Goal: Information Seeking & Learning: Learn about a topic

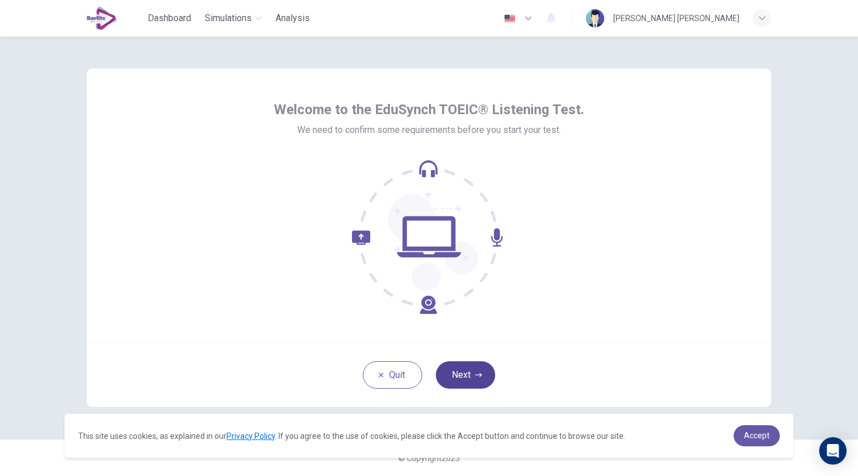
click at [471, 368] on button "Next" at bounding box center [465, 374] width 59 height 27
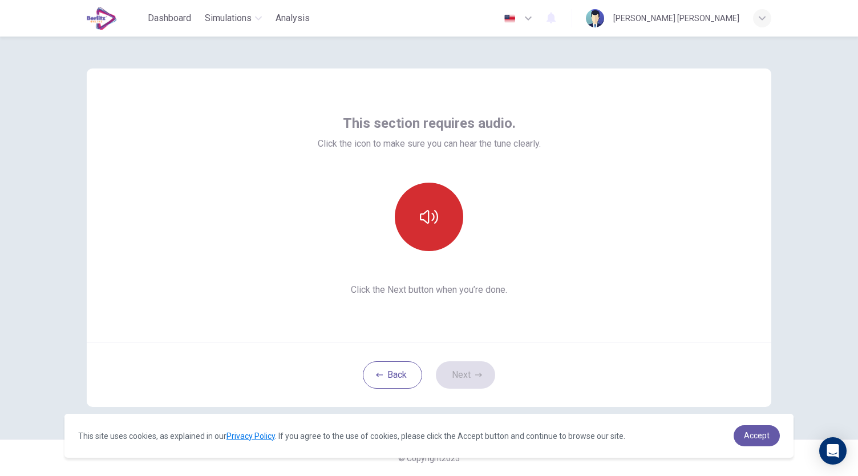
click at [430, 224] on icon "button" at bounding box center [429, 217] width 18 height 18
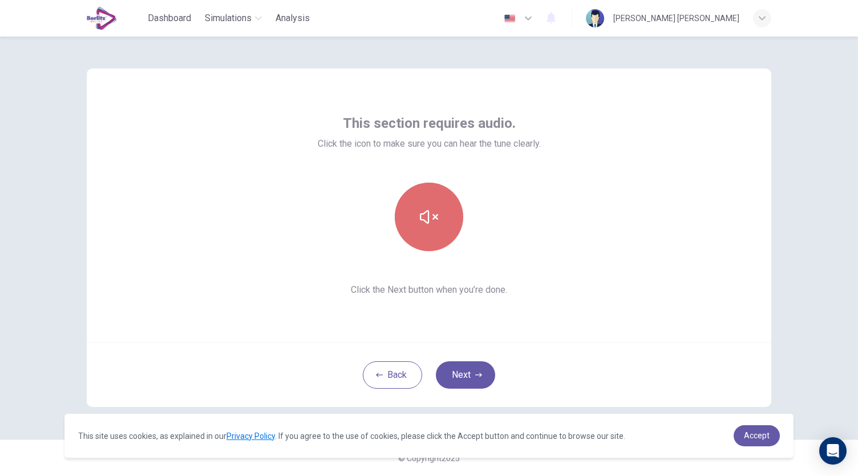
click at [430, 224] on icon "button" at bounding box center [429, 217] width 18 height 18
click at [429, 230] on button "button" at bounding box center [429, 216] width 68 height 68
click at [480, 372] on icon "button" at bounding box center [478, 374] width 7 height 7
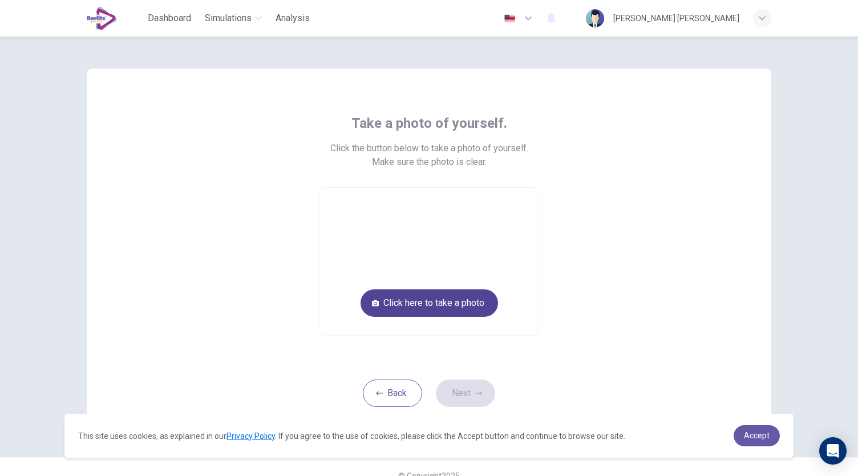
click at [459, 308] on button "Click here to take a photo" at bounding box center [428, 302] width 137 height 27
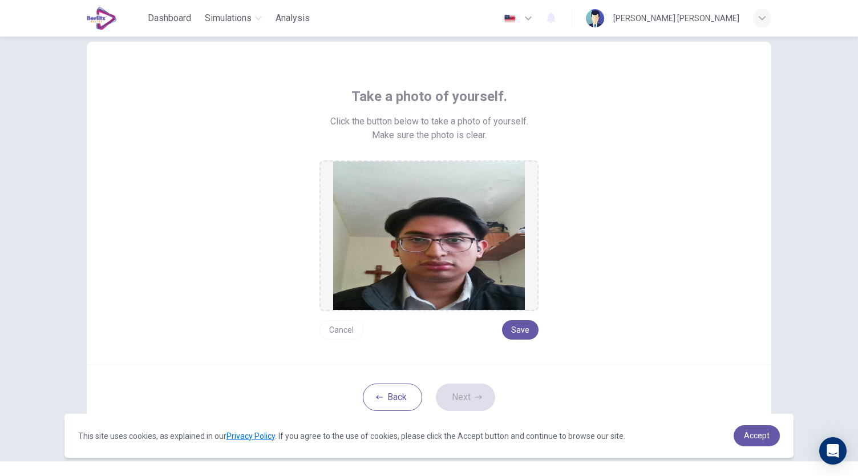
scroll to position [48, 0]
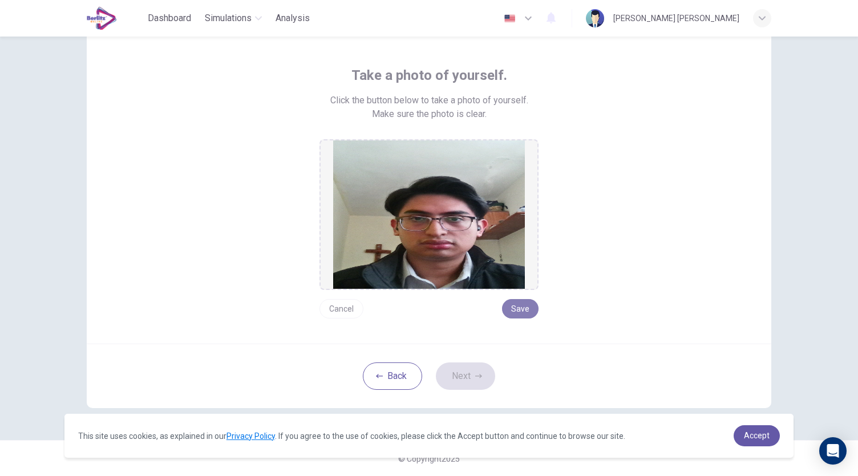
click at [524, 310] on button "Save" at bounding box center [520, 308] width 36 height 19
click at [480, 375] on button "Next" at bounding box center [465, 375] width 59 height 27
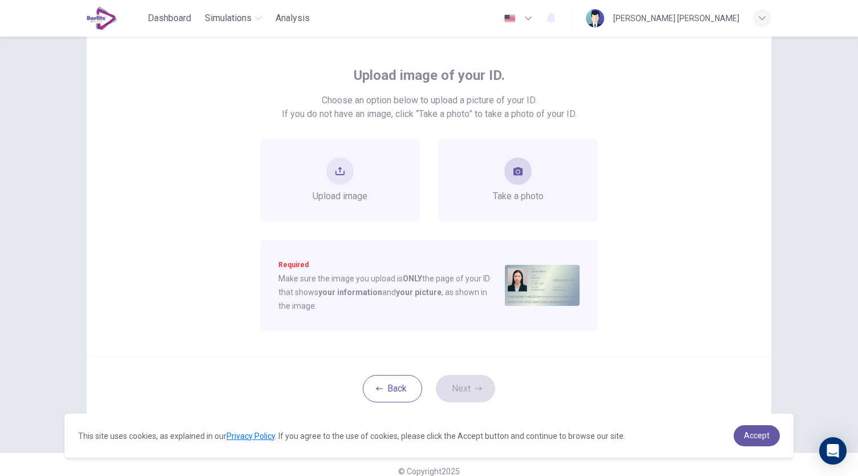
click at [537, 194] on span "Take a photo" at bounding box center [518, 196] width 51 height 14
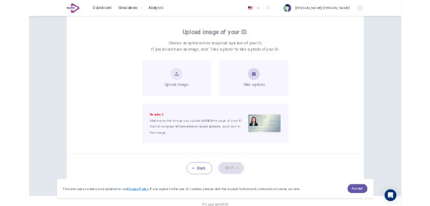
scroll to position [31, 0]
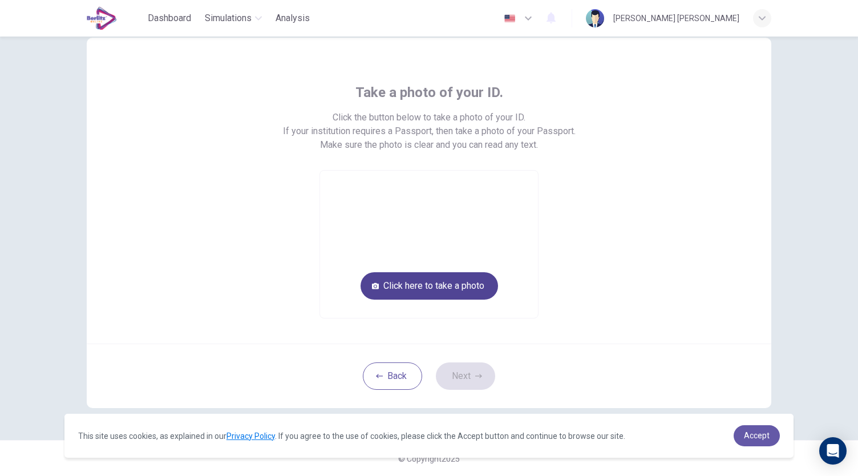
click at [454, 282] on button "Click here to take a photo" at bounding box center [428, 285] width 137 height 27
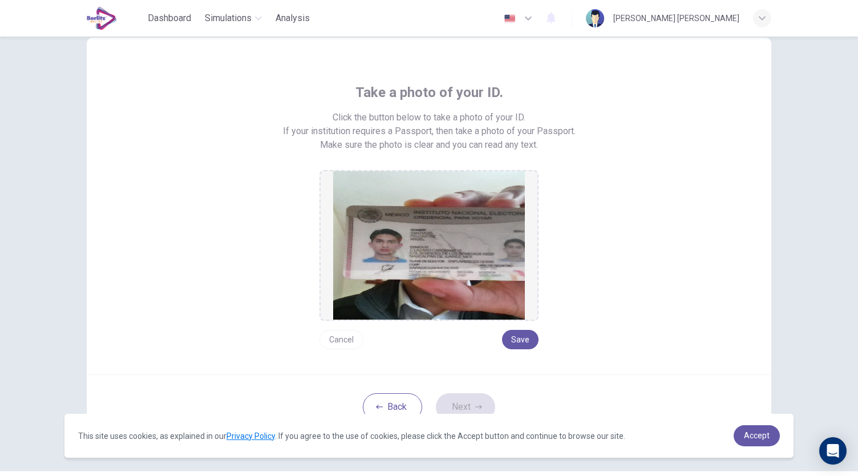
click at [348, 339] on button "Cancel" at bounding box center [341, 339] width 44 height 19
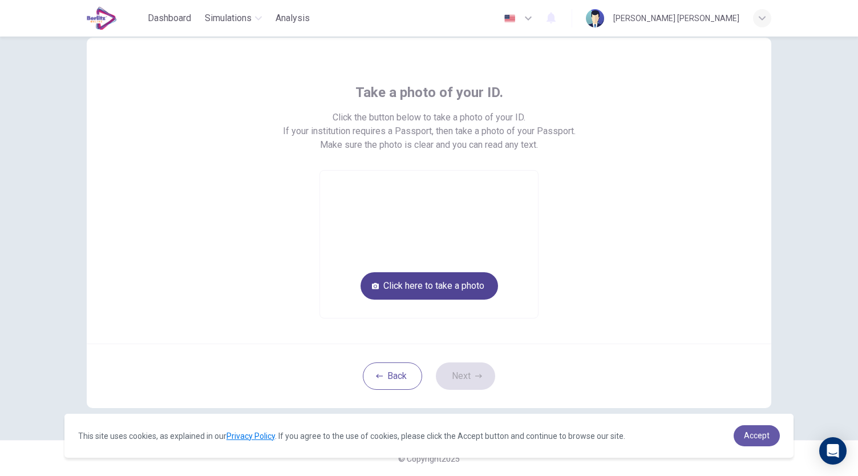
click at [407, 289] on button "Click here to take a photo" at bounding box center [428, 285] width 137 height 27
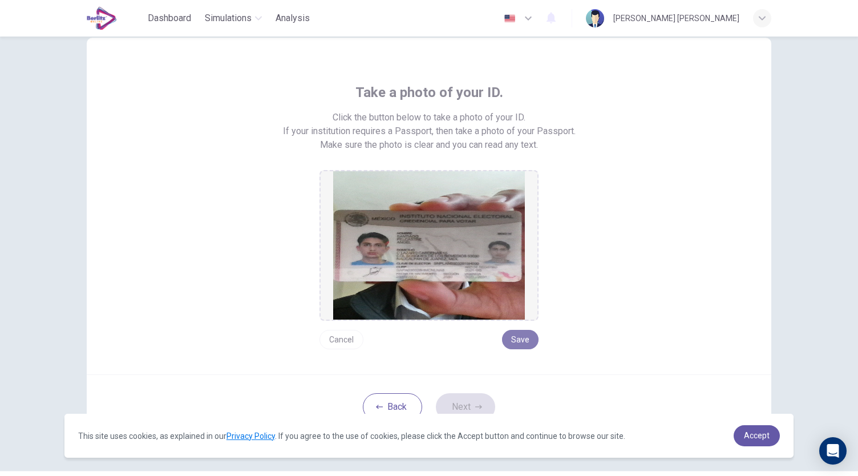
click at [524, 339] on button "Save" at bounding box center [520, 339] width 36 height 19
click at [420, 253] on img at bounding box center [429, 245] width 192 height 148
click at [332, 335] on button "Cancel" at bounding box center [341, 339] width 44 height 19
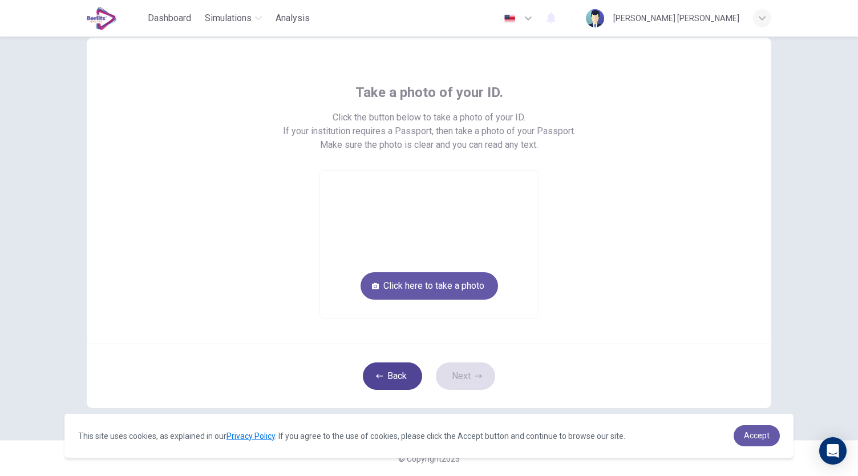
click at [387, 383] on button "Back" at bounding box center [392, 375] width 59 height 27
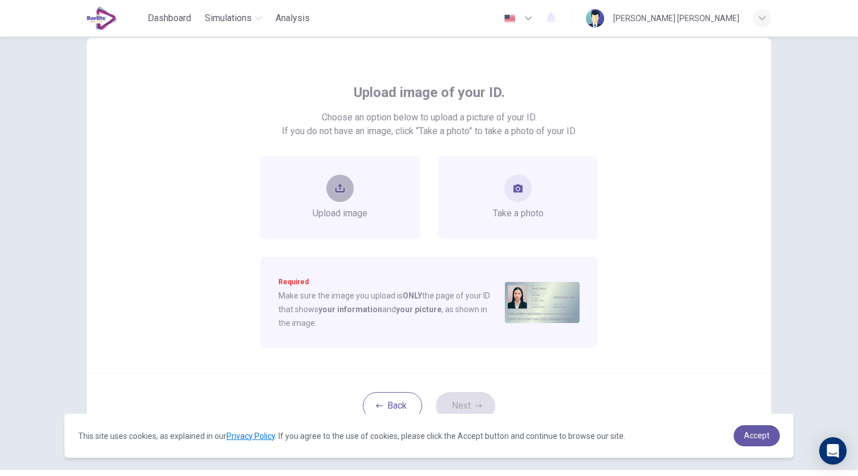
click at [328, 191] on button "upload" at bounding box center [339, 188] width 27 height 27
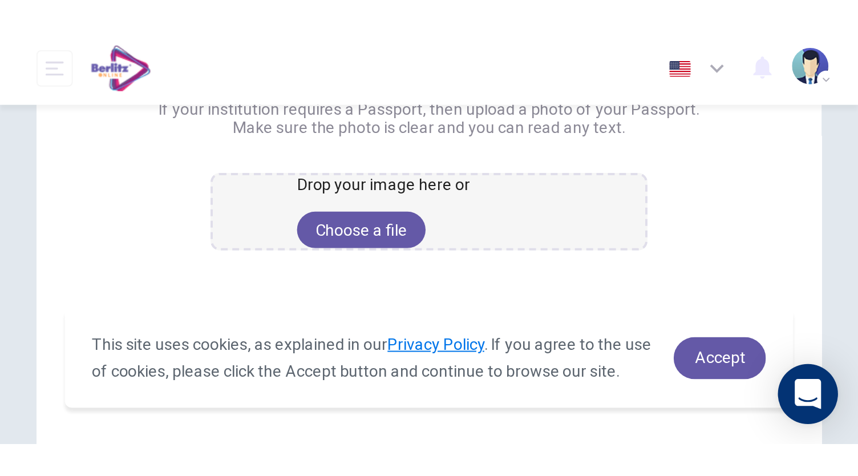
scroll to position [145, 0]
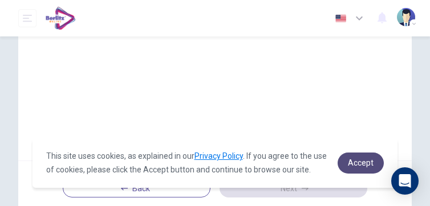
click at [340, 159] on link "Accept" at bounding box center [361, 163] width 46 height 21
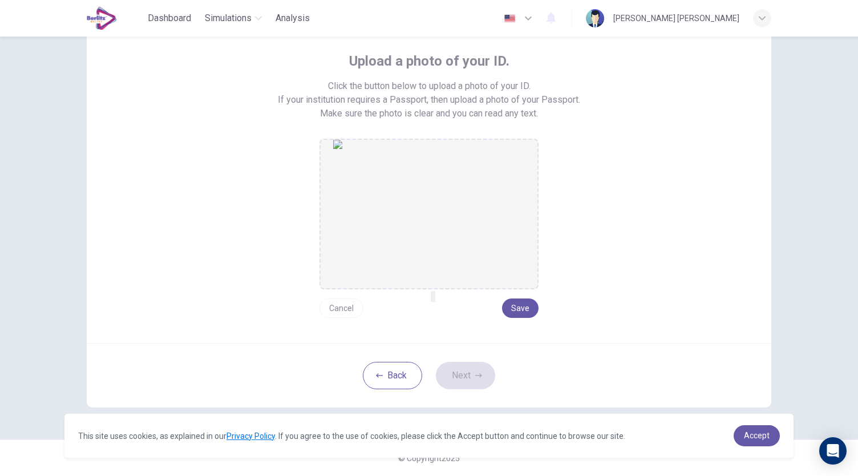
scroll to position [62, 0]
click at [534, 307] on button "Save" at bounding box center [520, 308] width 36 height 19
click at [473, 371] on button "Next" at bounding box center [465, 375] width 59 height 27
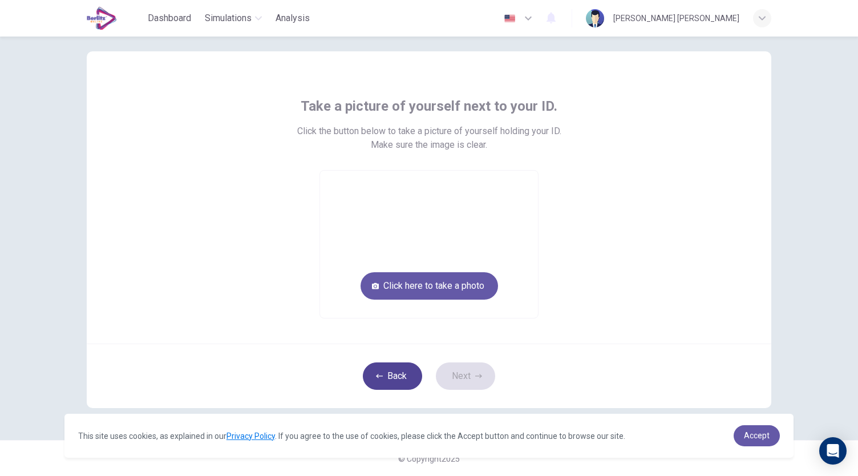
click at [401, 383] on button "Back" at bounding box center [392, 375] width 59 height 27
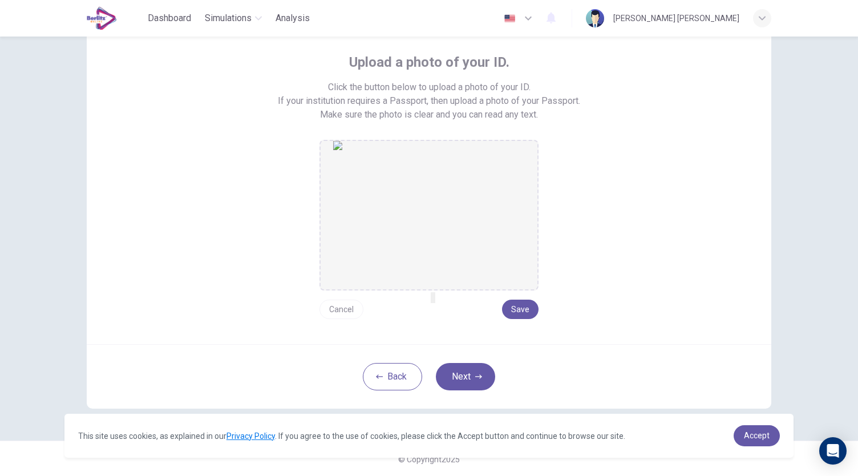
scroll to position [62, 0]
click at [485, 374] on button "Next" at bounding box center [465, 375] width 59 height 27
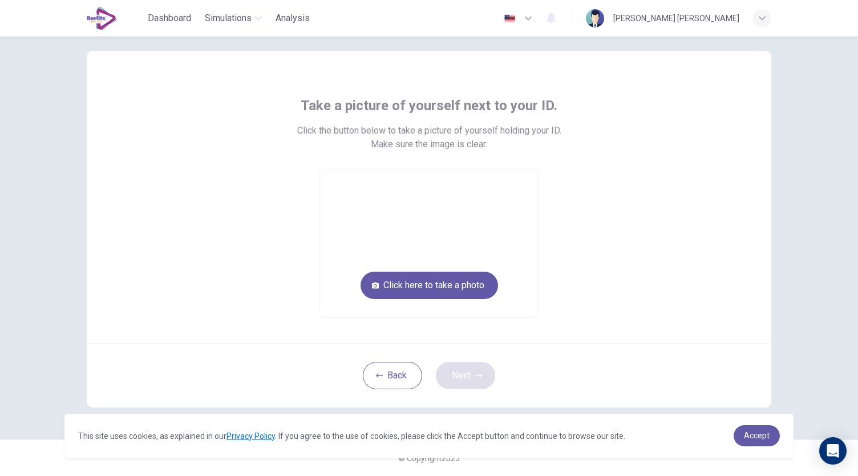
scroll to position [17, 0]
click at [482, 282] on button "Click here to take a photo" at bounding box center [428, 285] width 137 height 27
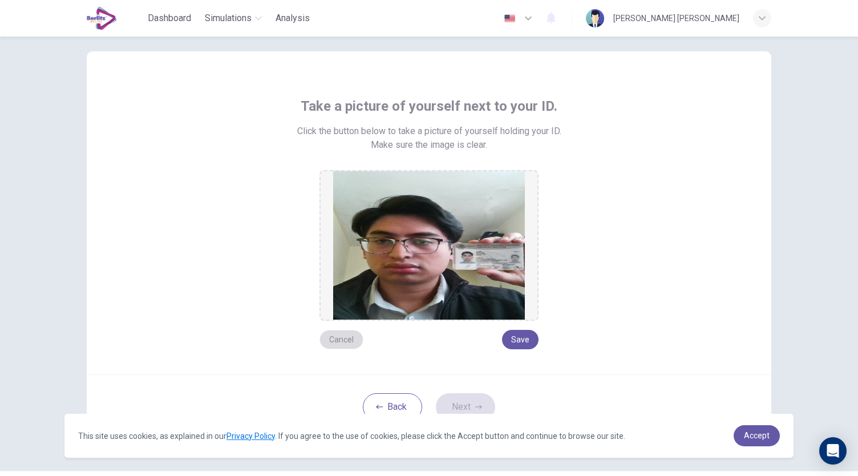
click at [340, 336] on button "Cancel" at bounding box center [341, 339] width 44 height 19
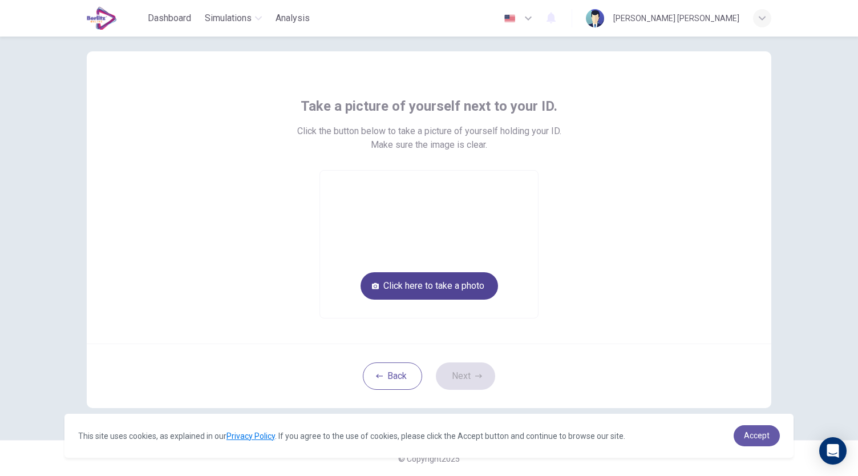
click at [469, 290] on button "Click here to take a photo" at bounding box center [428, 285] width 137 height 27
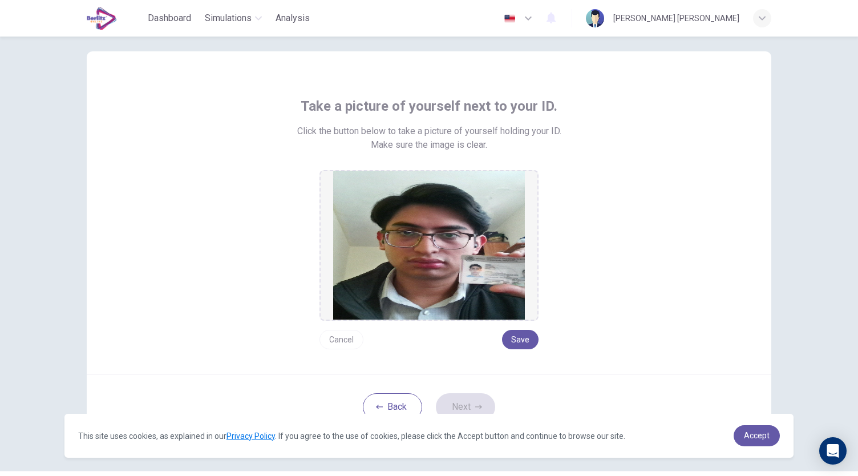
click at [340, 342] on button "Cancel" at bounding box center [341, 339] width 44 height 19
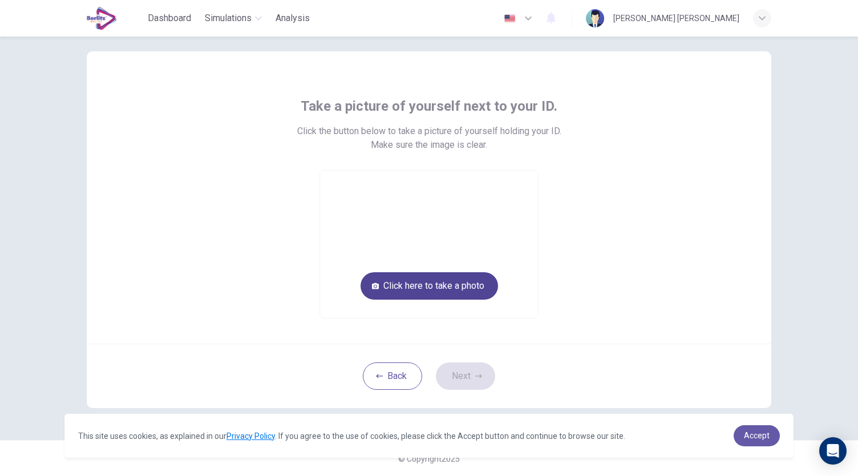
click at [399, 291] on button "Click here to take a photo" at bounding box center [428, 285] width 137 height 27
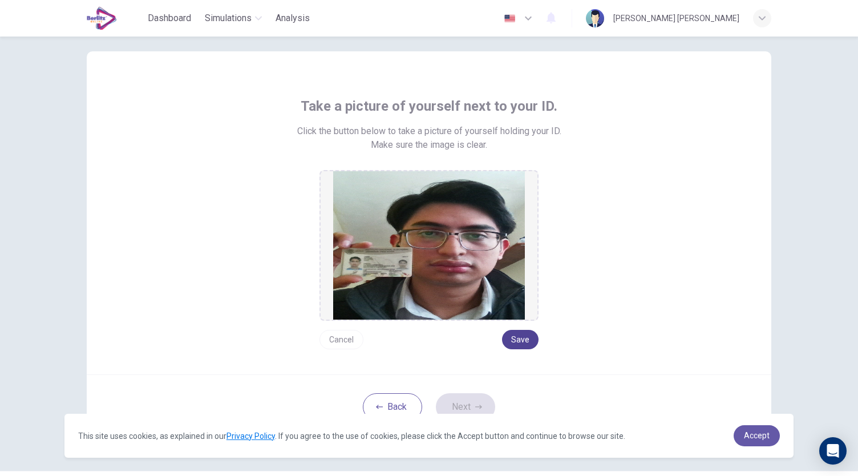
click at [523, 336] on button "Save" at bounding box center [520, 339] width 36 height 19
click at [476, 405] on icon "button" at bounding box center [478, 406] width 7 height 4
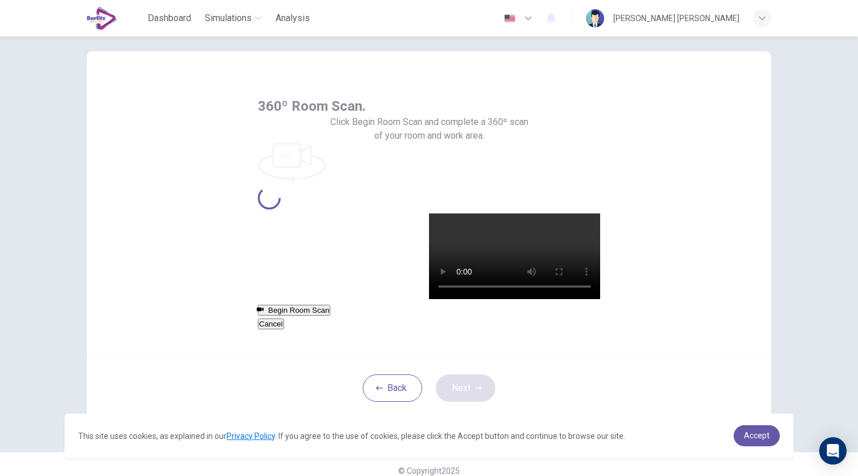
scroll to position [0, 0]
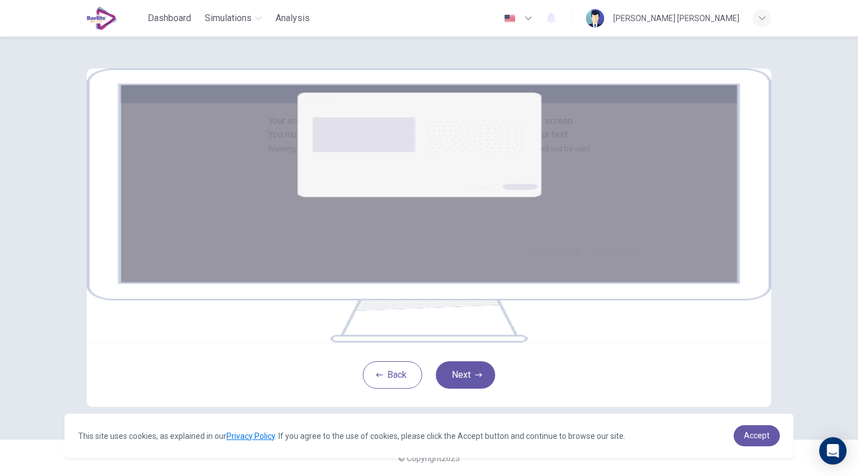
scroll to position [98, 0]
click at [761, 439] on span "Accept" at bounding box center [757, 435] width 26 height 9
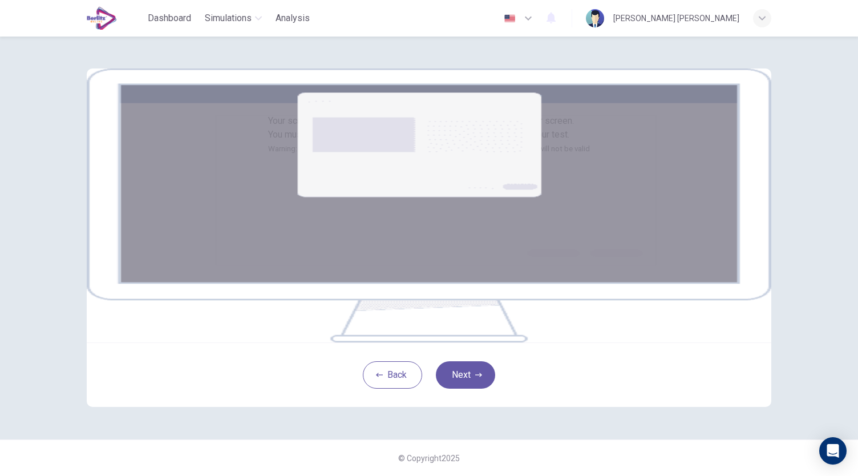
scroll to position [50, 0]
click at [786, 359] on div "Your screen will also be recorded. Click the Next button to select your screen.…" at bounding box center [428, 237] width 721 height 403
click at [476, 378] on icon "button" at bounding box center [478, 374] width 7 height 7
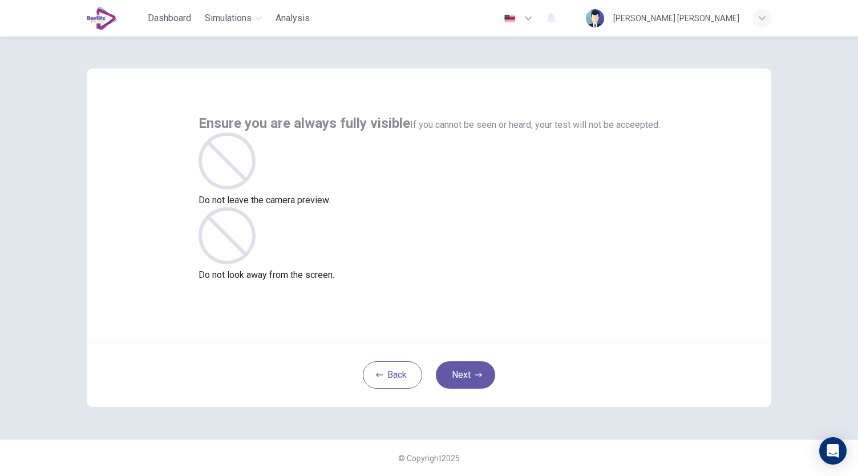
scroll to position [0, 0]
click at [213, 362] on div "Back Next" at bounding box center [429, 374] width 684 height 64
click at [720, 419] on div "Ensure you are always fully visible If you cannot be seen or heard, your test w…" at bounding box center [428, 237] width 721 height 403
click at [705, 309] on div "Ensure you are always fully visible If you cannot be seen or heard, your test w…" at bounding box center [429, 205] width 684 height 274
click at [169, 410] on div "Ensure you are always fully visible If you cannot be seen or heard, your test w…" at bounding box center [428, 237] width 721 height 403
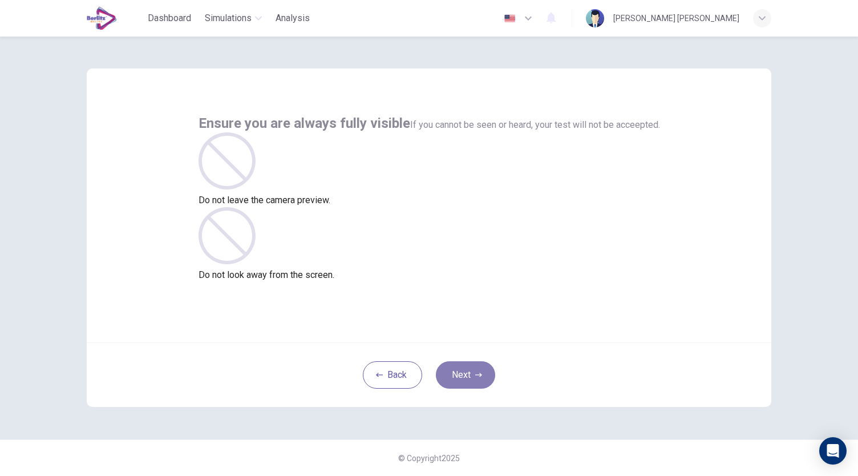
click at [478, 379] on button "Next" at bounding box center [465, 374] width 59 height 27
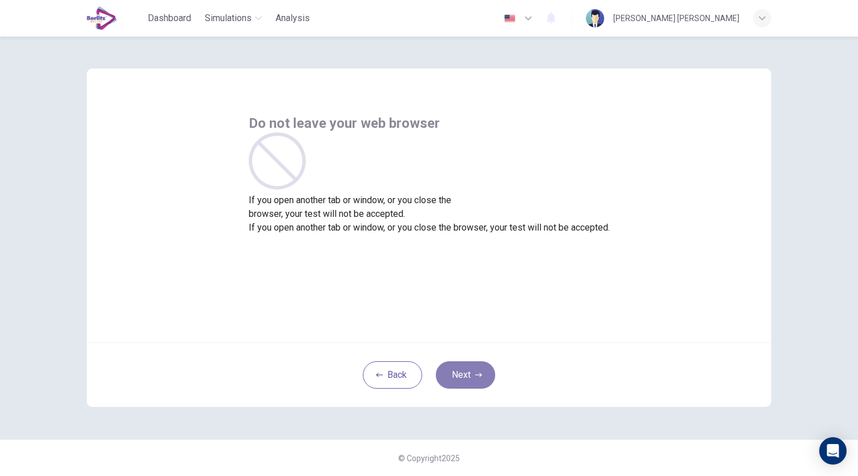
click at [468, 375] on button "Next" at bounding box center [465, 374] width 59 height 27
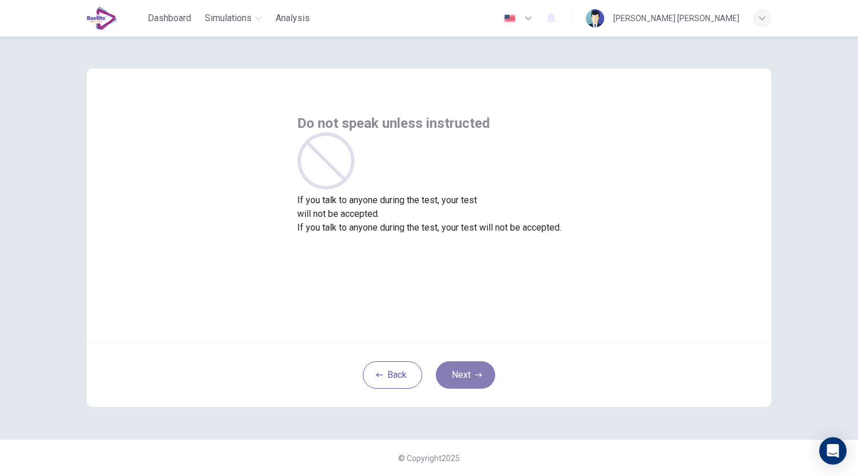
click at [475, 374] on icon "button" at bounding box center [478, 374] width 7 height 4
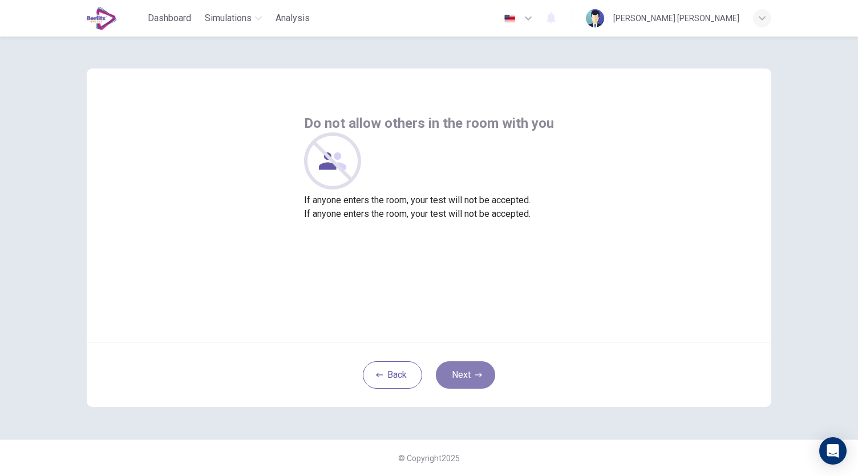
click at [473, 378] on button "Next" at bounding box center [465, 374] width 59 height 27
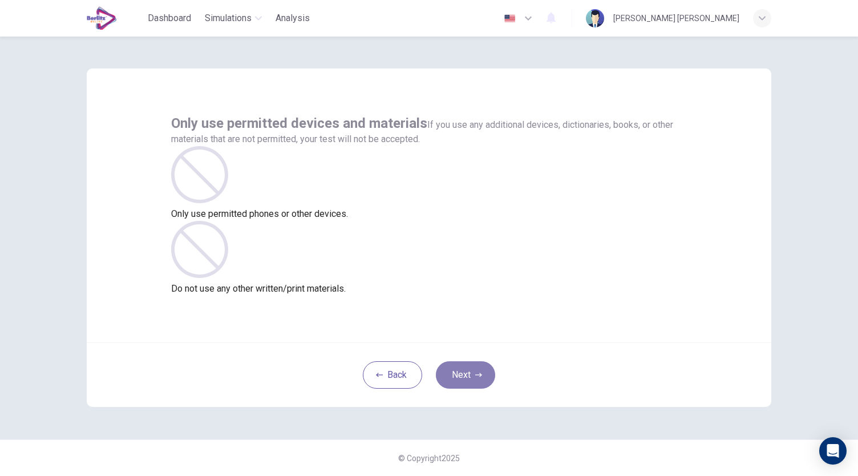
click at [468, 379] on button "Next" at bounding box center [465, 374] width 59 height 27
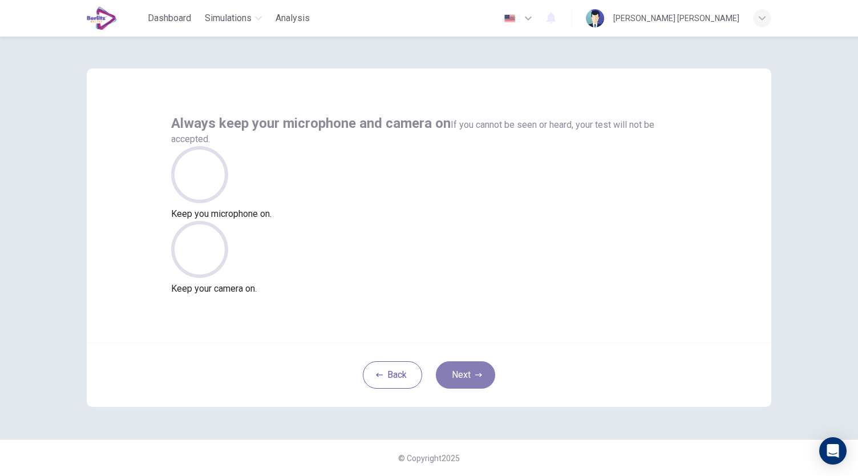
click at [469, 369] on button "Next" at bounding box center [465, 374] width 59 height 27
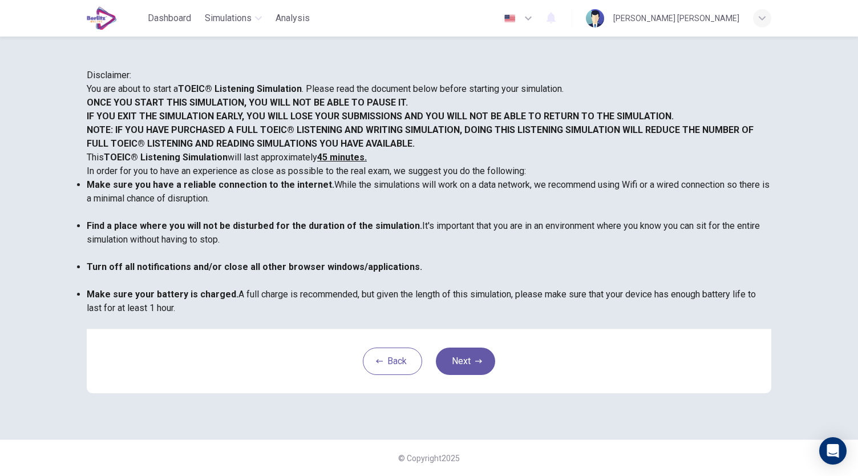
scroll to position [159, 0]
click at [467, 375] on button "Next" at bounding box center [465, 360] width 59 height 27
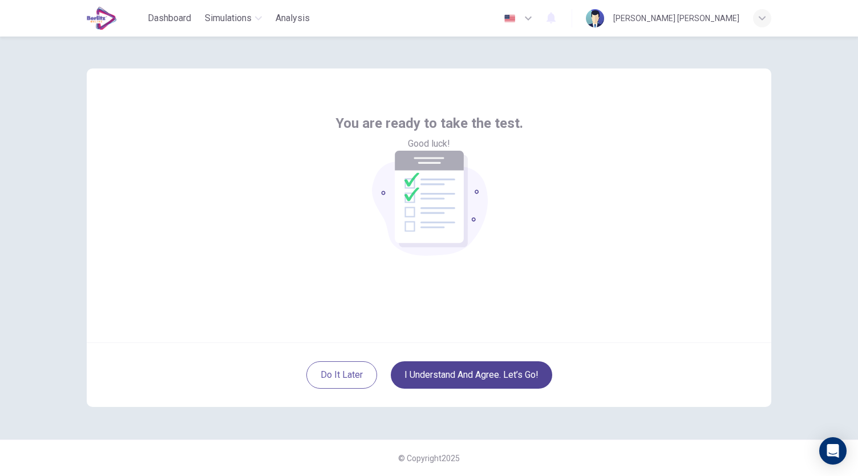
click at [493, 372] on button "I understand and agree. Let’s go!" at bounding box center [471, 374] width 161 height 27
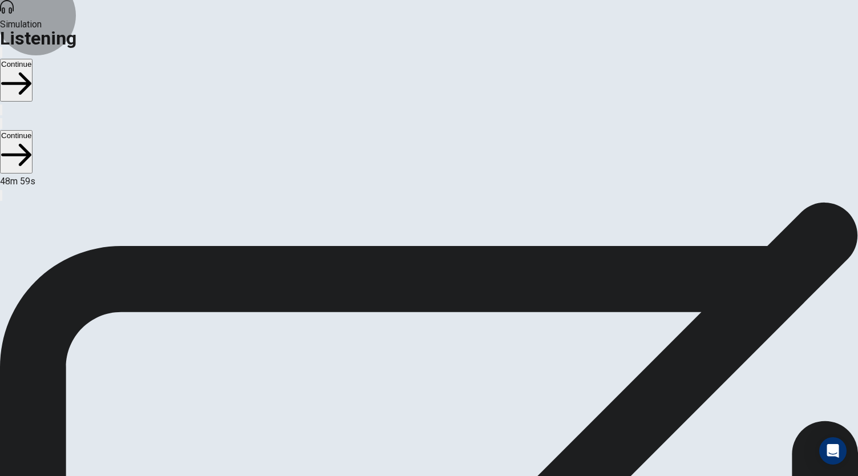
click at [33, 59] on button "Continue" at bounding box center [16, 80] width 33 height 43
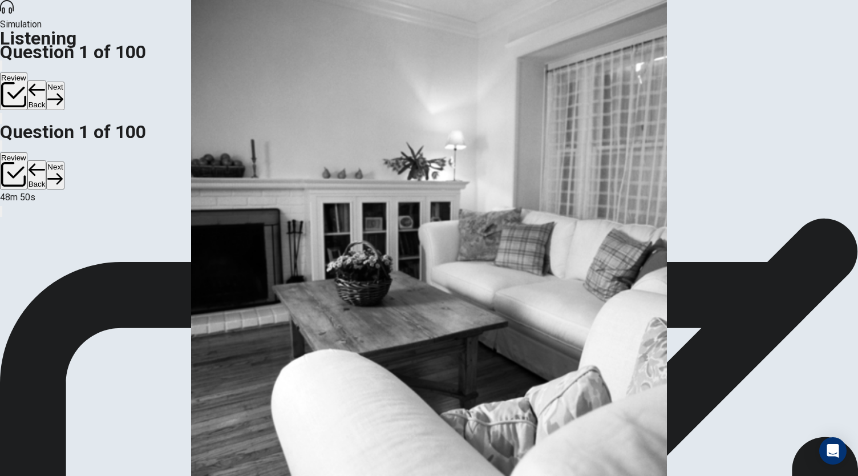
click at [47, 80] on button "Back" at bounding box center [36, 95] width 19 height 30
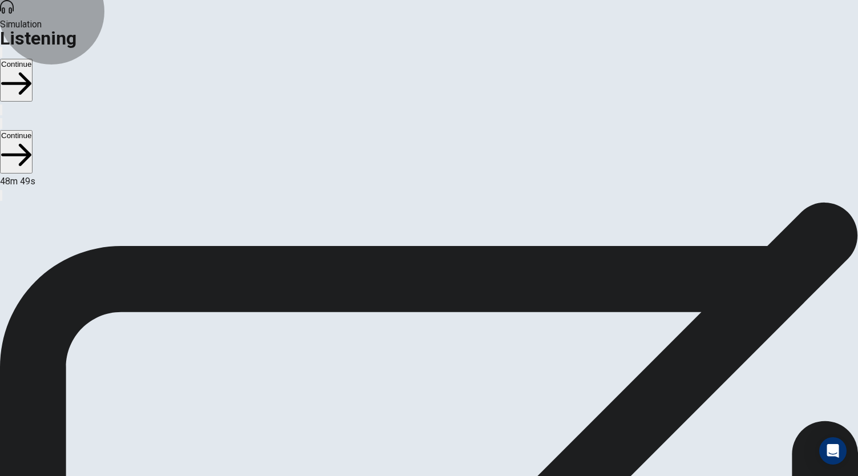
click at [33, 59] on button "Continue" at bounding box center [16, 80] width 33 height 43
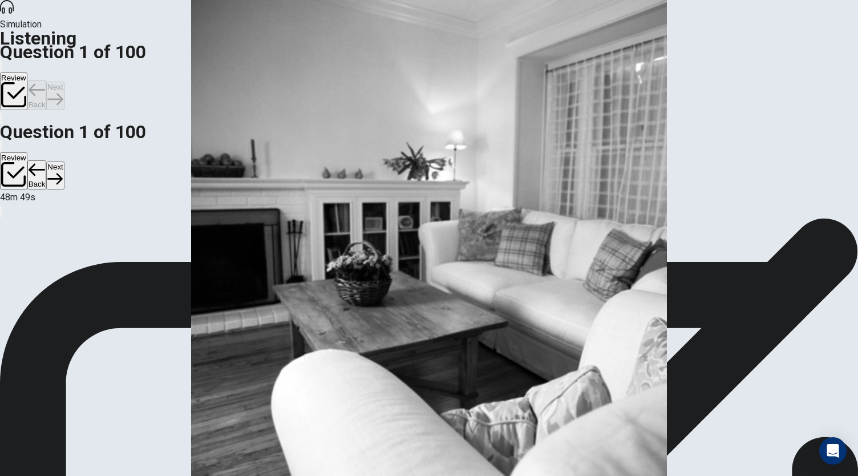
click at [701, 59] on div "Review Back Next" at bounding box center [429, 85] width 858 height 52
click at [64, 82] on button "Next" at bounding box center [55, 96] width 18 height 28
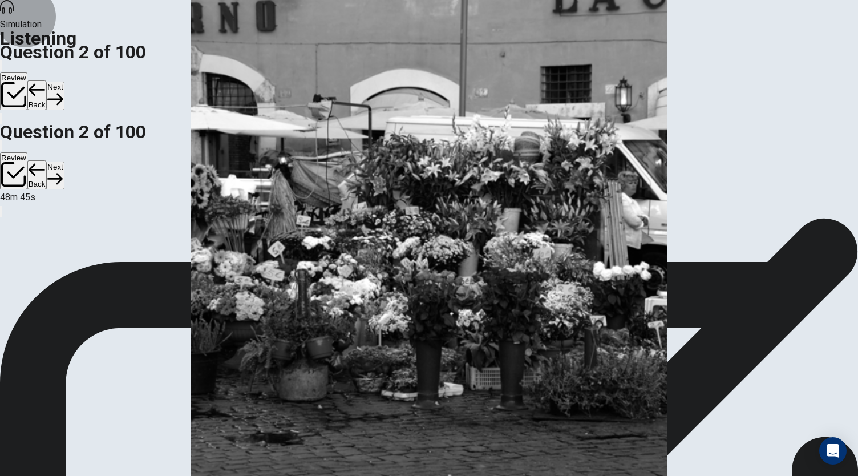
click at [47, 80] on button "Back" at bounding box center [36, 95] width 19 height 30
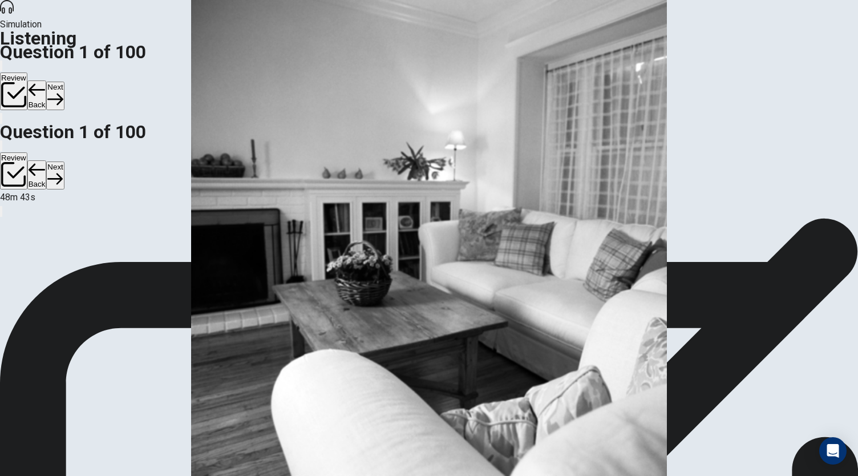
click at [47, 80] on button "Back" at bounding box center [36, 95] width 19 height 30
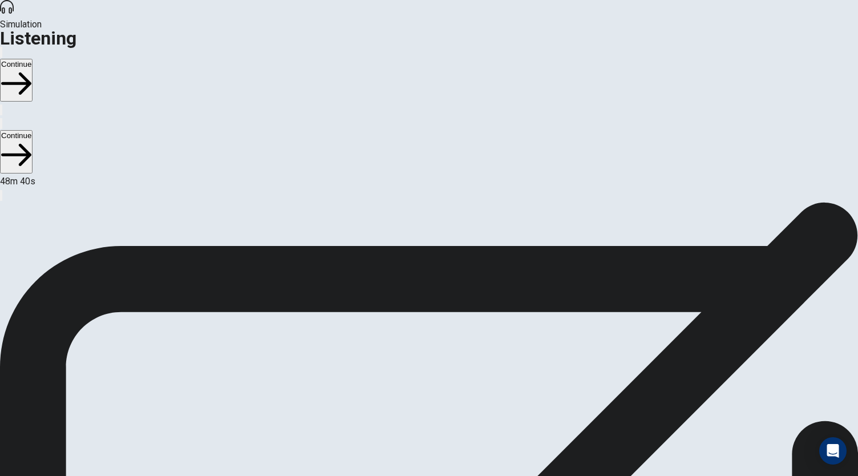
click at [33, 59] on button "Continue" at bounding box center [16, 80] width 33 height 43
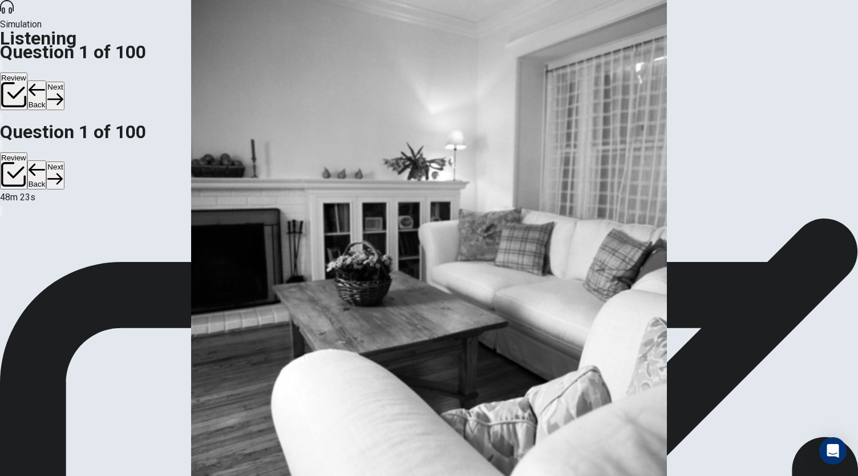
drag, startPoint x: 464, startPoint y: 170, endPoint x: 463, endPoint y: 131, distance: 39.4
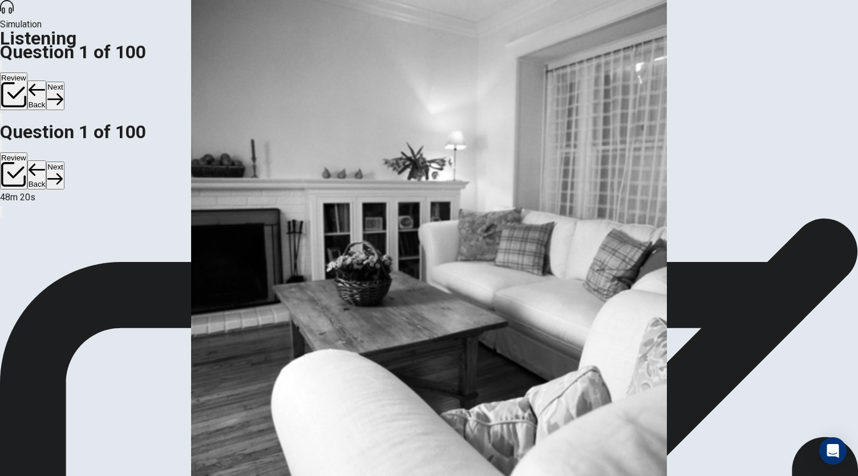
click at [64, 82] on button "Next" at bounding box center [55, 96] width 18 height 28
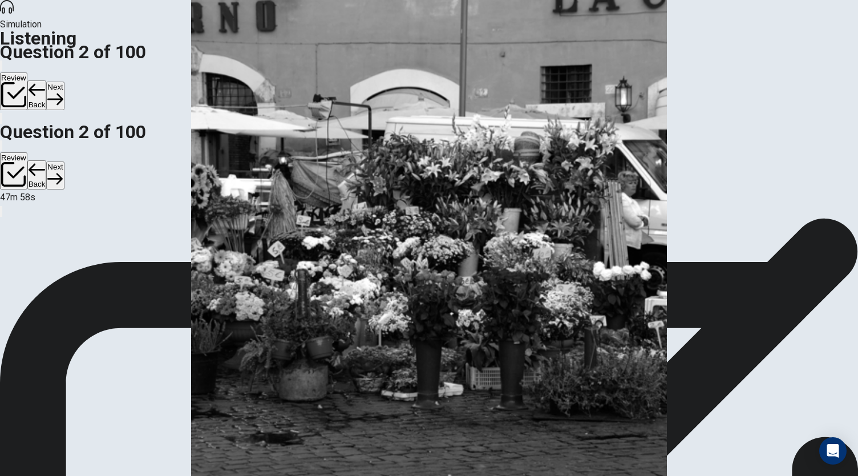
click at [96, 475] on icon "button" at bounding box center [96, 485] width 0 height 0
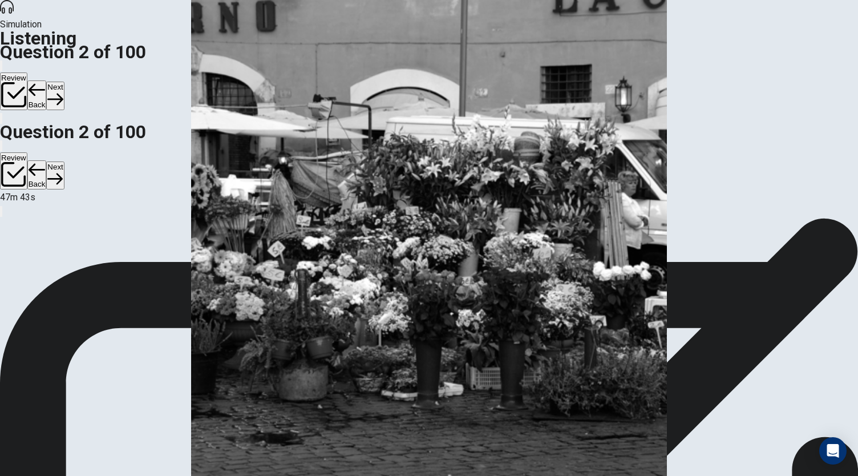
click at [64, 82] on button "Next" at bounding box center [55, 96] width 18 height 28
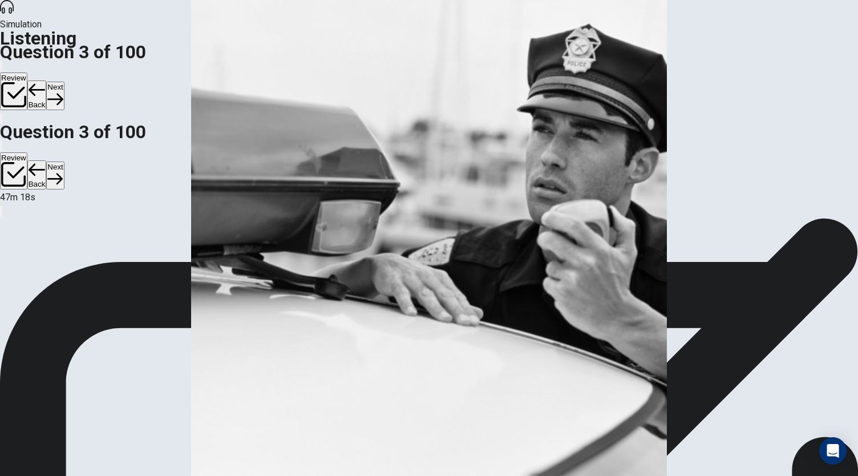
click at [64, 82] on button "Next" at bounding box center [55, 96] width 18 height 28
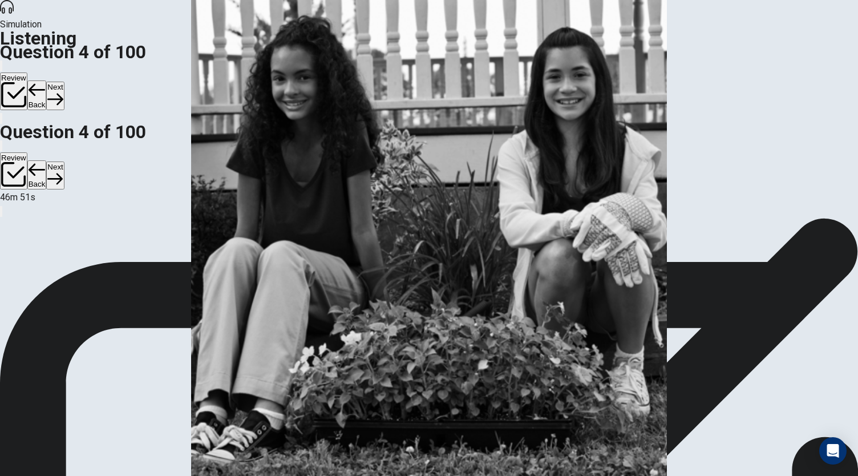
click at [64, 82] on button "Next" at bounding box center [55, 96] width 18 height 28
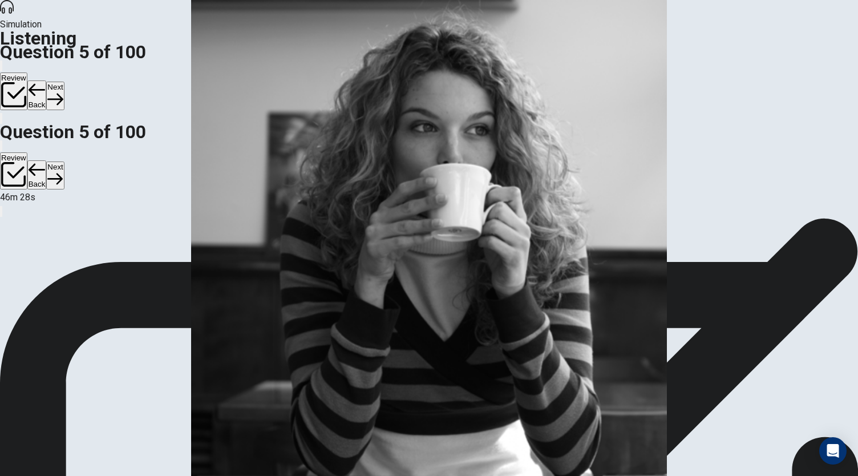
click at [64, 82] on button "Next" at bounding box center [55, 96] width 18 height 28
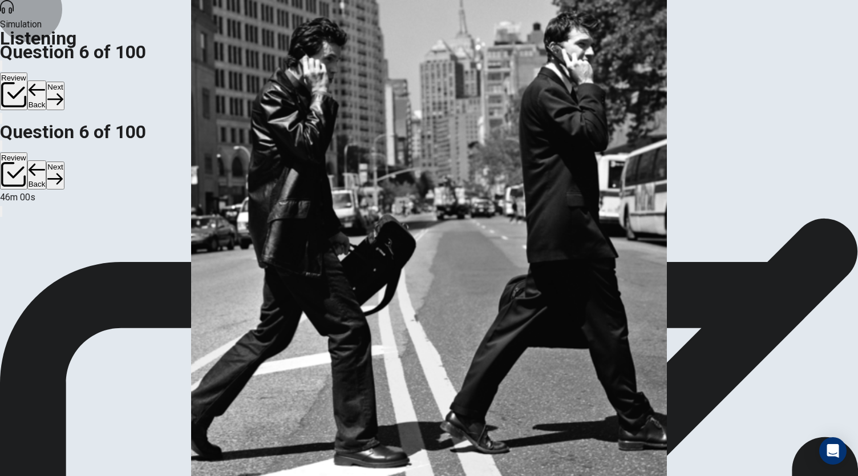
click at [64, 82] on button "Next" at bounding box center [55, 96] width 18 height 28
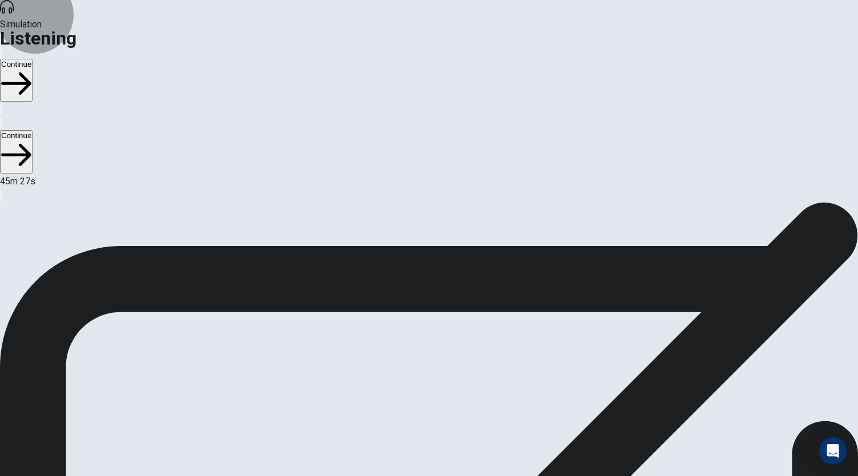
click at [33, 59] on button "Continue" at bounding box center [16, 80] width 33 height 43
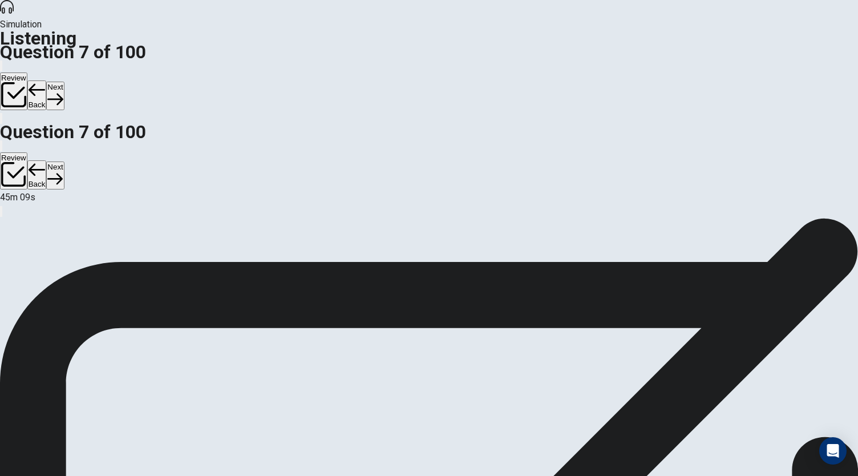
click at [64, 82] on button "Next" at bounding box center [55, 96] width 18 height 28
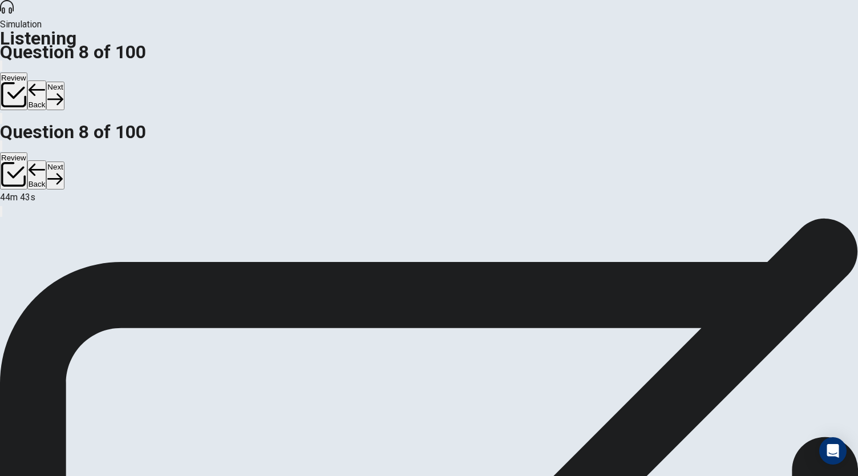
click at [64, 82] on button "Next" at bounding box center [55, 96] width 18 height 28
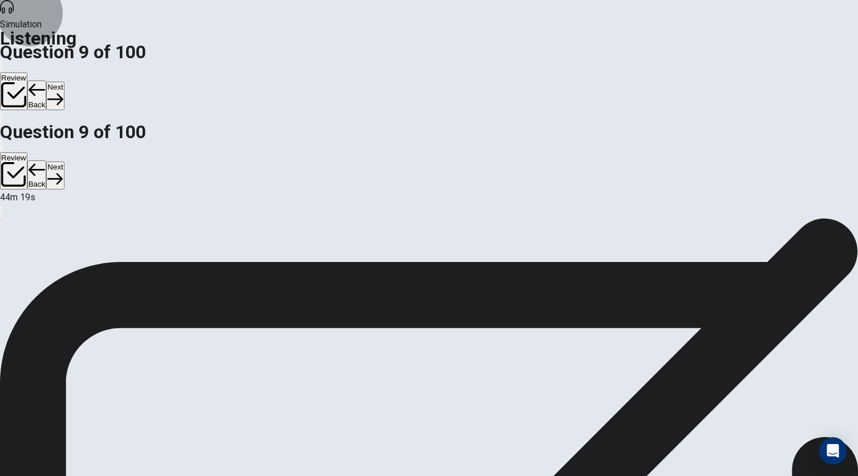
click at [64, 82] on button "Next" at bounding box center [55, 96] width 18 height 28
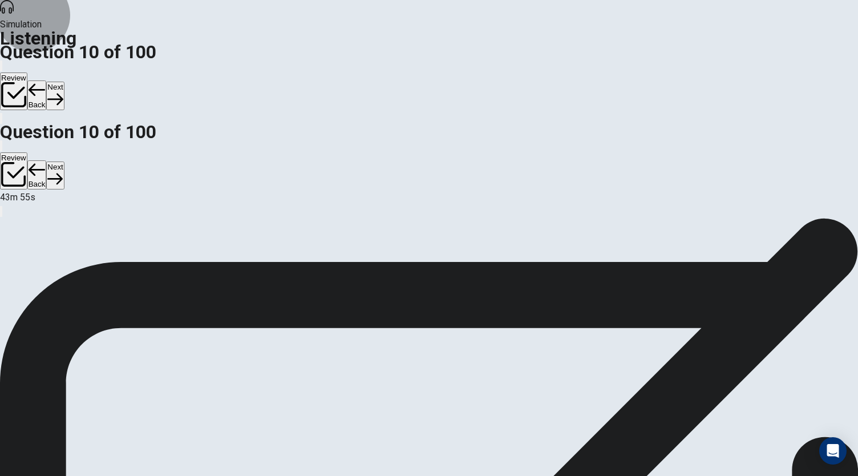
click at [64, 82] on button "Next" at bounding box center [55, 96] width 18 height 28
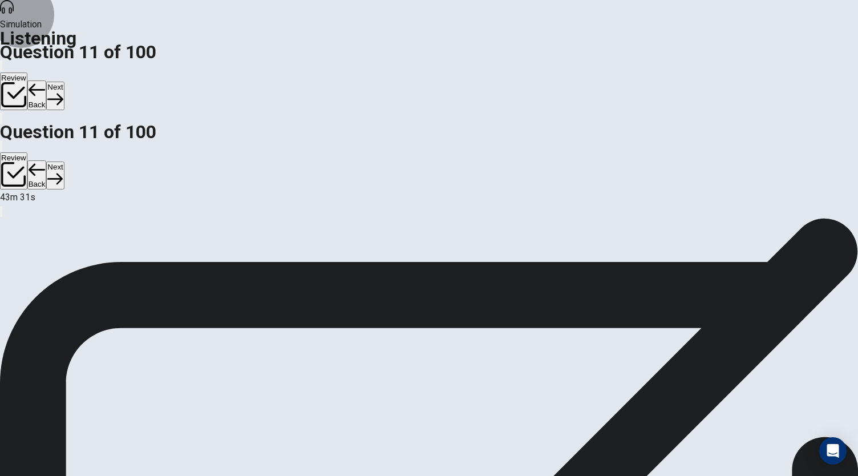
click at [64, 82] on button "Next" at bounding box center [55, 96] width 18 height 28
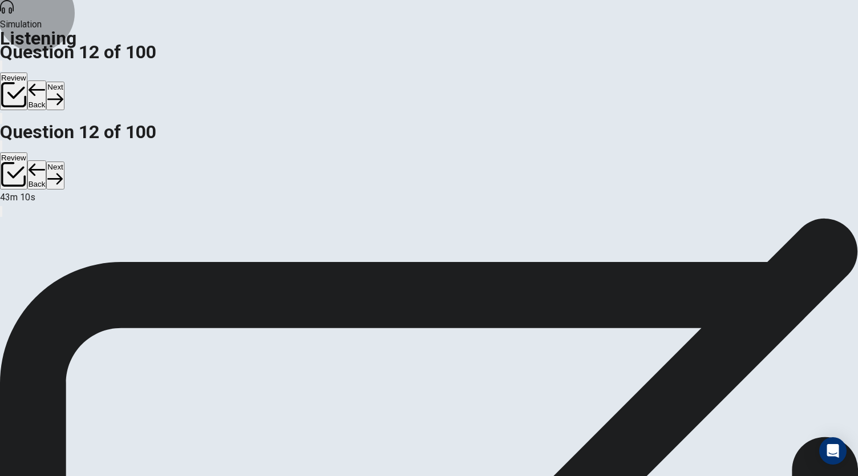
click at [63, 91] on icon "button" at bounding box center [54, 98] width 15 height 15
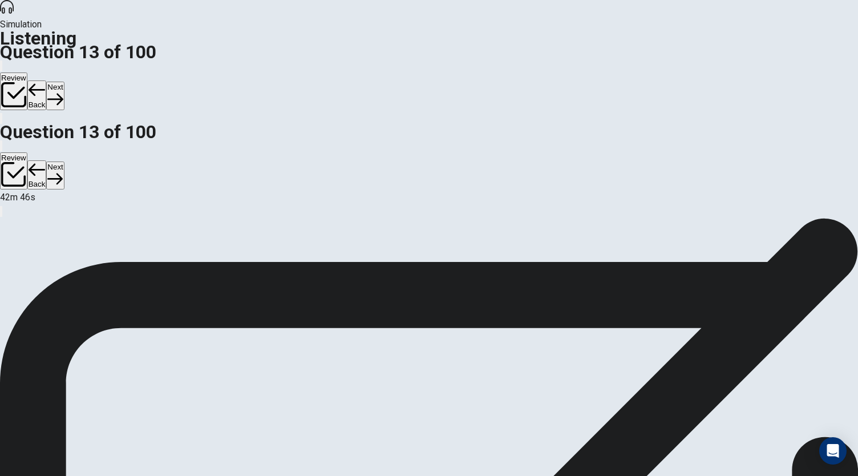
click at [64, 82] on button "Next" at bounding box center [55, 96] width 18 height 28
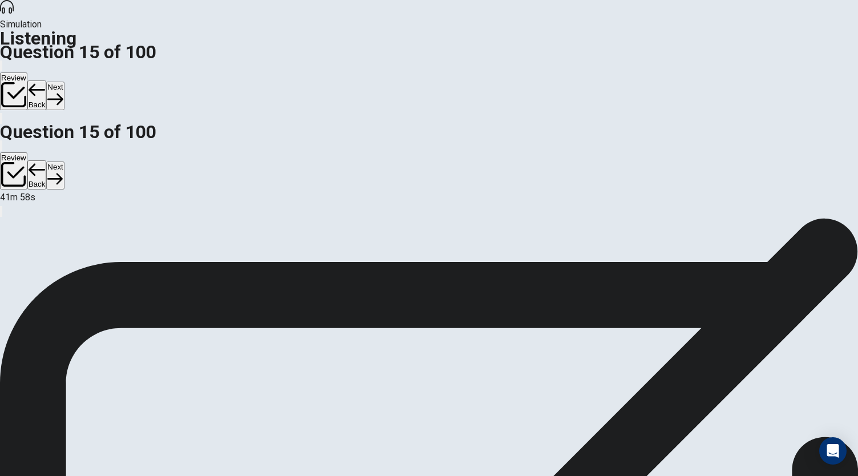
click at [64, 82] on button "Next" at bounding box center [55, 96] width 18 height 28
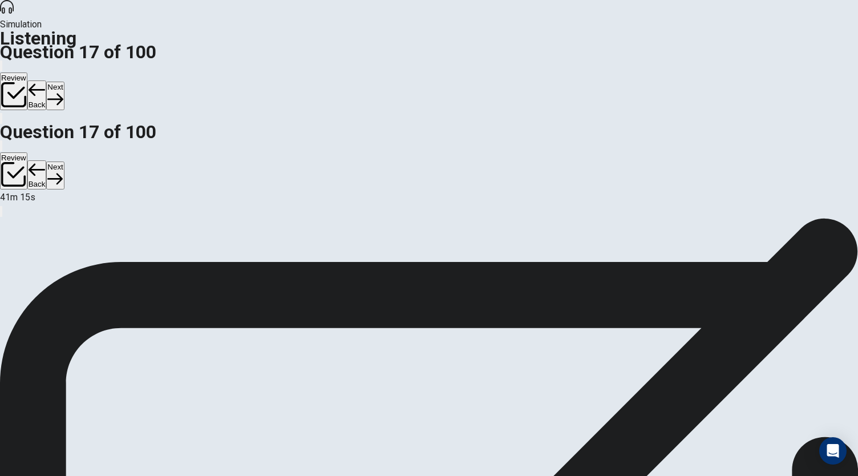
click at [64, 82] on button "Next" at bounding box center [55, 96] width 18 height 28
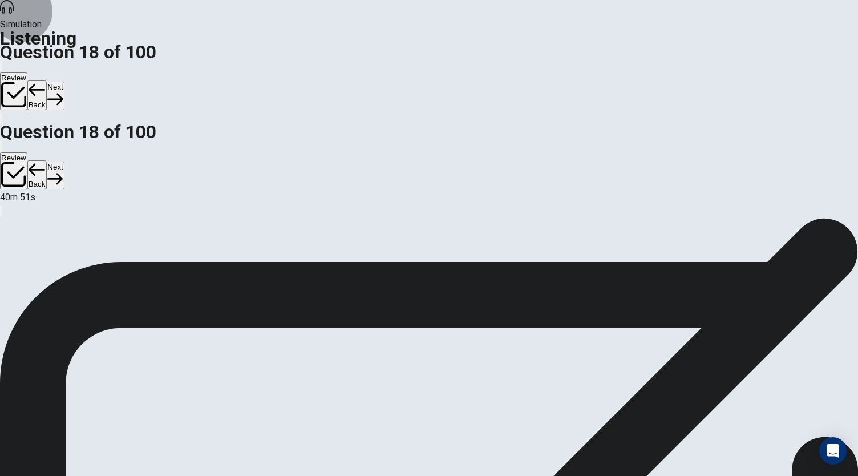
click at [64, 82] on button "Next" at bounding box center [55, 96] width 18 height 28
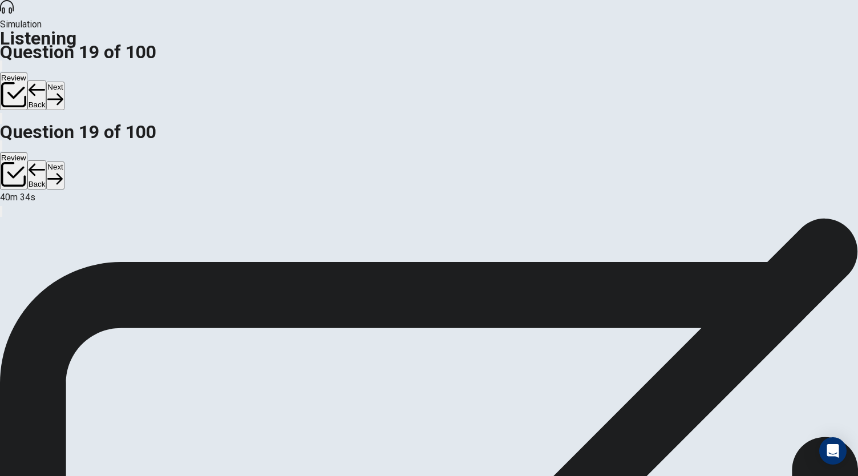
click at [64, 82] on button "Next" at bounding box center [55, 96] width 18 height 28
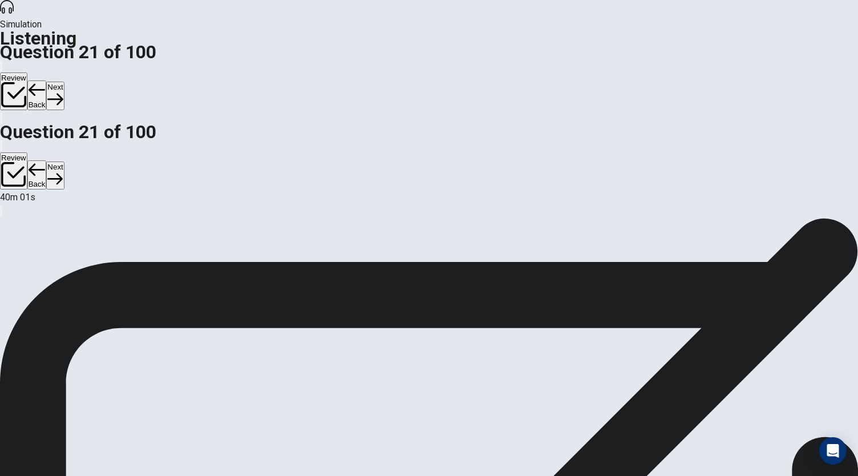
click at [47, 80] on button "Back" at bounding box center [36, 95] width 19 height 30
click at [64, 82] on button "Next" at bounding box center [55, 96] width 18 height 28
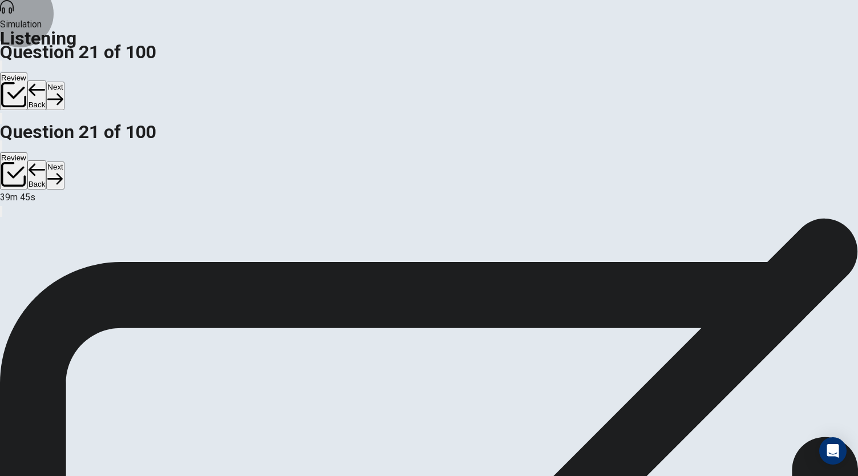
click at [64, 82] on button "Next" at bounding box center [55, 96] width 18 height 28
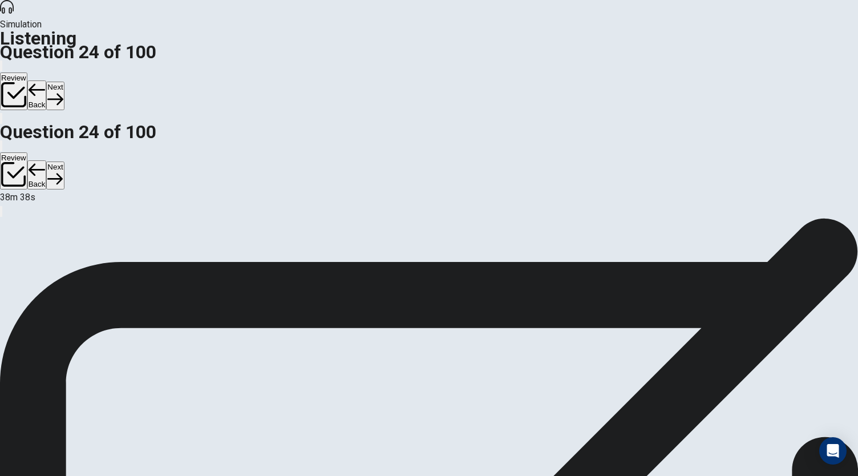
click at [64, 82] on button "Next" at bounding box center [55, 96] width 18 height 28
click at [63, 91] on icon "button" at bounding box center [54, 98] width 15 height 15
click at [64, 82] on button "Next" at bounding box center [55, 96] width 18 height 28
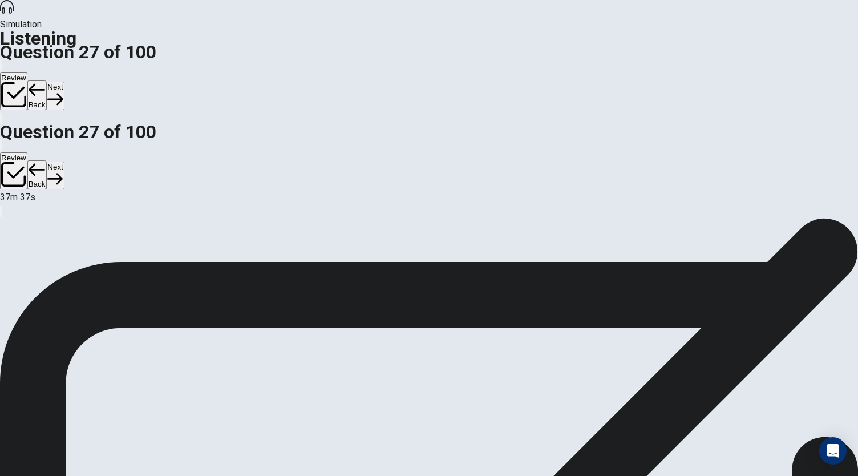
click at [64, 82] on button "Next" at bounding box center [55, 96] width 18 height 28
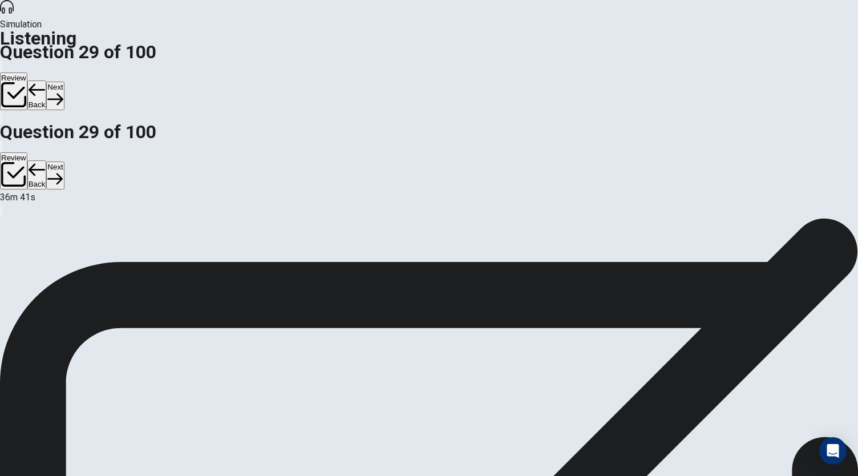
click at [64, 82] on button "Next" at bounding box center [55, 96] width 18 height 28
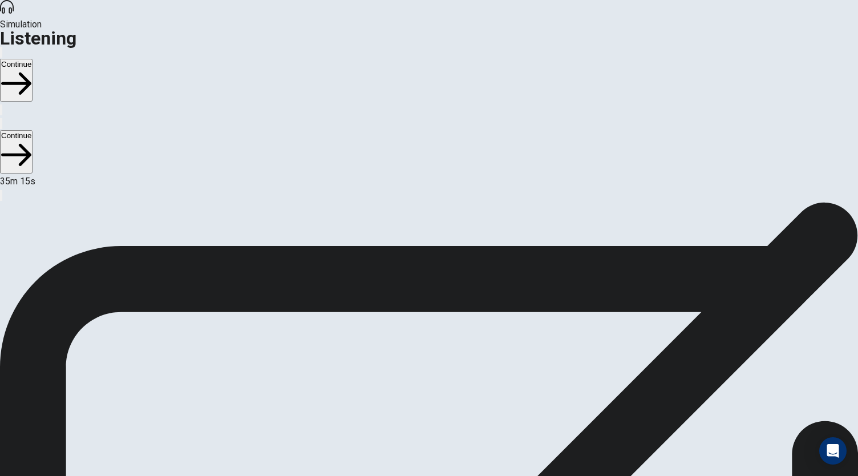
click at [33, 59] on button "Continue" at bounding box center [16, 80] width 33 height 43
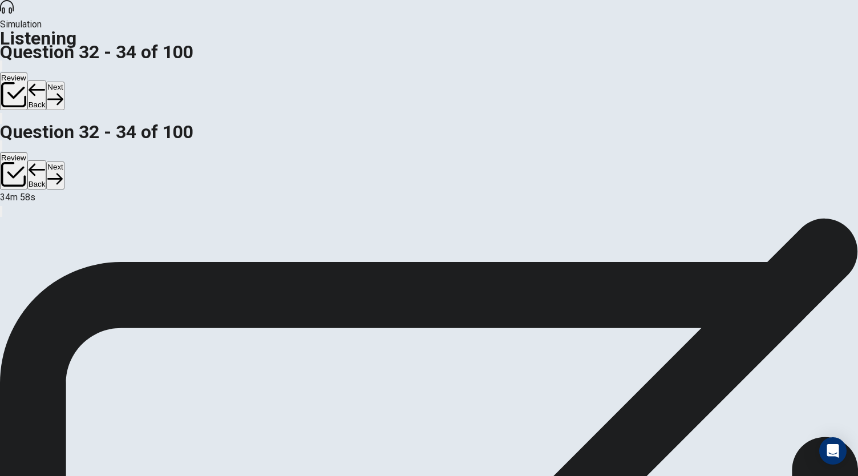
scroll to position [114, 0]
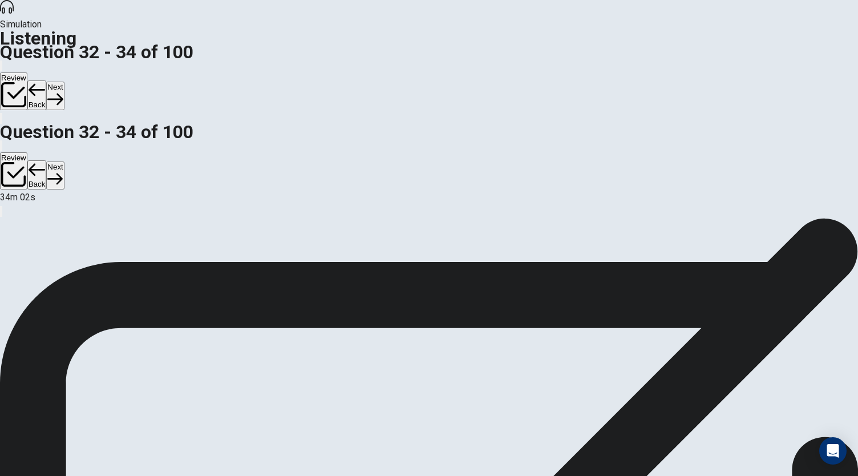
scroll to position [114, 0]
click at [63, 91] on icon "button" at bounding box center [54, 98] width 15 height 15
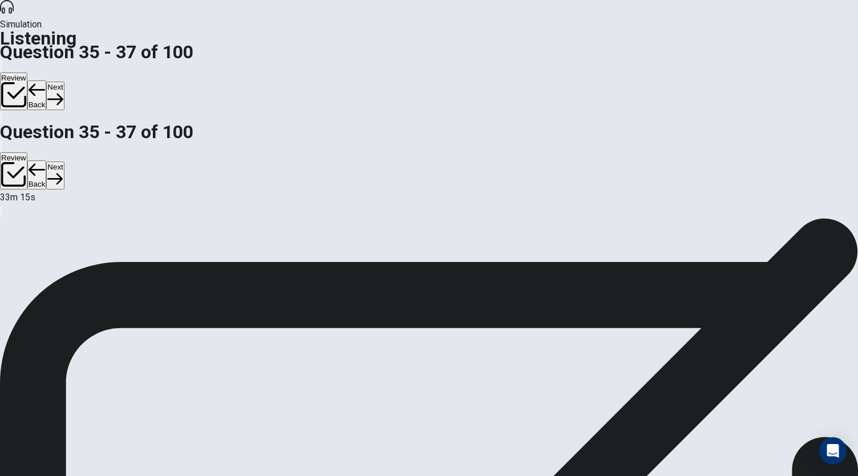
scroll to position [114, 0]
click at [64, 82] on button "Next" at bounding box center [55, 96] width 18 height 28
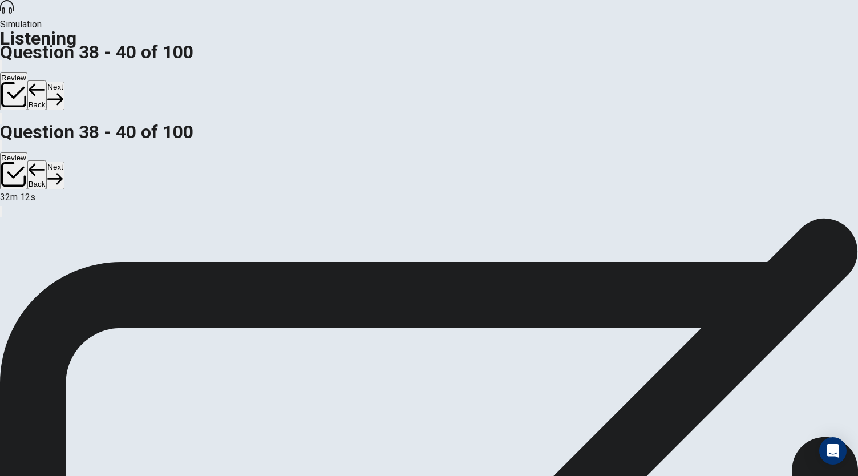
scroll to position [114, 0]
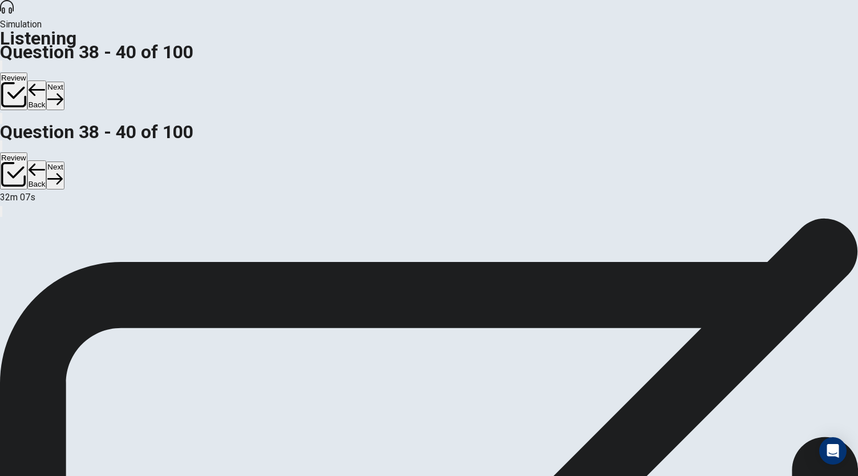
scroll to position [57, 0]
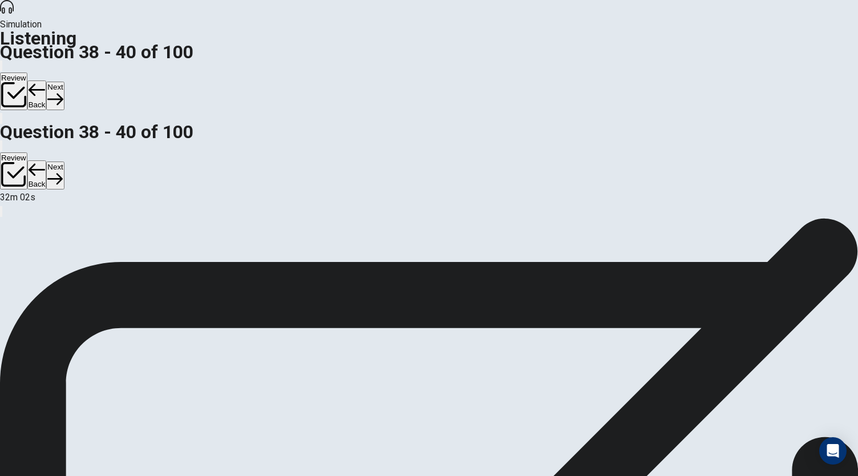
scroll to position [68, 0]
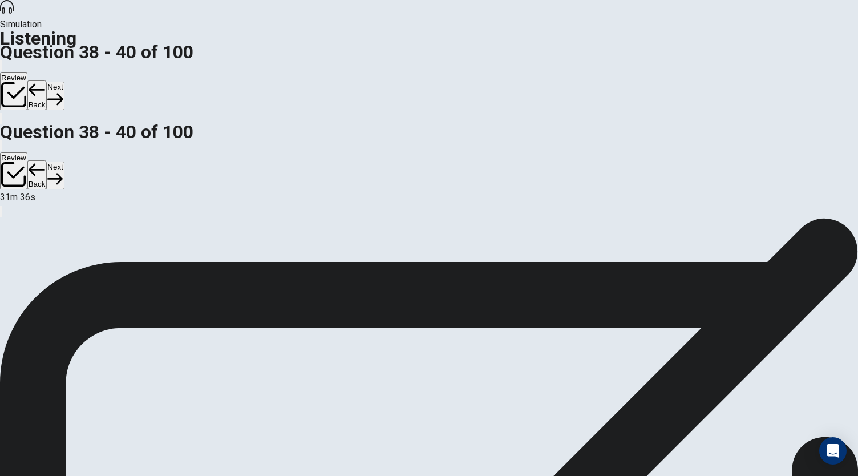
scroll to position [0, 0]
click at [64, 82] on button "Next" at bounding box center [55, 96] width 18 height 28
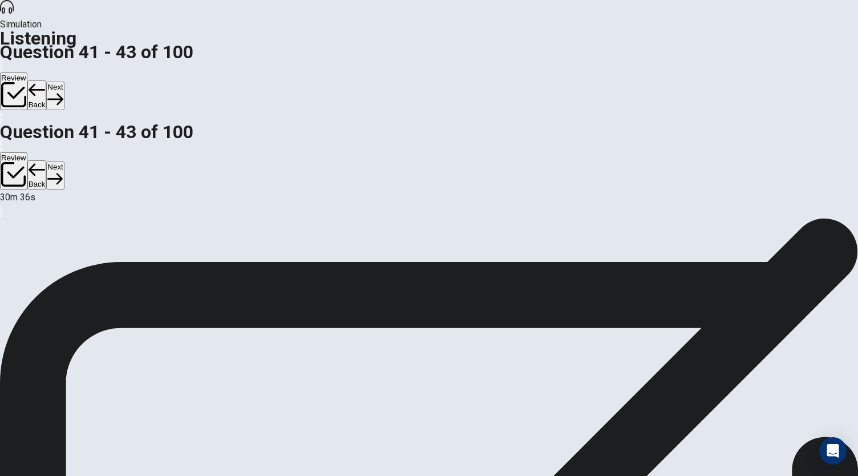
scroll to position [68, 0]
click at [64, 82] on button "Next" at bounding box center [55, 96] width 18 height 28
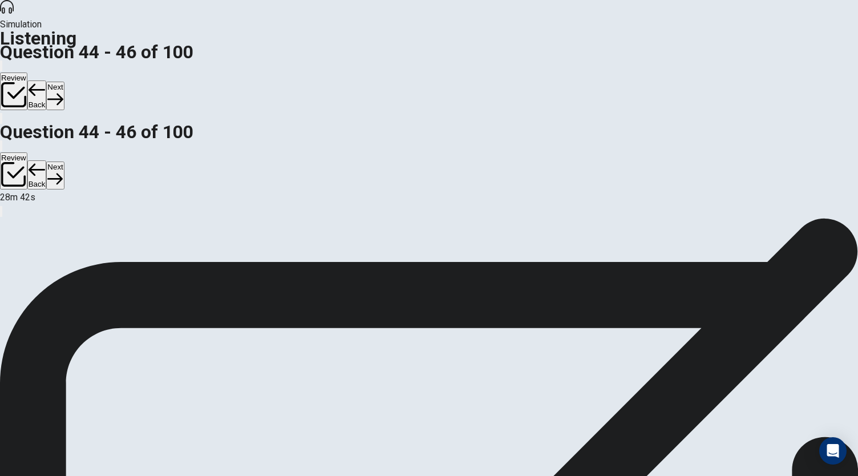
click at [64, 82] on button "Next" at bounding box center [55, 96] width 18 height 28
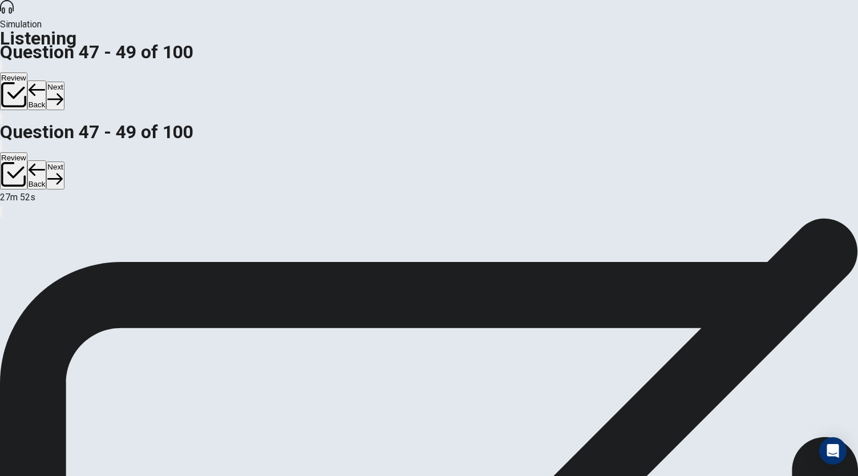
scroll to position [68, 0]
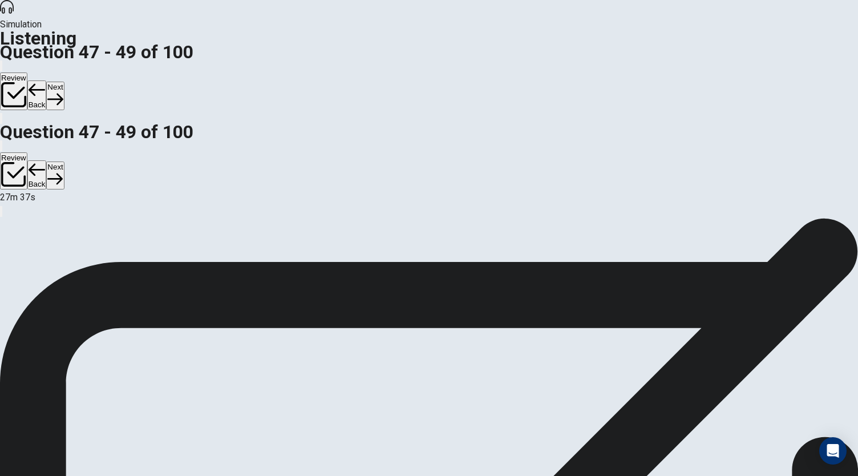
click at [64, 82] on button "Next" at bounding box center [55, 96] width 18 height 28
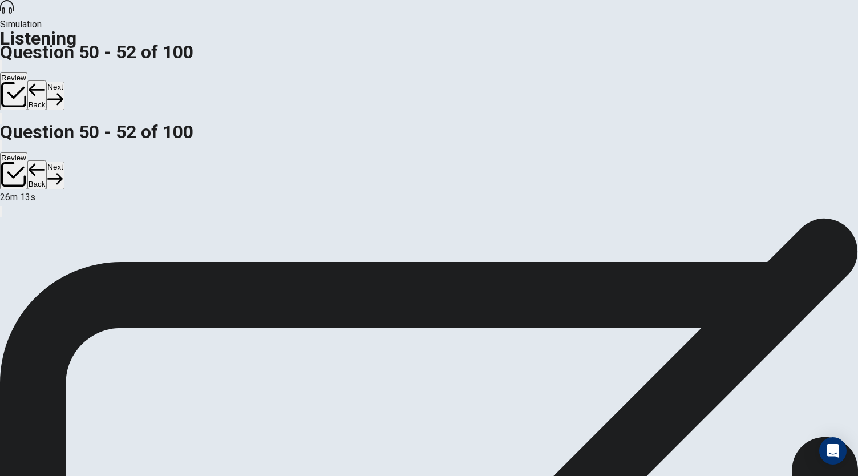
click at [64, 82] on button "Next" at bounding box center [55, 96] width 18 height 28
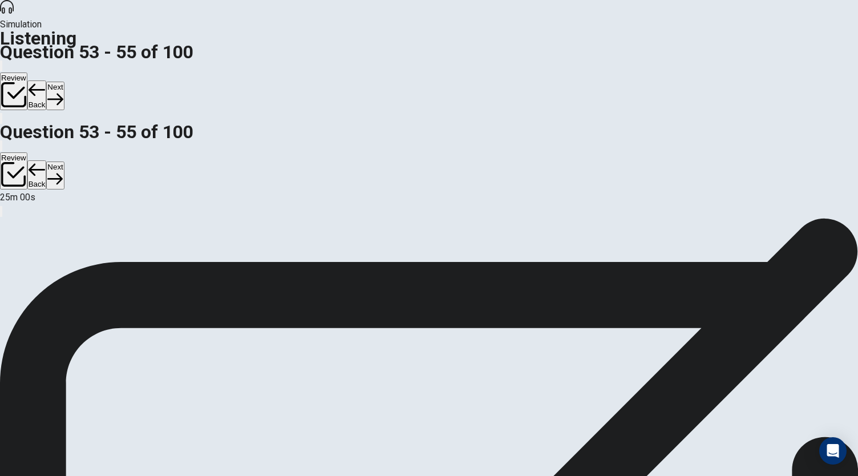
scroll to position [68, 0]
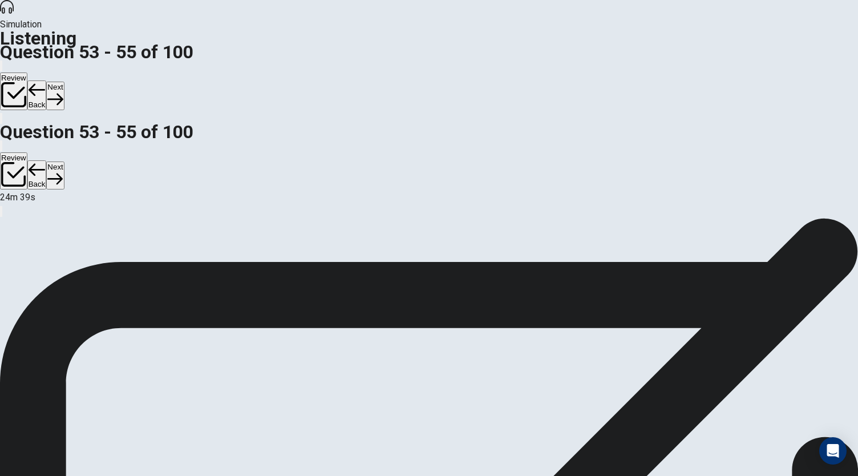
scroll to position [114, 0]
click at [64, 82] on button "Next" at bounding box center [55, 96] width 18 height 28
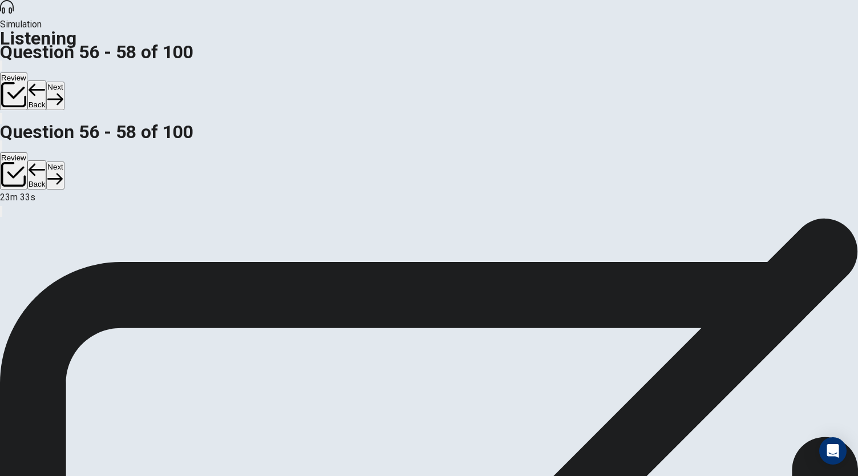
scroll to position [114, 0]
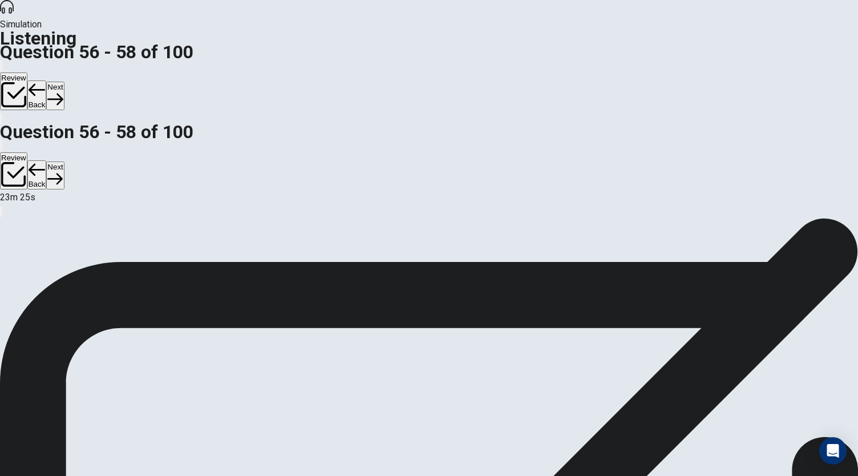
scroll to position [68, 0]
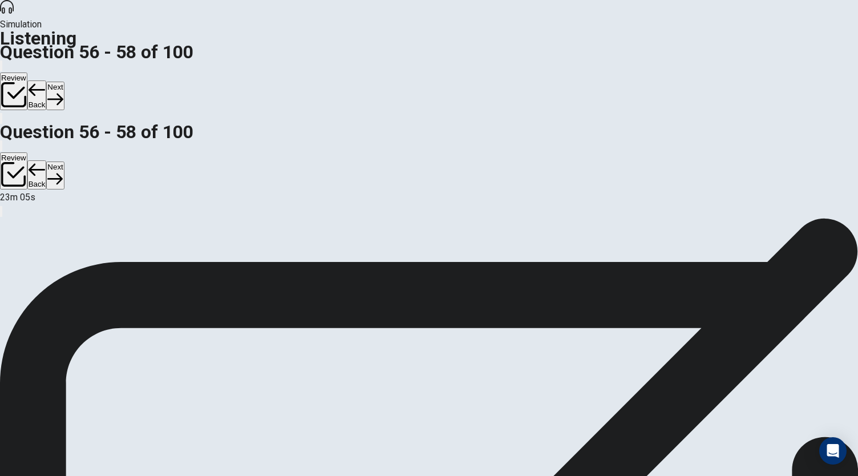
scroll to position [0, 0]
click at [64, 82] on button "Next" at bounding box center [55, 96] width 18 height 28
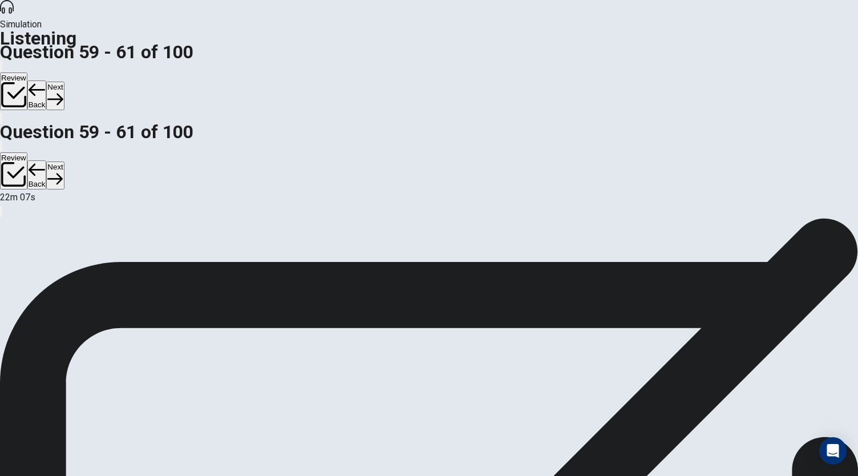
scroll to position [114, 0]
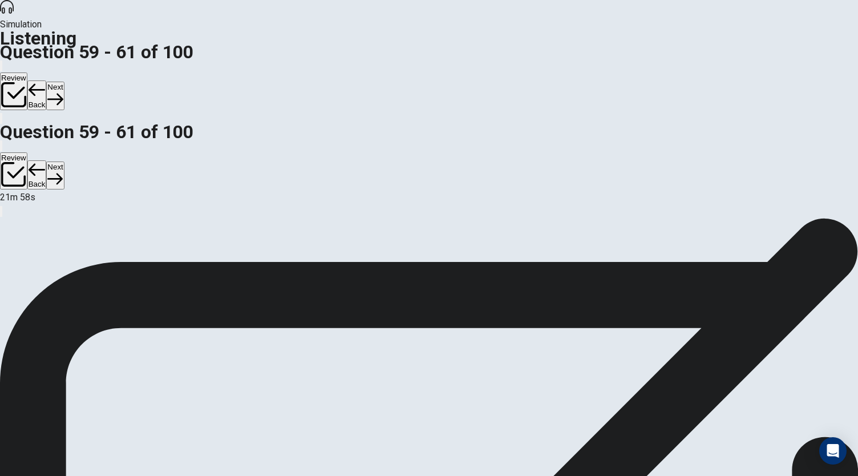
scroll to position [68, 0]
click at [64, 82] on button "Next" at bounding box center [55, 96] width 18 height 28
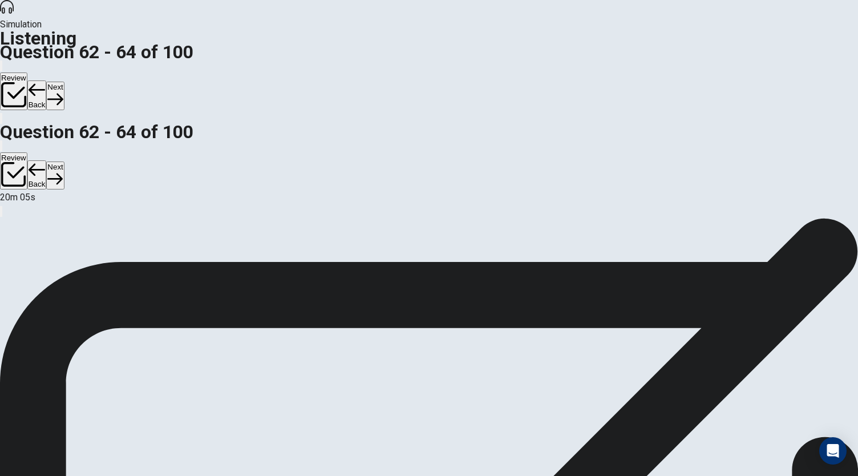
click at [64, 82] on button "Next" at bounding box center [55, 96] width 18 height 28
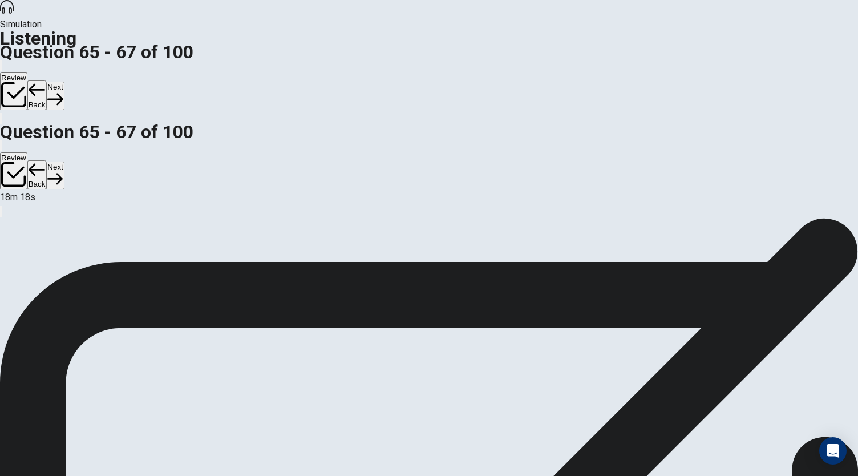
click at [64, 82] on button "Next" at bounding box center [55, 96] width 18 height 28
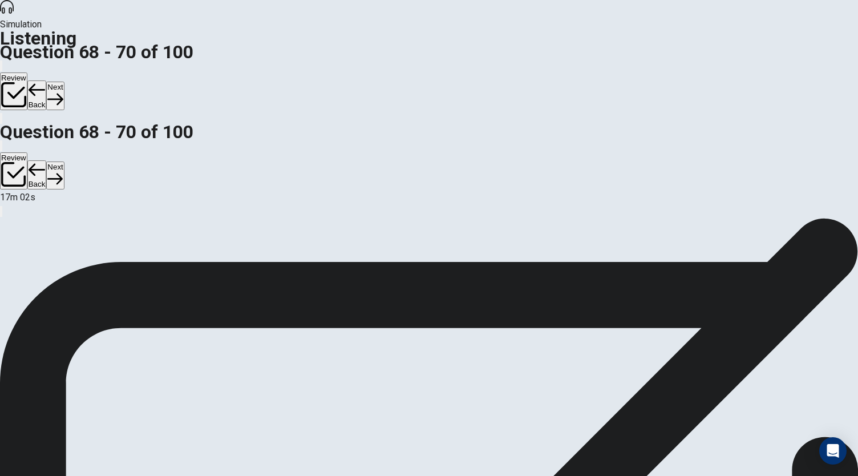
scroll to position [14, 0]
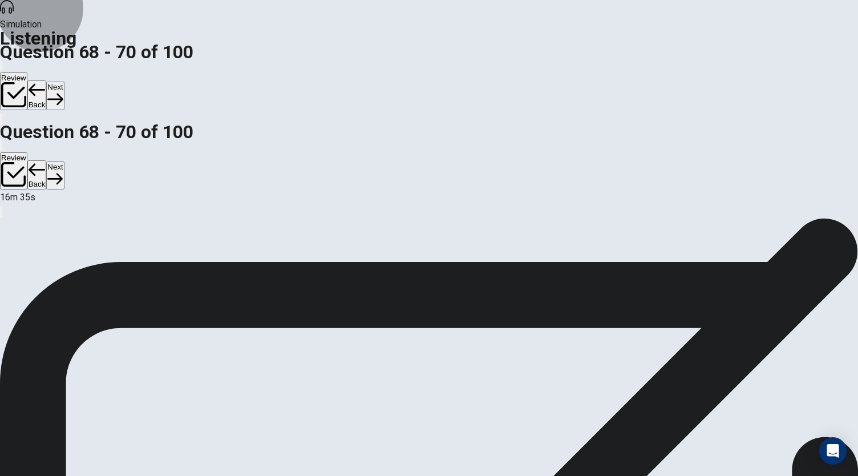
click at [64, 82] on button "Next" at bounding box center [55, 96] width 18 height 28
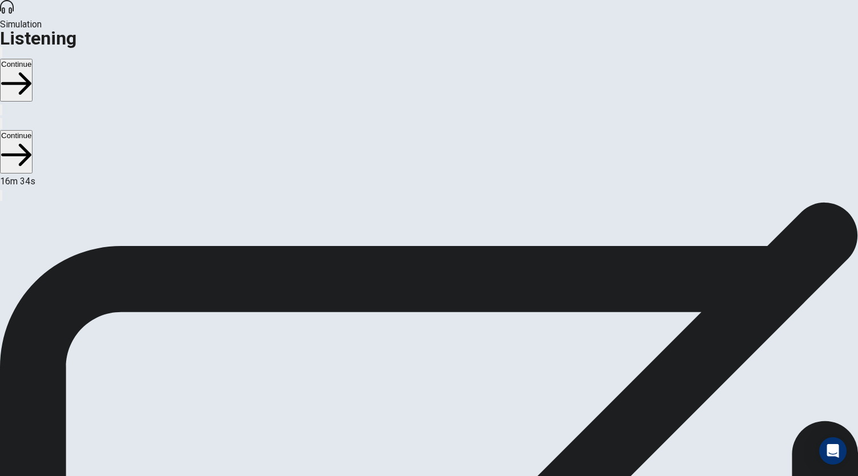
scroll to position [0, 0]
click at [33, 59] on button "Continue" at bounding box center [16, 80] width 33 height 43
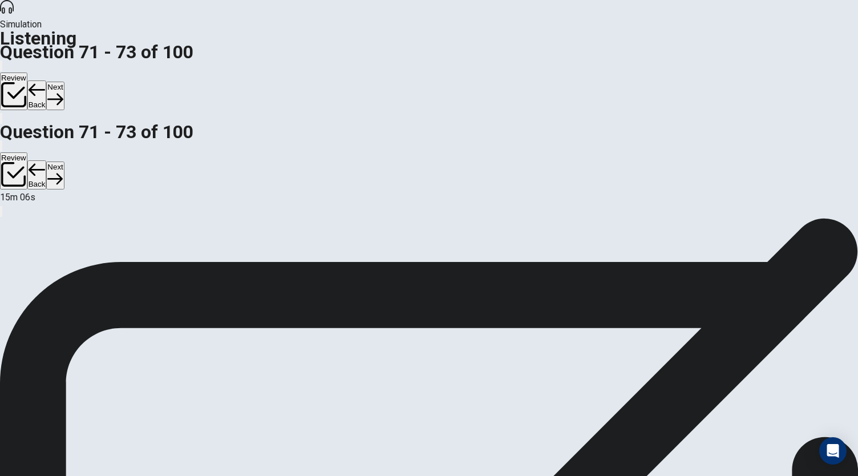
scroll to position [57, 0]
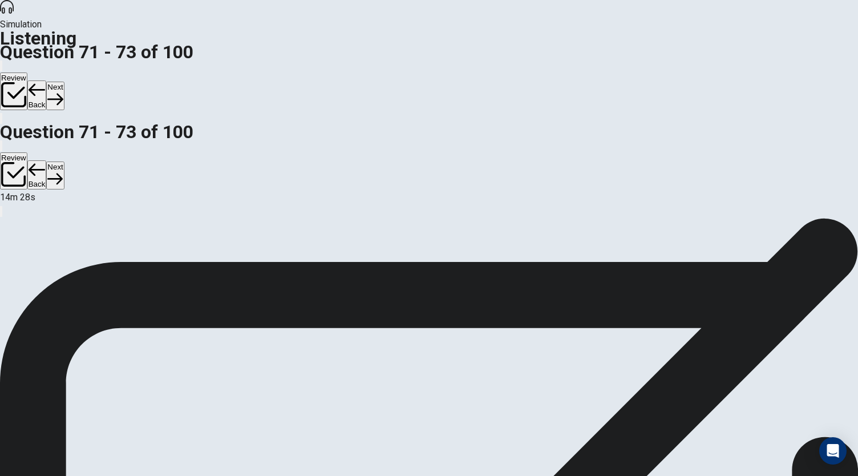
scroll to position [0, 0]
click at [64, 82] on button "Next" at bounding box center [55, 96] width 18 height 28
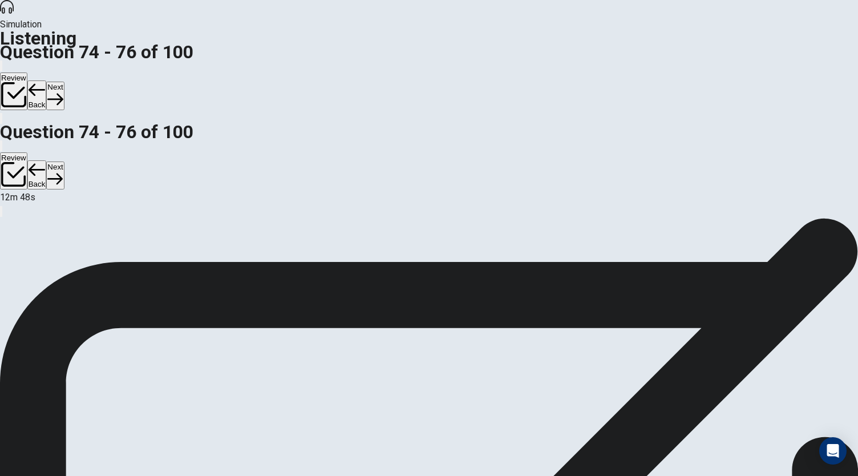
click at [64, 82] on button "Next" at bounding box center [55, 96] width 18 height 28
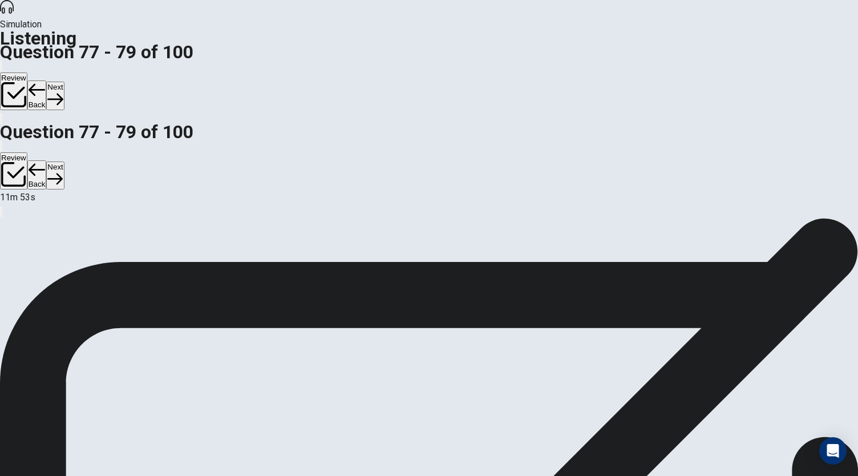
scroll to position [68, 0]
click at [64, 82] on button "Next" at bounding box center [55, 96] width 18 height 28
click at [47, 80] on button "Back" at bounding box center [36, 95] width 19 height 30
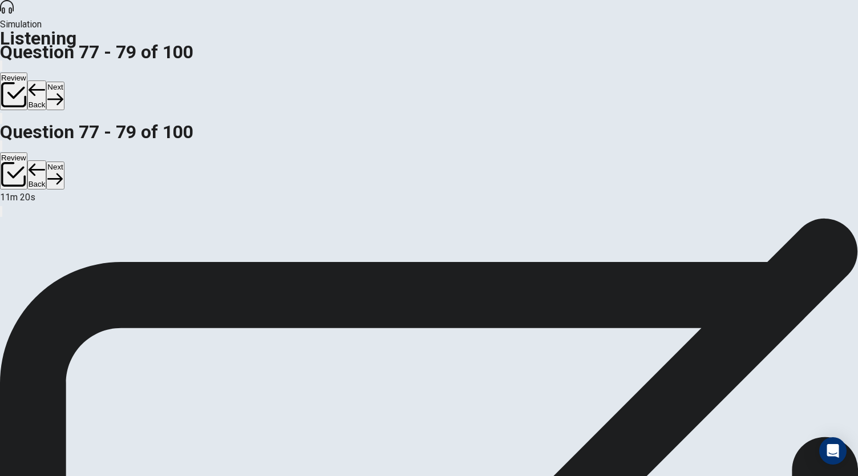
scroll to position [128, 0]
click at [64, 82] on button "Next" at bounding box center [55, 96] width 18 height 28
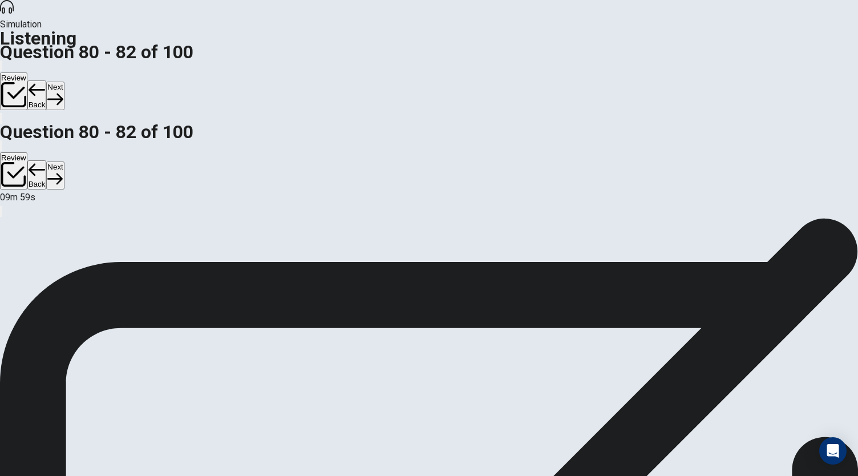
click at [64, 82] on button "Next" at bounding box center [55, 96] width 18 height 28
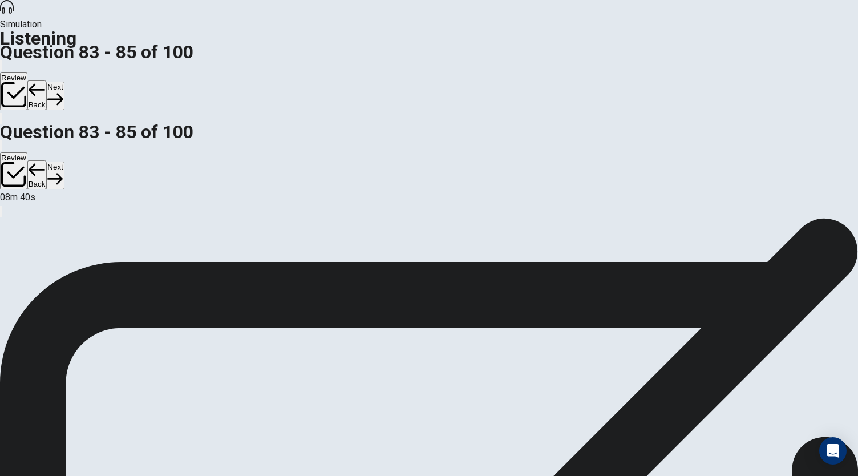
scroll to position [11, 0]
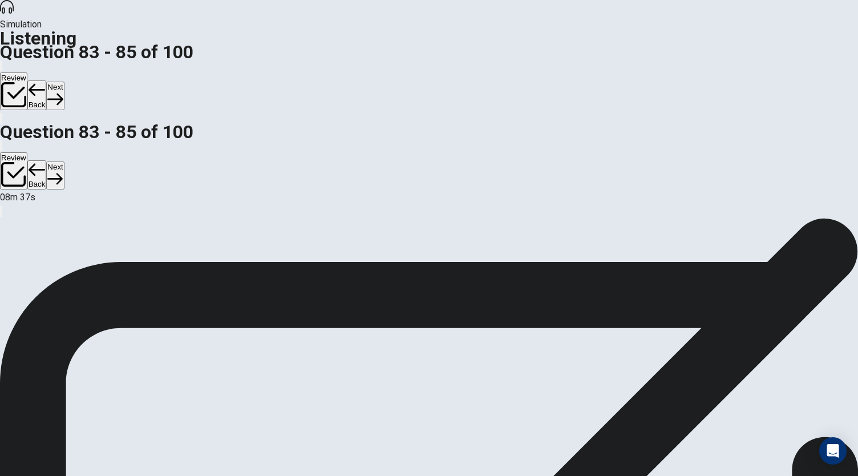
scroll to position [68, 0]
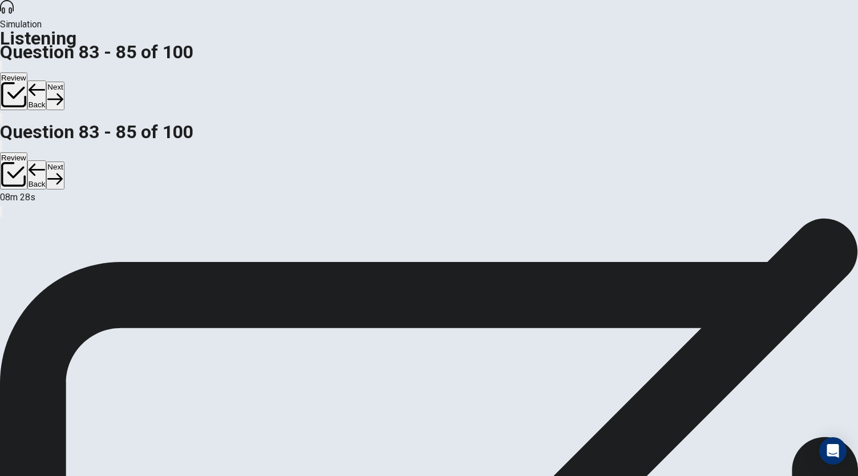
scroll to position [0, 0]
click at [64, 82] on button "Next" at bounding box center [55, 96] width 18 height 28
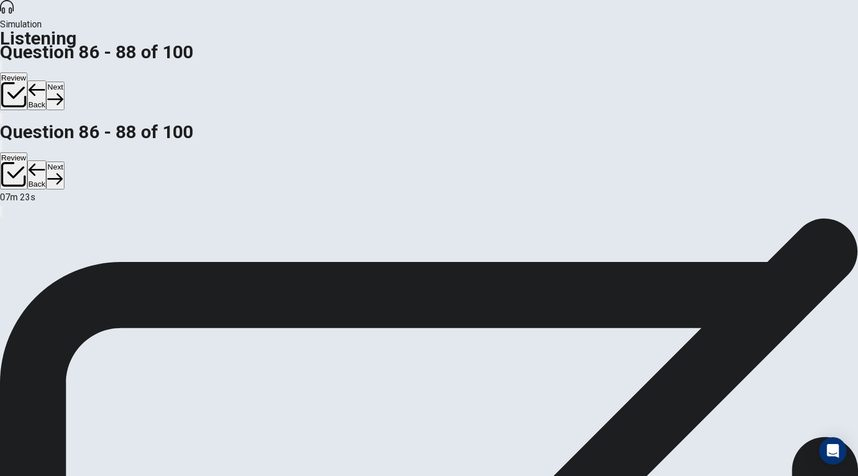
scroll to position [128, 0]
click at [64, 82] on button "Next" at bounding box center [55, 96] width 18 height 28
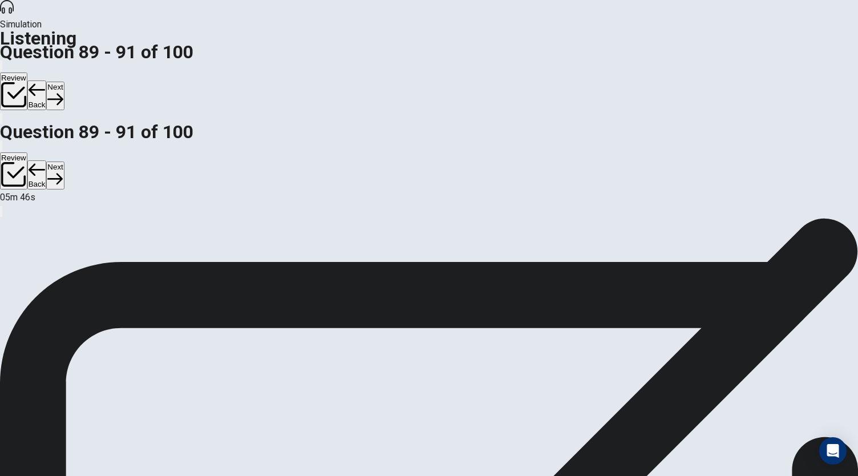
scroll to position [114, 0]
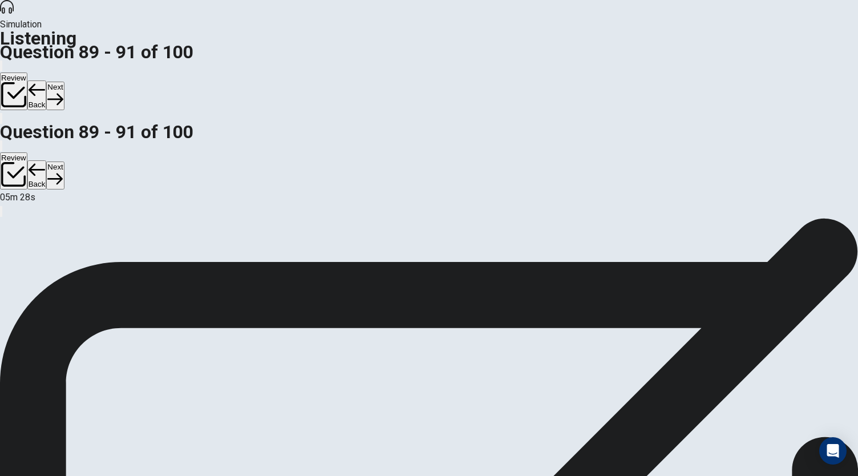
scroll to position [26, 0]
click at [64, 82] on button "Next" at bounding box center [55, 96] width 18 height 28
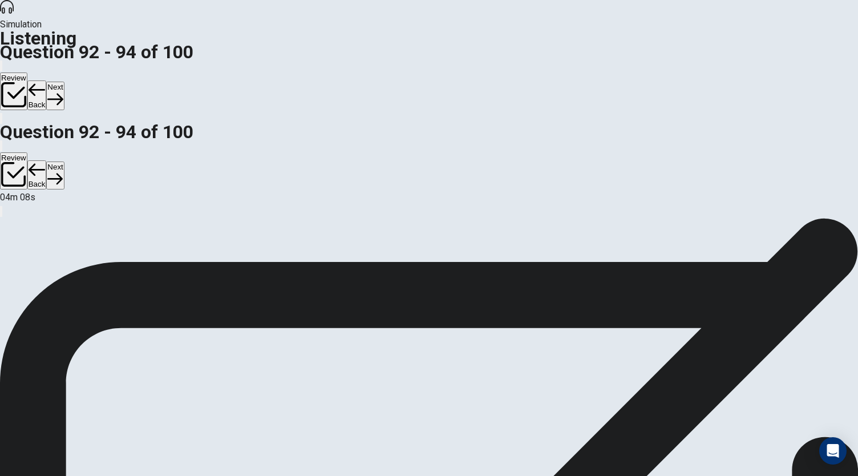
scroll to position [0, 0]
click at [64, 82] on button "Next" at bounding box center [55, 96] width 18 height 28
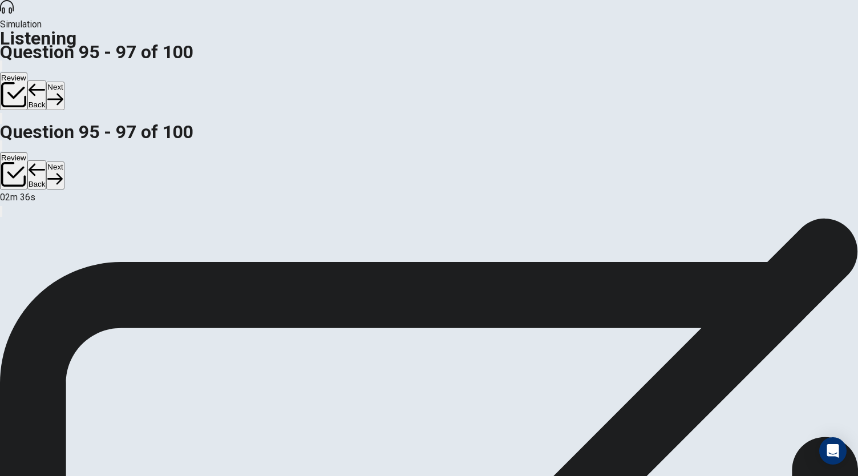
scroll to position [0, 0]
click at [64, 82] on button "Next" at bounding box center [55, 96] width 18 height 28
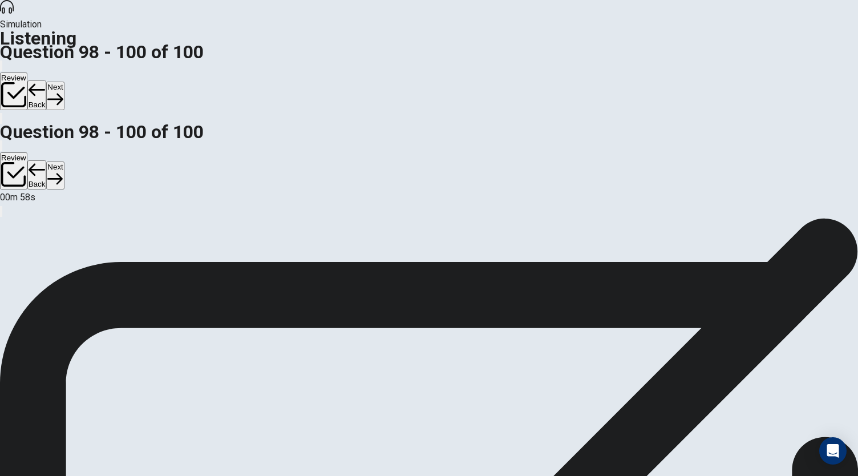
scroll to position [0, 0]
click at [64, 82] on button "Next" at bounding box center [55, 96] width 18 height 28
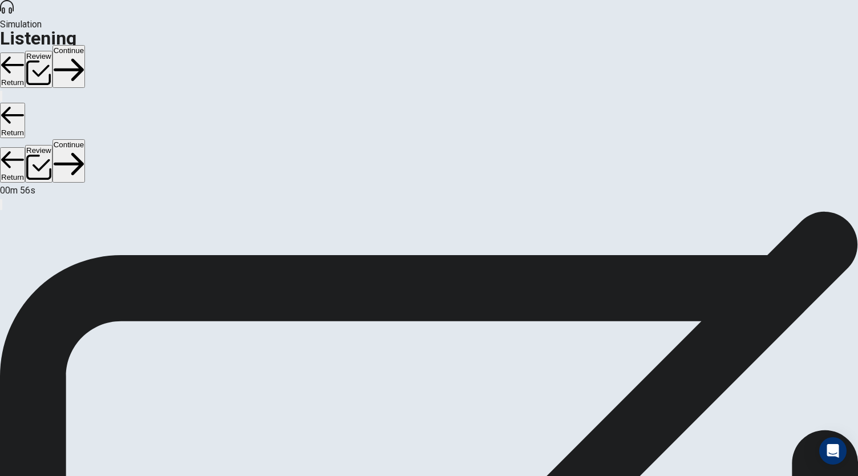
scroll to position [36, 0]
click at [85, 45] on button "Continue" at bounding box center [68, 66] width 33 height 43
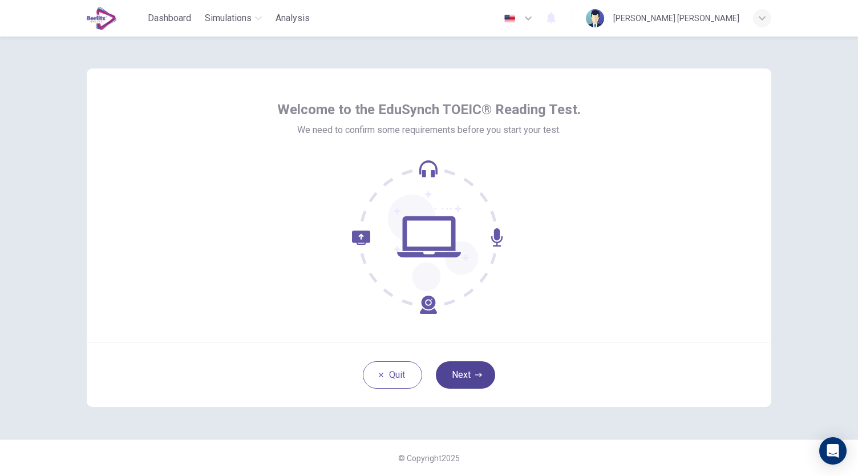
click at [468, 374] on button "Next" at bounding box center [465, 374] width 59 height 27
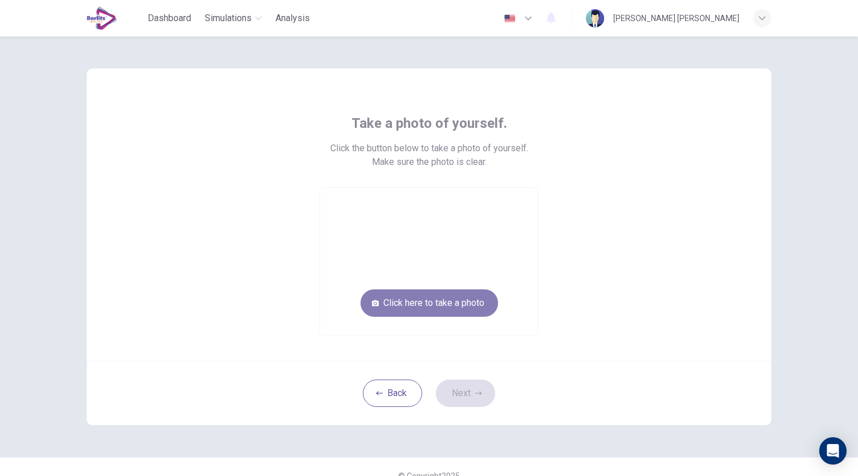
click at [454, 311] on button "Click here to take a photo" at bounding box center [428, 302] width 137 height 27
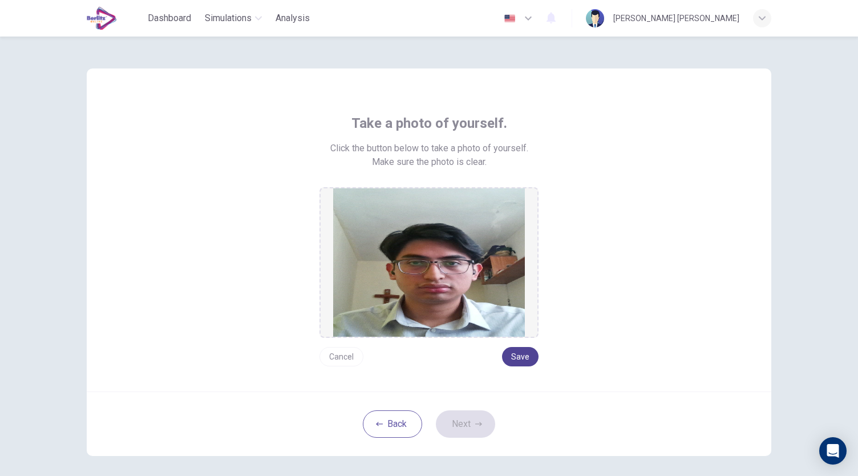
click at [520, 357] on button "Save" at bounding box center [520, 356] width 36 height 19
click at [471, 420] on button "Next" at bounding box center [465, 423] width 59 height 27
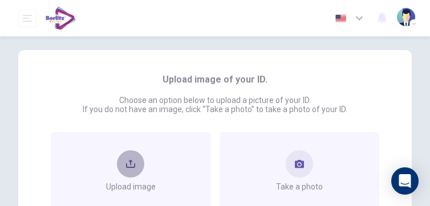
click at [135, 176] on button "upload" at bounding box center [130, 164] width 27 height 27
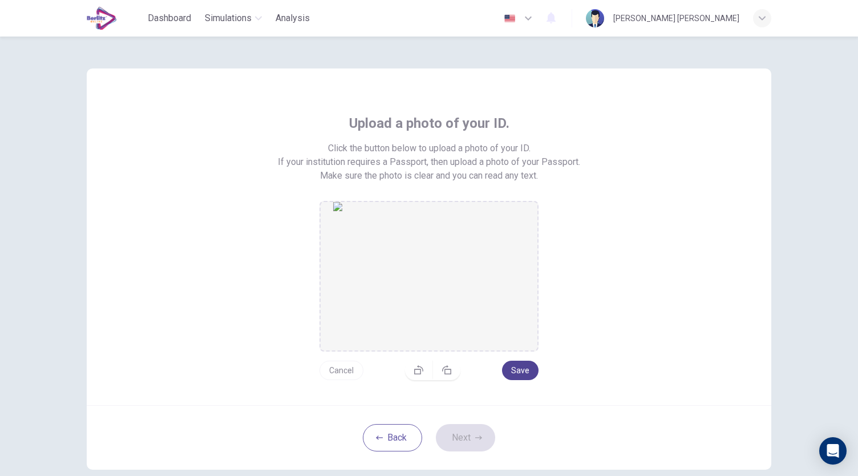
click at [530, 372] on button "Save" at bounding box center [520, 369] width 36 height 19
click at [472, 432] on button "Next" at bounding box center [465, 437] width 59 height 27
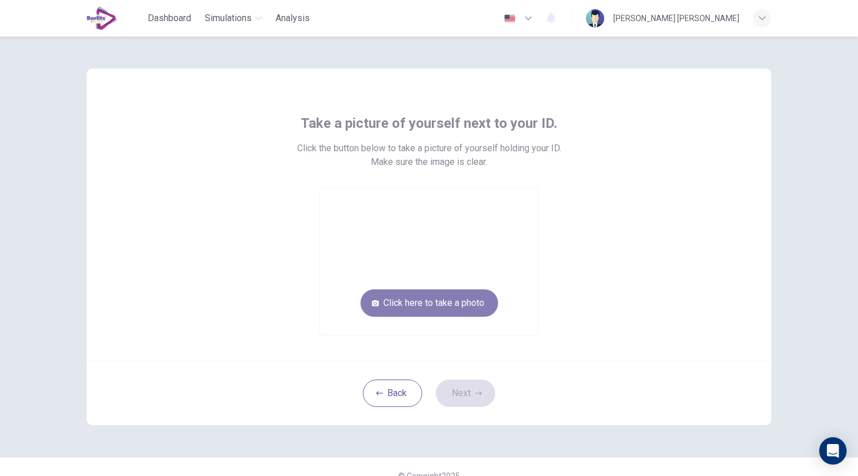
click at [449, 308] on button "Click here to take a photo" at bounding box center [428, 302] width 137 height 27
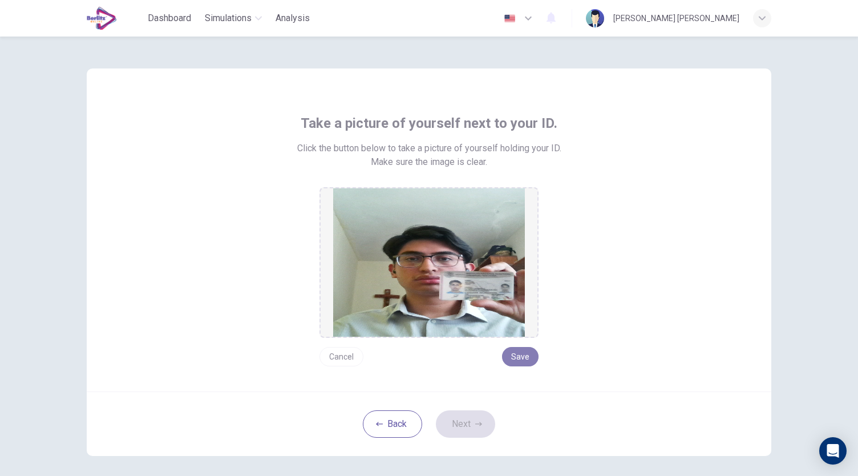
click at [526, 358] on button "Save" at bounding box center [520, 356] width 36 height 19
click at [467, 428] on button "Next" at bounding box center [465, 423] width 59 height 27
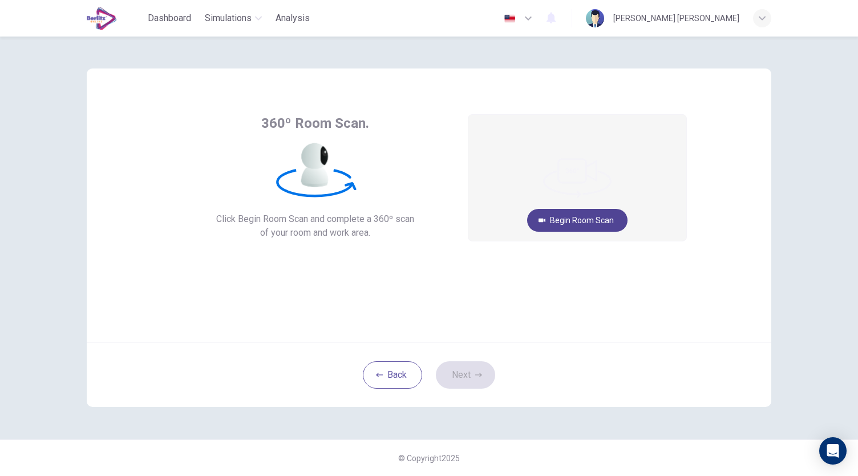
click at [585, 213] on button "Begin Room Scan" at bounding box center [577, 220] width 100 height 23
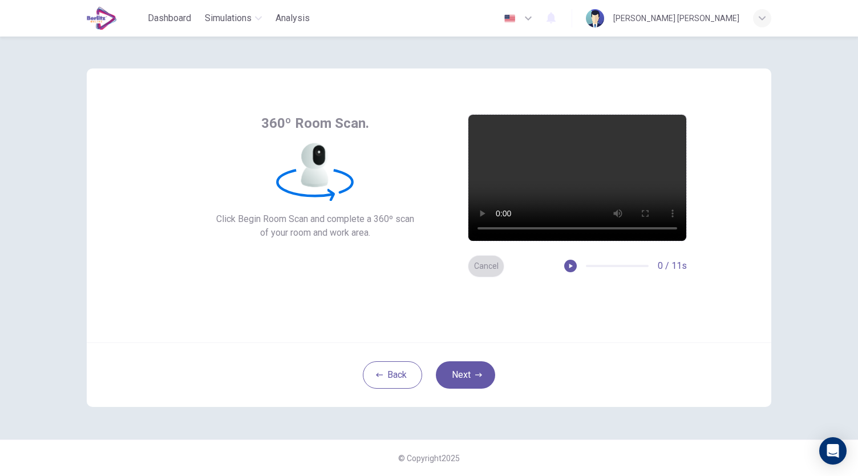
click at [485, 270] on button "Cancel" at bounding box center [486, 266] width 36 height 22
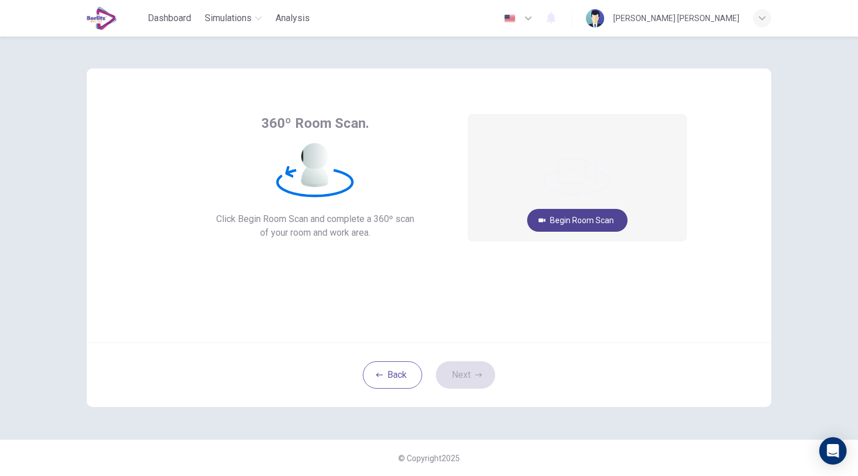
click at [603, 222] on button "Begin Room Scan" at bounding box center [577, 220] width 100 height 23
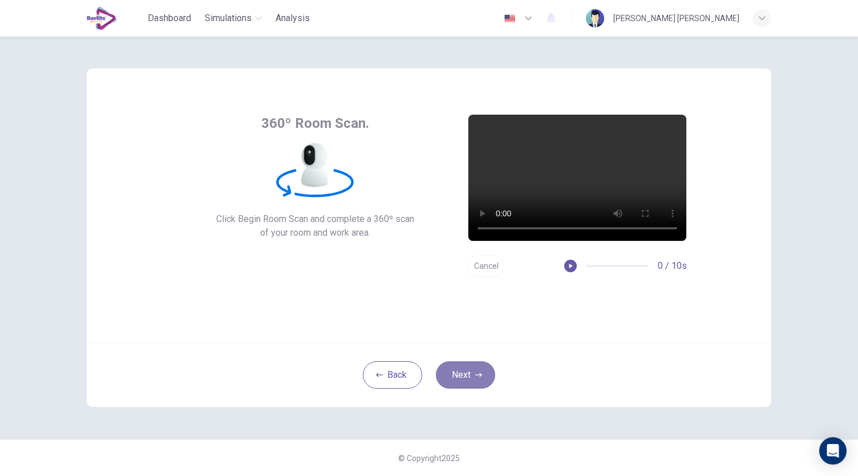
click at [462, 377] on button "Next" at bounding box center [465, 374] width 59 height 27
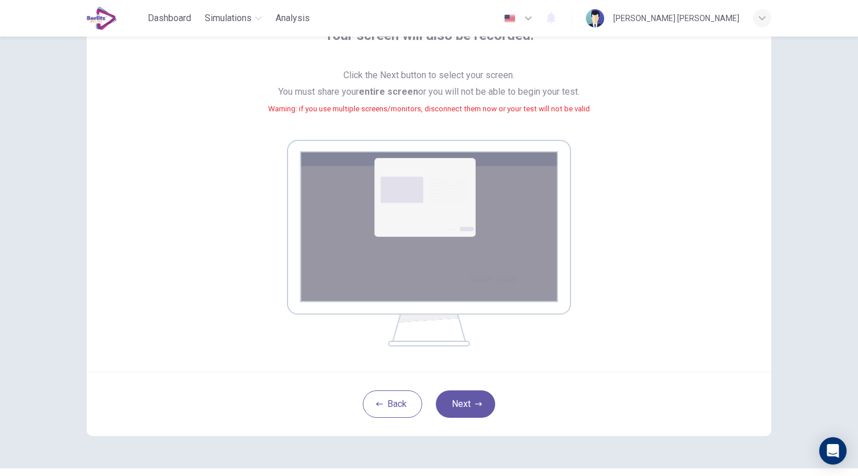
scroll to position [116, 0]
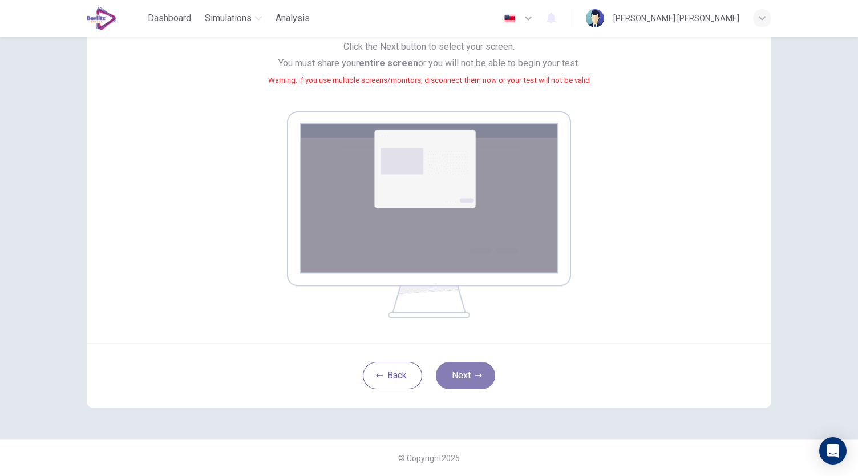
click at [459, 369] on button "Next" at bounding box center [465, 375] width 59 height 27
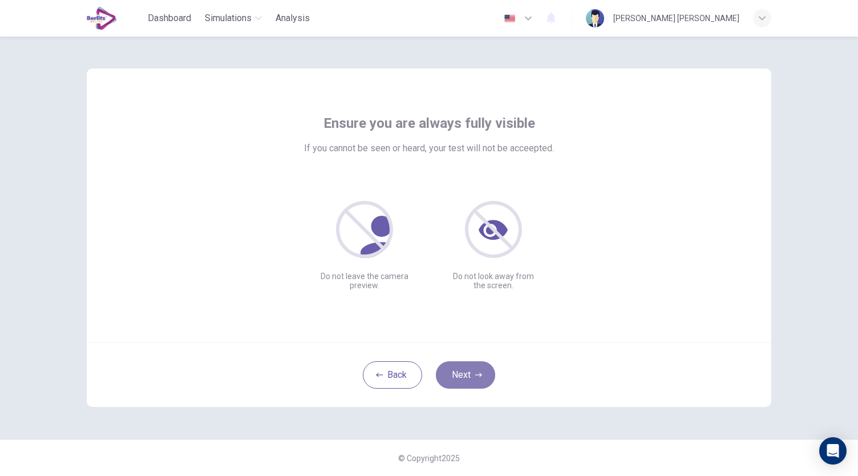
click at [475, 375] on icon "button" at bounding box center [478, 374] width 7 height 7
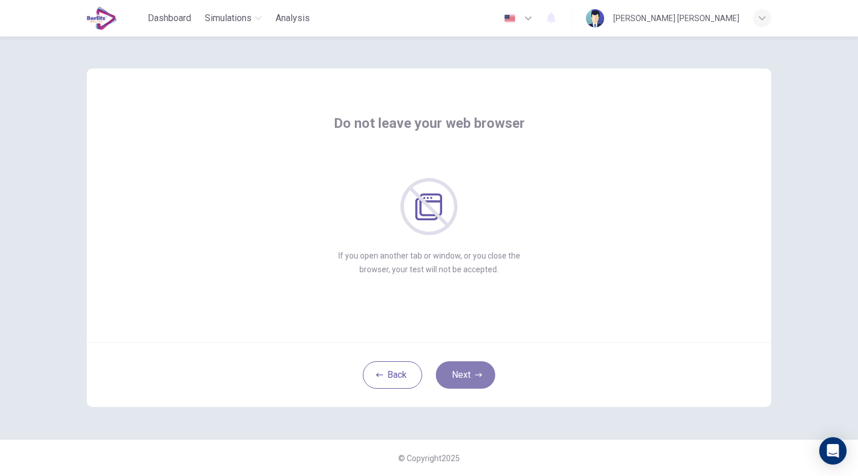
click at [487, 364] on button "Next" at bounding box center [465, 374] width 59 height 27
click at [484, 371] on button "Next" at bounding box center [465, 374] width 59 height 27
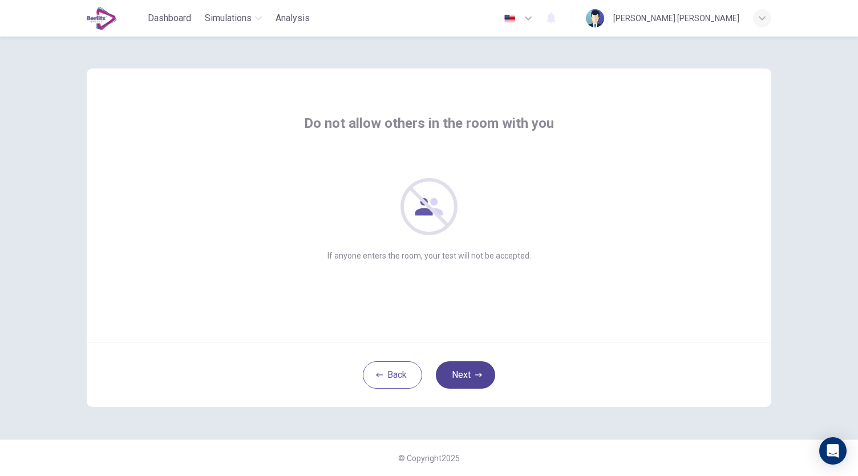
click at [484, 371] on button "Next" at bounding box center [465, 374] width 59 height 27
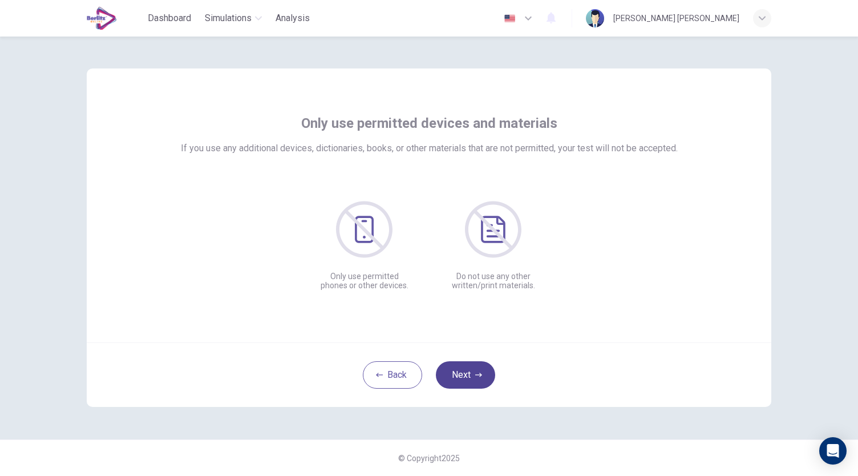
click at [470, 385] on button "Next" at bounding box center [465, 374] width 59 height 27
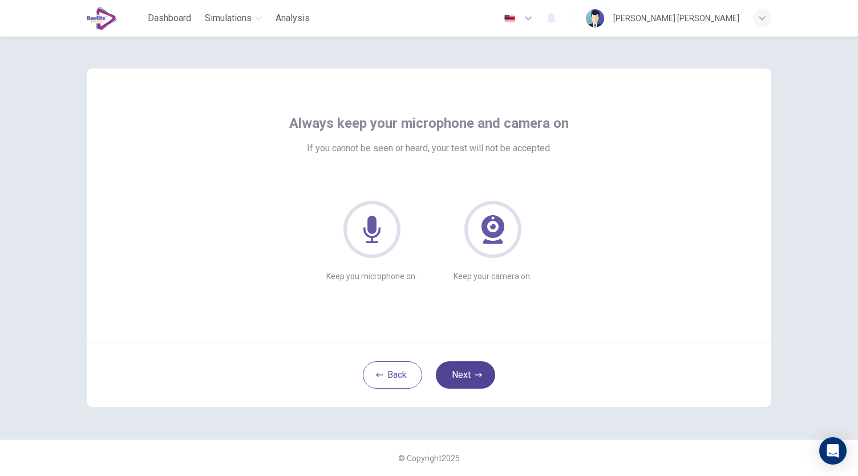
click at [471, 368] on button "Next" at bounding box center [465, 374] width 59 height 27
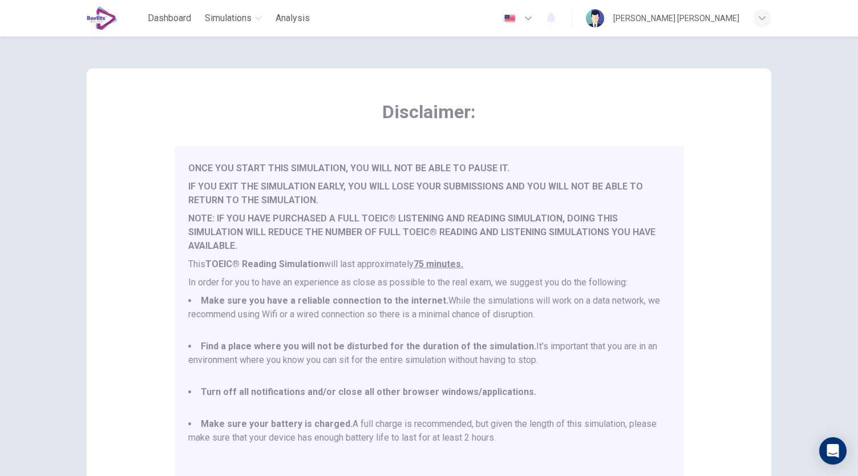
scroll to position [159, 0]
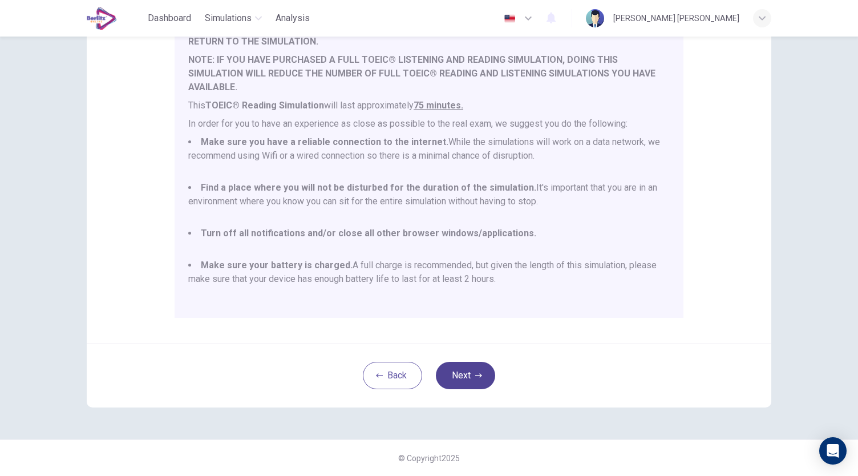
click at [464, 374] on button "Next" at bounding box center [465, 375] width 59 height 27
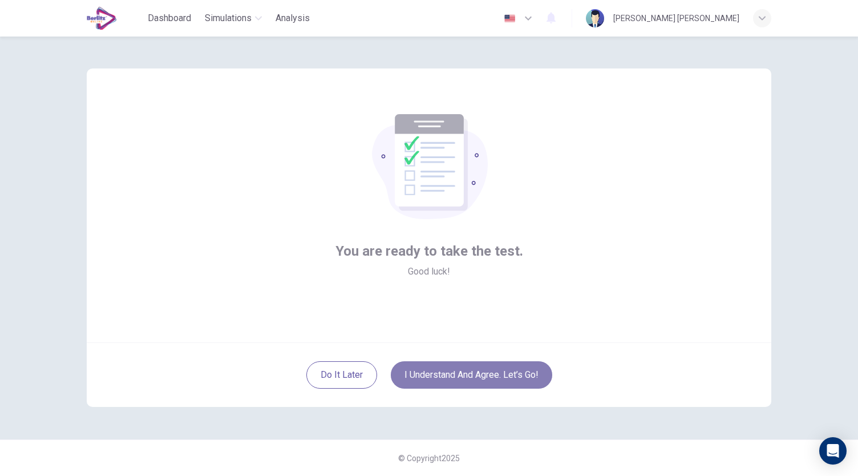
click at [506, 367] on button "I understand and agree. Let’s go!" at bounding box center [471, 374] width 161 height 27
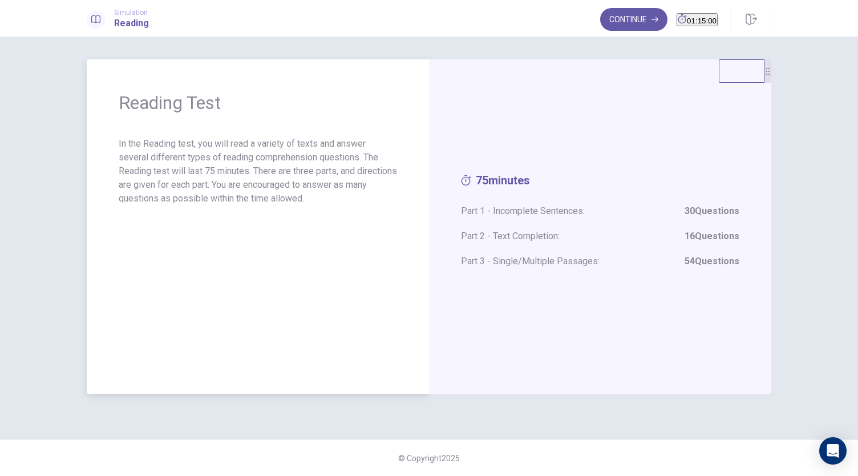
drag, startPoint x: 236, startPoint y: 147, endPoint x: 363, endPoint y: 191, distance: 134.0
click at [364, 157] on p "In the Reading test, you will read a variety of texts and answer several differ…" at bounding box center [258, 171] width 278 height 68
click at [609, 22] on button "Continue" at bounding box center [633, 19] width 67 height 23
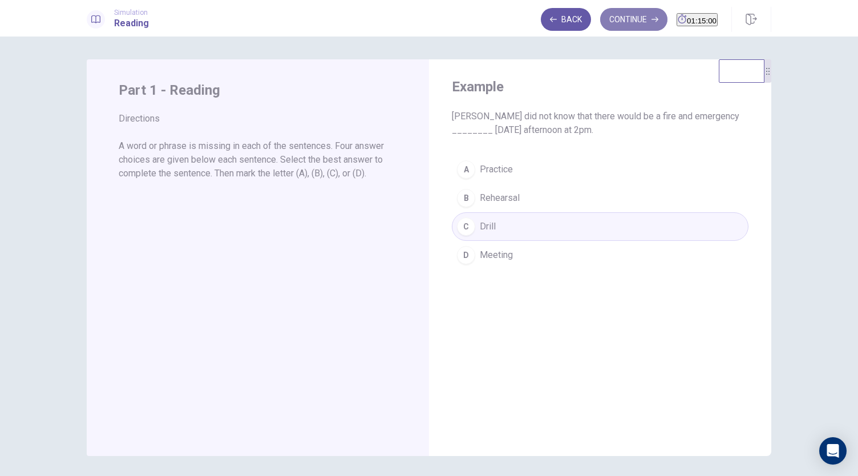
click at [624, 19] on button "Continue" at bounding box center [633, 19] width 67 height 23
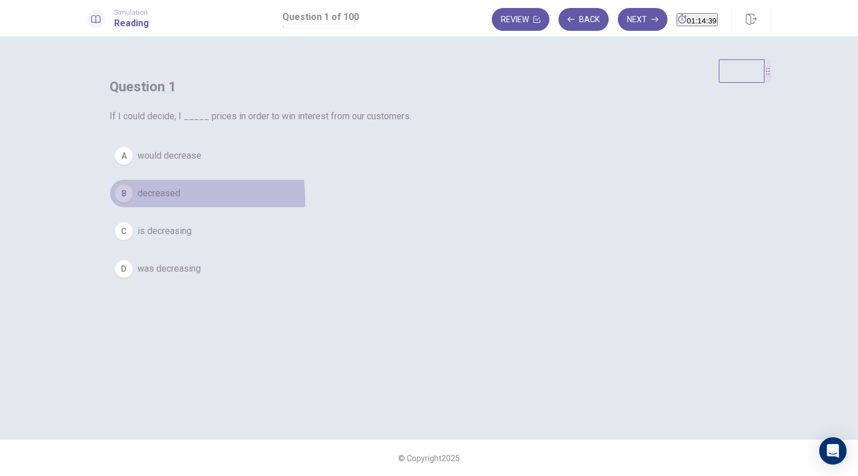
click at [180, 200] on span "decreased" at bounding box center [158, 193] width 43 height 14
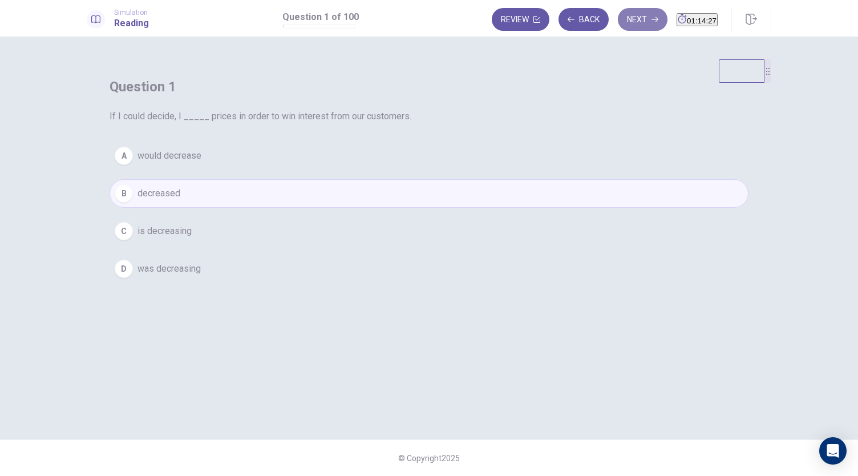
click at [619, 22] on button "Next" at bounding box center [643, 19] width 50 height 23
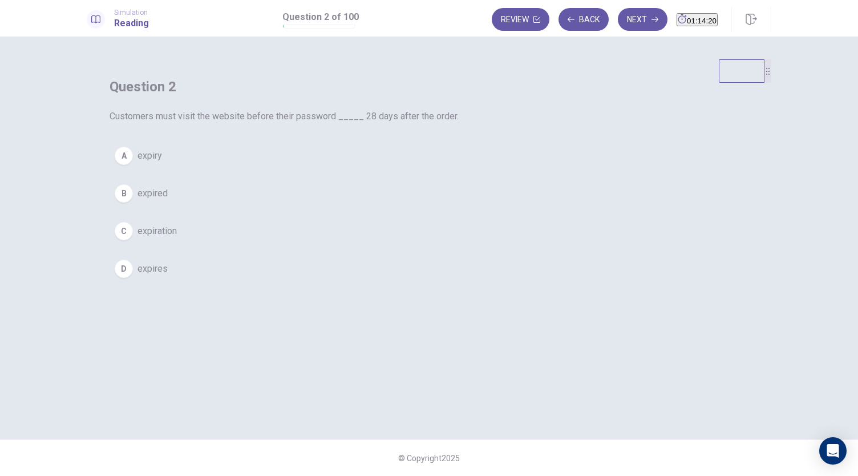
click at [372, 283] on button "D expires" at bounding box center [428, 268] width 639 height 29
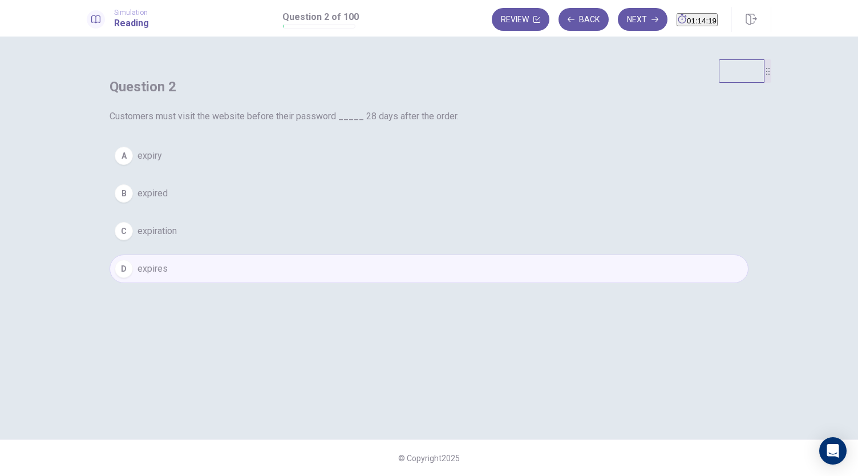
click at [625, 21] on button "Next" at bounding box center [643, 19] width 50 height 23
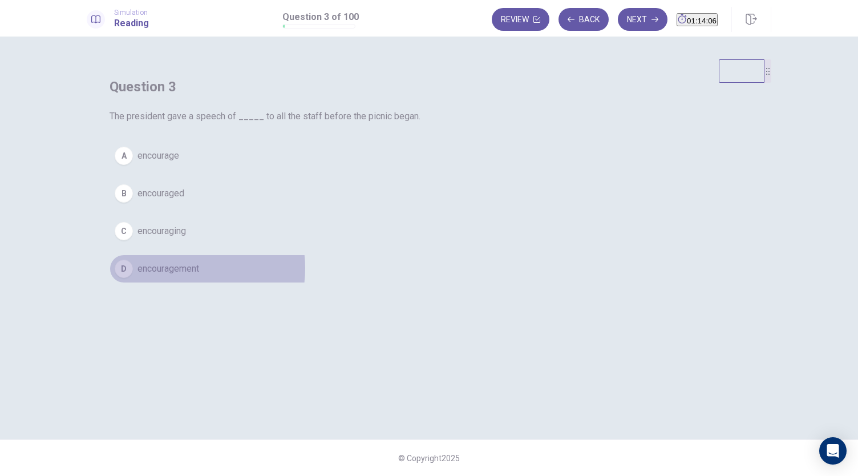
click at [199, 275] on span "encouragement" at bounding box center [168, 269] width 62 height 14
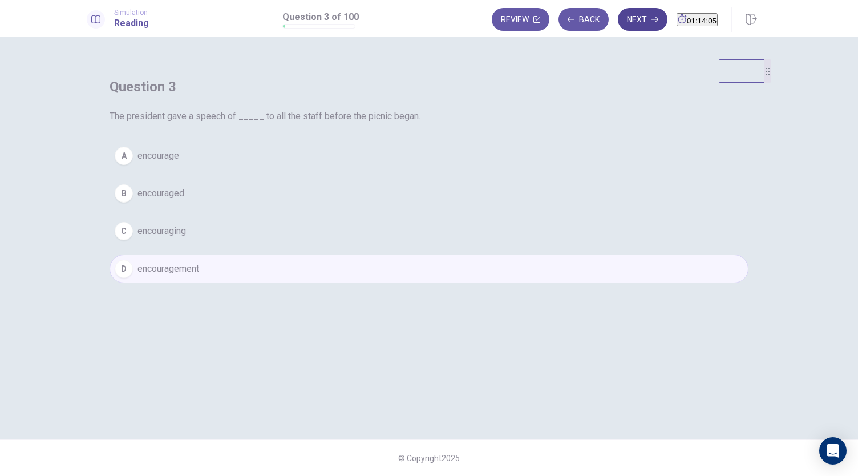
click at [626, 27] on button "Next" at bounding box center [643, 19] width 50 height 23
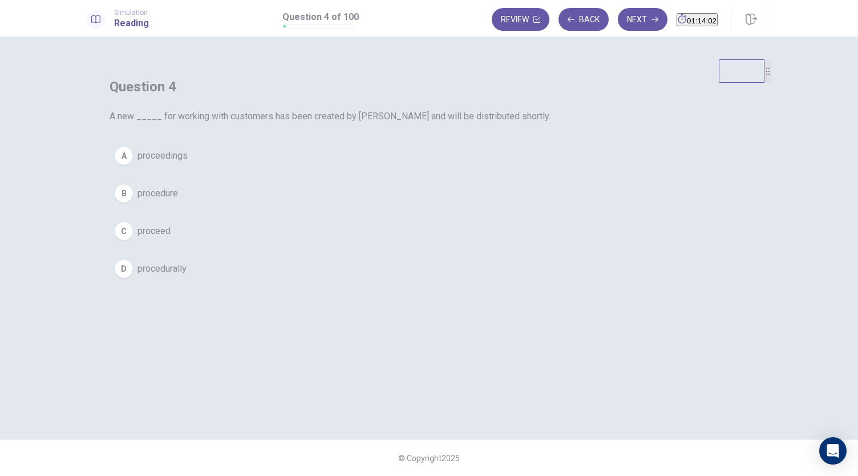
click at [178, 200] on span "procedure" at bounding box center [157, 193] width 40 height 14
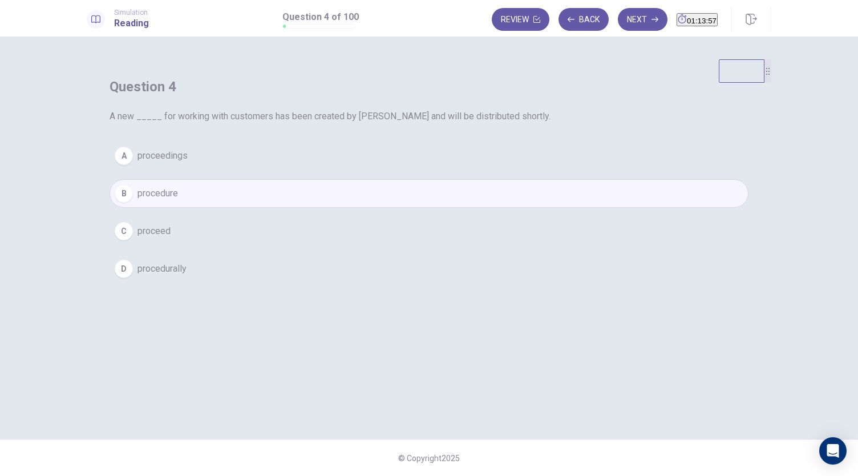
drag, startPoint x: 628, startPoint y: 23, endPoint x: 517, endPoint y: 226, distance: 231.8
click at [622, 190] on div "Simulation Reading Question 4 of 100 Review Back Next 01:13:57 Question 4 of 10…" at bounding box center [429, 238] width 858 height 476
click at [411, 170] on button "A proceedings" at bounding box center [428, 155] width 639 height 29
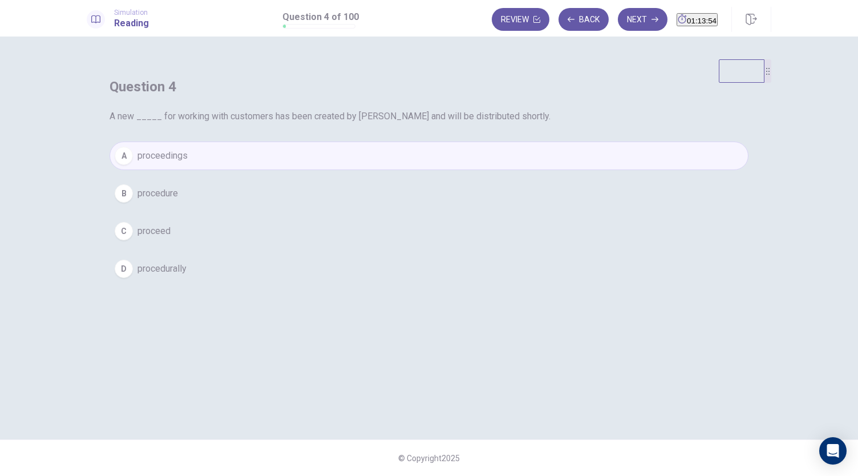
click at [425, 208] on button "B procedure" at bounding box center [428, 193] width 639 height 29
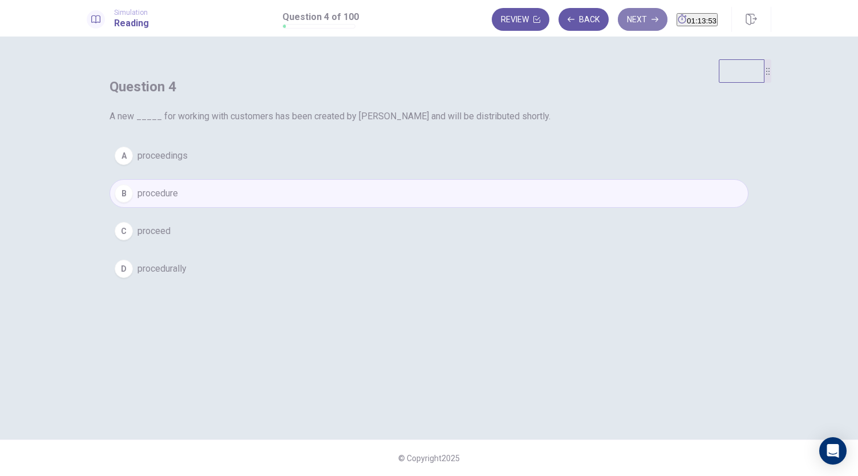
click at [618, 18] on button "Next" at bounding box center [643, 19] width 50 height 23
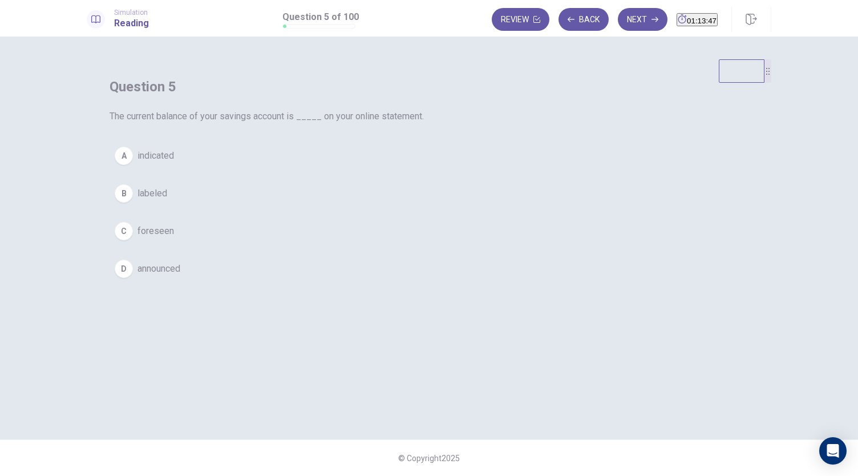
click at [174, 163] on span "indicated" at bounding box center [155, 156] width 36 height 14
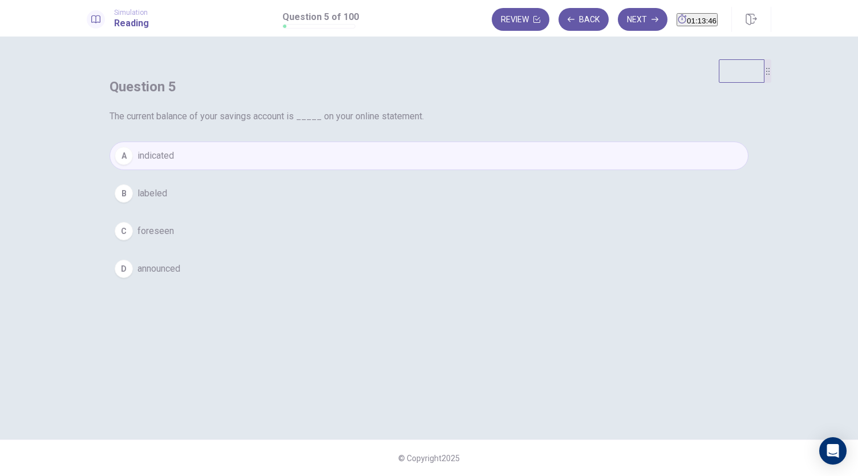
click at [412, 208] on button "B labeled" at bounding box center [428, 193] width 639 height 29
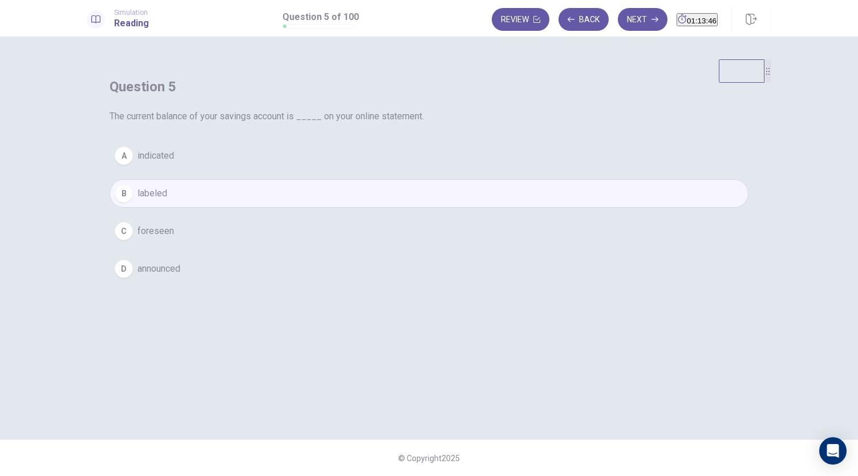
click at [419, 245] on button "C foreseen" at bounding box center [428, 231] width 639 height 29
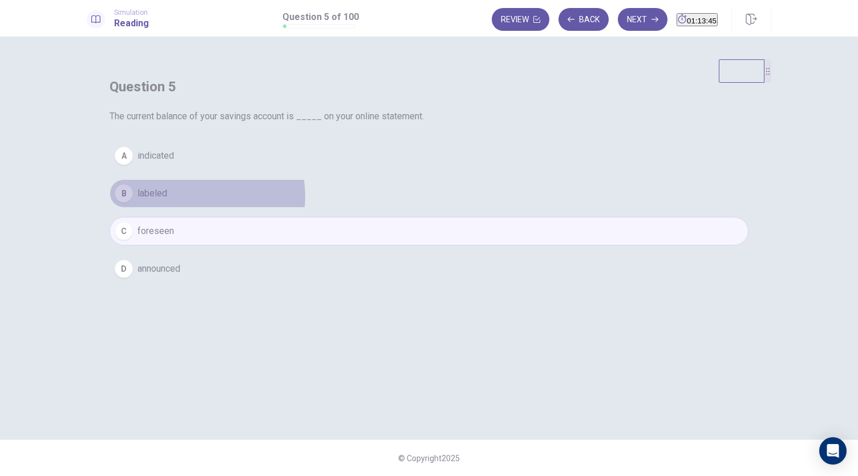
click at [411, 208] on button "B labeled" at bounding box center [428, 193] width 639 height 29
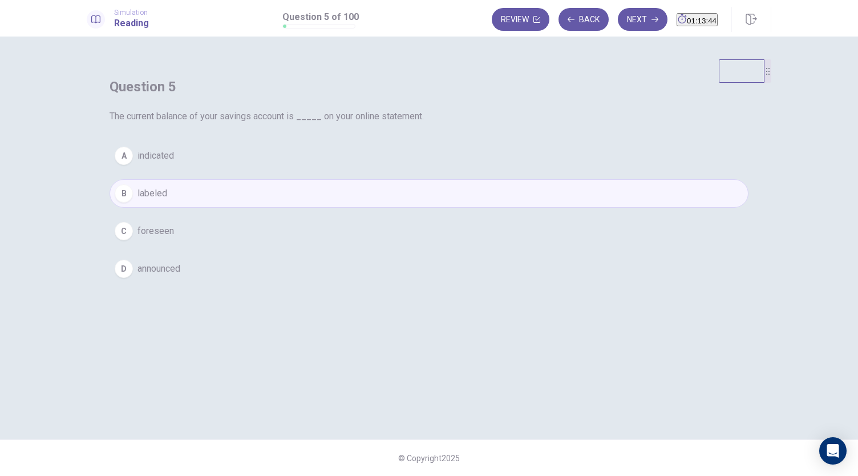
click at [414, 170] on button "A indicated" at bounding box center [428, 155] width 639 height 29
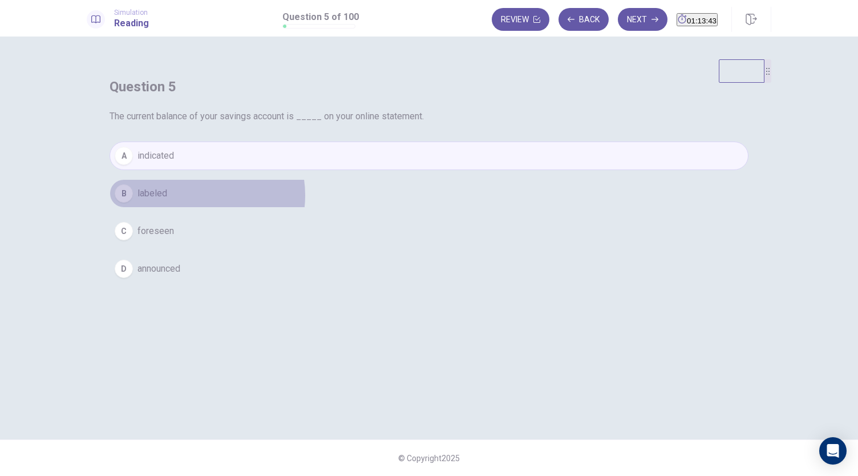
click at [416, 208] on button "B labeled" at bounding box center [428, 193] width 639 height 29
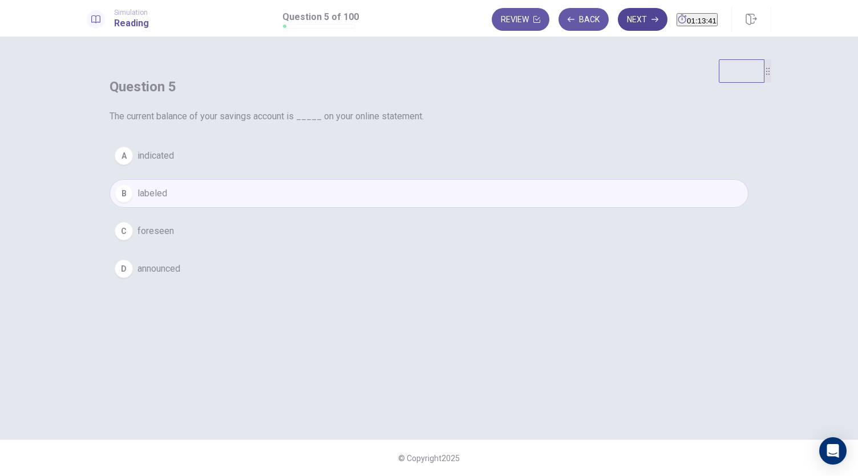
click at [625, 23] on button "Next" at bounding box center [643, 19] width 50 height 23
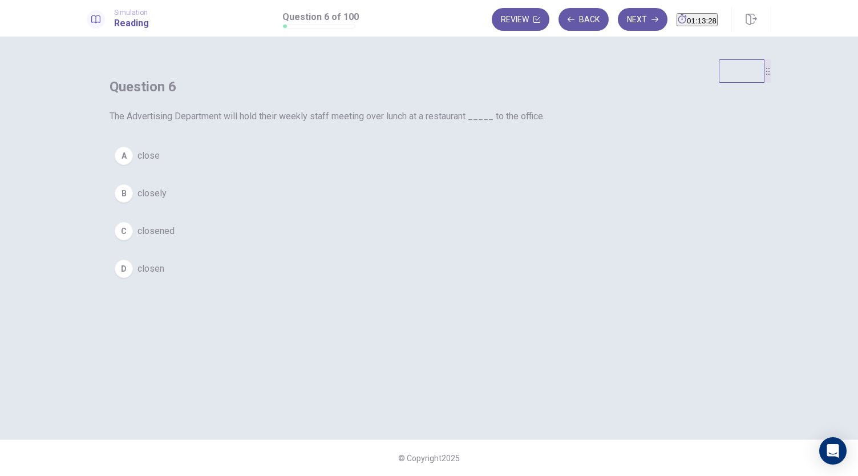
click at [160, 163] on span "close" at bounding box center [148, 156] width 22 height 14
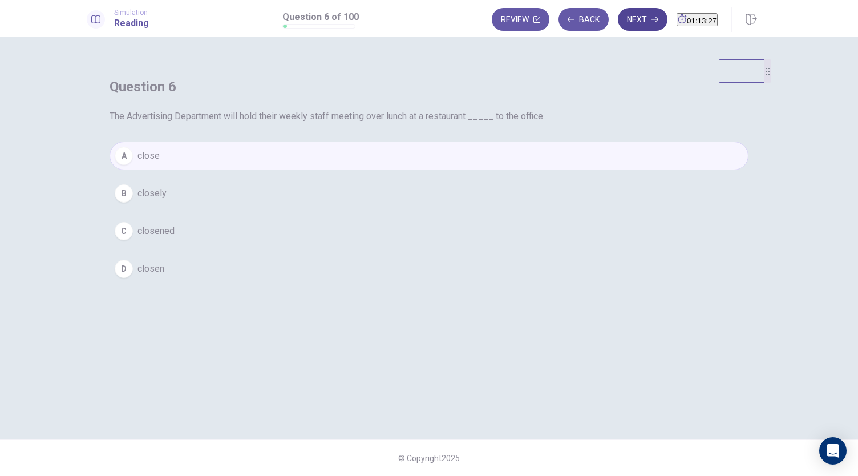
click at [626, 13] on button "Next" at bounding box center [643, 19] width 50 height 23
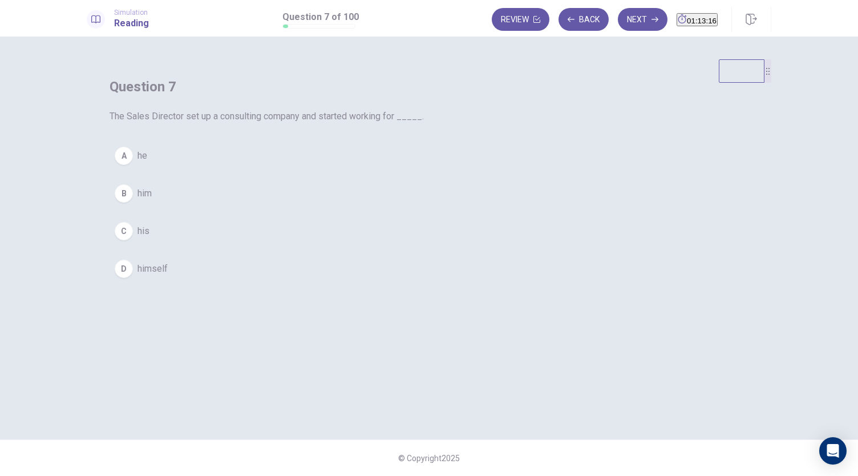
click at [152, 200] on span "him" at bounding box center [144, 193] width 14 height 14
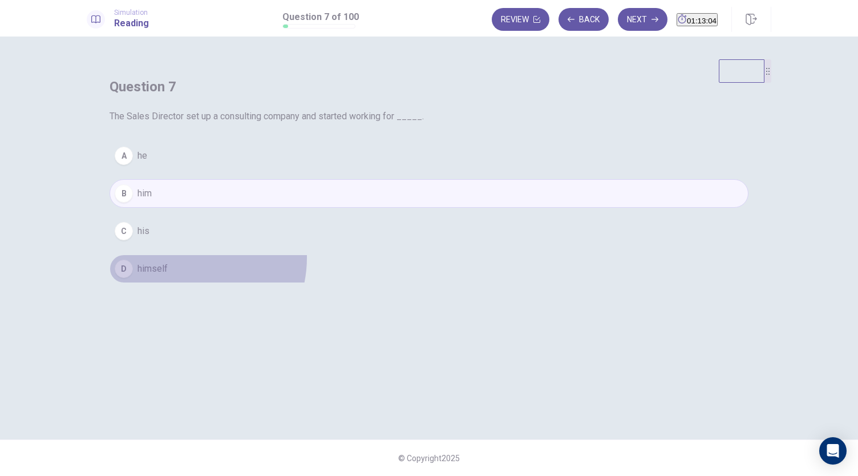
click at [400, 283] on button "D himself" at bounding box center [428, 268] width 639 height 29
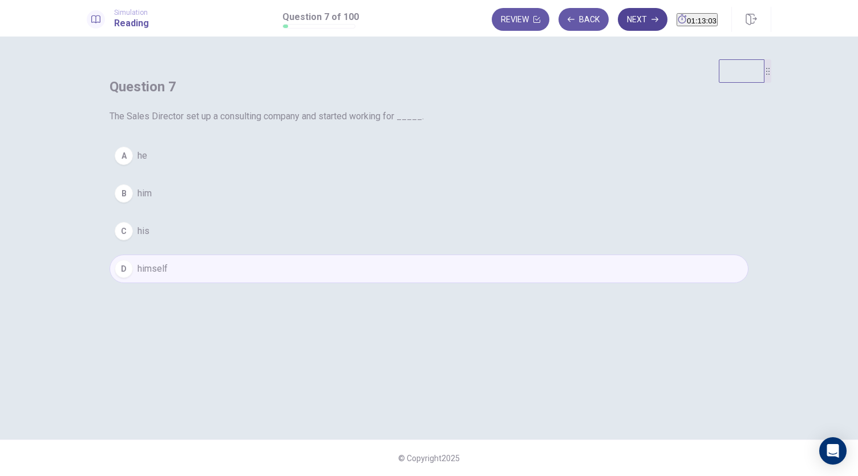
click at [622, 21] on button "Next" at bounding box center [643, 19] width 50 height 23
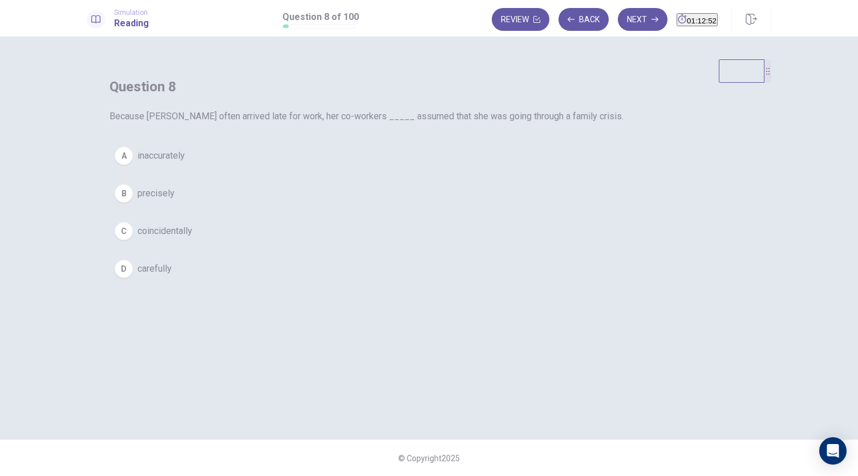
click at [419, 245] on button "C coincidentally" at bounding box center [428, 231] width 639 height 29
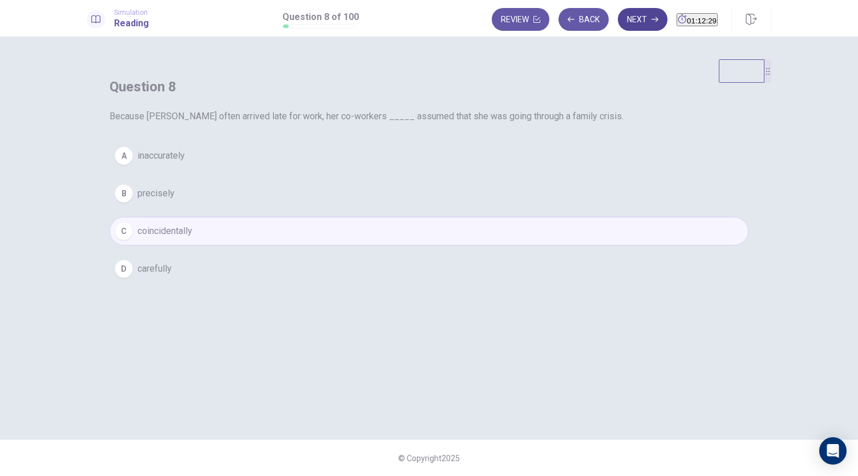
click at [618, 28] on button "Next" at bounding box center [643, 19] width 50 height 23
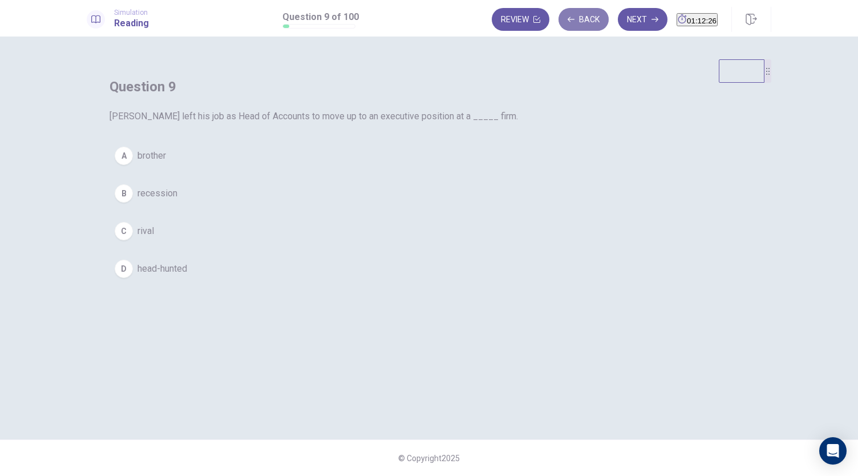
click at [562, 22] on button "Back" at bounding box center [583, 19] width 50 height 23
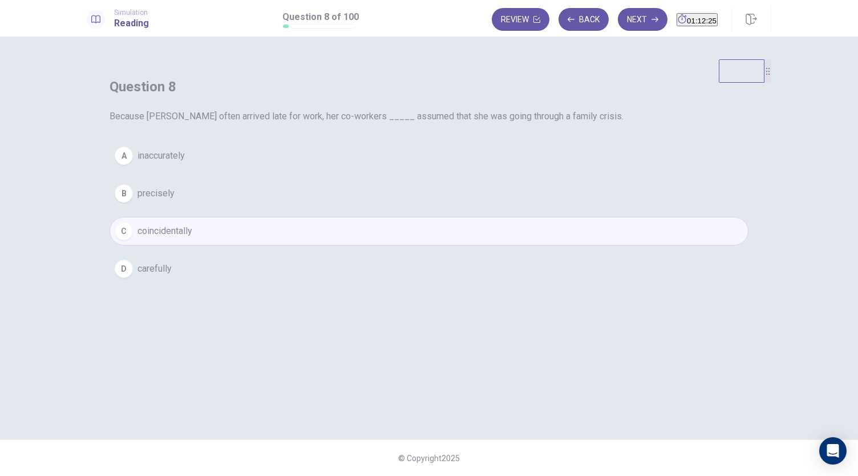
click at [395, 283] on button "D carefully" at bounding box center [428, 268] width 639 height 29
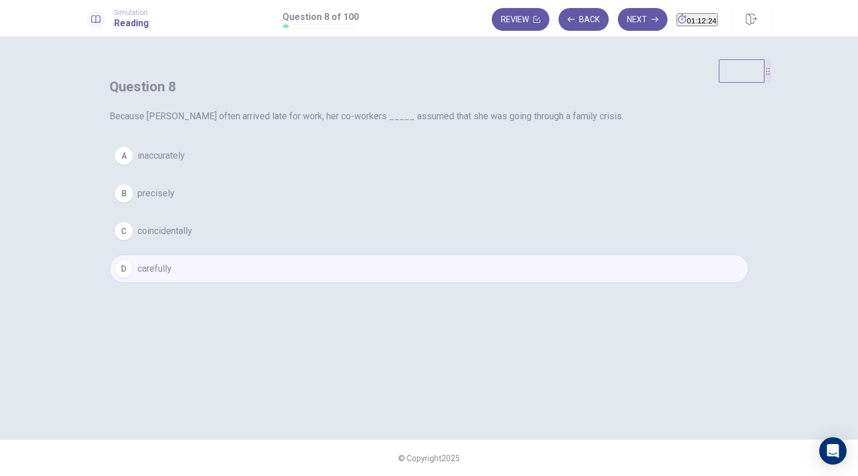
click at [415, 245] on button "C coincidentally" at bounding box center [428, 231] width 639 height 29
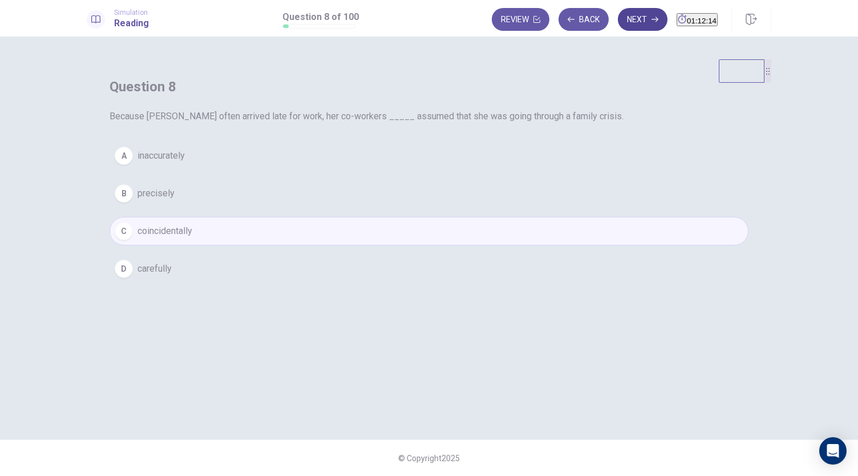
click at [618, 23] on button "Next" at bounding box center [643, 19] width 50 height 23
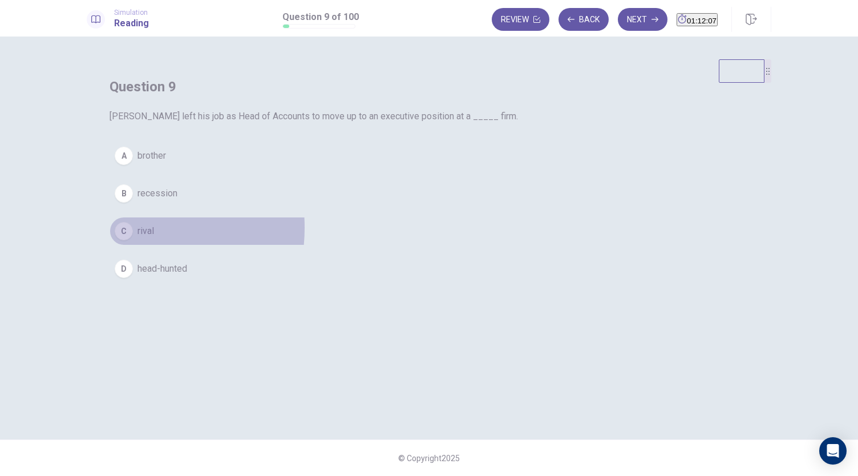
click at [133, 240] on div "C" at bounding box center [124, 231] width 18 height 18
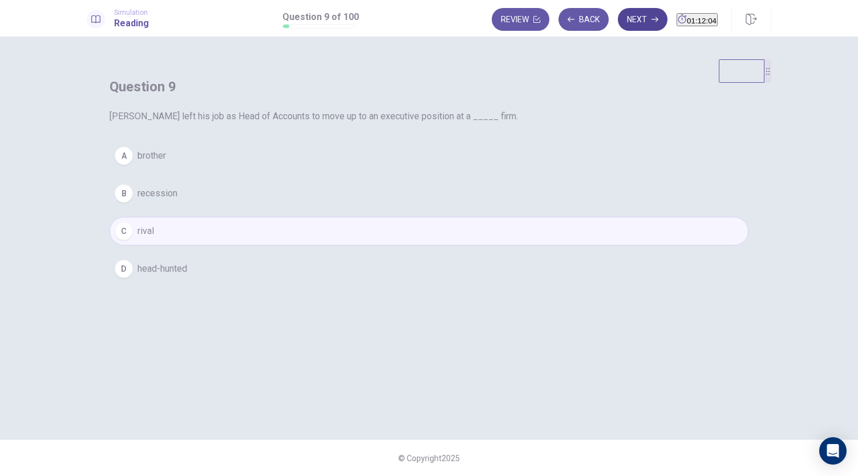
click at [618, 25] on button "Next" at bounding box center [643, 19] width 50 height 23
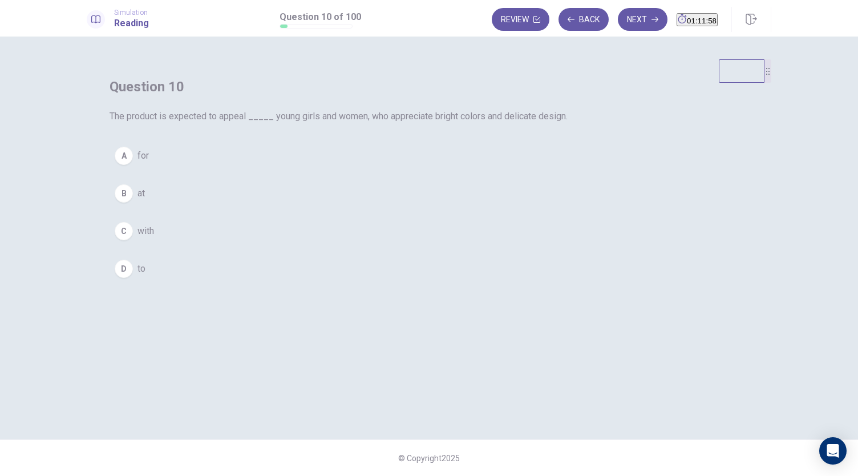
click at [149, 163] on span "for" at bounding box center [142, 156] width 11 height 14
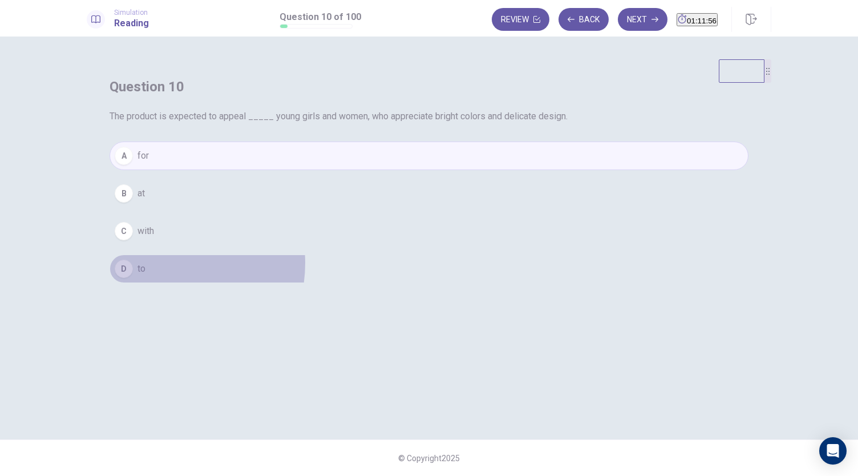
click at [380, 283] on button "D to" at bounding box center [428, 268] width 639 height 29
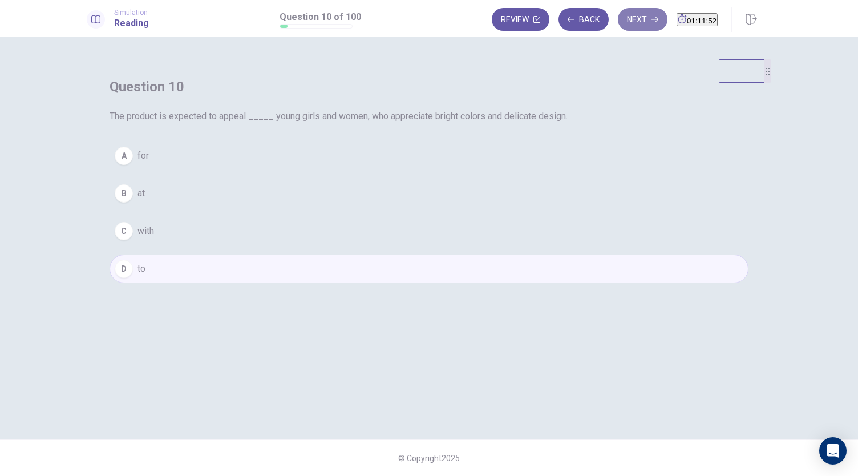
click at [621, 20] on button "Next" at bounding box center [643, 19] width 50 height 23
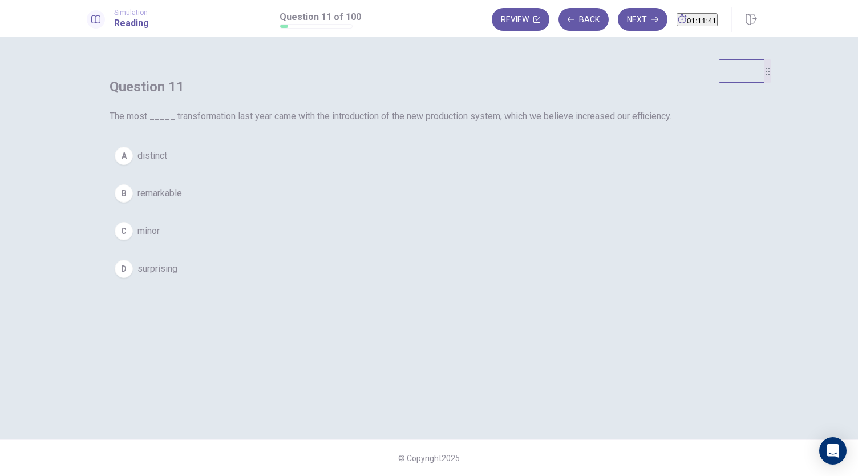
click at [182, 200] on span "remarkable" at bounding box center [159, 193] width 44 height 14
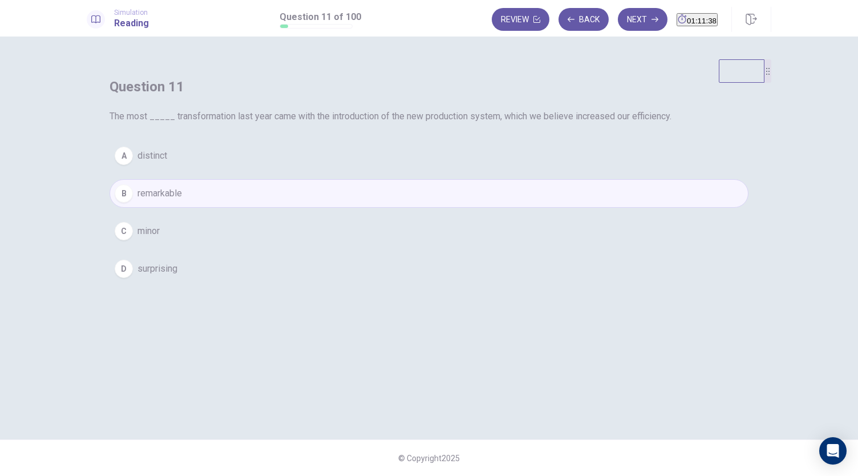
click at [419, 283] on button "D surprising" at bounding box center [428, 268] width 639 height 29
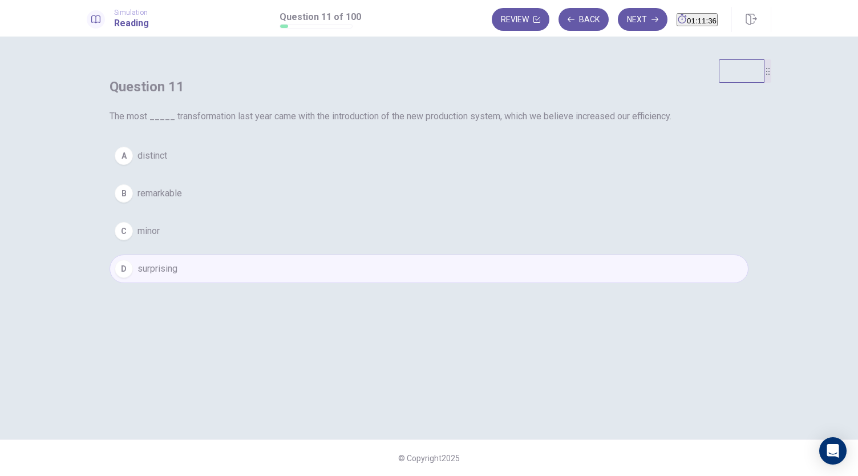
click at [407, 208] on button "B remarkable" at bounding box center [428, 193] width 639 height 29
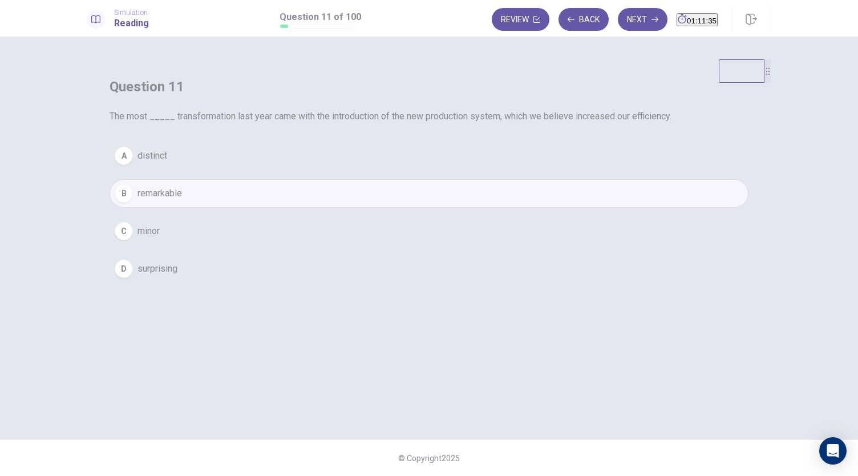
click at [408, 170] on button "A distinct" at bounding box center [428, 155] width 639 height 29
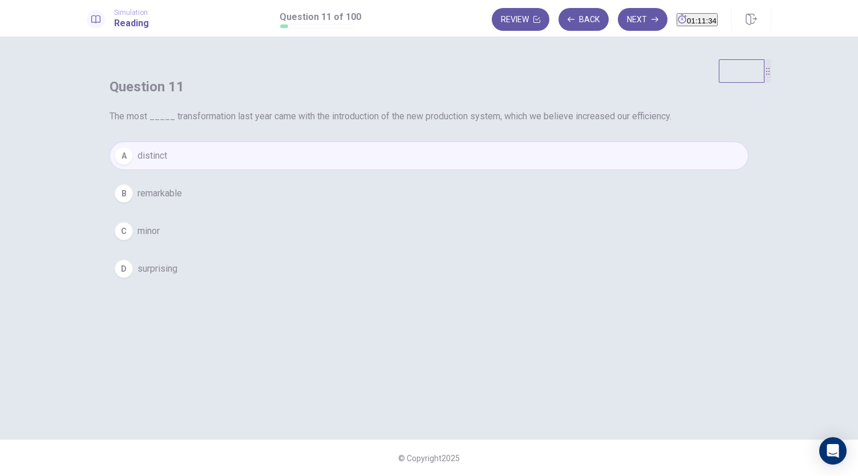
click at [441, 208] on button "B remarkable" at bounding box center [428, 193] width 639 height 29
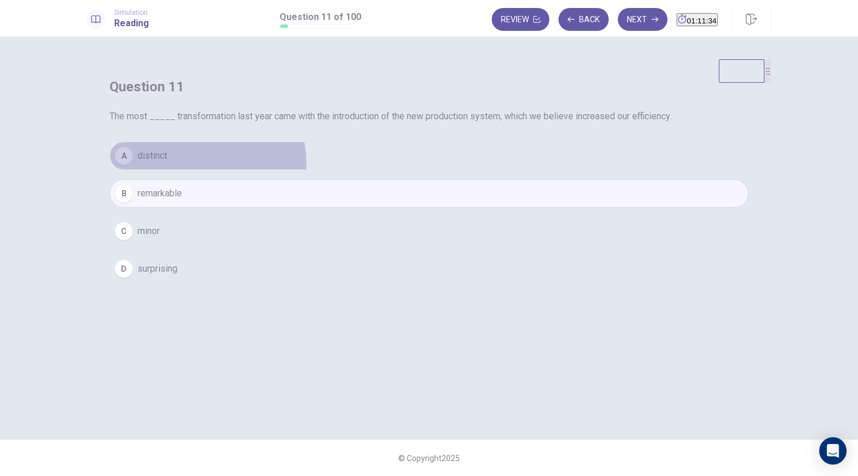
click at [423, 170] on button "A distinct" at bounding box center [428, 155] width 639 height 29
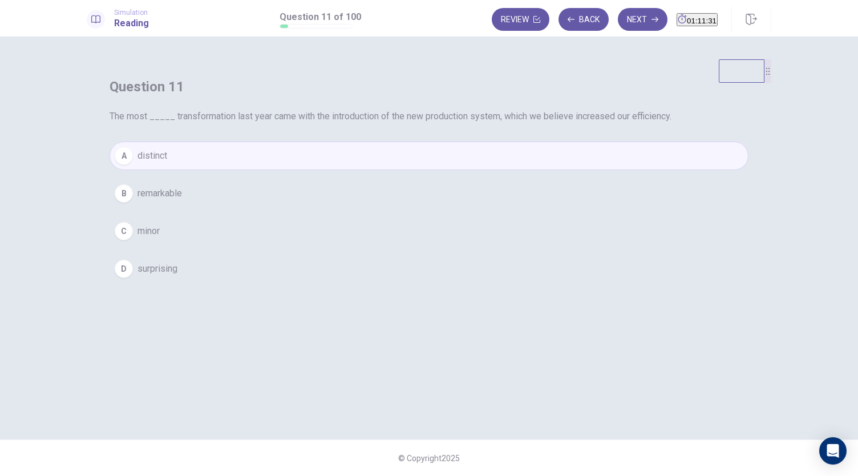
click at [431, 208] on button "B remarkable" at bounding box center [428, 193] width 639 height 29
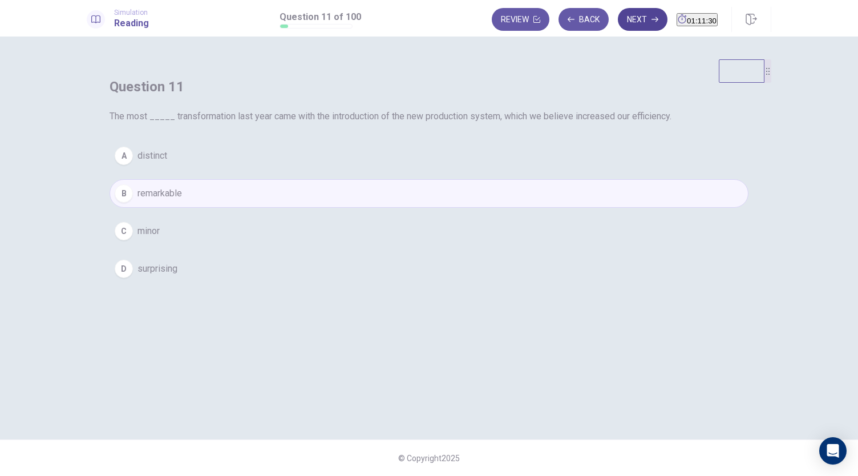
click at [620, 14] on button "Next" at bounding box center [643, 19] width 50 height 23
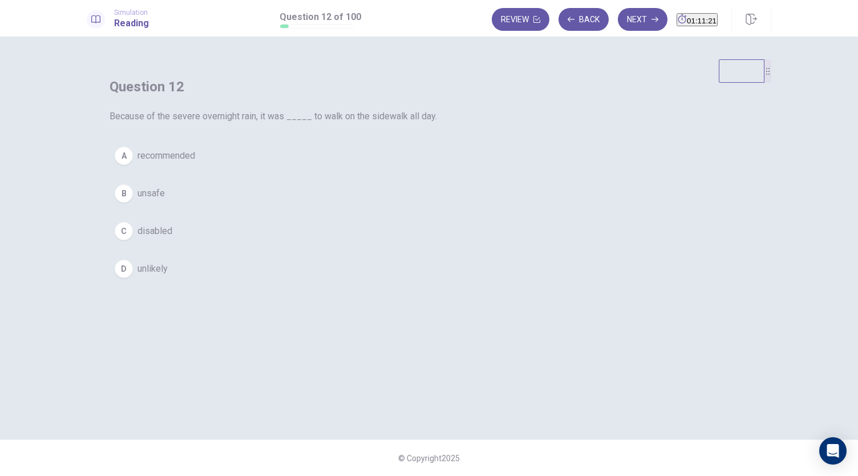
click at [357, 208] on button "B unsafe" at bounding box center [428, 193] width 639 height 29
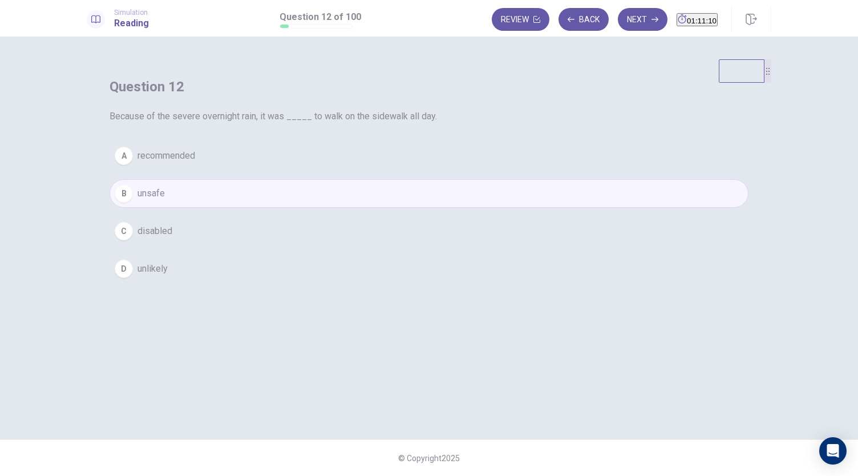
click at [424, 170] on button "A recommended" at bounding box center [428, 155] width 639 height 29
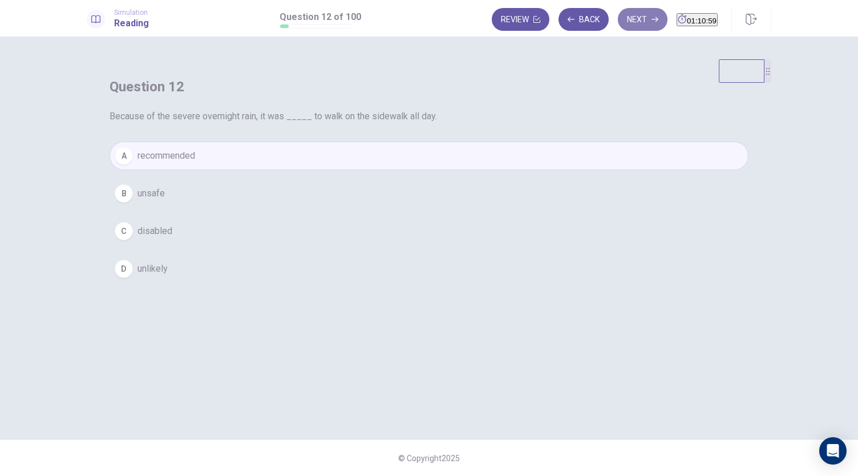
click at [620, 17] on button "Next" at bounding box center [643, 19] width 50 height 23
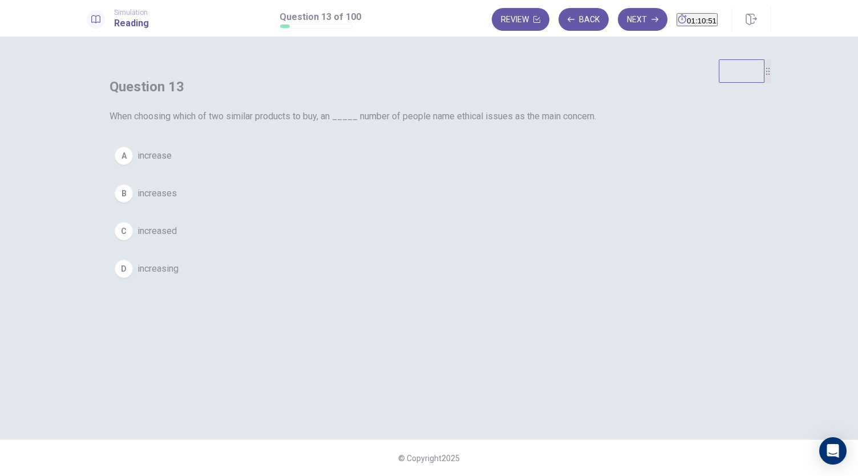
click at [364, 283] on button "D increasing" at bounding box center [428, 268] width 639 height 29
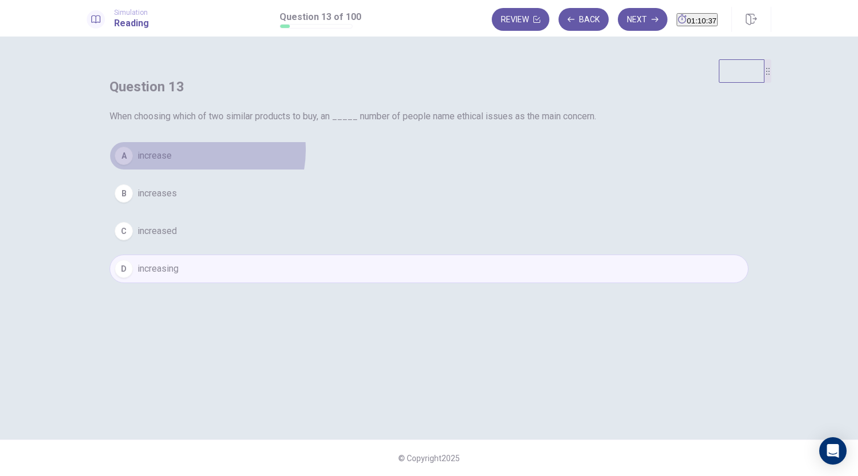
click at [411, 170] on button "A increase" at bounding box center [428, 155] width 639 height 29
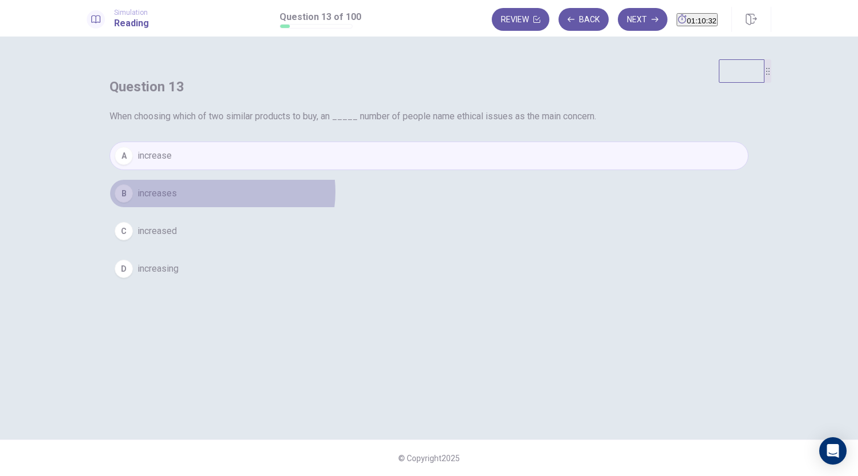
click at [441, 208] on button "B increases" at bounding box center [428, 193] width 639 height 29
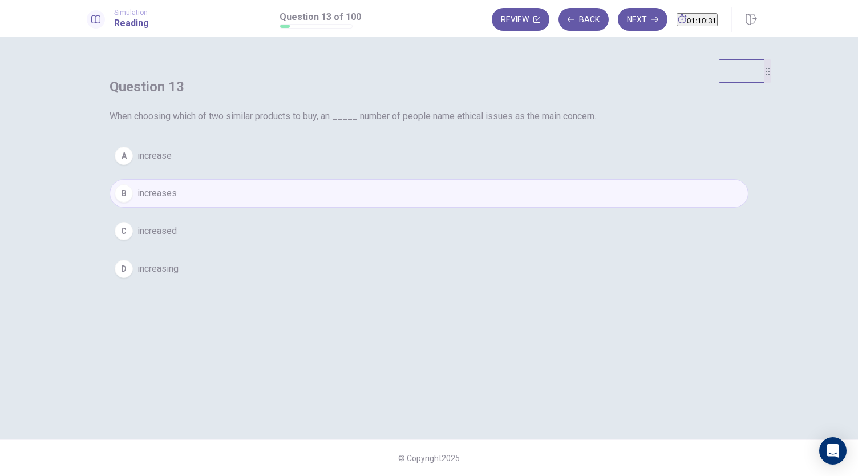
click at [448, 170] on button "A increase" at bounding box center [428, 155] width 639 height 29
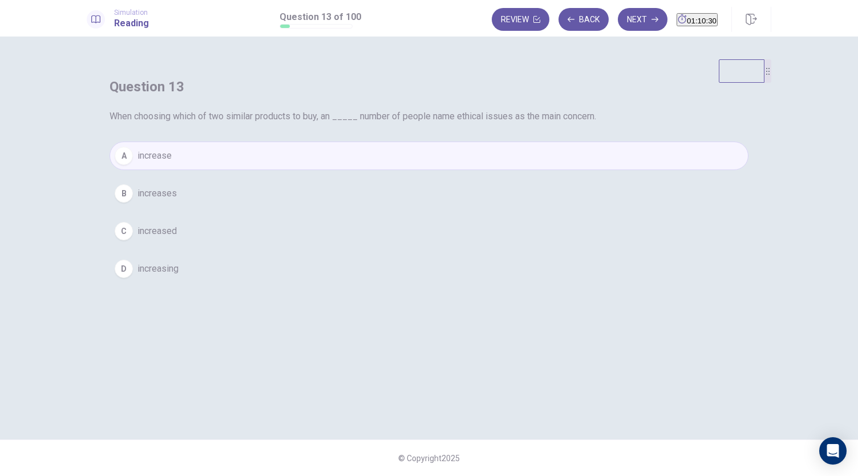
click at [444, 208] on button "B increases" at bounding box center [428, 193] width 639 height 29
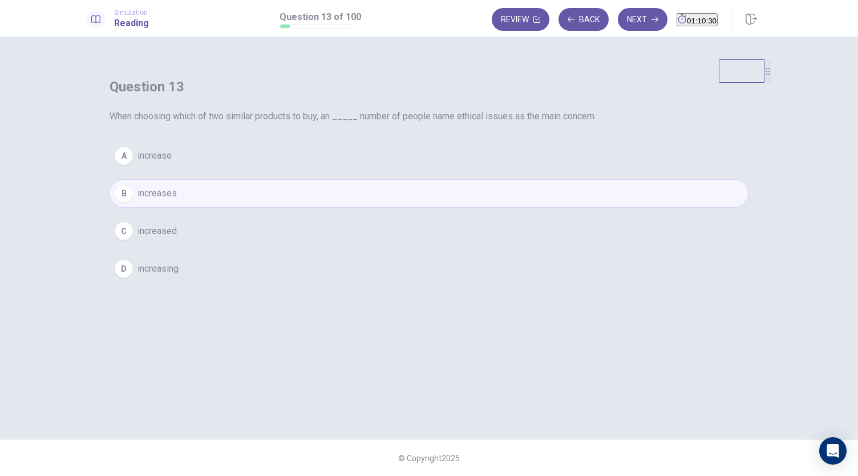
click at [443, 170] on button "A increase" at bounding box center [428, 155] width 639 height 29
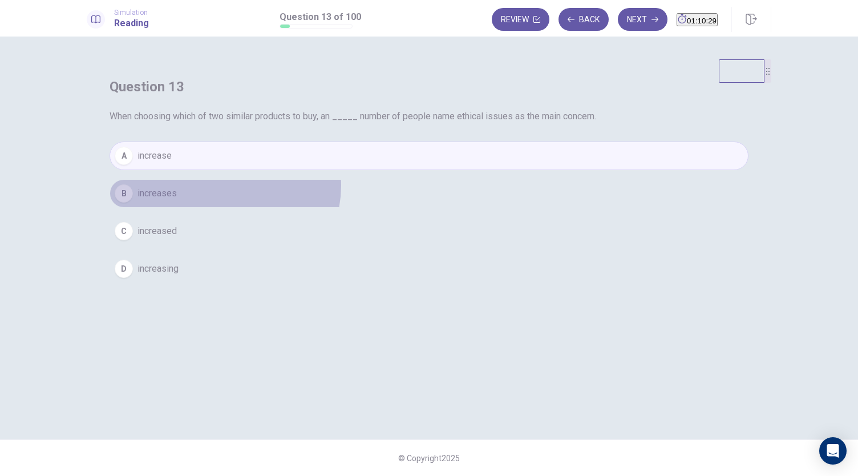
click at [444, 208] on button "B increases" at bounding box center [428, 193] width 639 height 29
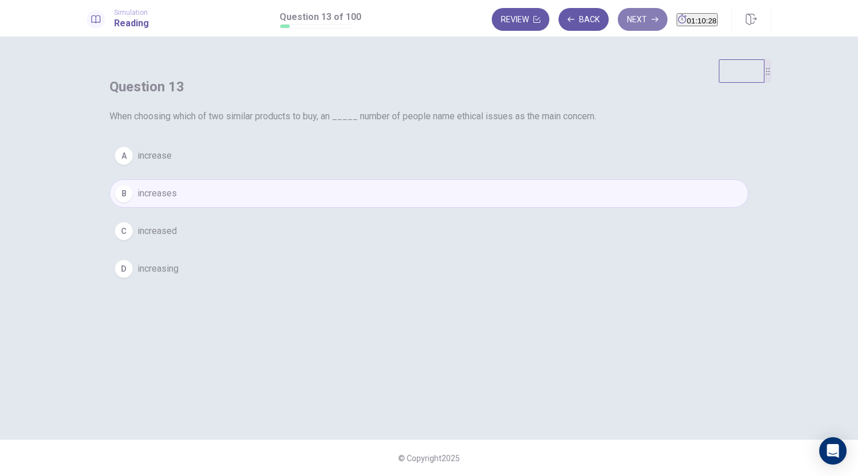
click at [618, 16] on button "Next" at bounding box center [643, 19] width 50 height 23
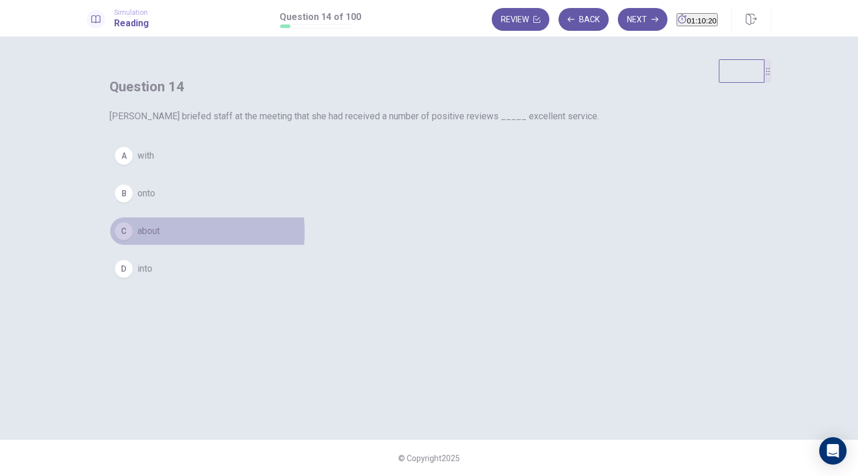
click at [160, 238] on span "about" at bounding box center [148, 231] width 22 height 14
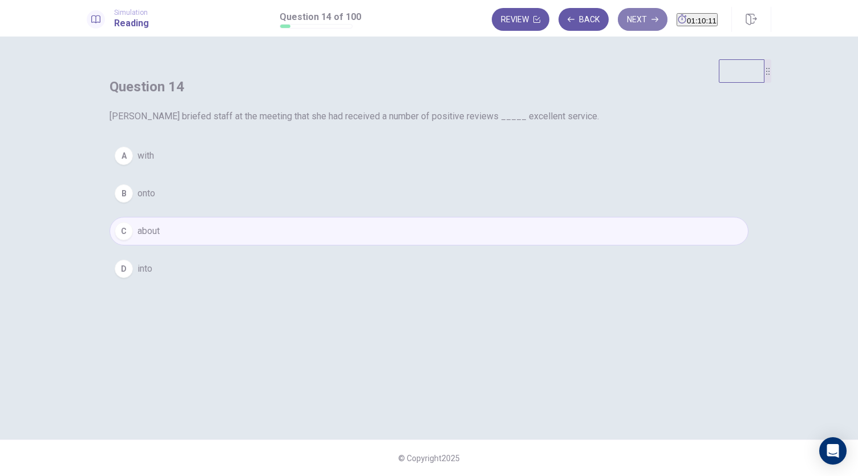
click at [620, 20] on button "Next" at bounding box center [643, 19] width 50 height 23
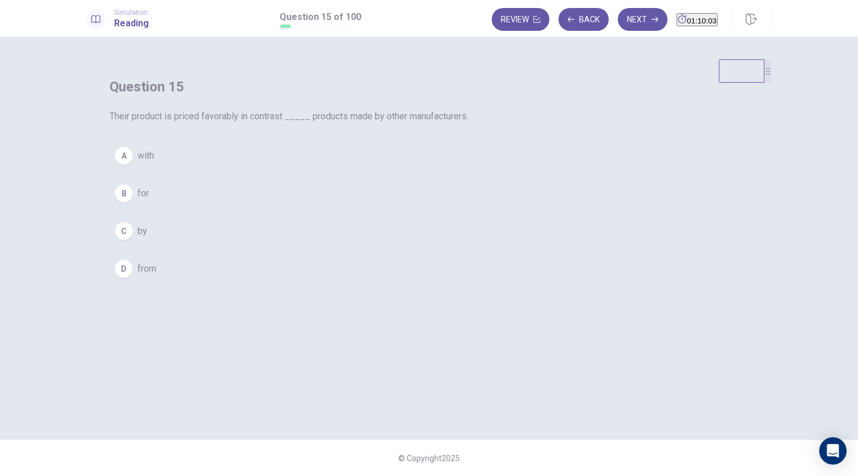
click at [351, 245] on button "C by" at bounding box center [428, 231] width 639 height 29
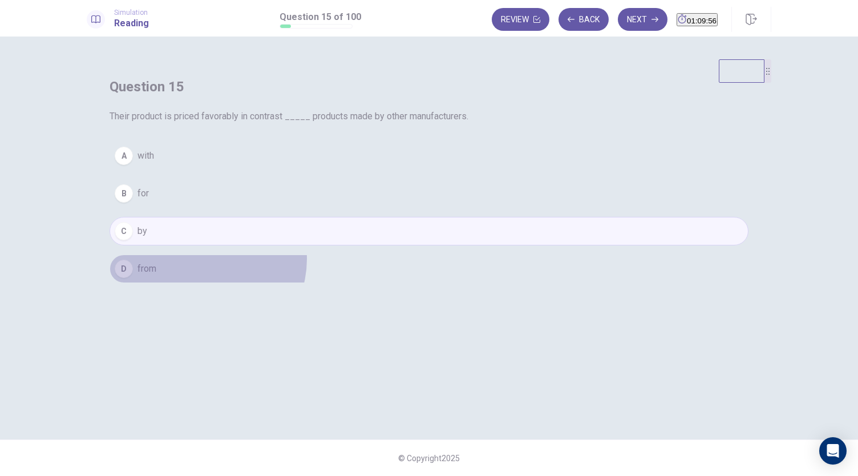
click at [424, 283] on button "D from" at bounding box center [428, 268] width 639 height 29
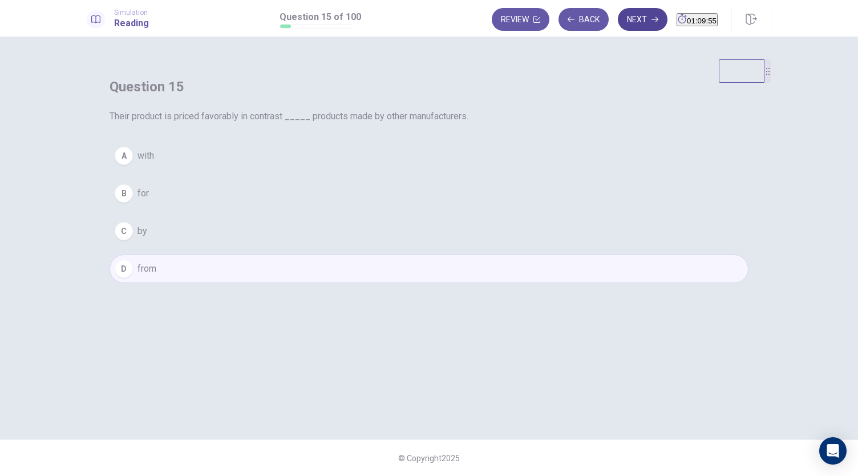
click at [623, 19] on button "Next" at bounding box center [643, 19] width 50 height 23
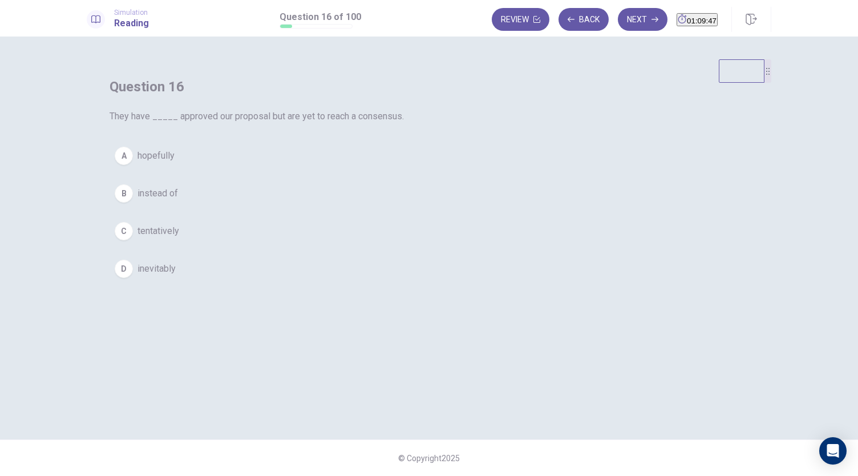
click at [175, 163] on span "hopefully" at bounding box center [155, 156] width 37 height 14
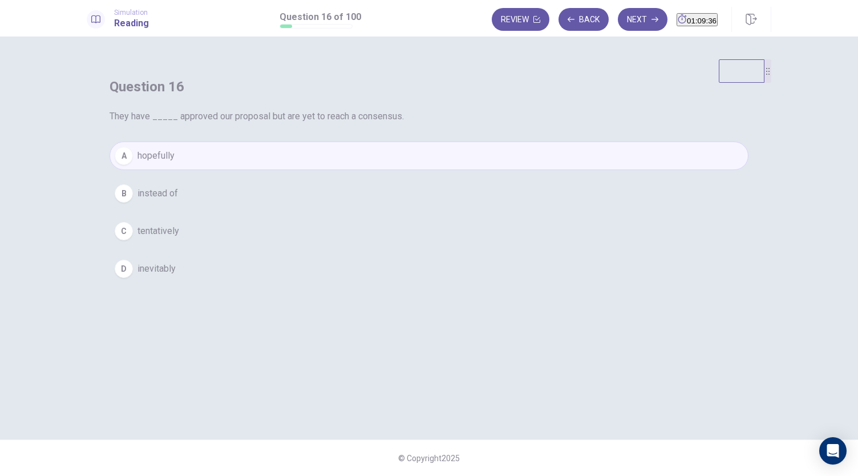
click at [408, 245] on button "C tentatively" at bounding box center [428, 231] width 639 height 29
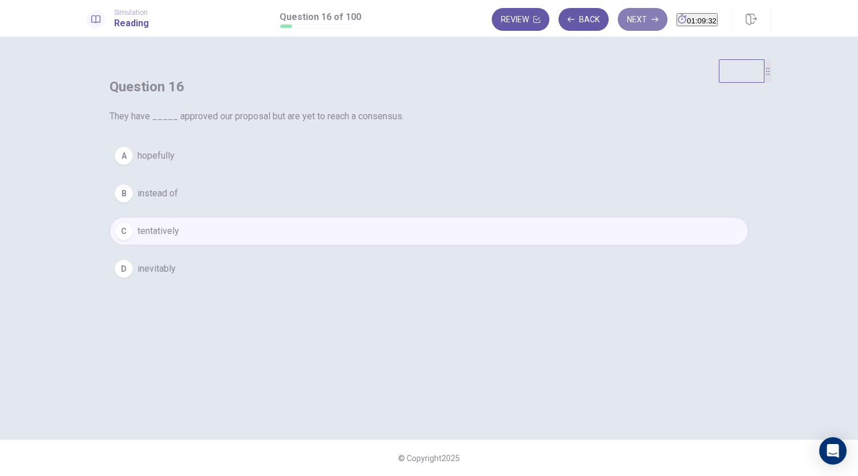
click at [624, 21] on button "Next" at bounding box center [643, 19] width 50 height 23
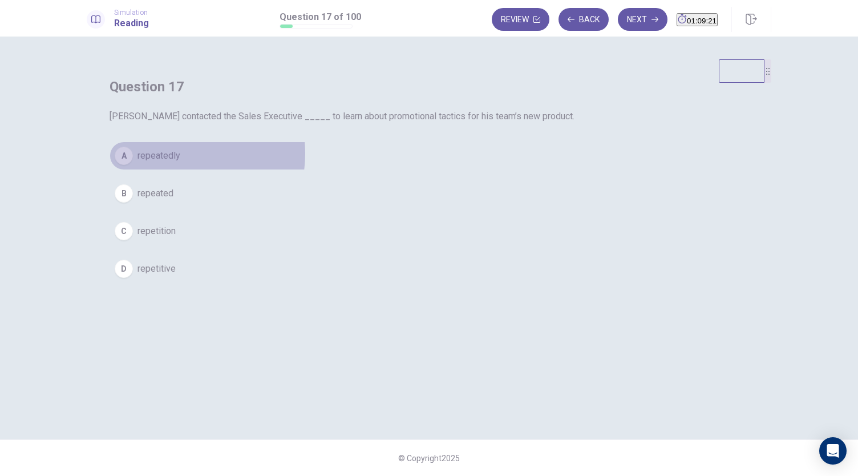
click at [180, 163] on span "repeatedly" at bounding box center [158, 156] width 43 height 14
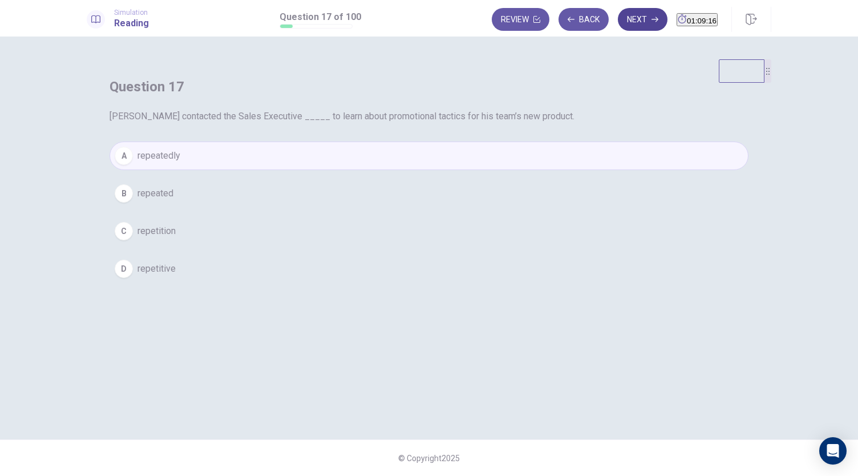
click at [620, 22] on button "Next" at bounding box center [643, 19] width 50 height 23
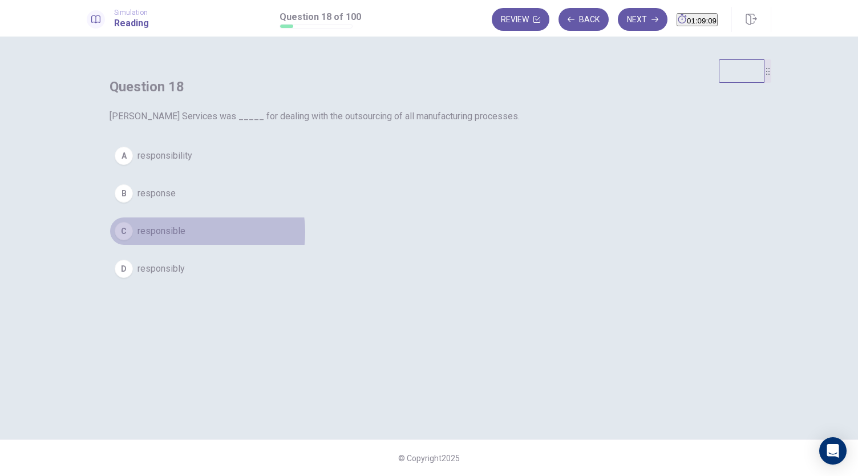
click at [408, 245] on button "C responsible" at bounding box center [428, 231] width 639 height 29
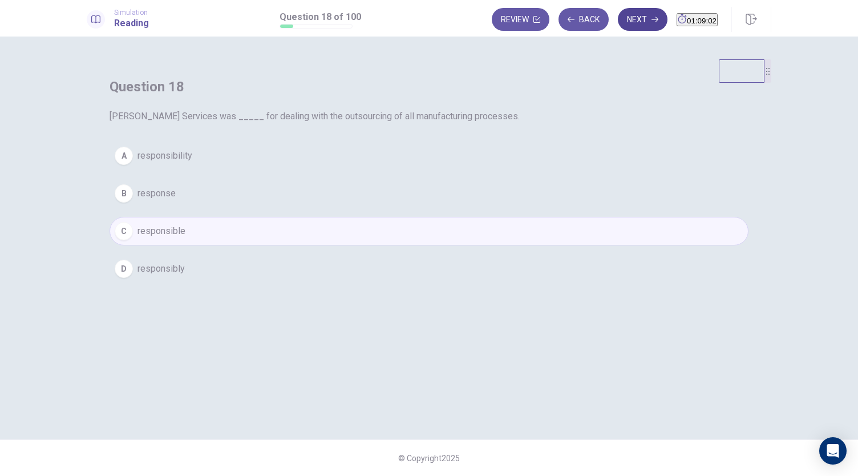
click at [623, 20] on button "Next" at bounding box center [643, 19] width 50 height 23
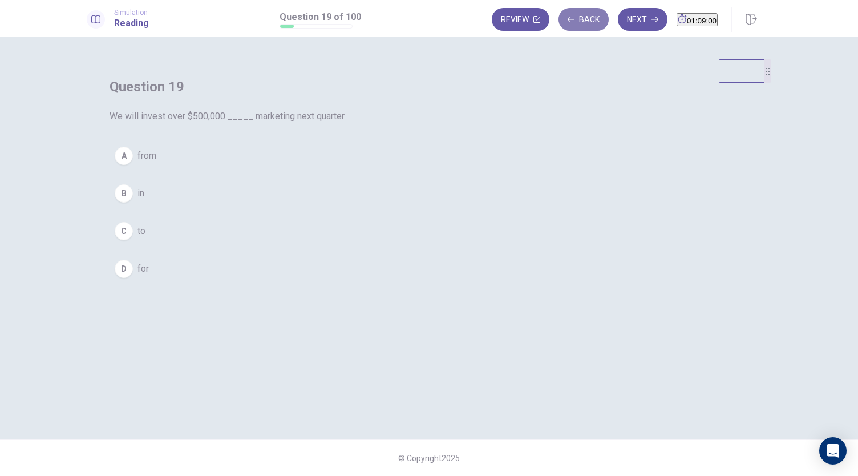
click at [558, 14] on button "Back" at bounding box center [583, 19] width 50 height 23
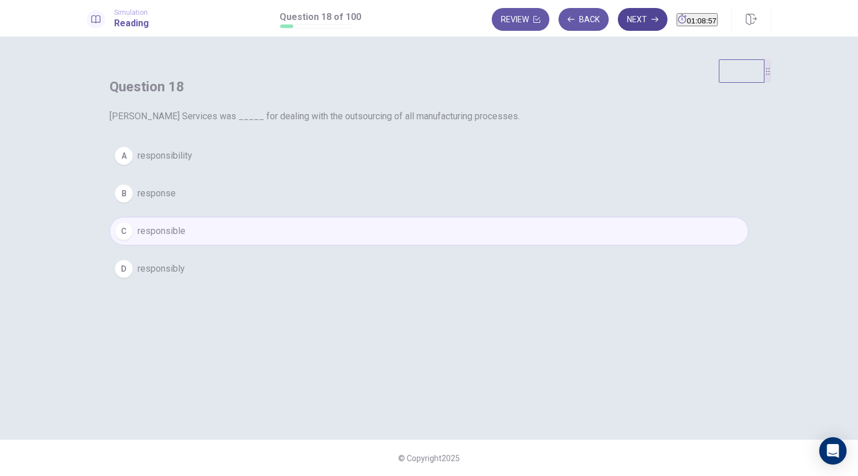
click at [618, 17] on button "Next" at bounding box center [643, 19] width 50 height 23
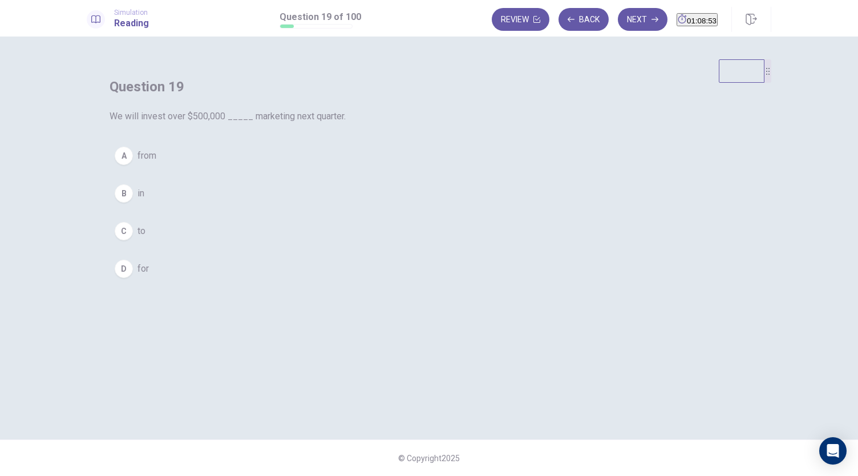
click at [354, 208] on button "B in" at bounding box center [428, 193] width 639 height 29
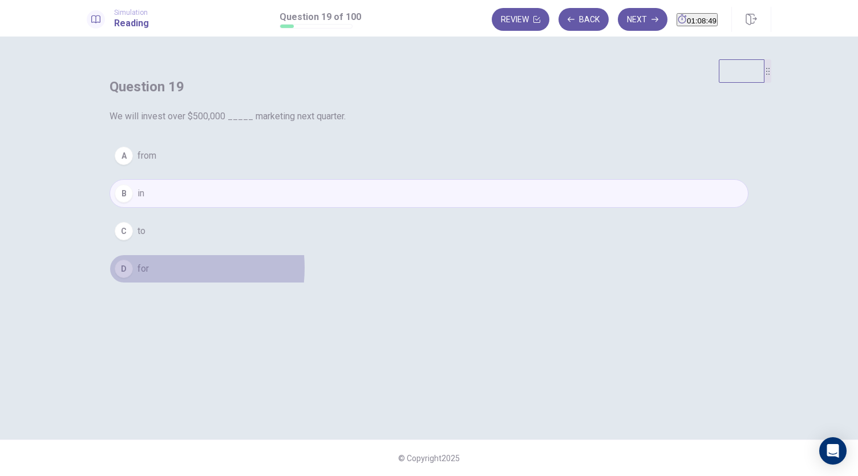
click at [371, 283] on button "D for" at bounding box center [428, 268] width 639 height 29
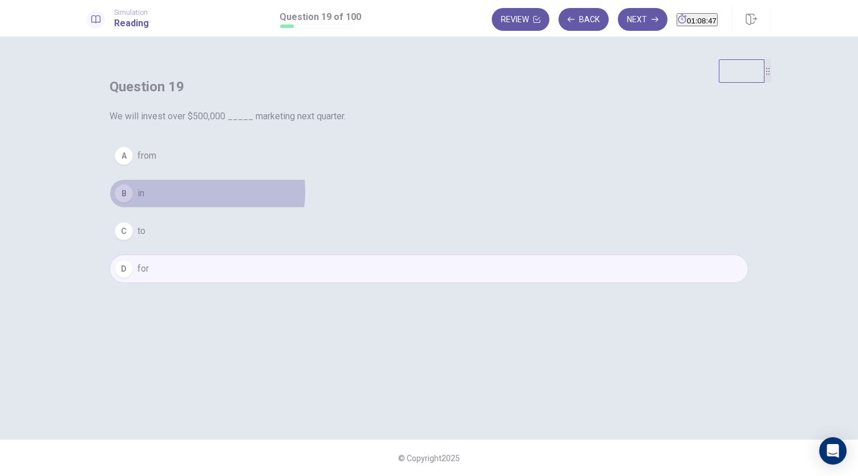
click at [404, 208] on button "B in" at bounding box center [428, 193] width 639 height 29
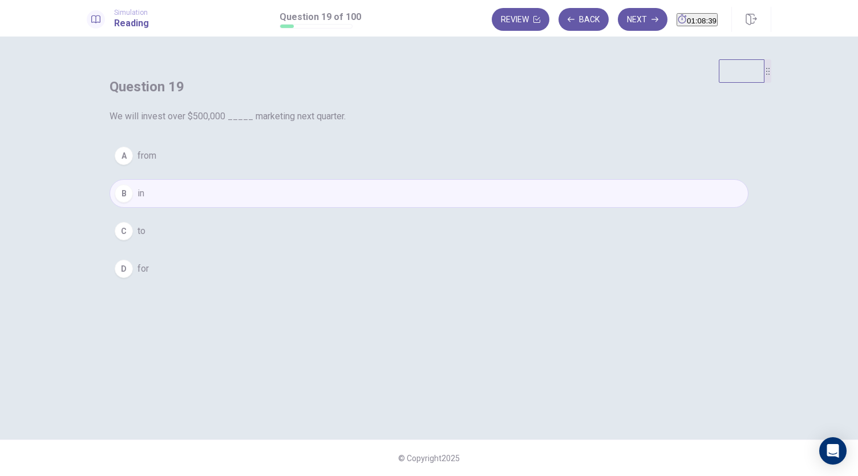
click at [376, 283] on button "D for" at bounding box center [428, 268] width 639 height 29
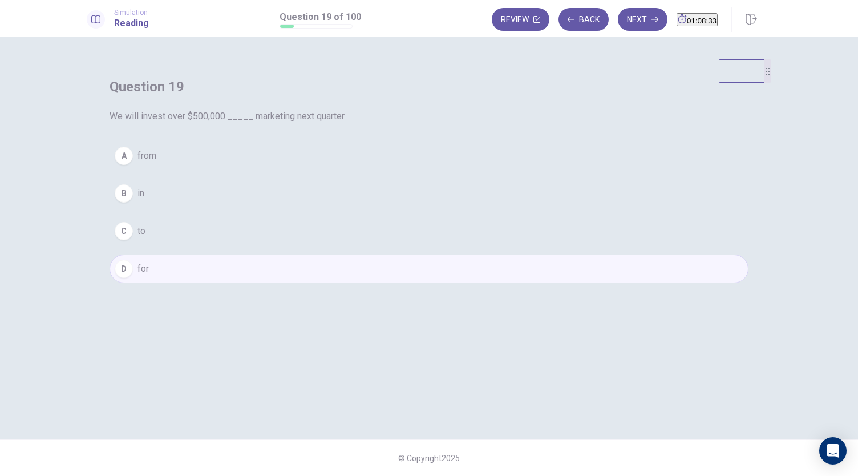
click at [406, 245] on button "C to" at bounding box center [428, 231] width 639 height 29
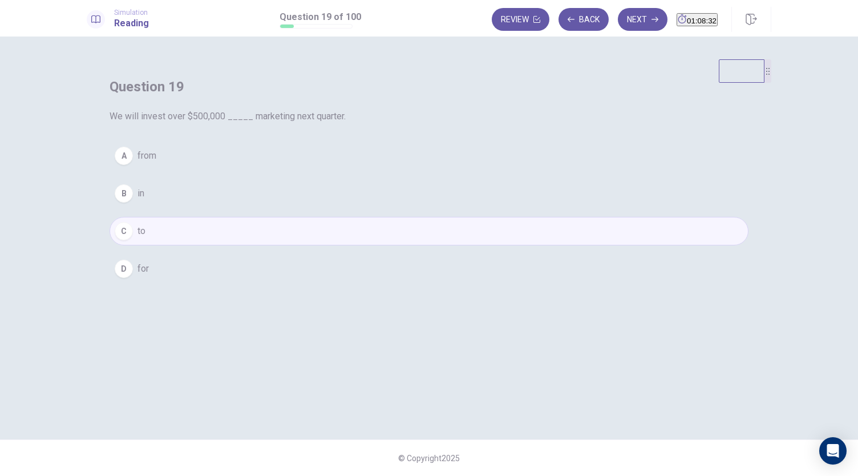
click at [400, 283] on button "D for" at bounding box center [428, 268] width 639 height 29
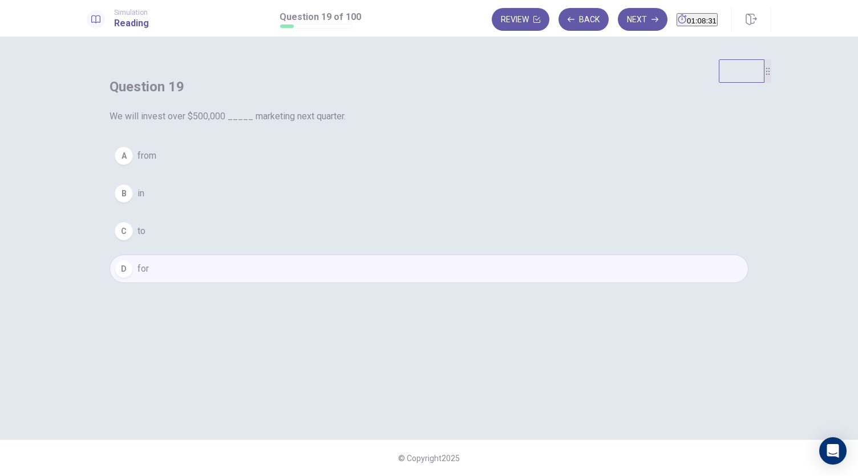
click at [620, 21] on button "Next" at bounding box center [643, 19] width 50 height 23
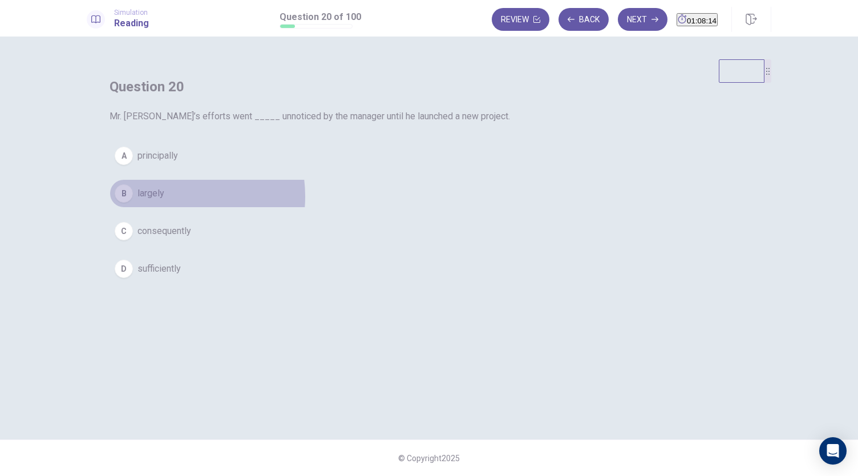
click at [387, 208] on button "B largely" at bounding box center [428, 193] width 639 height 29
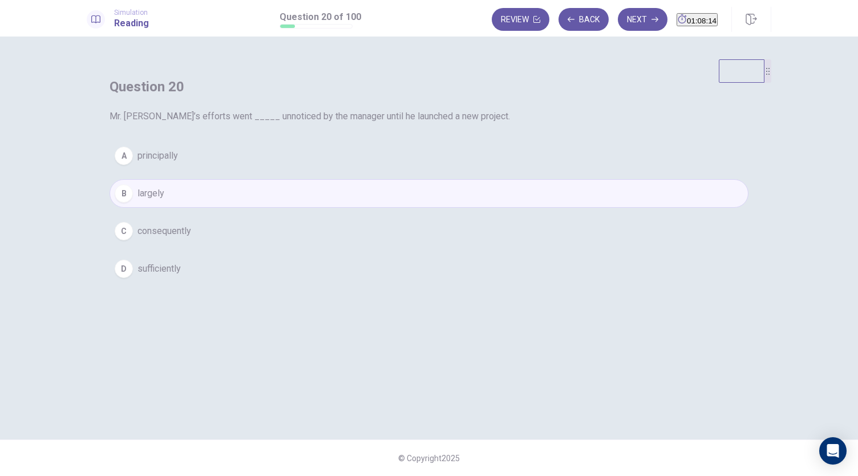
click at [191, 238] on span "consequently" at bounding box center [164, 231] width 54 height 14
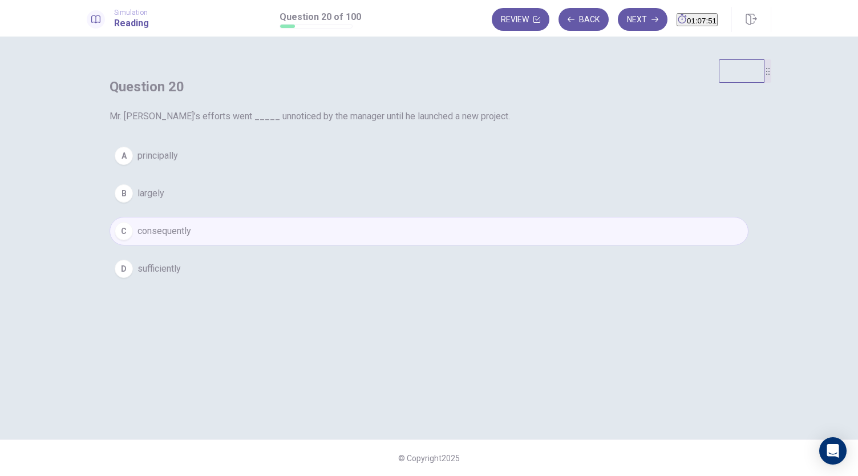
click at [457, 283] on button "D sufficiently" at bounding box center [428, 268] width 639 height 29
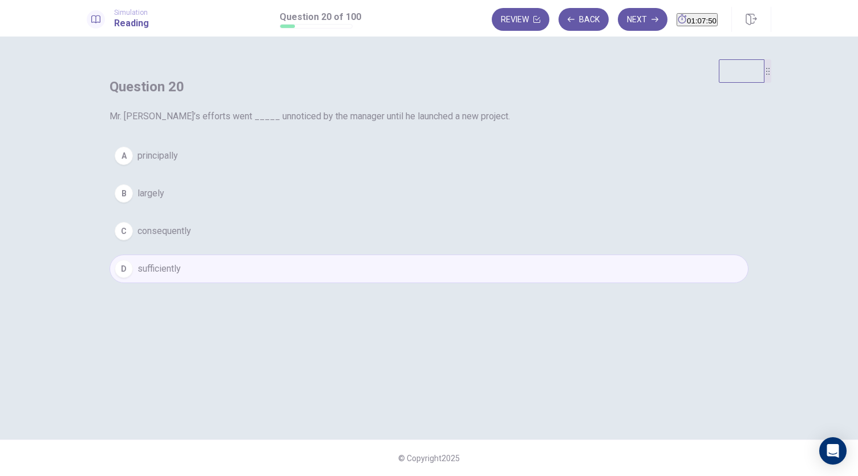
click at [400, 170] on button "A principally" at bounding box center [428, 155] width 639 height 29
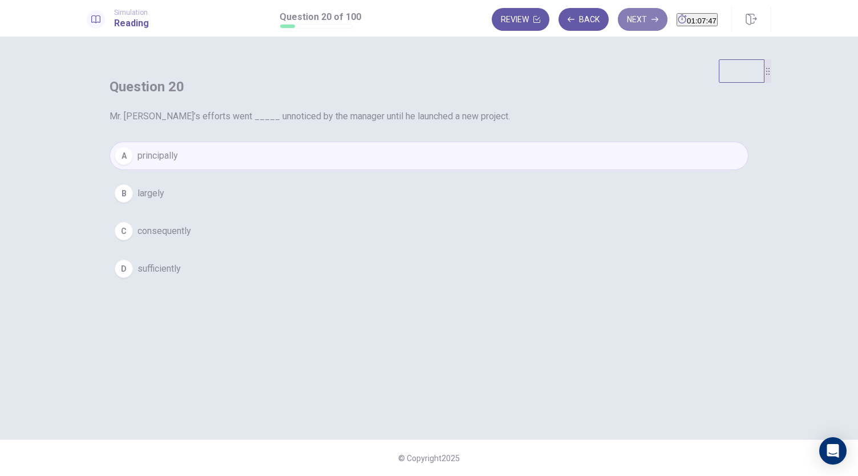
click at [627, 21] on button "Next" at bounding box center [643, 19] width 50 height 23
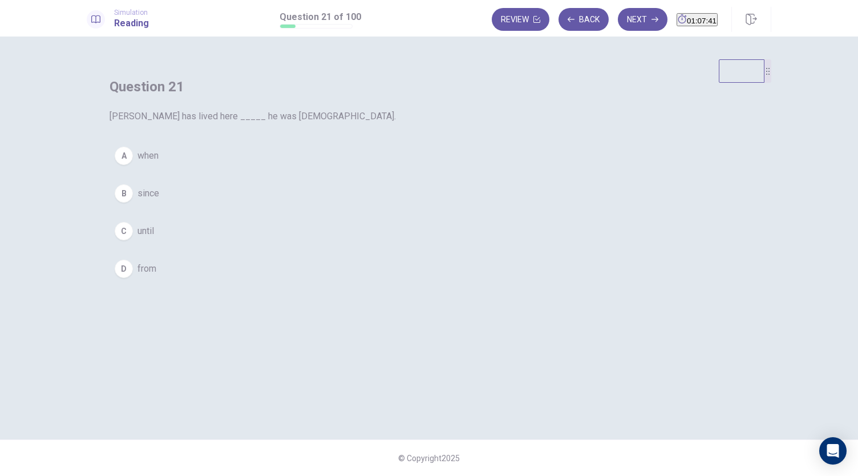
click at [159, 200] on span "since" at bounding box center [148, 193] width 22 height 14
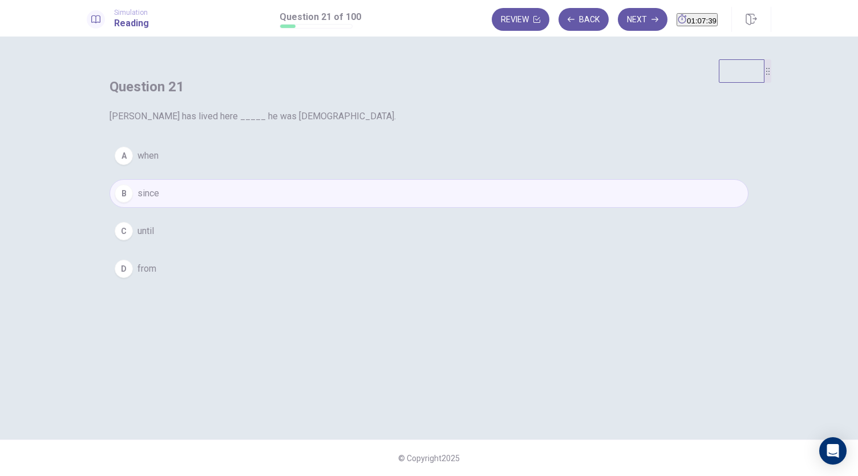
click at [422, 245] on button "C until" at bounding box center [428, 231] width 639 height 29
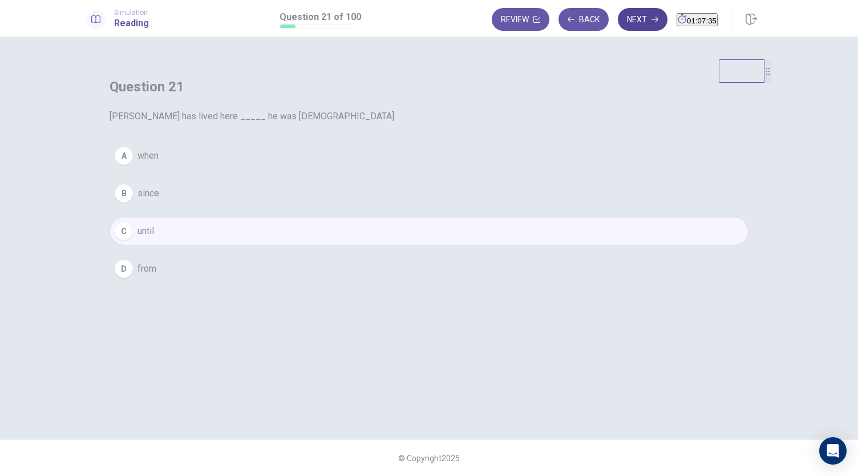
click at [618, 22] on button "Next" at bounding box center [643, 19] width 50 height 23
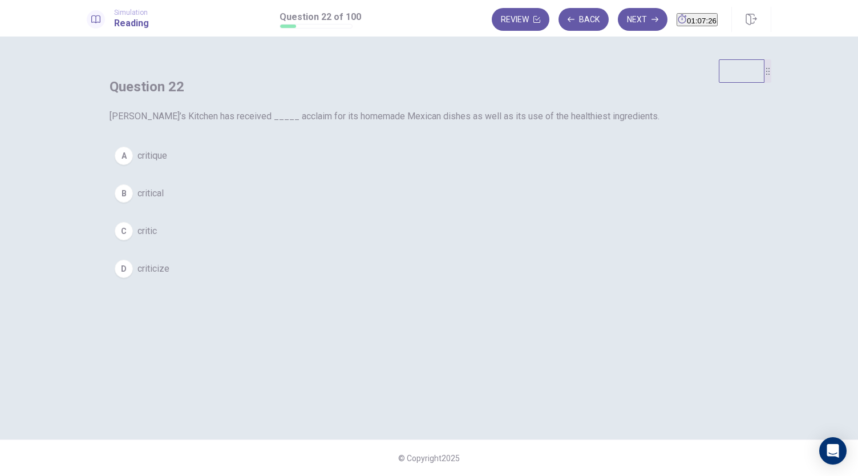
click at [390, 170] on button "A critique" at bounding box center [428, 155] width 639 height 29
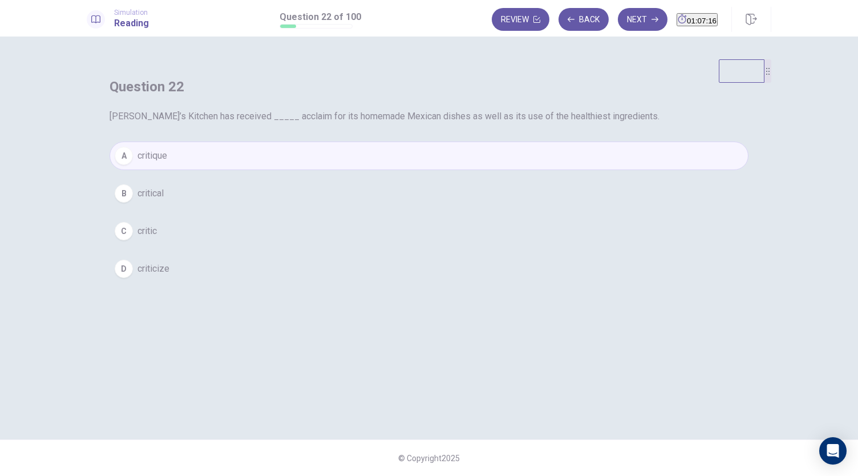
click at [411, 208] on button "B critical" at bounding box center [428, 193] width 639 height 29
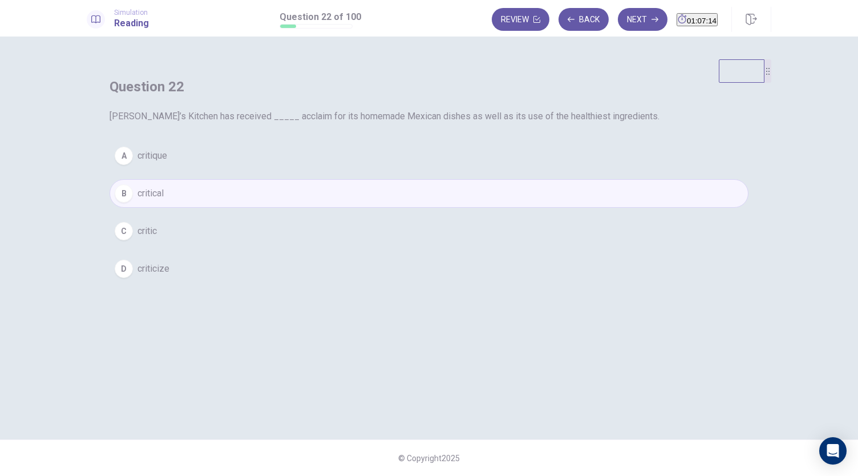
click at [404, 283] on div "A critique B critical C critic D criticize" at bounding box center [428, 211] width 639 height 141
click at [409, 245] on button "C critic" at bounding box center [428, 231] width 639 height 29
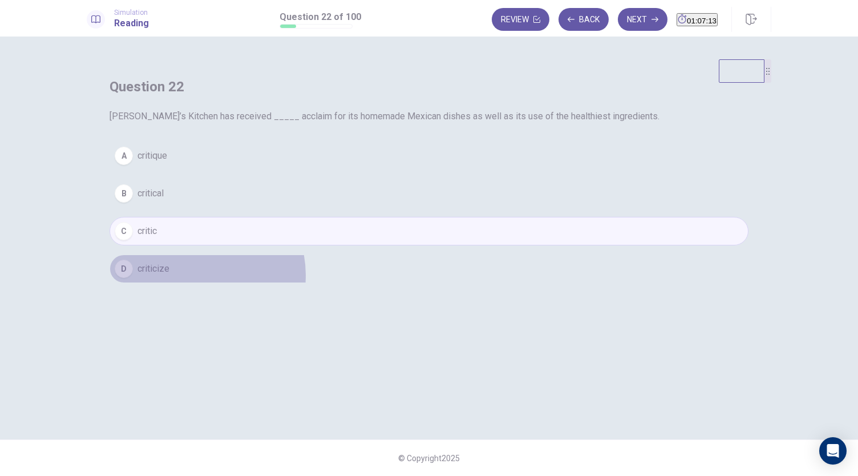
click at [415, 283] on button "D criticize" at bounding box center [428, 268] width 639 height 29
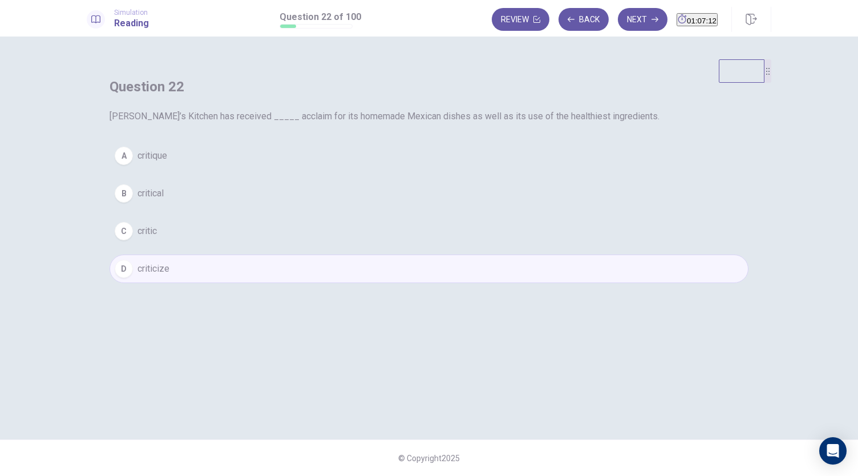
click at [401, 226] on div "A critique B critical C critic D criticize" at bounding box center [428, 211] width 639 height 141
click at [411, 170] on button "A critique" at bounding box center [428, 155] width 639 height 29
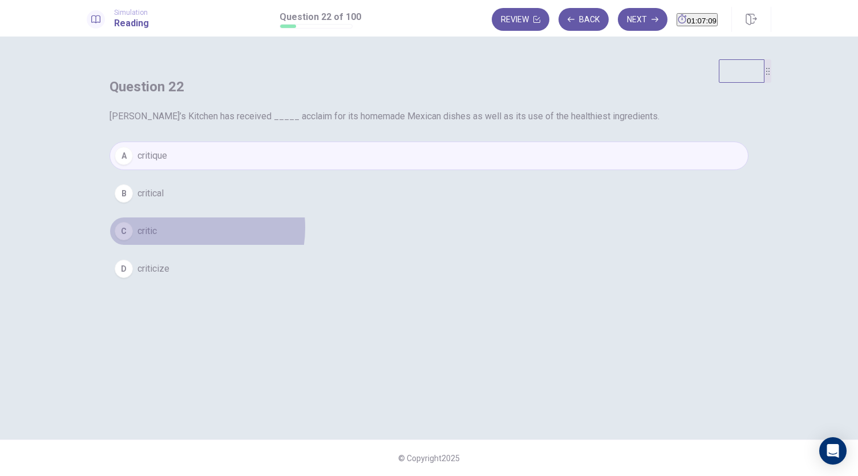
click at [404, 245] on button "C critic" at bounding box center [428, 231] width 639 height 29
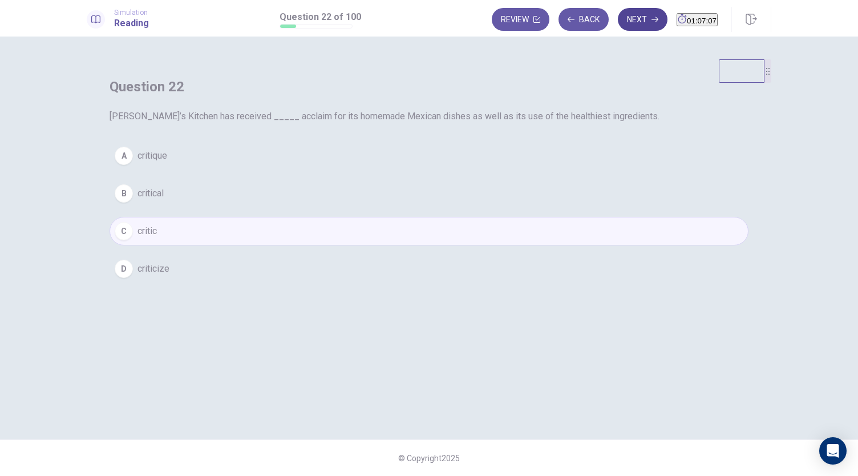
click at [622, 12] on button "Next" at bounding box center [643, 19] width 50 height 23
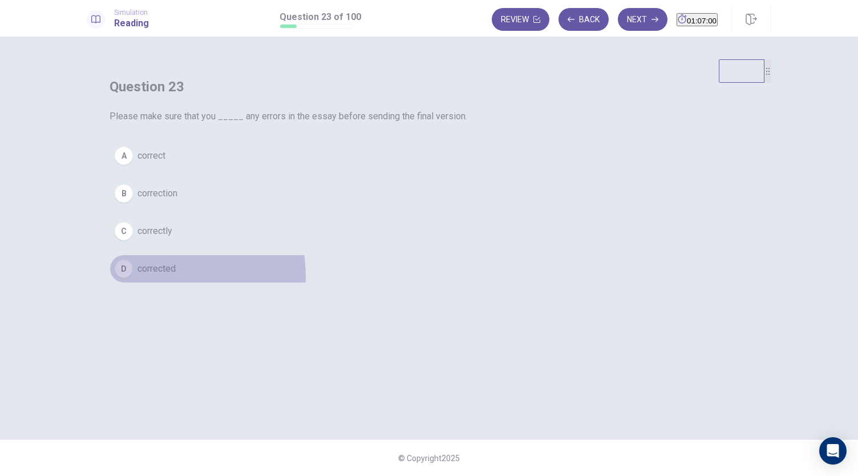
click at [370, 283] on button "D corrected" at bounding box center [428, 268] width 639 height 29
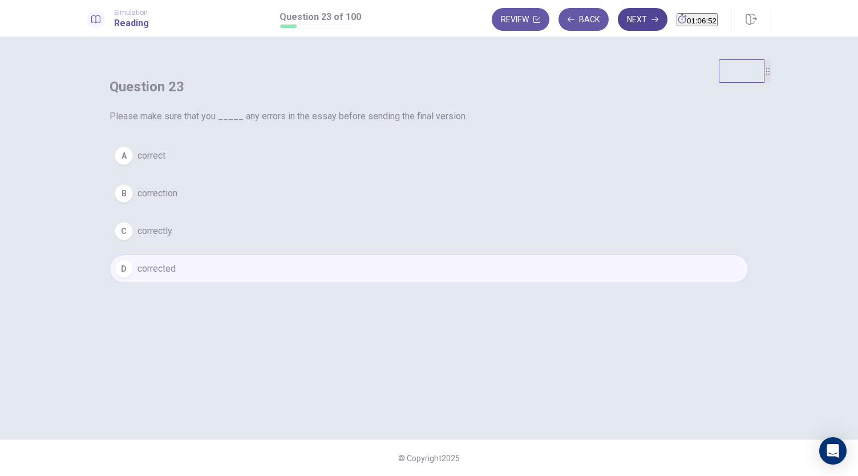
click at [618, 18] on button "Next" at bounding box center [643, 19] width 50 height 23
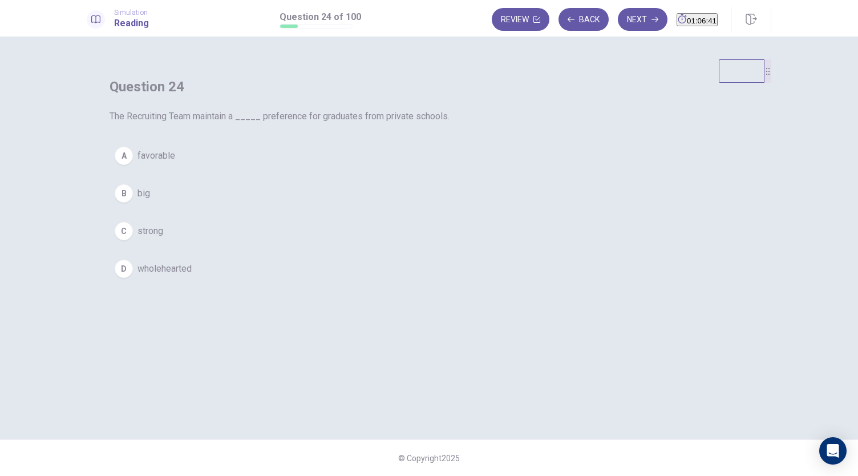
click at [384, 208] on button "B big" at bounding box center [428, 193] width 639 height 29
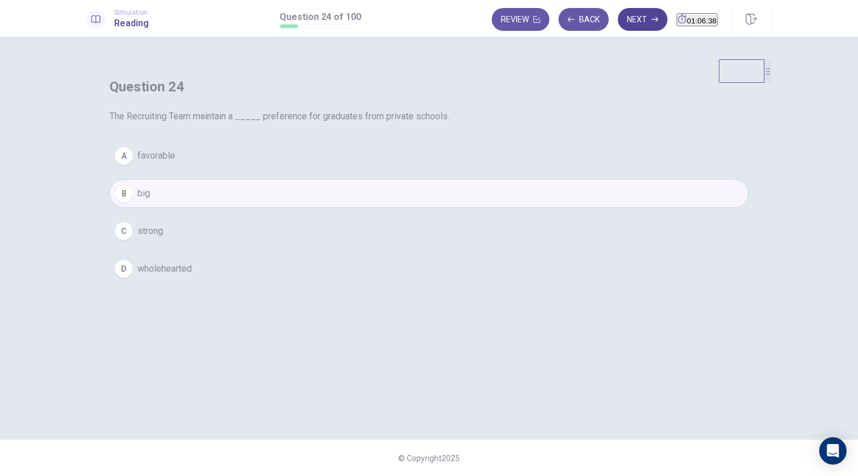
click at [628, 21] on button "Next" at bounding box center [643, 19] width 50 height 23
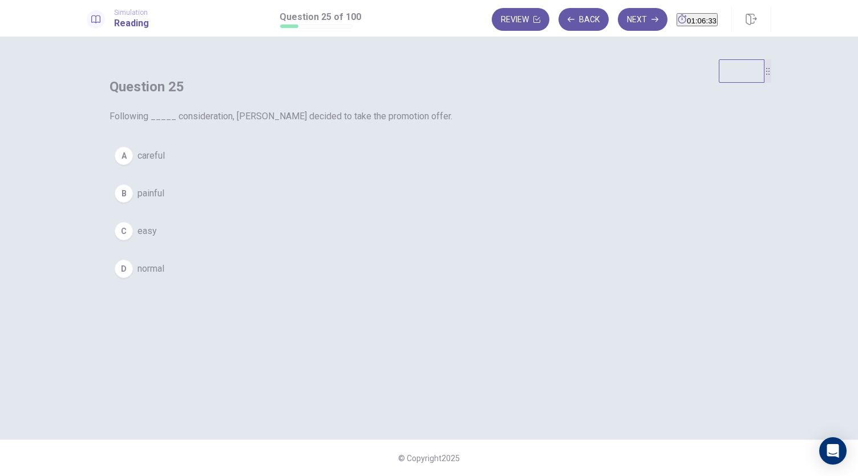
click at [165, 163] on span "careful" at bounding box center [150, 156] width 27 height 14
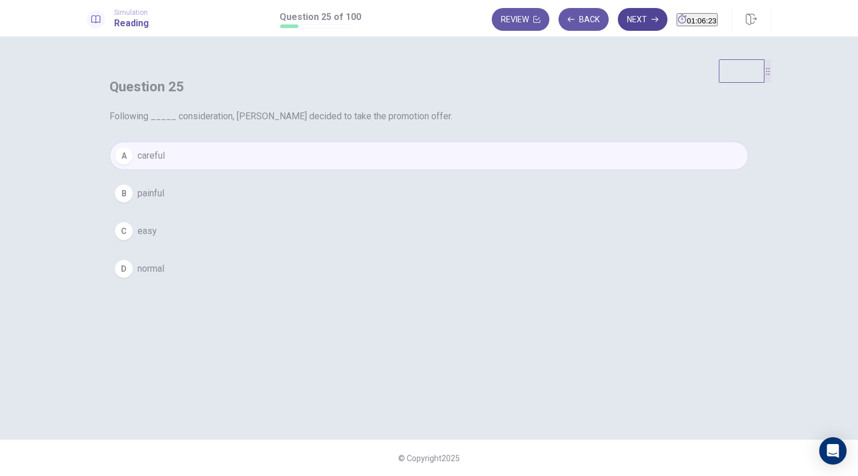
click at [651, 17] on icon "button" at bounding box center [654, 19] width 7 height 7
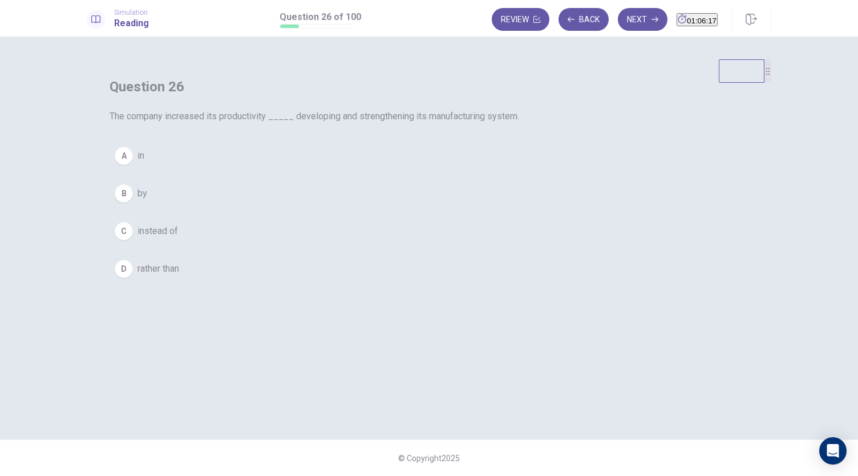
click at [147, 200] on span "by" at bounding box center [142, 193] width 10 height 14
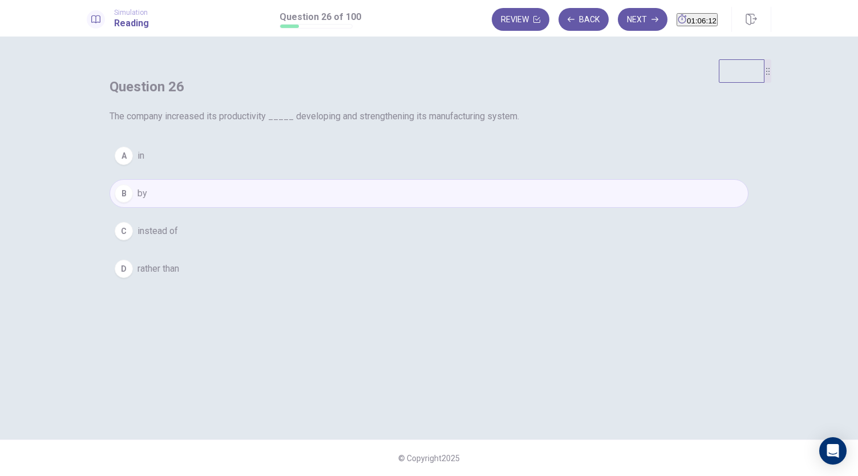
click at [611, 33] on div "Simulation Reading Question 26 of 100 Review Back Next 01:06:12" at bounding box center [429, 18] width 858 height 36
click at [619, 27] on button "Next" at bounding box center [643, 19] width 50 height 23
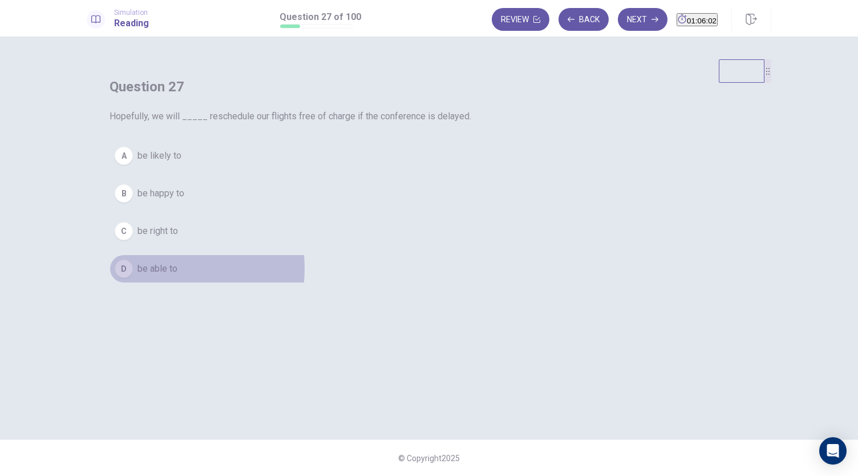
click at [177, 275] on span "be able to" at bounding box center [157, 269] width 40 height 14
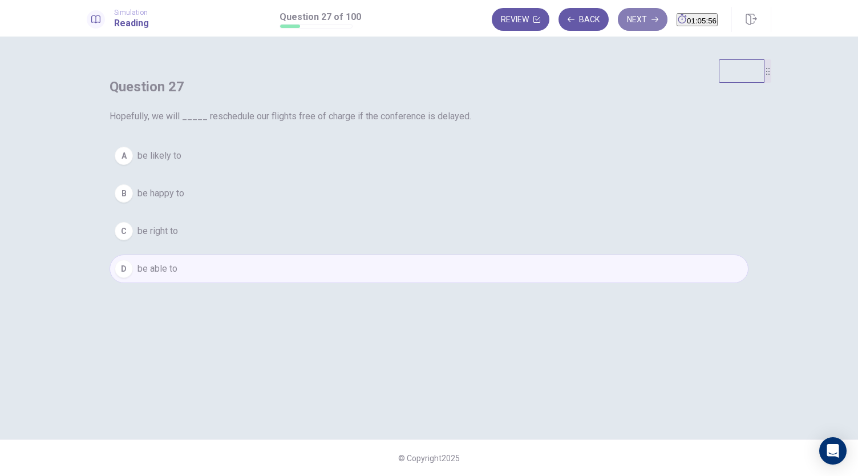
click at [626, 17] on button "Next" at bounding box center [643, 19] width 50 height 23
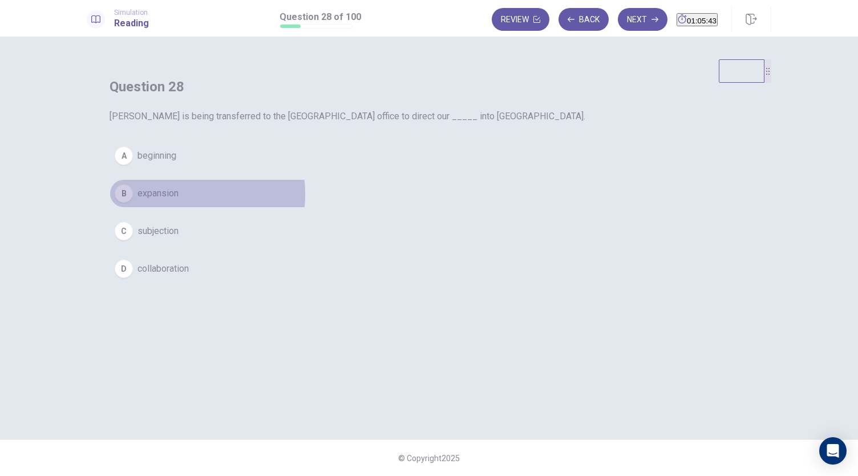
click at [401, 208] on button "B expansion" at bounding box center [428, 193] width 639 height 29
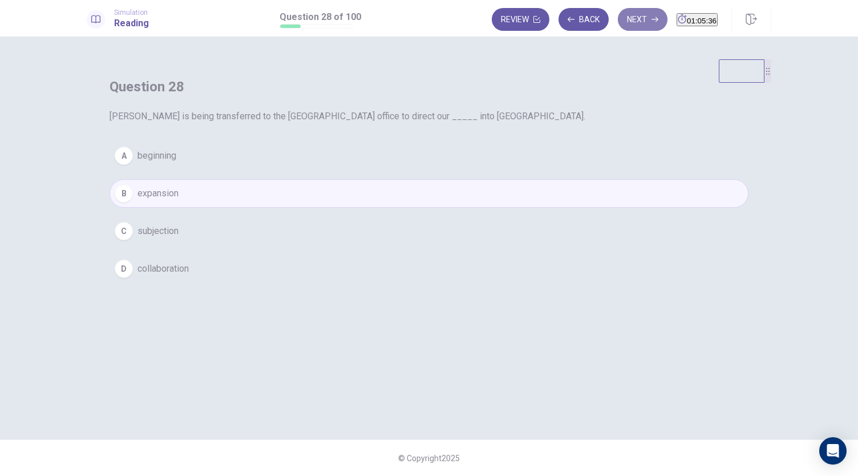
click at [623, 22] on button "Next" at bounding box center [643, 19] width 50 height 23
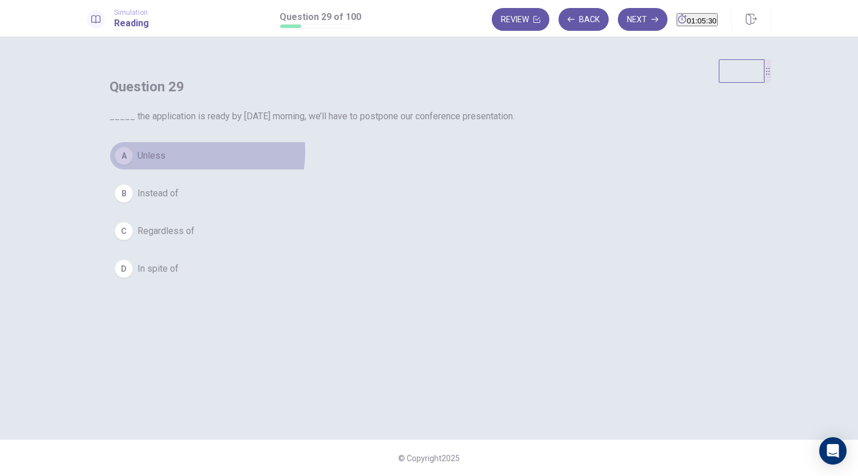
click at [401, 170] on button "A Unless" at bounding box center [428, 155] width 639 height 29
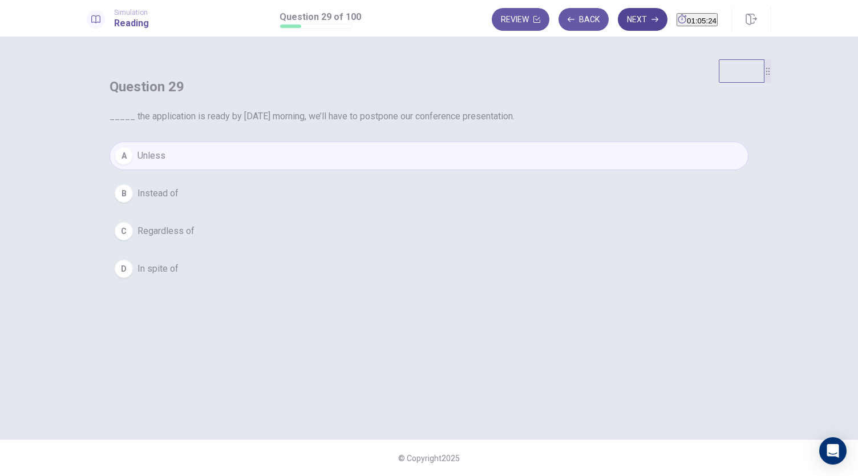
click at [619, 15] on button "Next" at bounding box center [643, 19] width 50 height 23
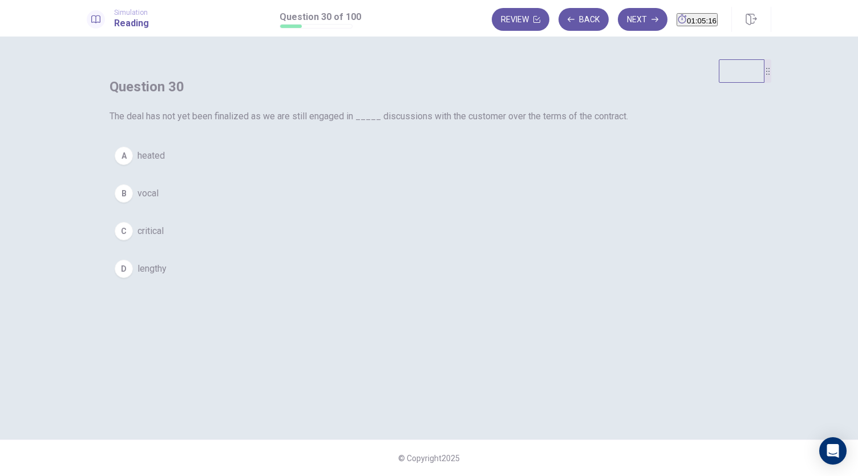
click at [164, 238] on span "critical" at bounding box center [150, 231] width 26 height 14
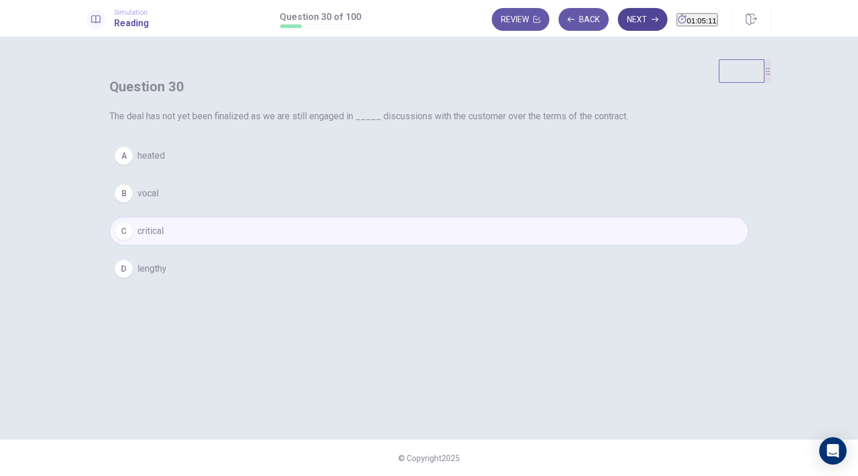
click at [618, 21] on button "Next" at bounding box center [643, 19] width 50 height 23
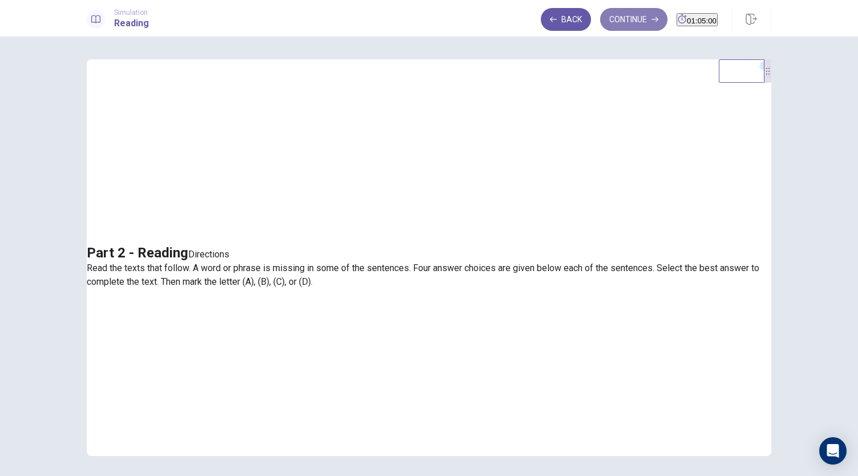
click at [620, 20] on button "Continue" at bounding box center [633, 19] width 67 height 23
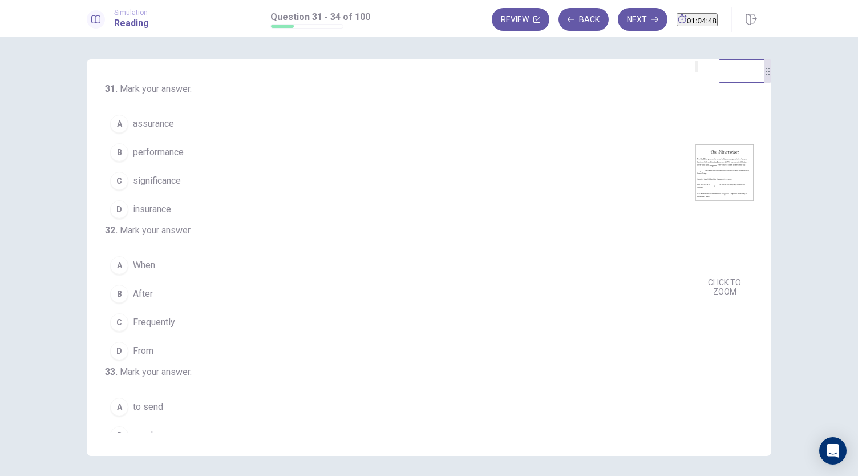
click at [184, 153] on button "B performance" at bounding box center [384, 152] width 558 height 29
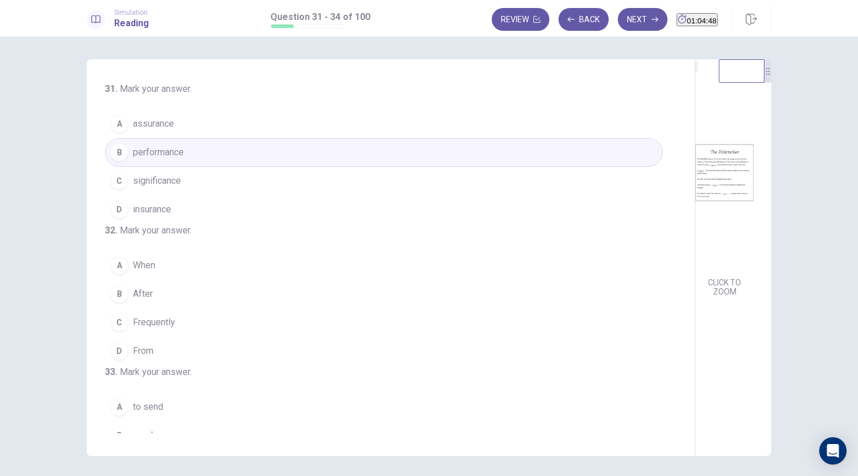
scroll to position [57, 0]
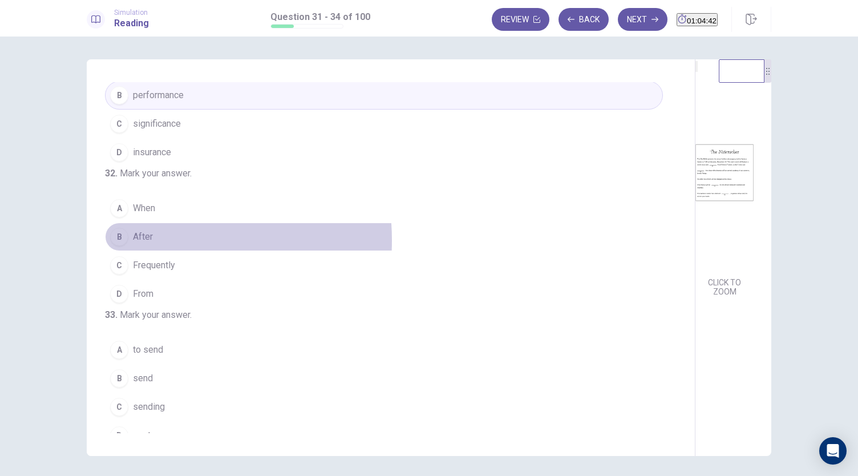
click at [139, 244] on span "After" at bounding box center [143, 237] width 20 height 14
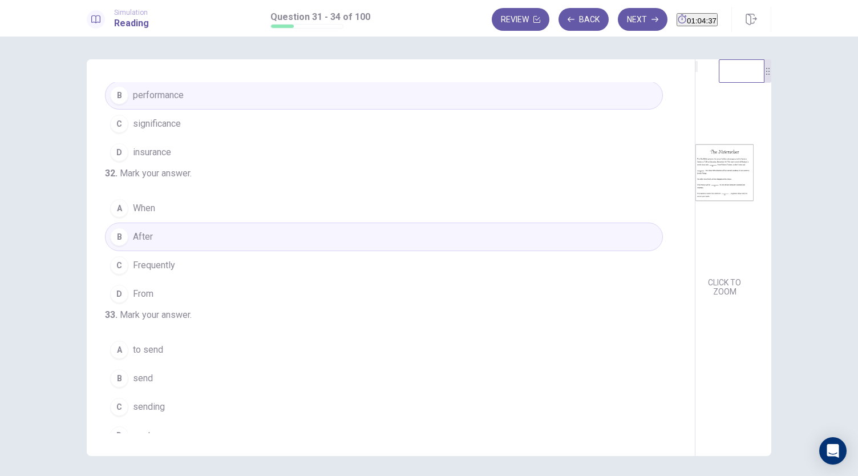
click at [695, 196] on img at bounding box center [724, 172] width 58 height 199
click at [211, 308] on button "D From" at bounding box center [384, 293] width 558 height 29
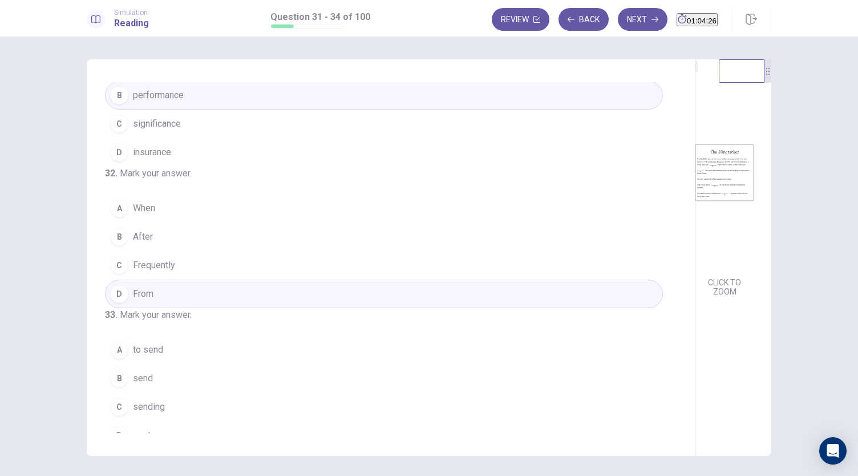
click at [225, 279] on button "C Frequently" at bounding box center [384, 265] width 558 height 29
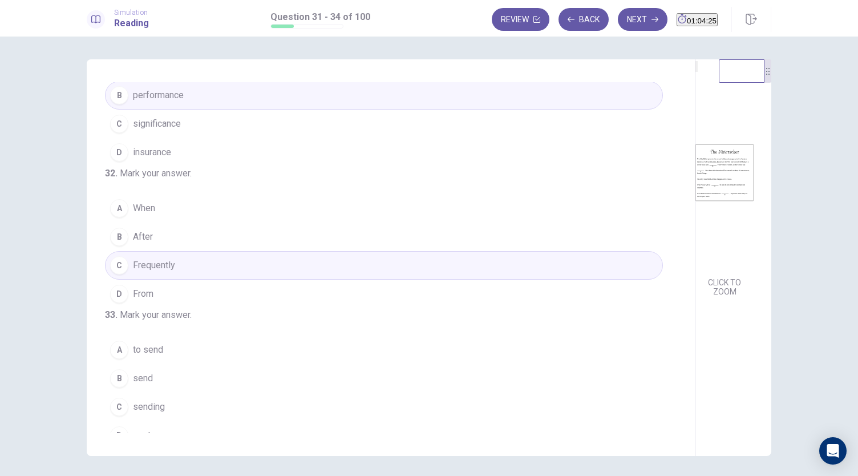
click at [223, 251] on button "B After" at bounding box center [384, 236] width 558 height 29
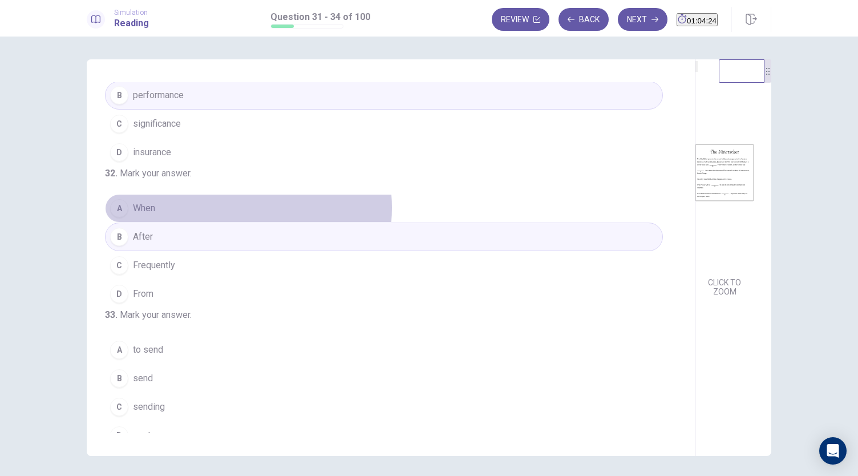
click at [222, 222] on button "A When" at bounding box center [384, 208] width 558 height 29
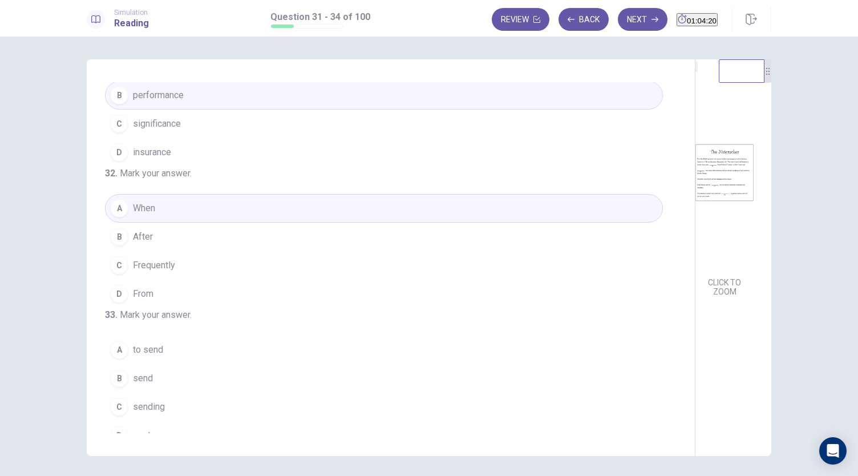
click at [695, 254] on img at bounding box center [724, 172] width 58 height 199
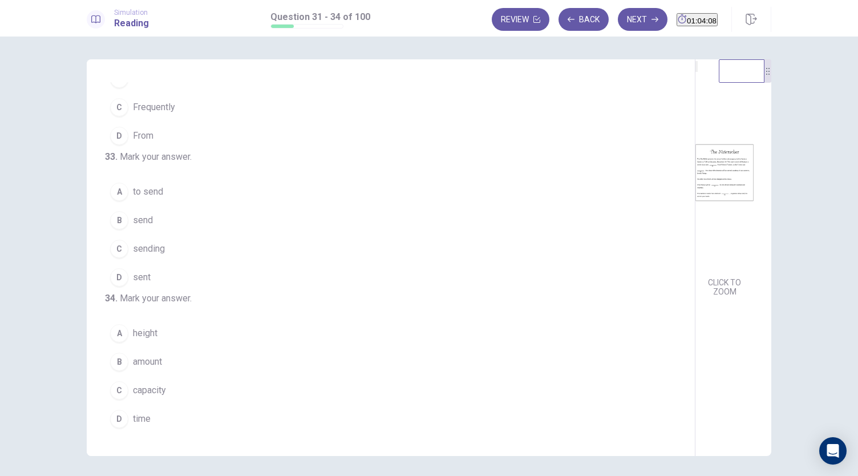
scroll to position [228, 0]
click at [164, 291] on button "D sent" at bounding box center [384, 277] width 558 height 29
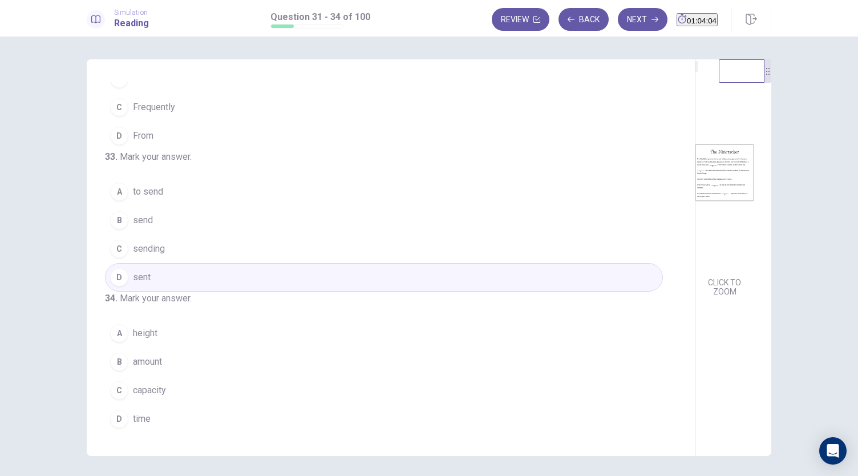
scroll to position [39, 0]
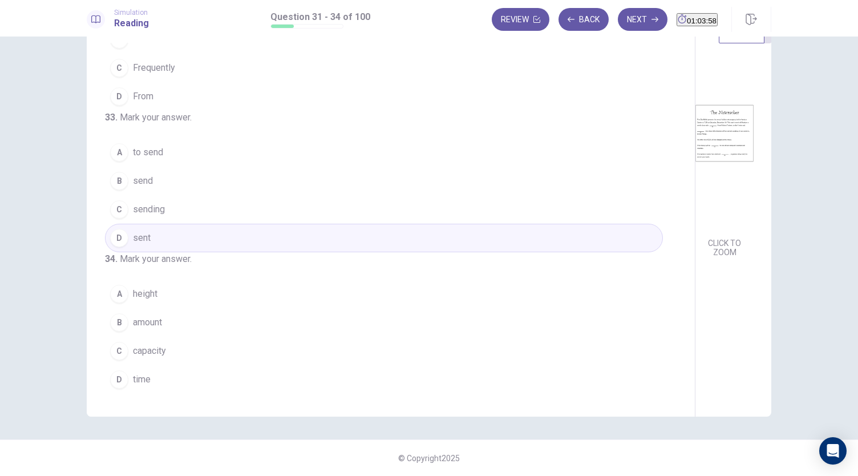
click at [162, 350] on span "capacity" at bounding box center [149, 351] width 33 height 14
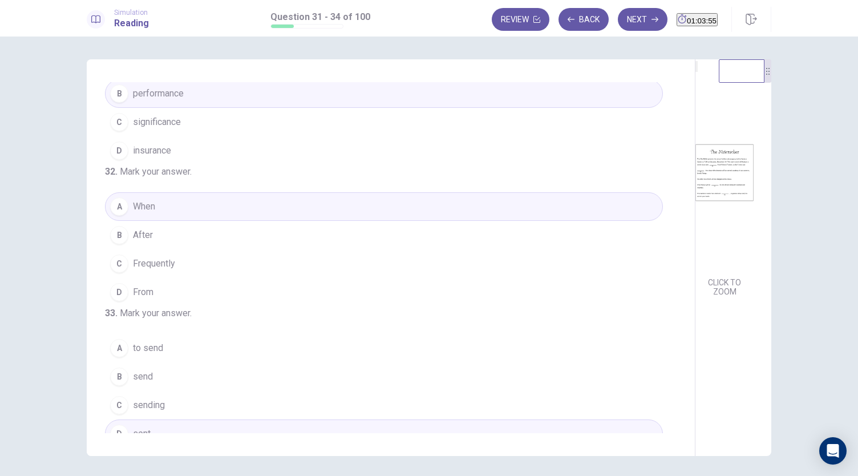
scroll to position [114, 0]
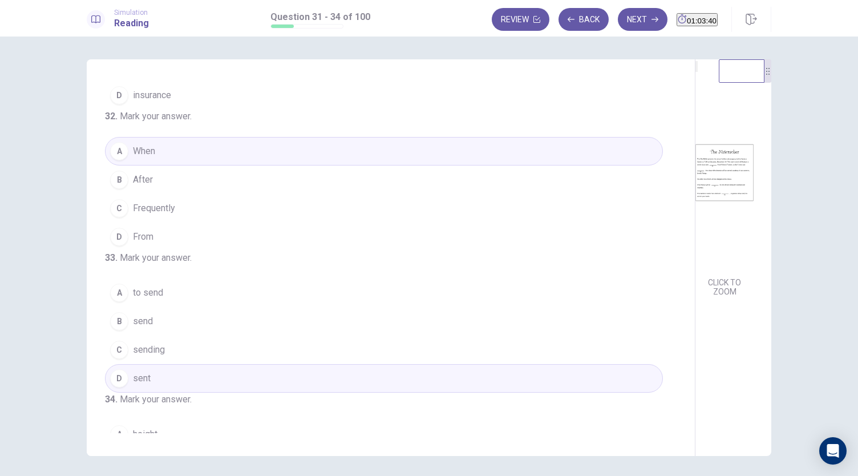
click at [226, 222] on button "C Frequently" at bounding box center [384, 208] width 558 height 29
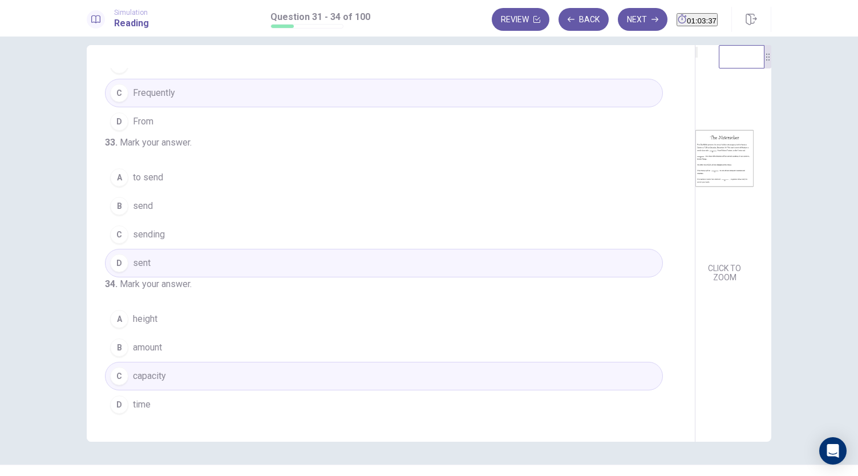
scroll to position [39, 0]
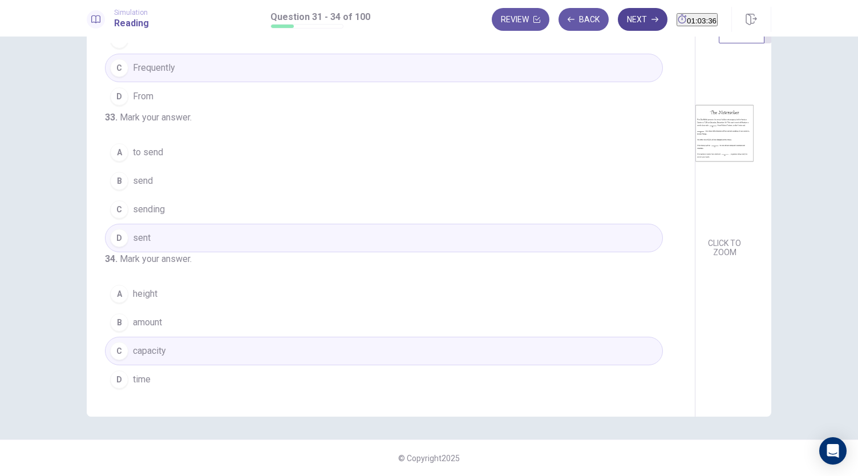
click at [618, 22] on button "Next" at bounding box center [643, 19] width 50 height 23
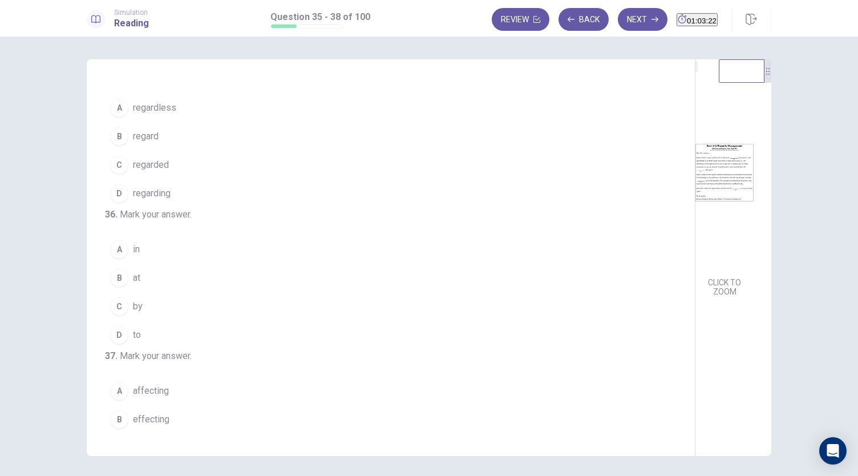
scroll to position [0, 0]
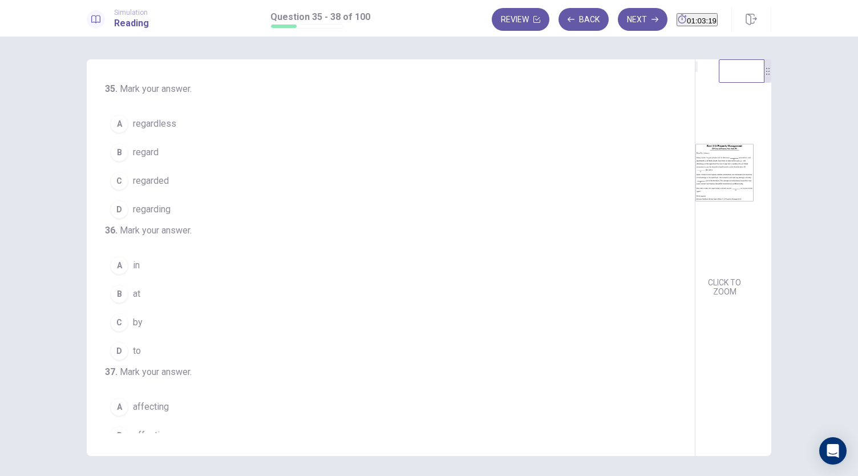
click at [695, 257] on img at bounding box center [724, 172] width 58 height 199
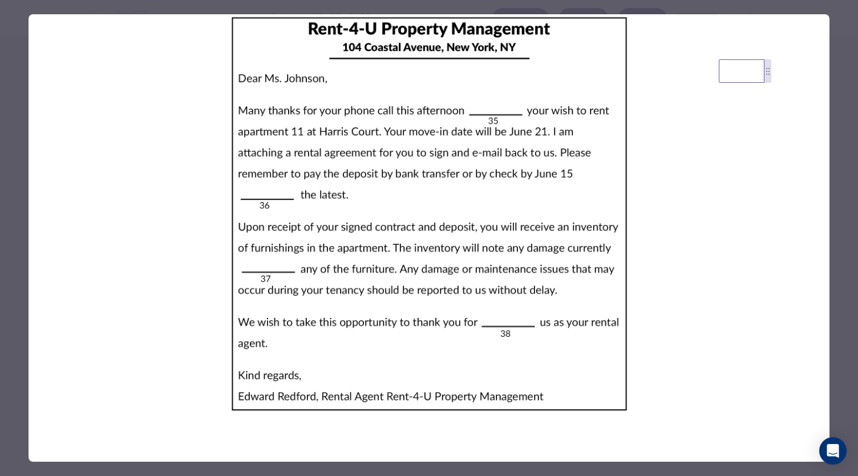
click at [840, 148] on div at bounding box center [429, 238] width 858 height 476
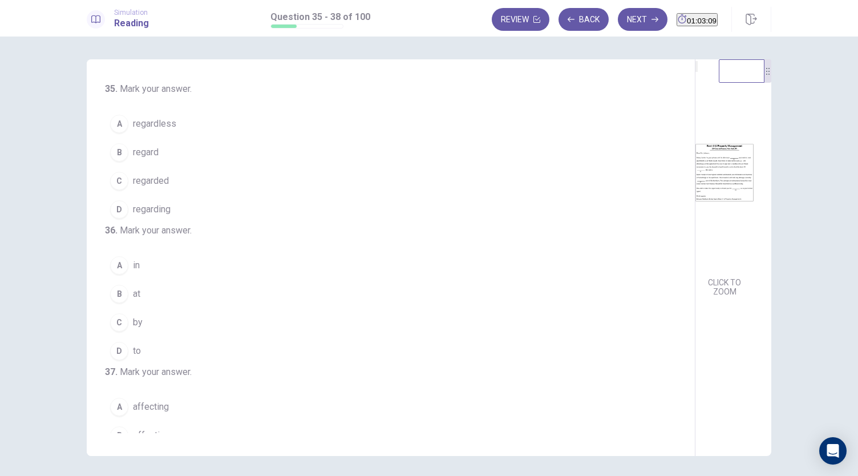
click at [170, 120] on span "regardless" at bounding box center [154, 124] width 43 height 14
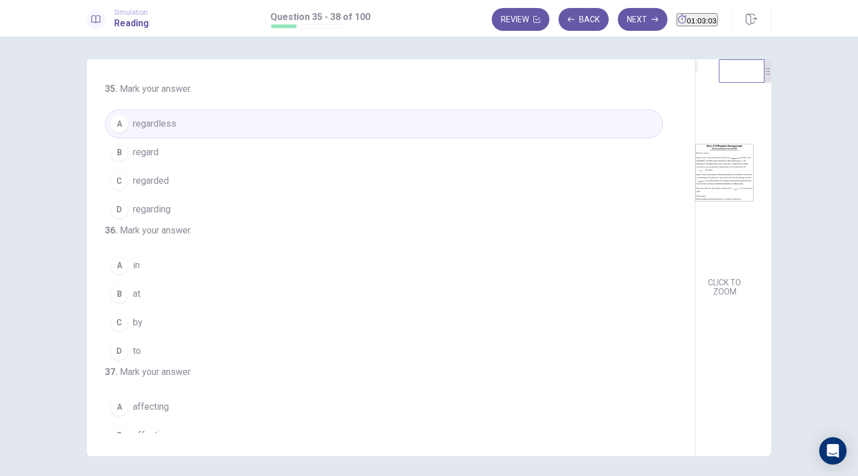
scroll to position [57, 0]
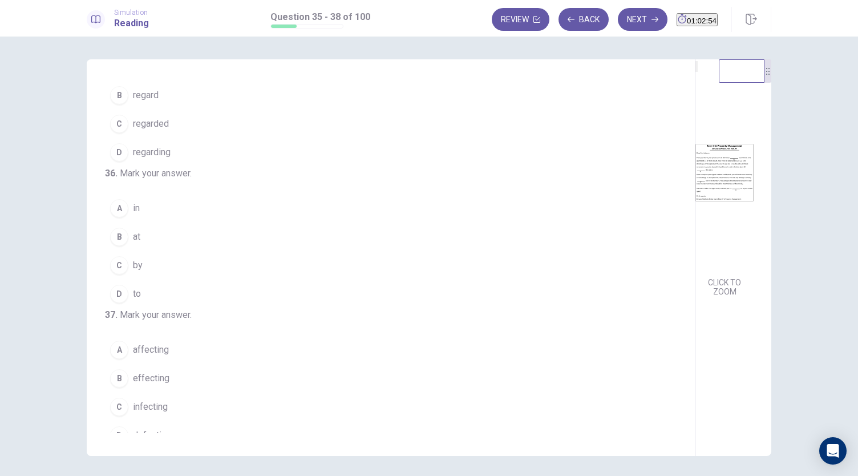
click at [135, 244] on span "at" at bounding box center [136, 237] width 7 height 14
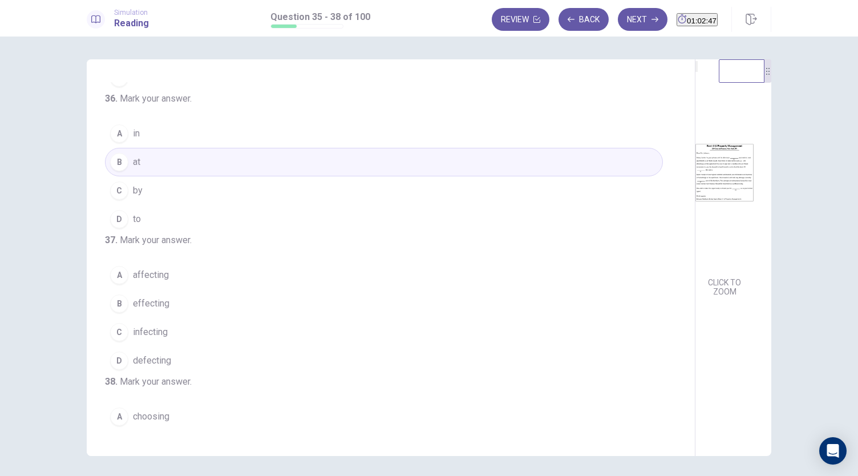
scroll to position [114, 0]
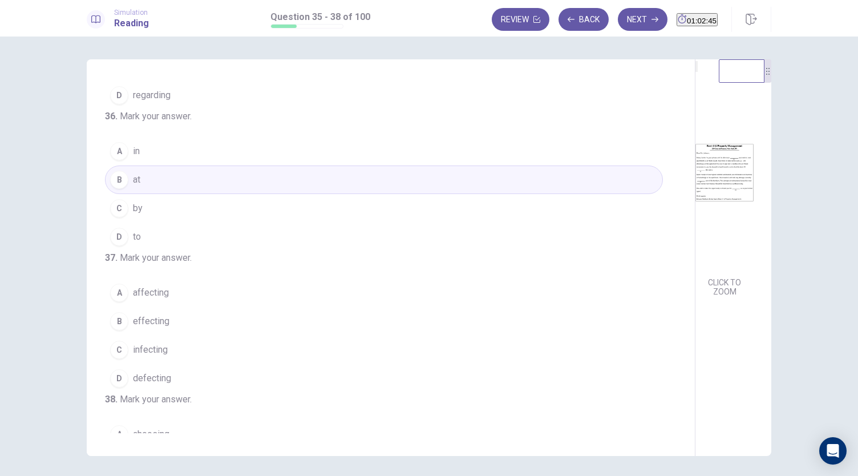
click at [193, 194] on button "B at" at bounding box center [384, 179] width 558 height 29
click at [188, 218] on button "C by" at bounding box center [384, 208] width 558 height 29
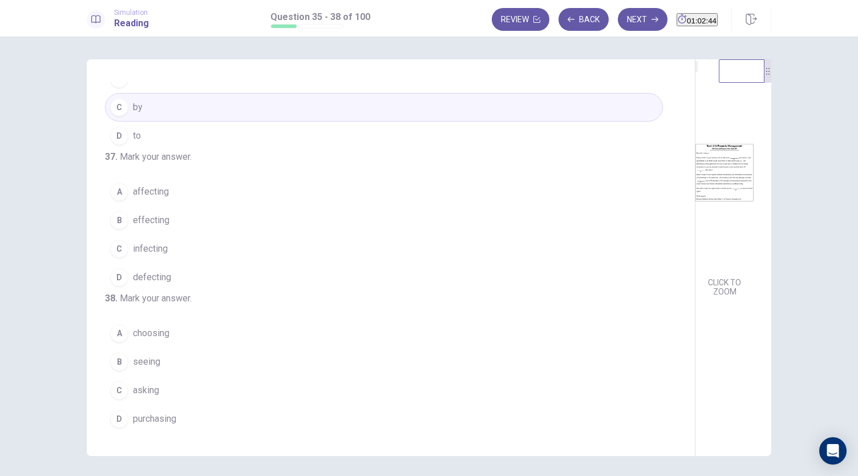
scroll to position [277, 0]
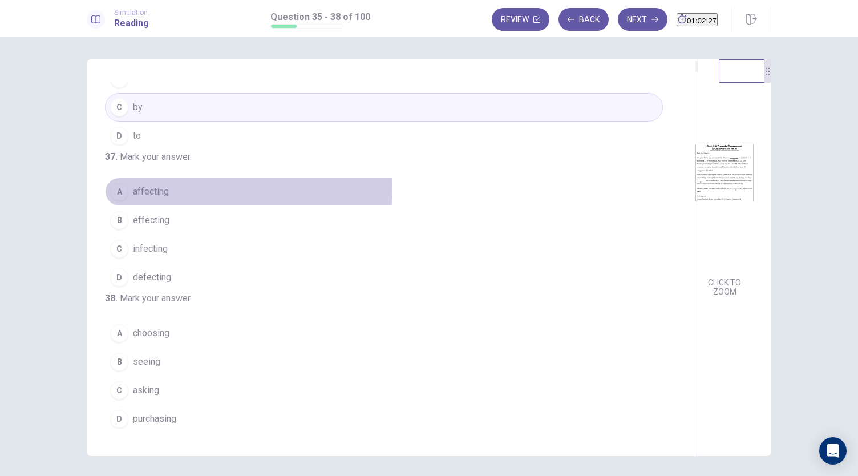
click at [160, 185] on span "affecting" at bounding box center [151, 192] width 36 height 14
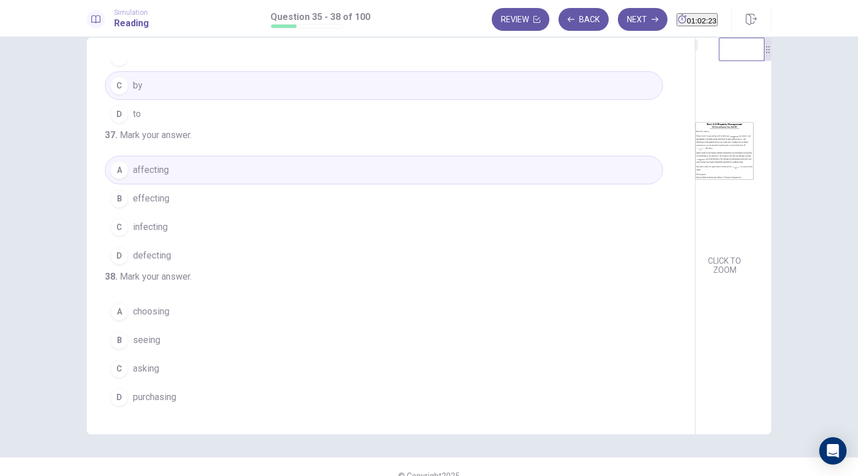
scroll to position [39, 0]
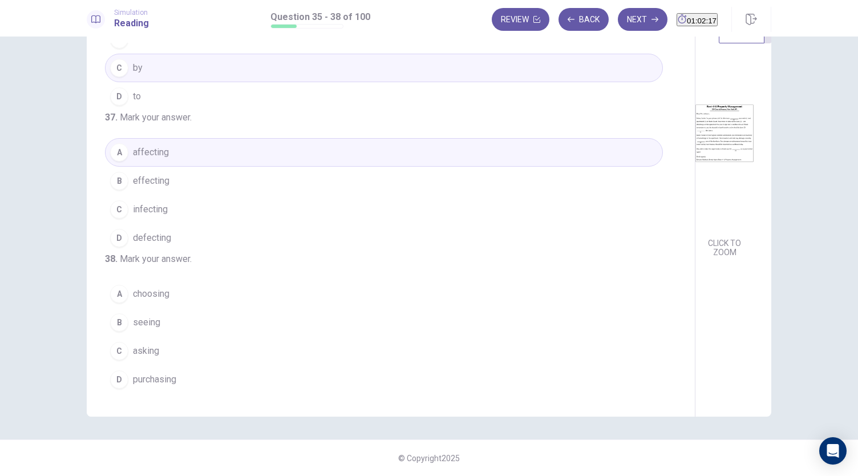
click at [144, 306] on button "A choosing" at bounding box center [384, 293] width 558 height 29
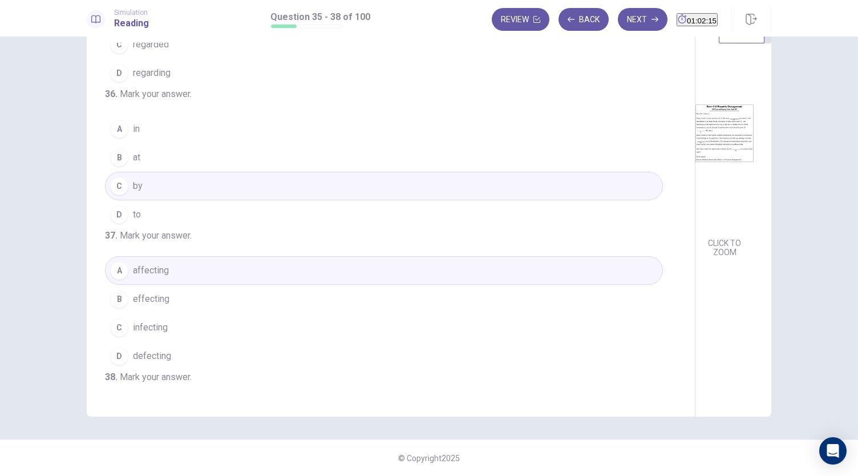
scroll to position [0, 0]
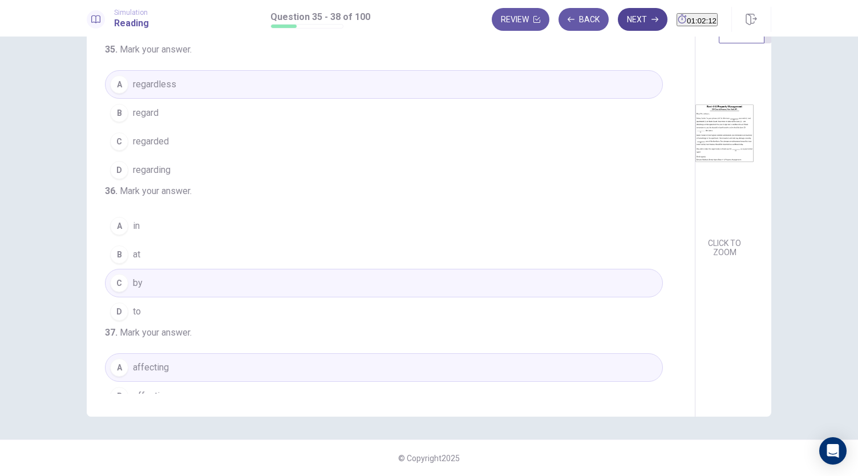
click at [623, 19] on button "Next" at bounding box center [643, 19] width 50 height 23
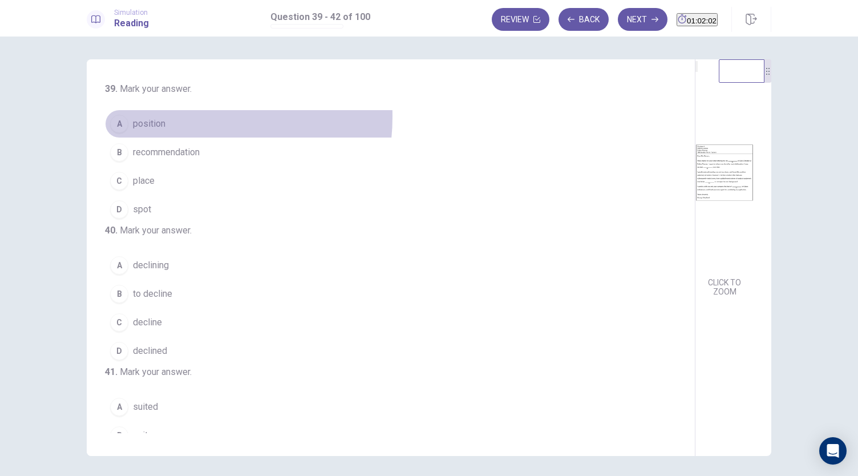
click at [167, 116] on button "A position" at bounding box center [384, 123] width 558 height 29
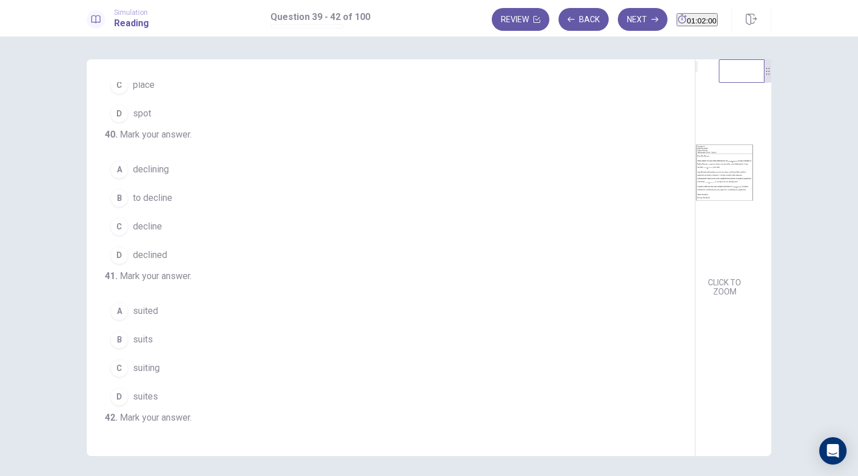
scroll to position [114, 0]
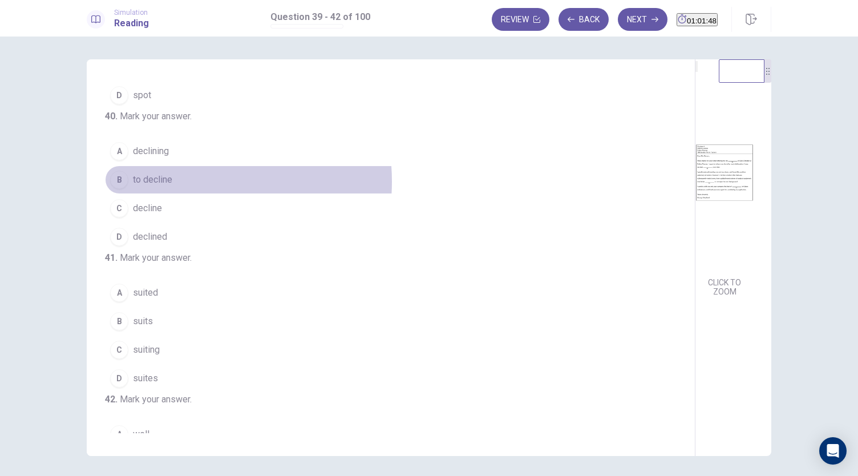
click at [175, 194] on button "B to decline" at bounding box center [384, 179] width 558 height 29
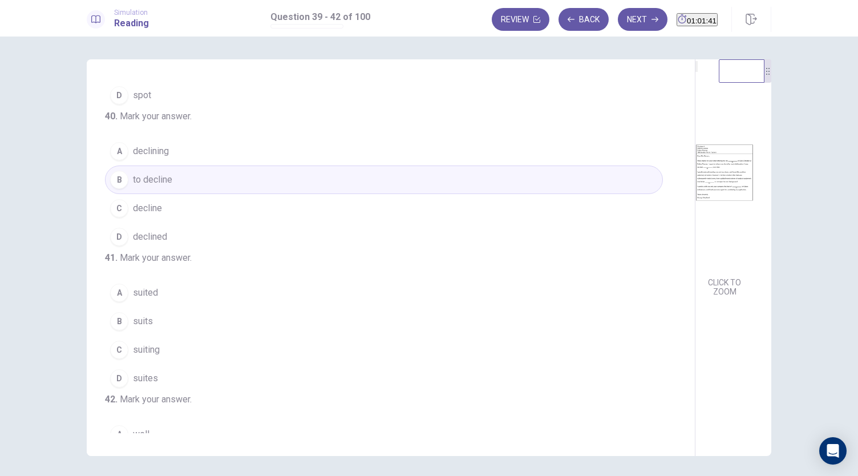
click at [240, 222] on button "C decline" at bounding box center [384, 208] width 558 height 29
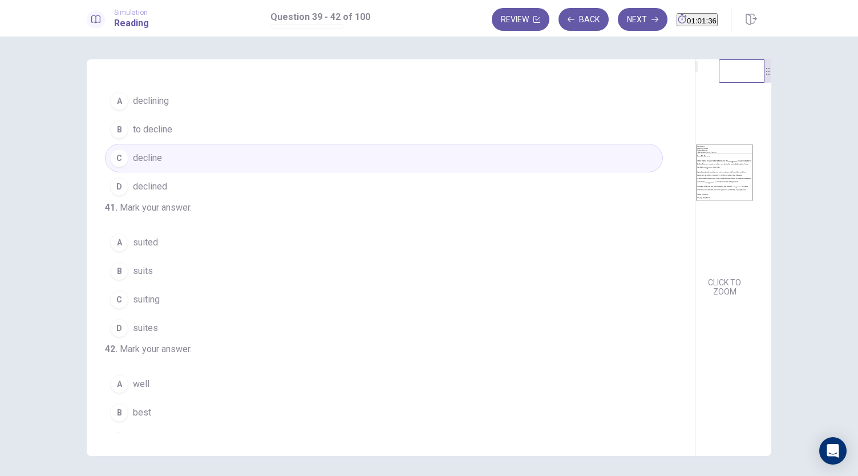
scroll to position [277, 0]
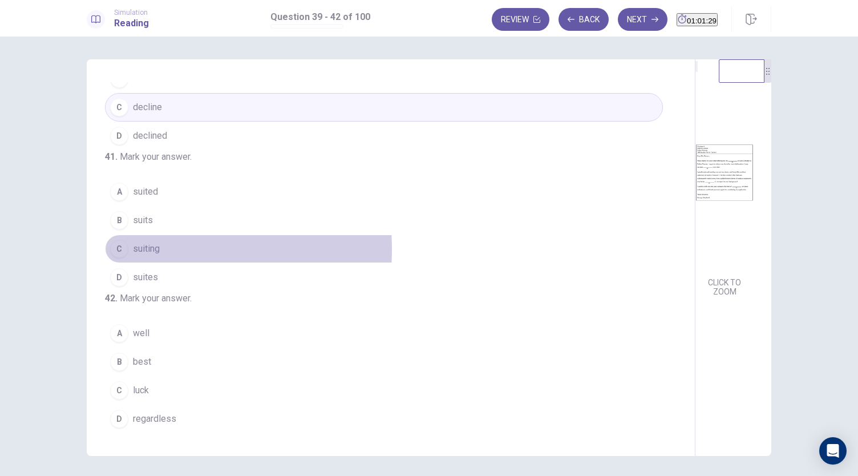
click at [149, 242] on span "suiting" at bounding box center [146, 249] width 27 height 14
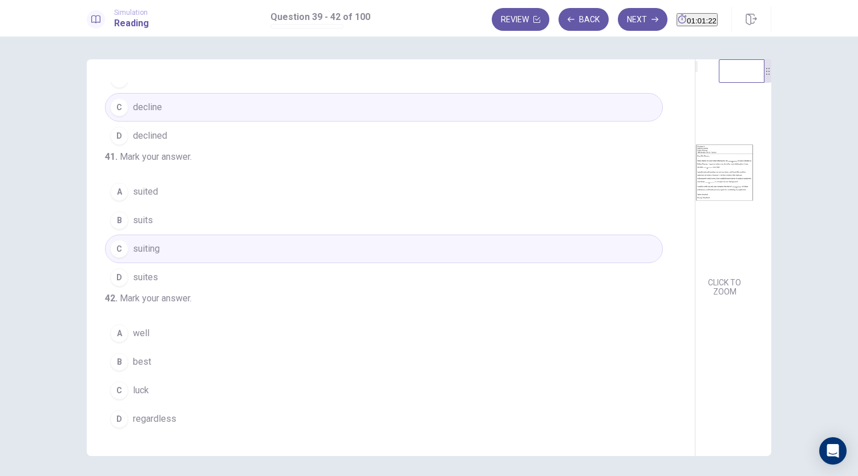
scroll to position [39, 0]
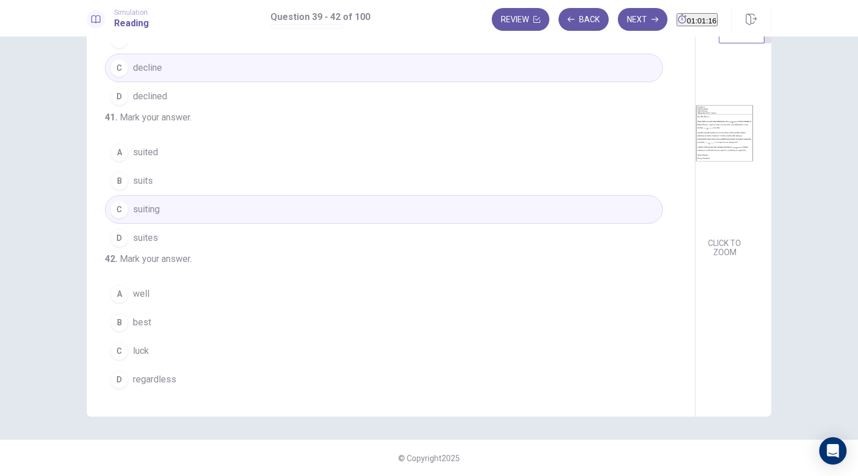
click at [164, 380] on span "regardless" at bounding box center [154, 379] width 43 height 14
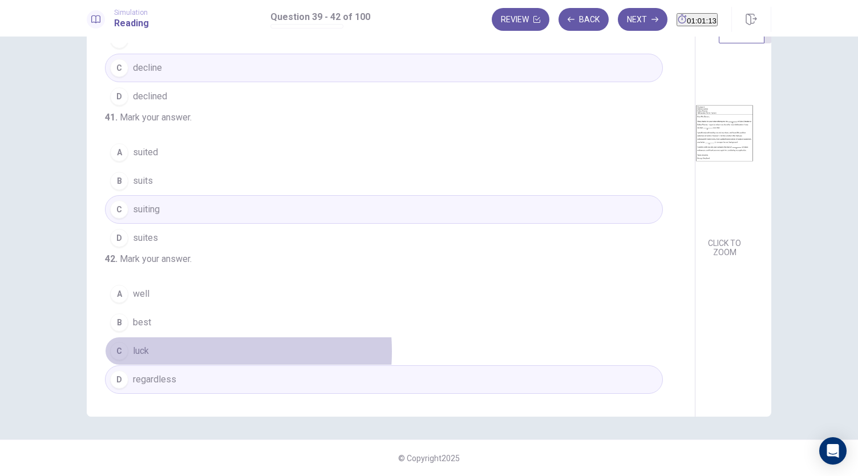
click at [180, 352] on button "C luck" at bounding box center [384, 350] width 558 height 29
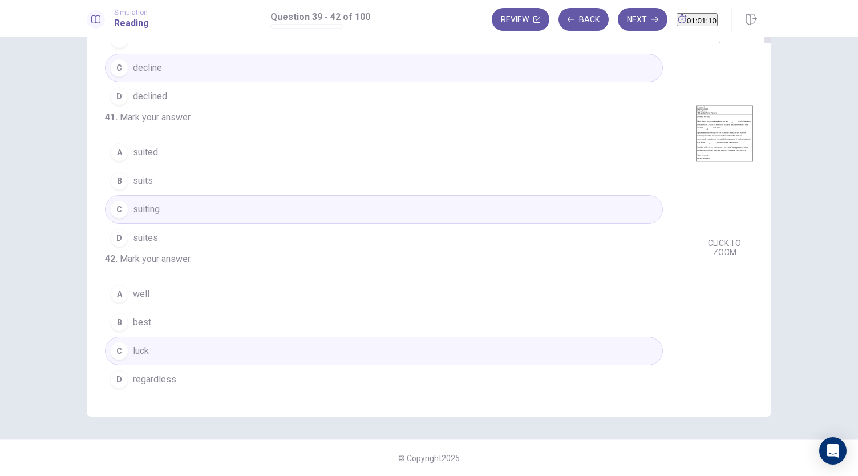
click at [198, 322] on button "B best" at bounding box center [384, 322] width 558 height 29
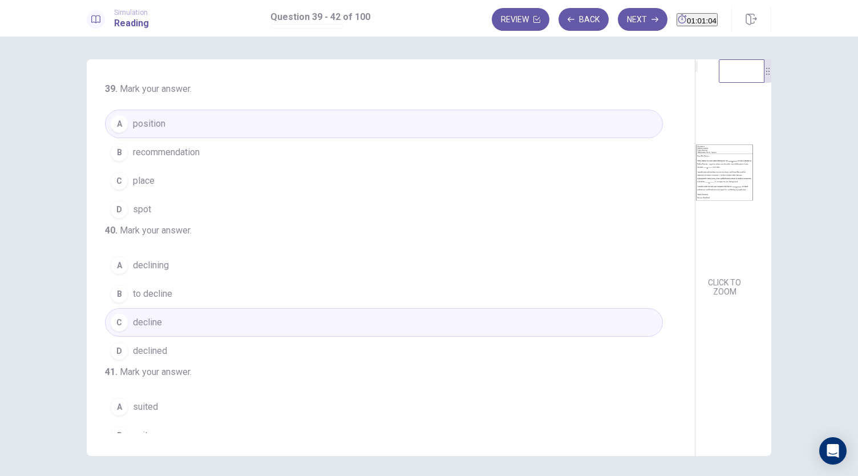
scroll to position [277, 0]
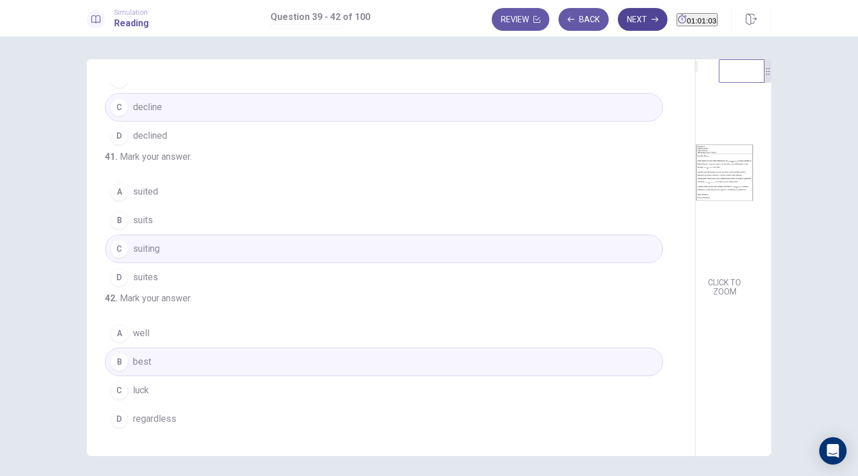
click at [618, 22] on button "Next" at bounding box center [643, 19] width 50 height 23
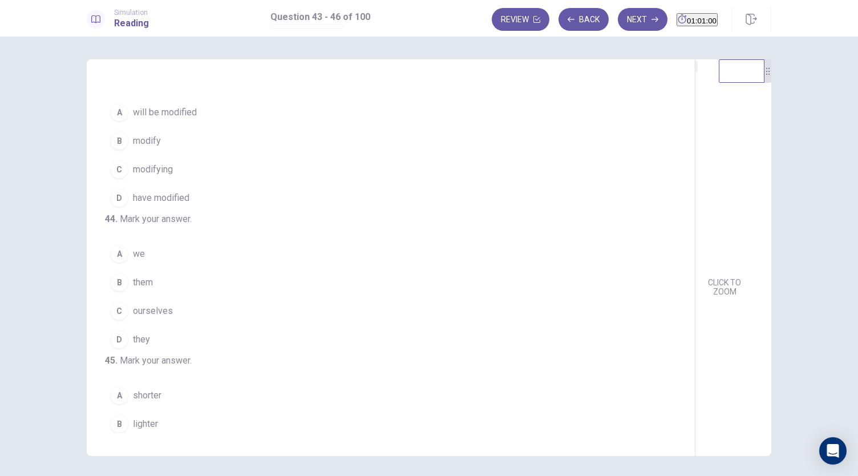
scroll to position [0, 0]
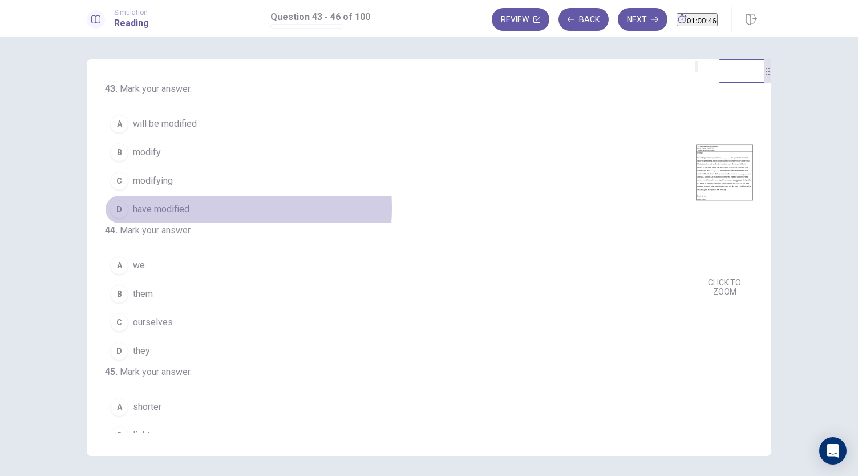
click at [180, 206] on span "have modified" at bounding box center [161, 209] width 56 height 14
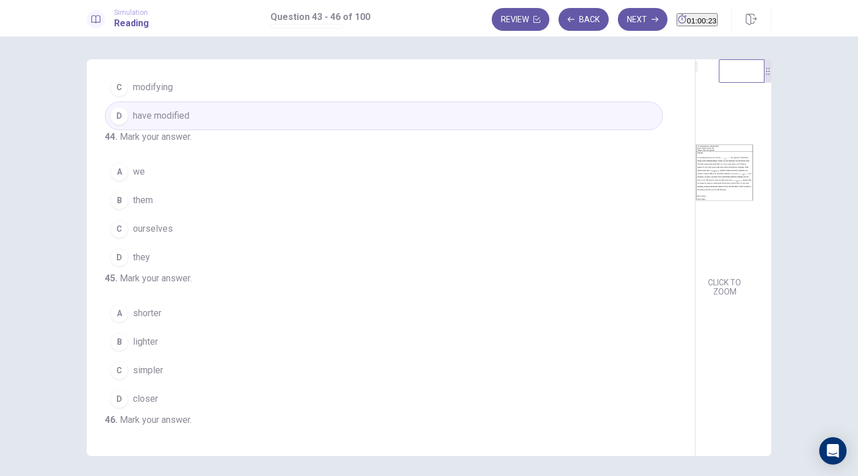
scroll to position [114, 0]
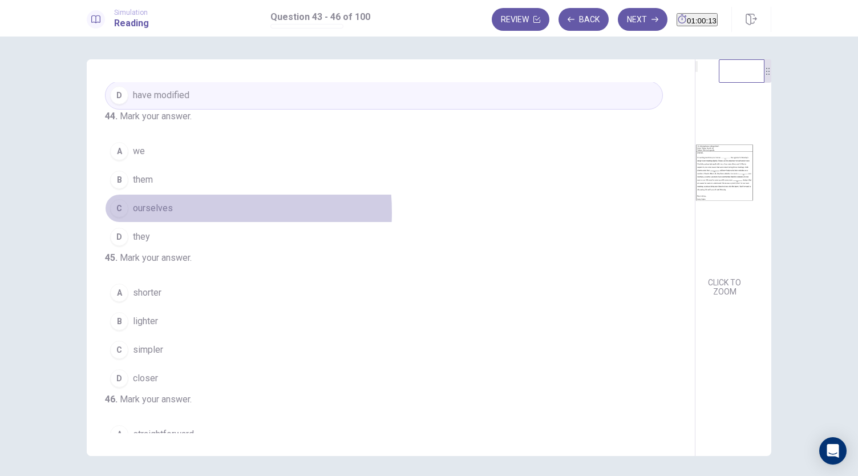
click at [169, 222] on button "C ourselves" at bounding box center [384, 208] width 558 height 29
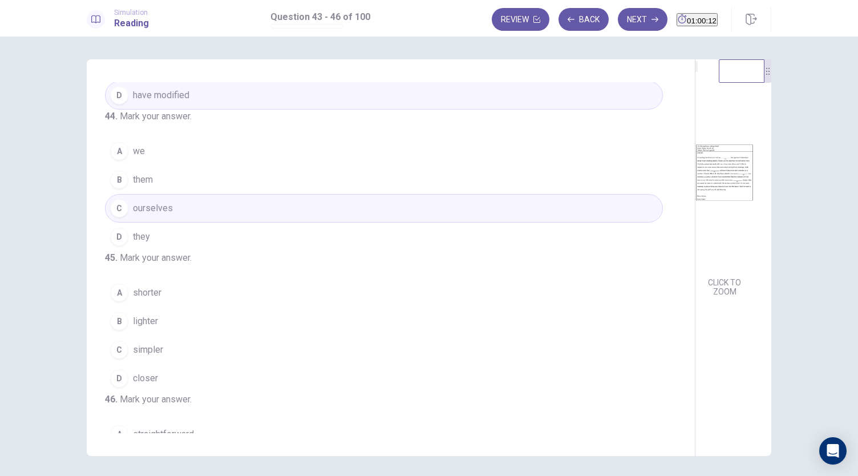
click at [181, 194] on button "B them" at bounding box center [384, 179] width 558 height 29
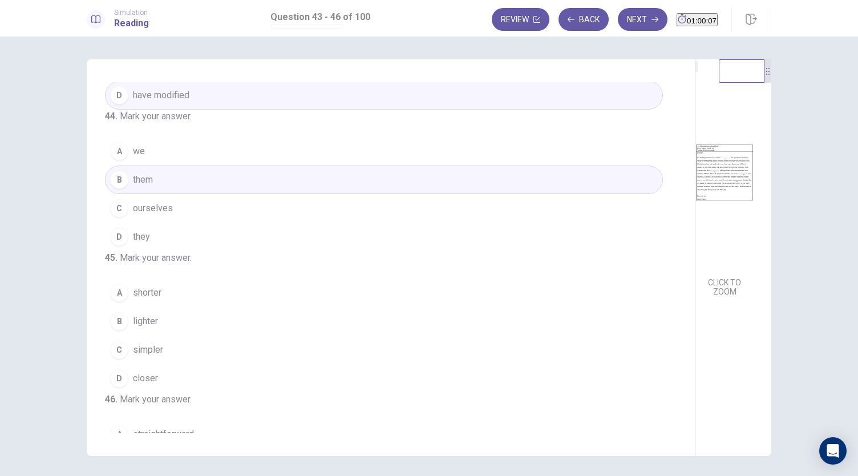
click at [175, 251] on button "D they" at bounding box center [384, 236] width 558 height 29
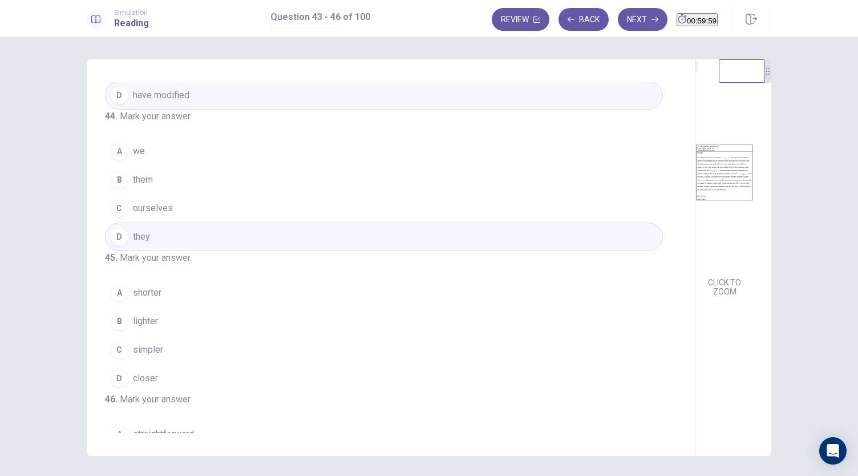
click at [193, 192] on button "B them" at bounding box center [384, 179] width 558 height 29
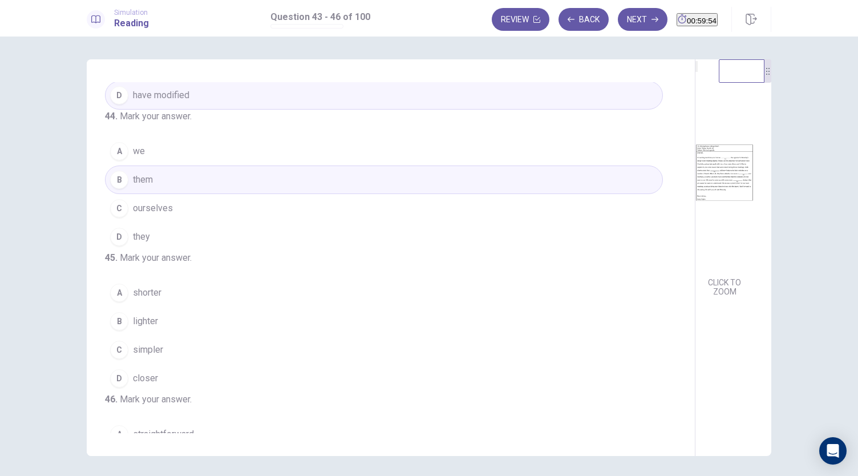
click at [202, 165] on button "A we" at bounding box center [384, 151] width 558 height 29
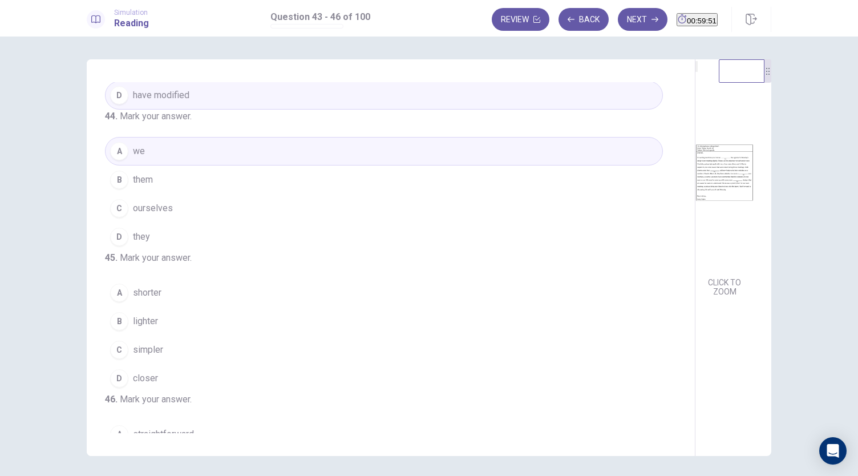
scroll to position [228, 0]
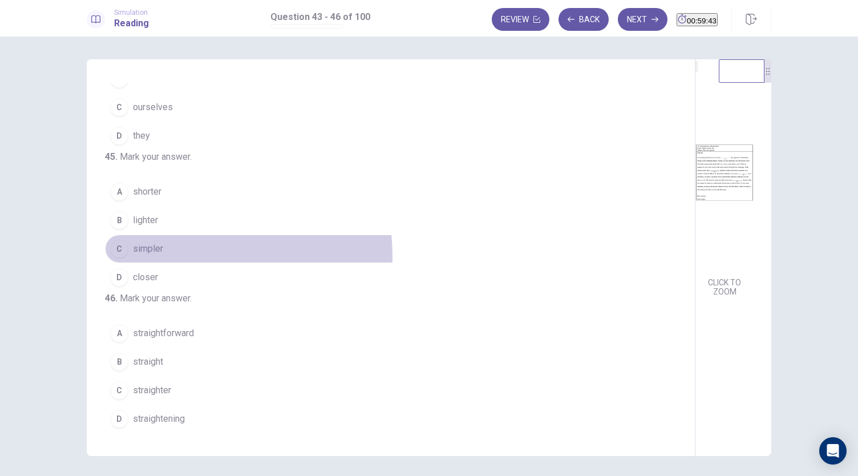
click at [159, 263] on button "C simpler" at bounding box center [384, 248] width 558 height 29
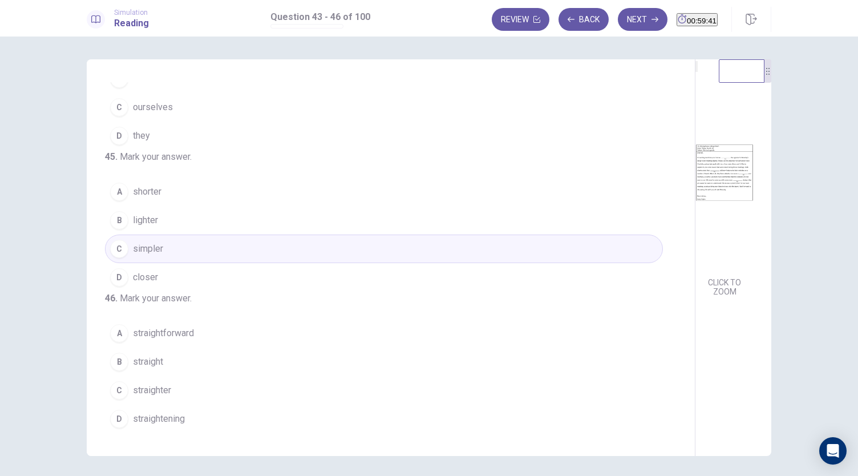
scroll to position [277, 0]
click at [135, 364] on span "straight" at bounding box center [148, 362] width 30 height 14
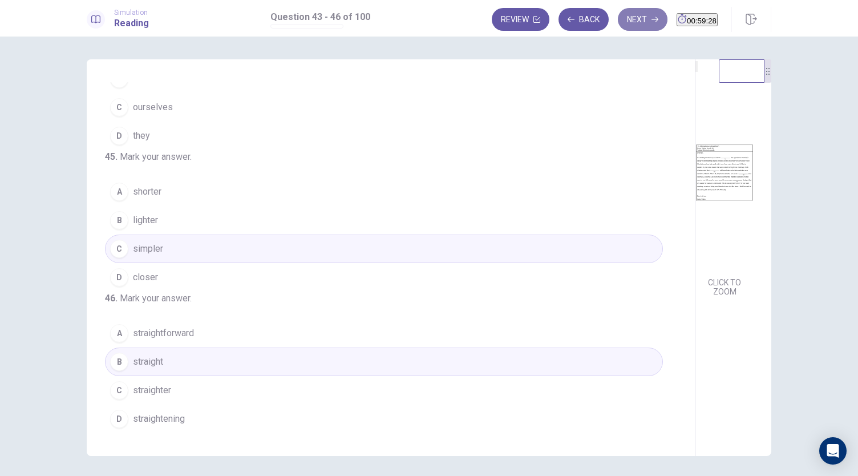
click at [618, 25] on button "Next" at bounding box center [643, 19] width 50 height 23
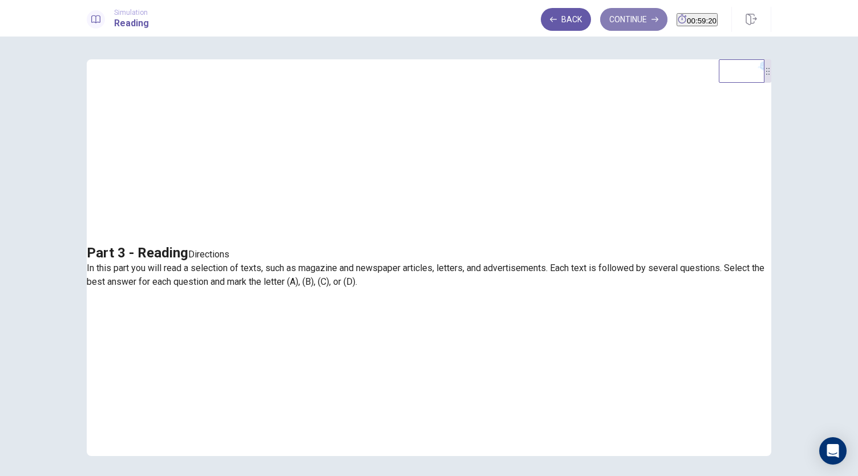
click at [618, 23] on button "Continue" at bounding box center [633, 19] width 67 height 23
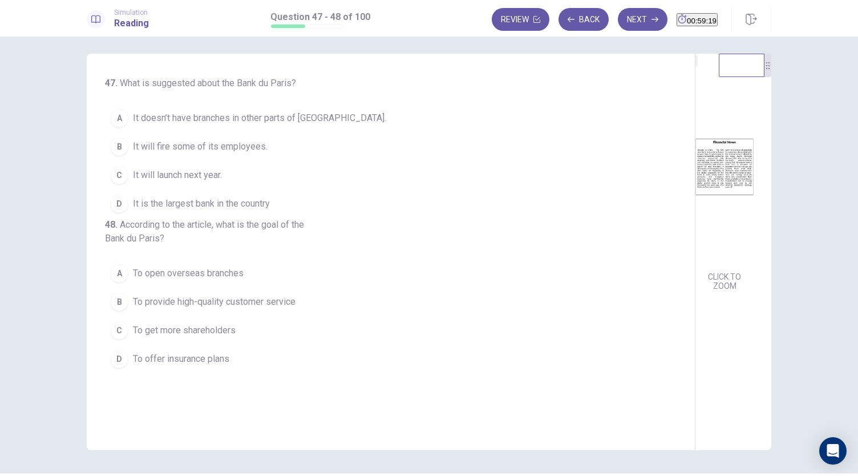
scroll to position [0, 0]
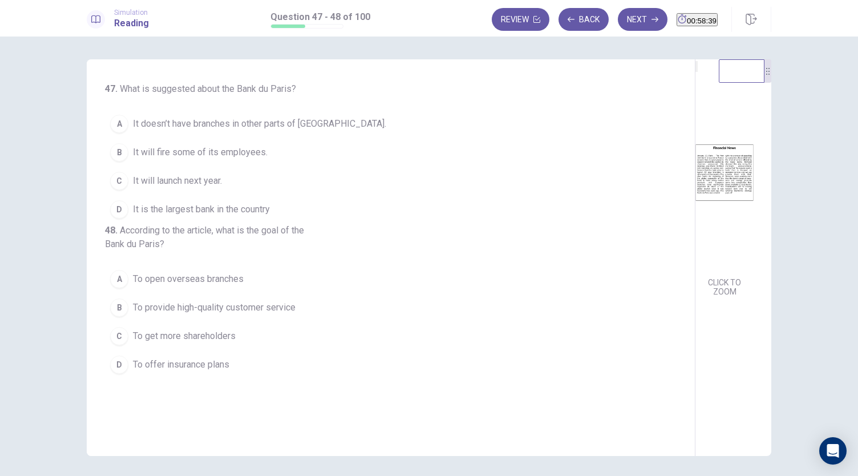
click at [695, 192] on img at bounding box center [724, 172] width 58 height 199
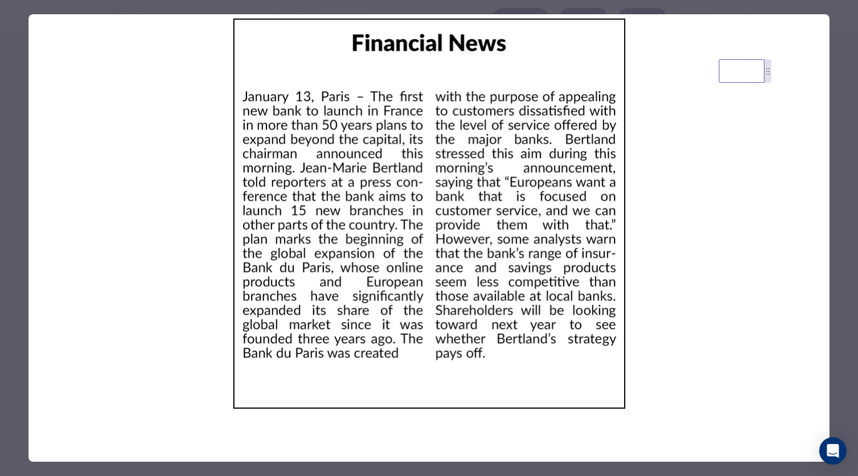
click at [283, 120] on img at bounding box center [429, 213] width 801 height 399
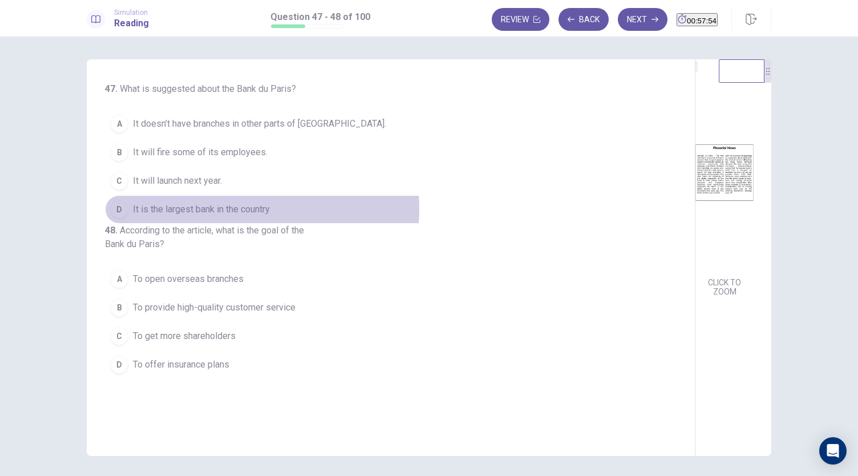
click at [259, 208] on span "It is the largest bank in the country" at bounding box center [201, 209] width 137 height 14
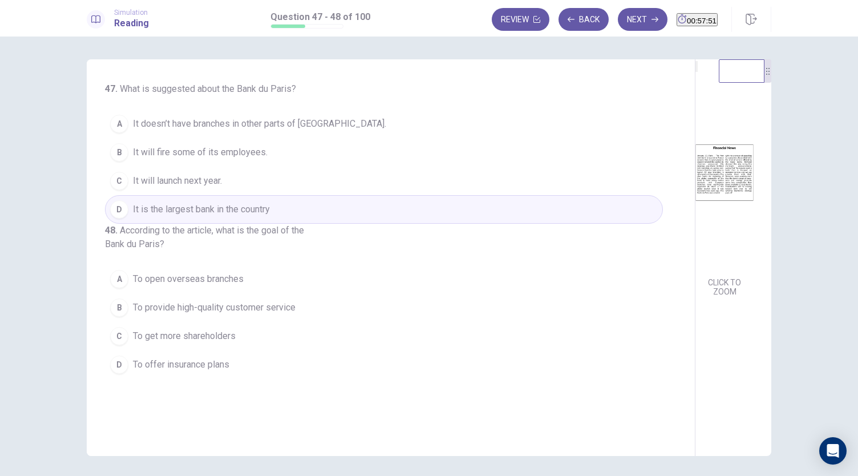
click at [241, 181] on button "C It will launch next year." at bounding box center [384, 181] width 558 height 29
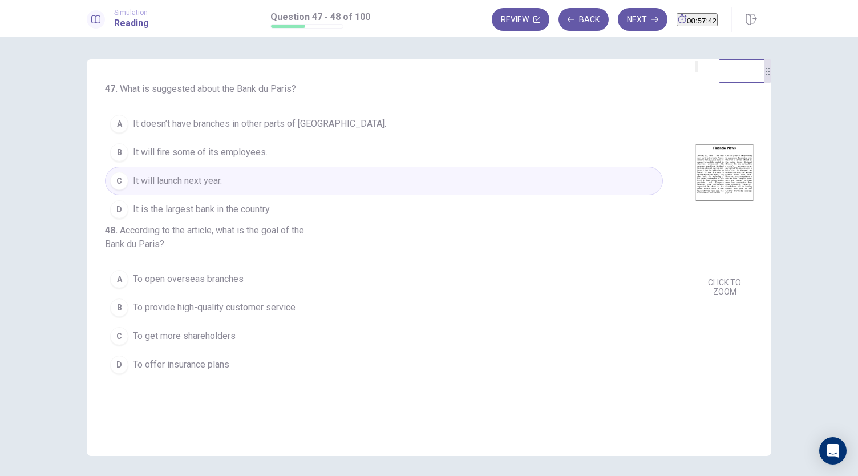
click at [244, 286] on button "A To open overseas branches" at bounding box center [384, 279] width 558 height 29
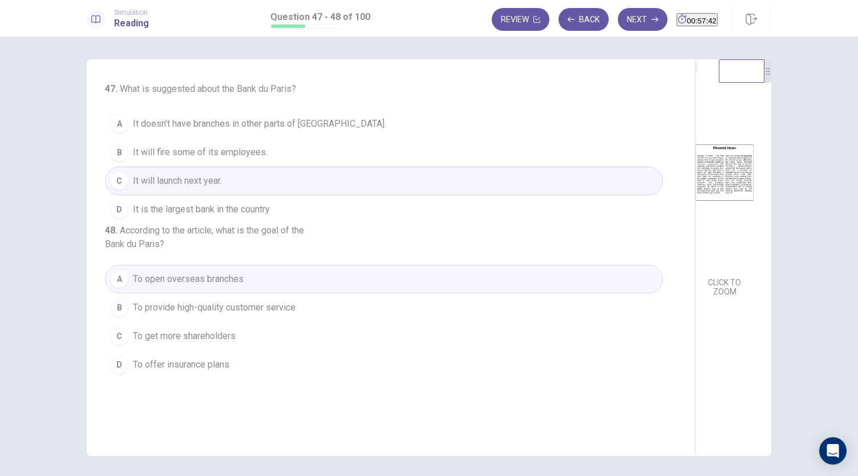
click at [238, 286] on span "To open overseas branches" at bounding box center [188, 279] width 111 height 14
click at [274, 147] on button "B It will fire some of its employees." at bounding box center [384, 152] width 558 height 29
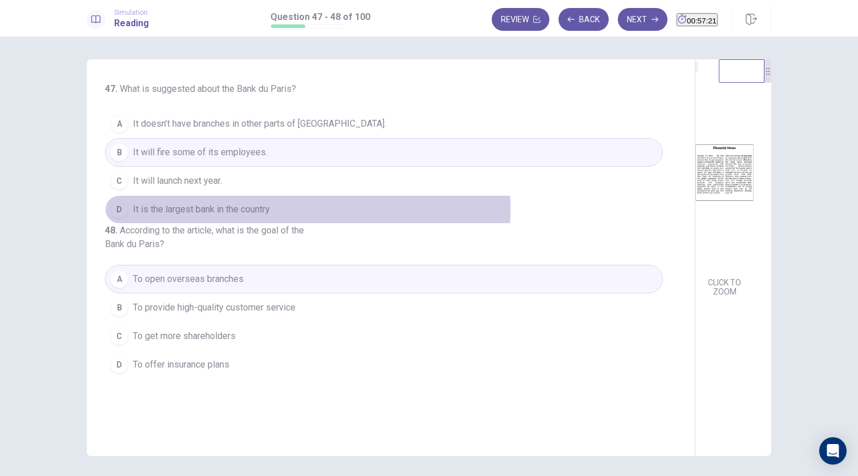
click at [305, 207] on button "D It is the largest bank in the country" at bounding box center [384, 209] width 558 height 29
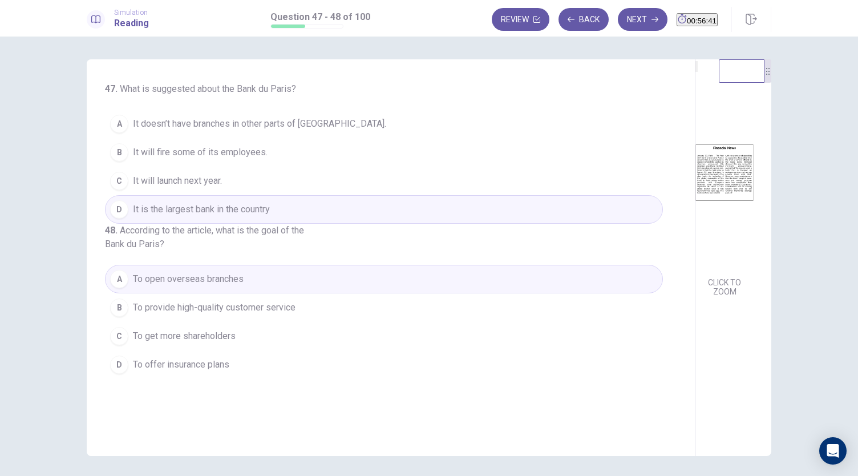
click at [280, 155] on button "B It will fire some of its employees." at bounding box center [384, 152] width 558 height 29
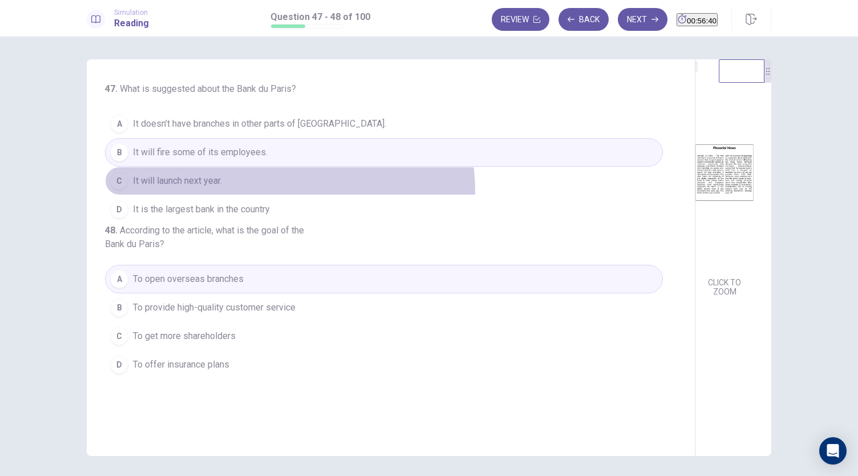
click at [286, 190] on button "C It will launch next year." at bounding box center [384, 181] width 558 height 29
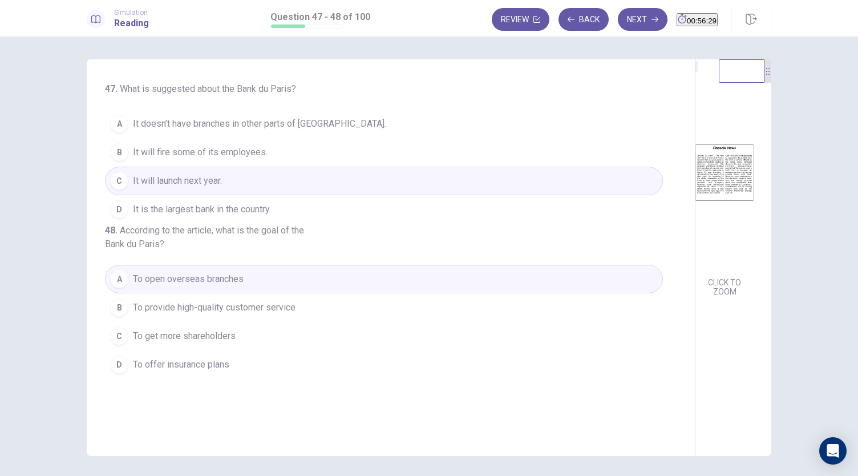
click at [307, 216] on button "D It is the largest bank in the country" at bounding box center [384, 209] width 558 height 29
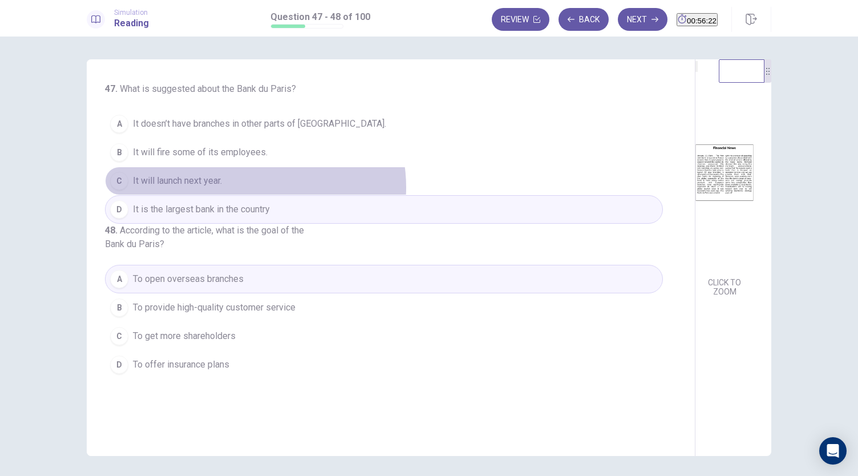
click at [252, 186] on button "C It will launch next year." at bounding box center [384, 181] width 558 height 29
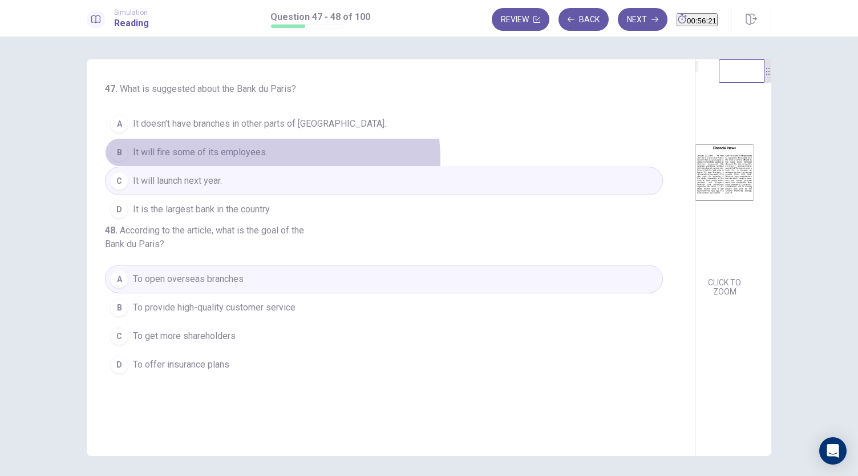
click at [269, 159] on button "B It will fire some of its employees." at bounding box center [384, 152] width 558 height 29
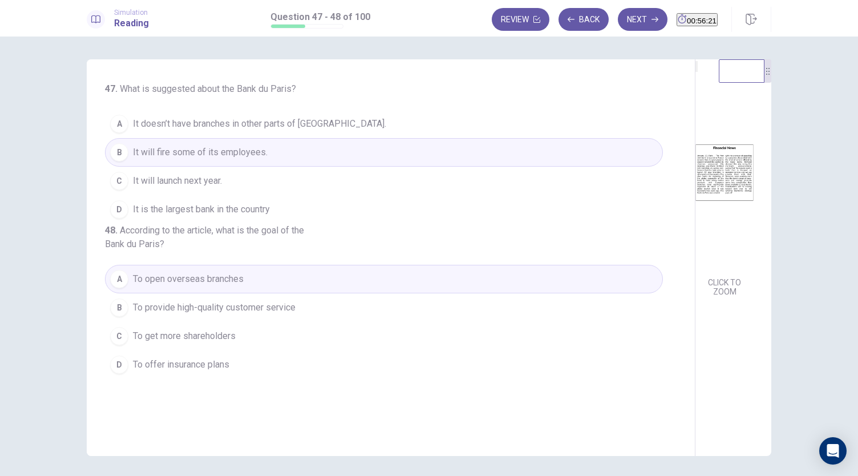
click at [270, 198] on button "D It is the largest bank in the country" at bounding box center [384, 209] width 558 height 29
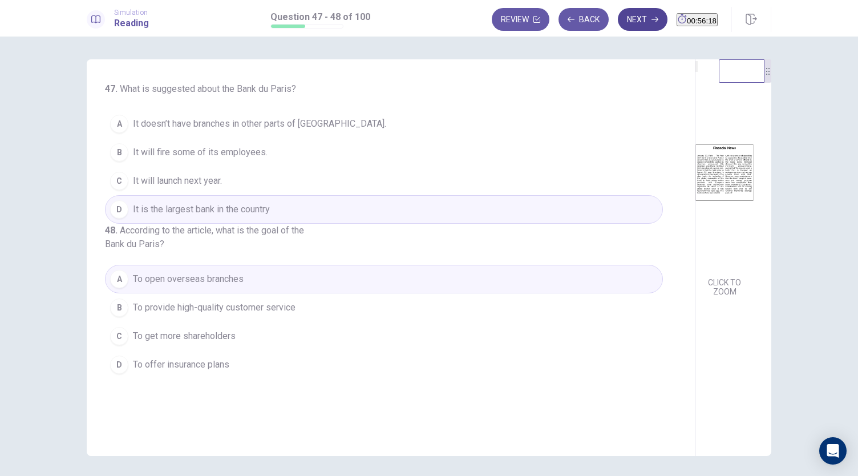
click at [623, 22] on button "Next" at bounding box center [643, 19] width 50 height 23
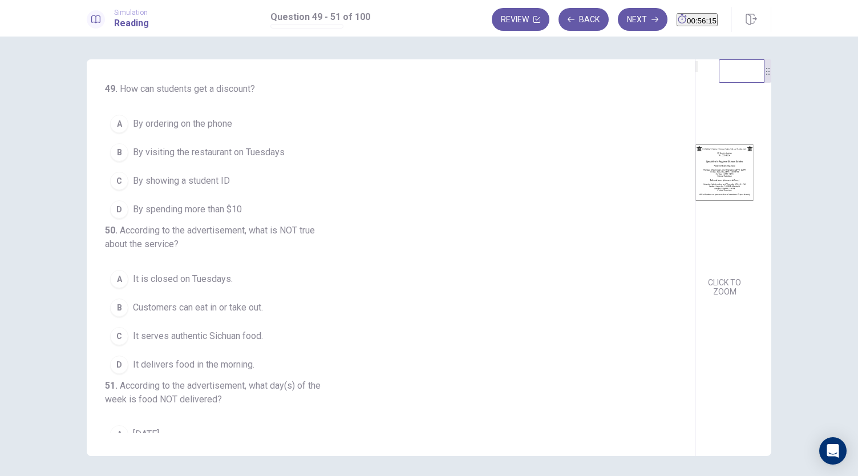
click at [695, 197] on img at bounding box center [724, 172] width 58 height 199
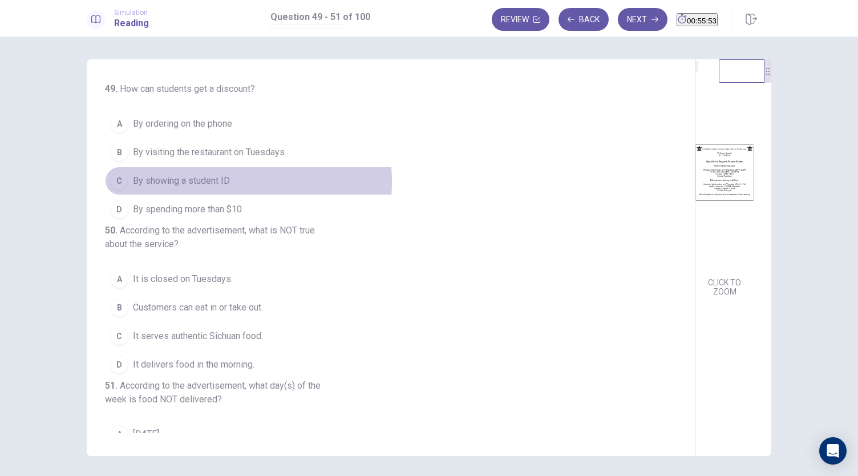
click at [205, 180] on span "By showing a student ID" at bounding box center [181, 181] width 97 height 14
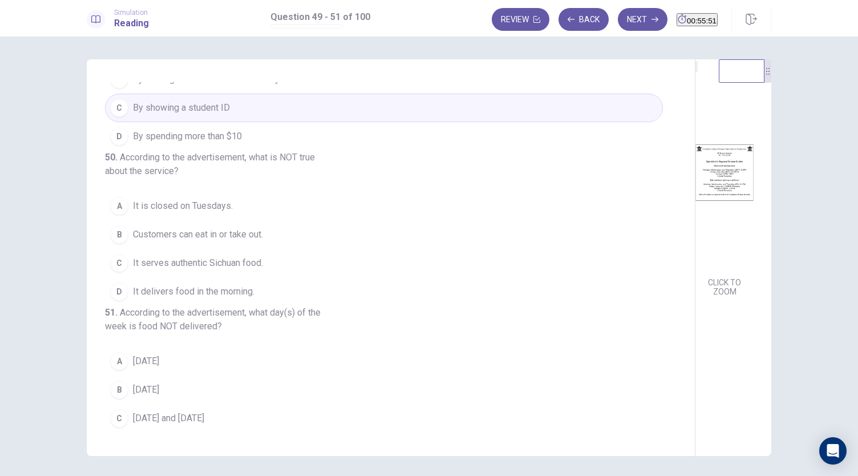
scroll to position [114, 0]
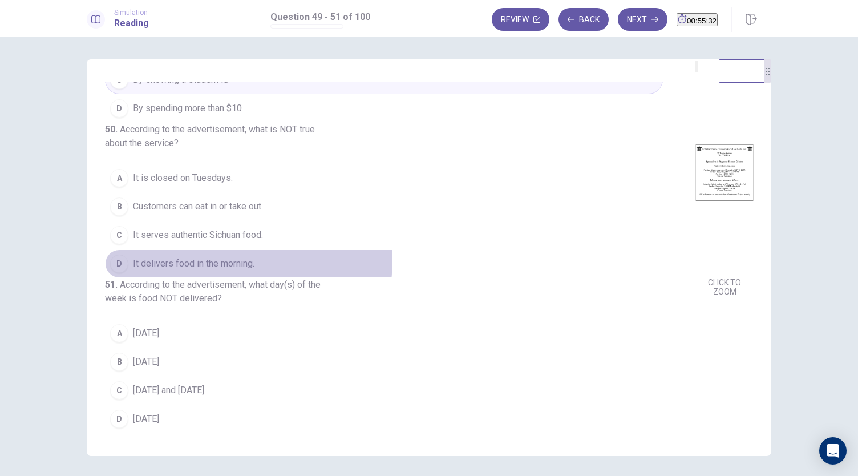
click at [237, 267] on span "It delivers food in the morning." at bounding box center [193, 264] width 121 height 14
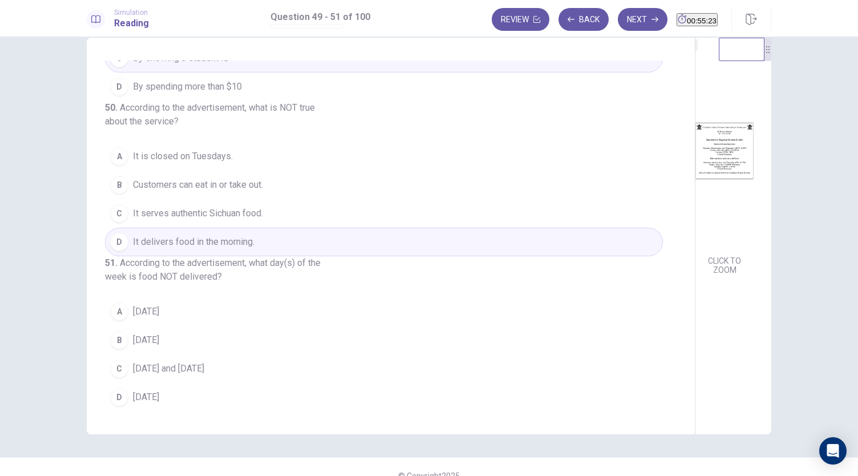
scroll to position [39, 0]
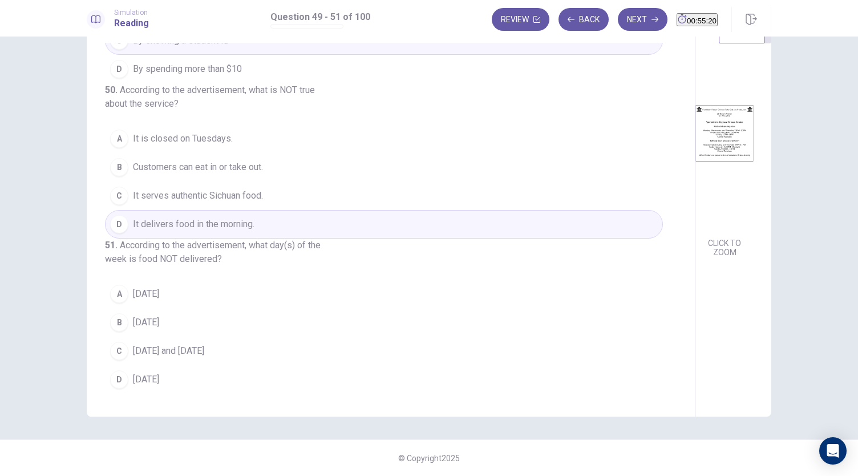
click at [153, 298] on span "Tuesday" at bounding box center [146, 294] width 26 height 14
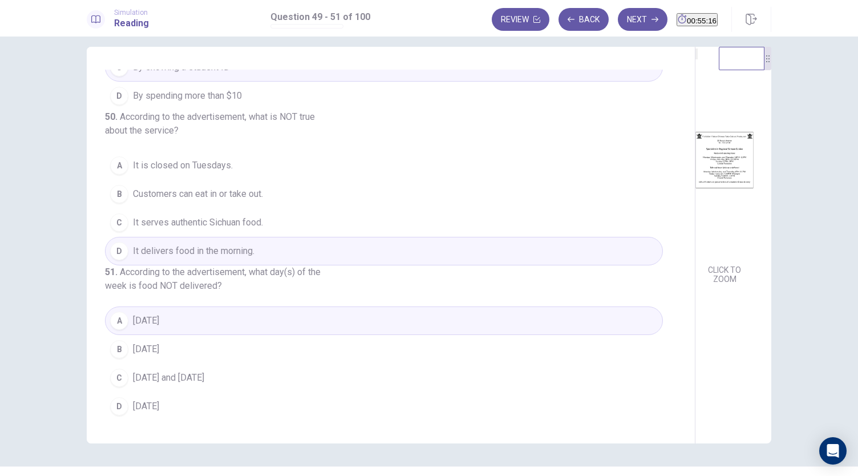
scroll to position [0, 0]
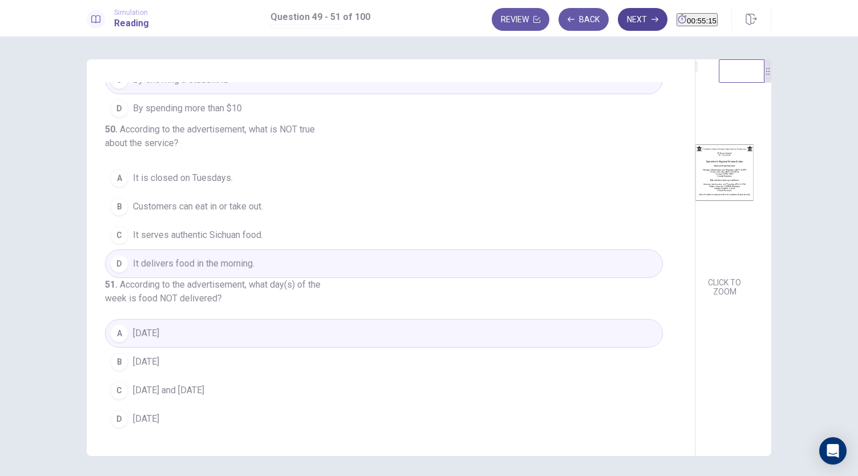
click at [618, 17] on button "Next" at bounding box center [643, 19] width 50 height 23
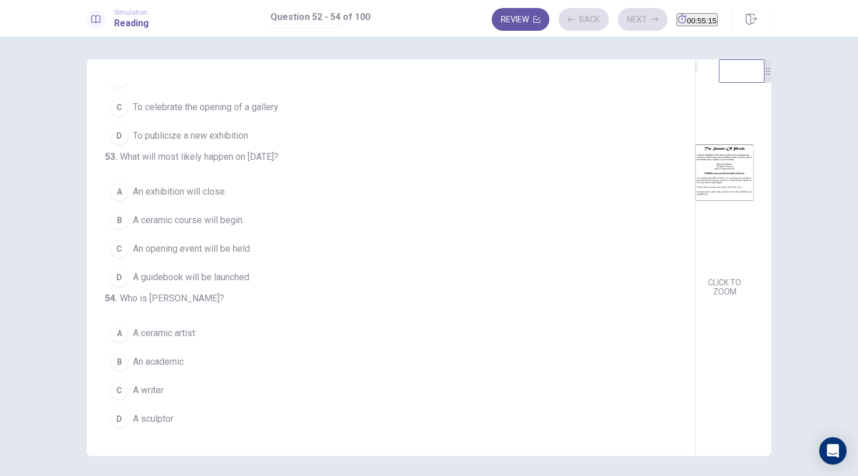
scroll to position [114, 0]
click at [695, 238] on img at bounding box center [724, 172] width 58 height 199
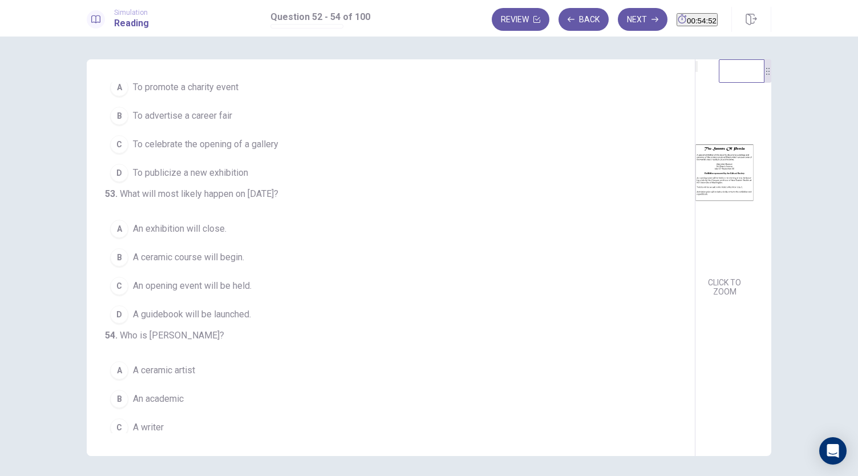
scroll to position [0, 0]
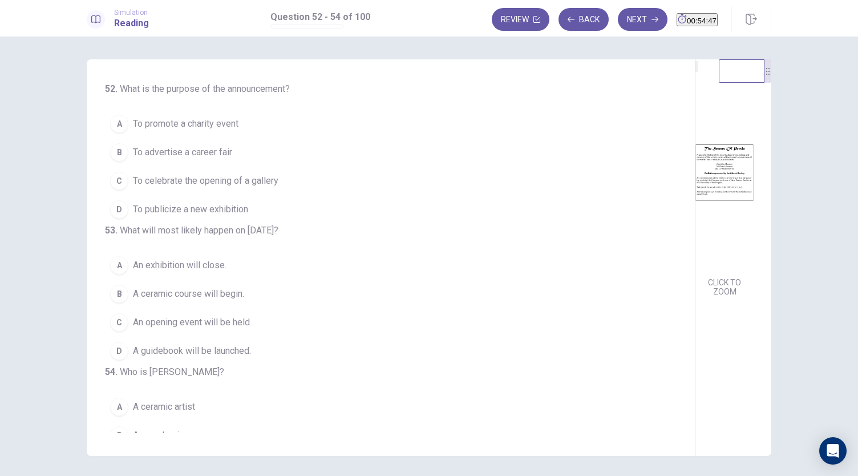
click at [240, 182] on span "To celebrate the opening of a gallery" at bounding box center [205, 181] width 145 height 14
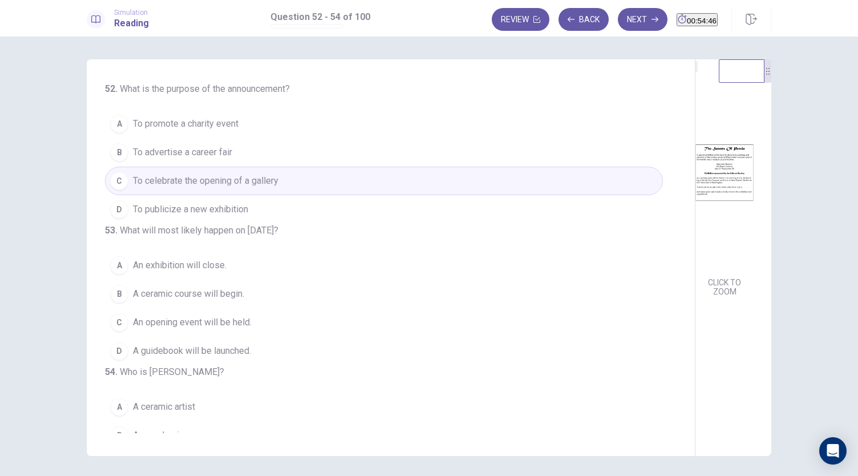
click at [223, 196] on button "D To publicize a new exhibition" at bounding box center [384, 209] width 558 height 29
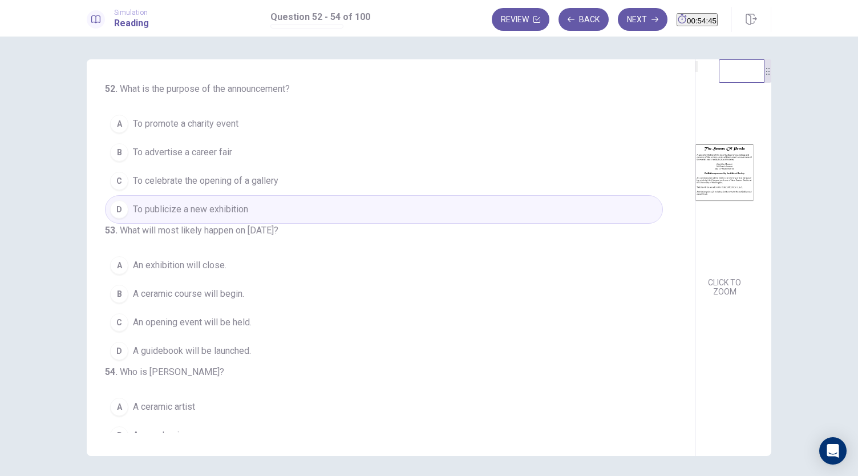
click at [228, 208] on span "To publicize a new exhibition" at bounding box center [190, 209] width 115 height 14
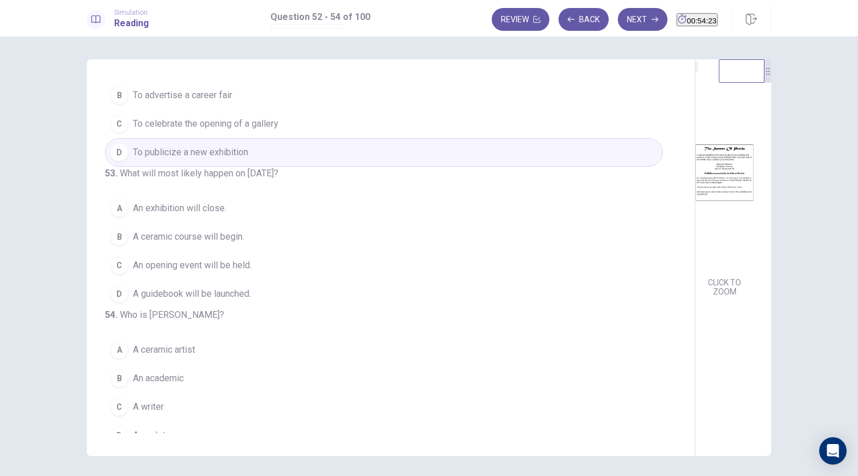
scroll to position [114, 0]
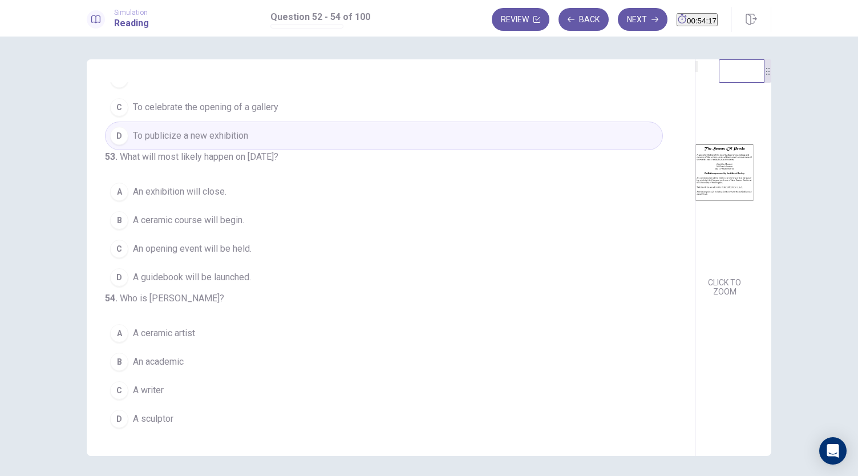
click at [243, 206] on button "B A ceramic course will begin." at bounding box center [384, 220] width 558 height 29
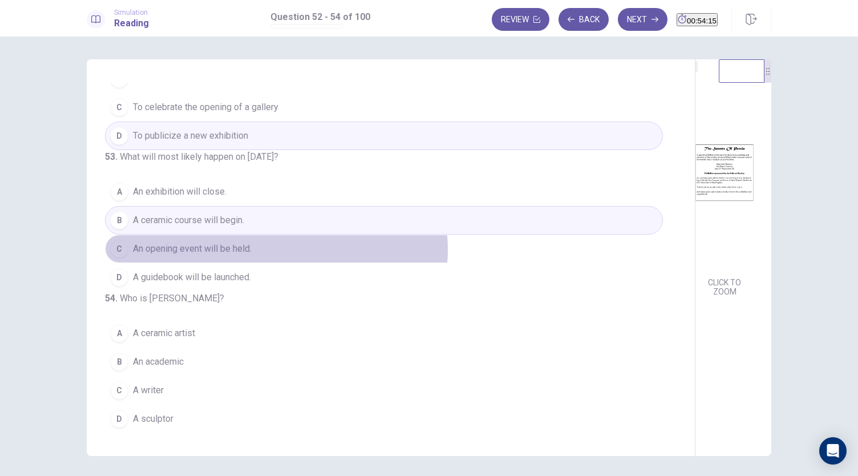
click at [273, 234] on button "C An opening event will be held." at bounding box center [384, 248] width 558 height 29
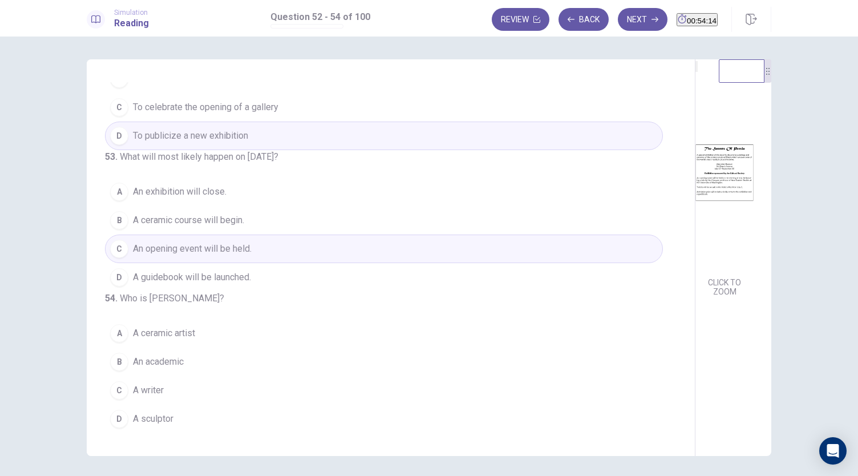
click at [282, 263] on button "D A guidebook will be launched." at bounding box center [384, 277] width 558 height 29
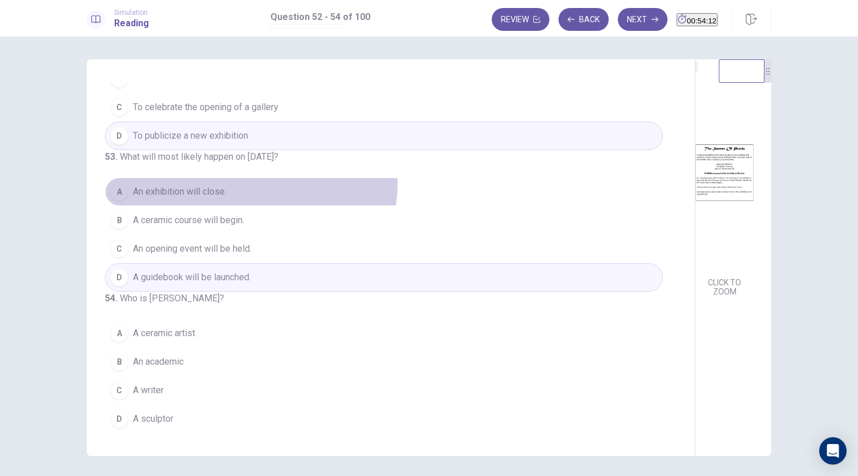
drag, startPoint x: 248, startPoint y: 164, endPoint x: 252, endPoint y: 175, distance: 11.5
click at [248, 177] on button "A An exhibition will close." at bounding box center [384, 191] width 558 height 29
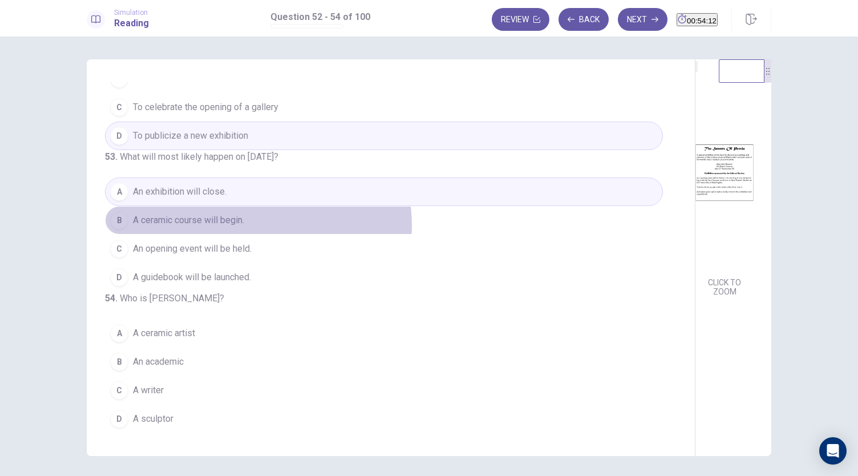
click at [255, 206] on button "B A ceramic course will begin." at bounding box center [384, 220] width 558 height 29
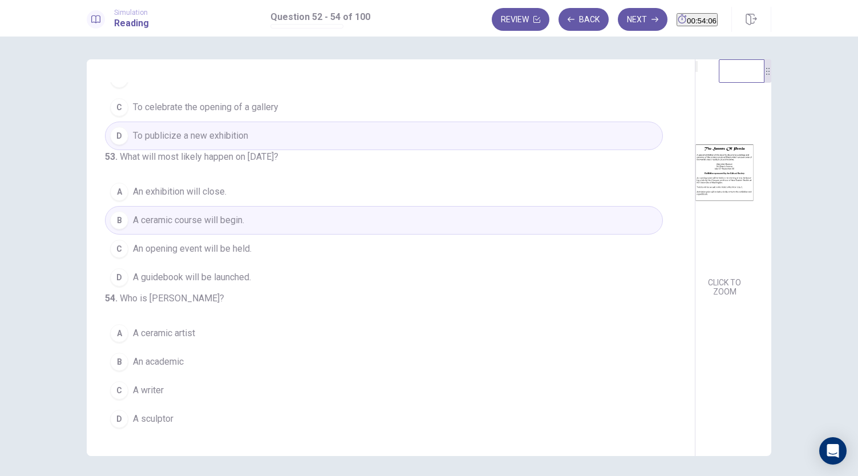
click at [243, 236] on button "C An opening event will be held." at bounding box center [384, 248] width 558 height 29
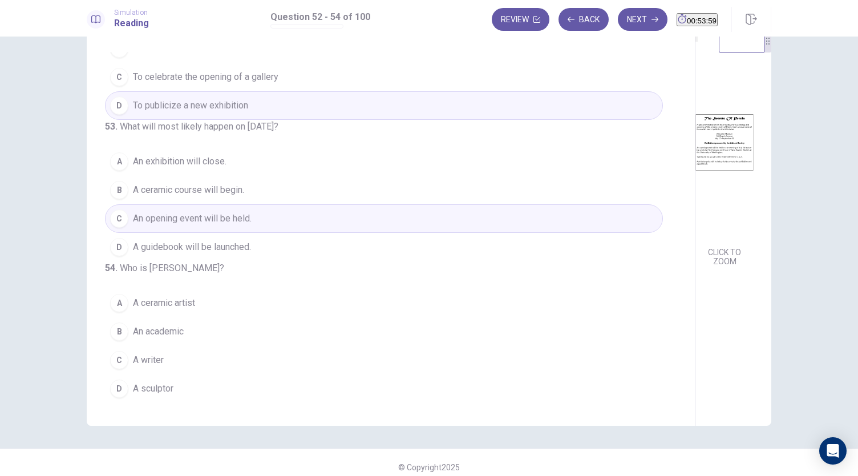
scroll to position [39, 0]
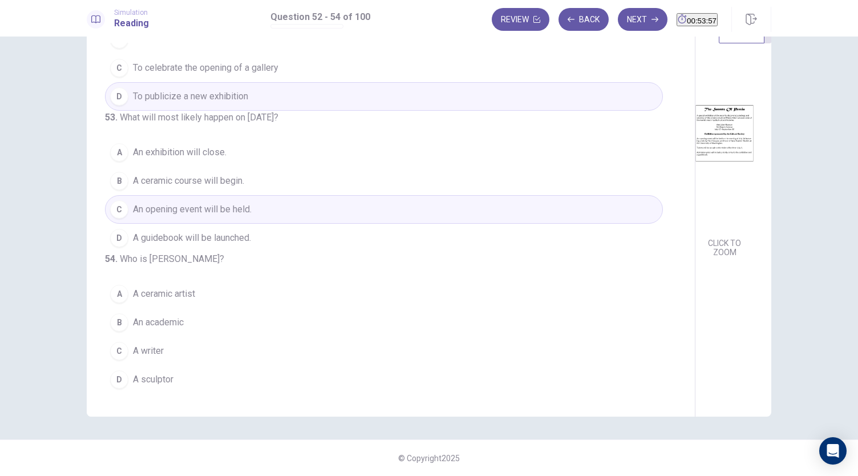
click at [164, 331] on button "B An academic" at bounding box center [384, 322] width 558 height 29
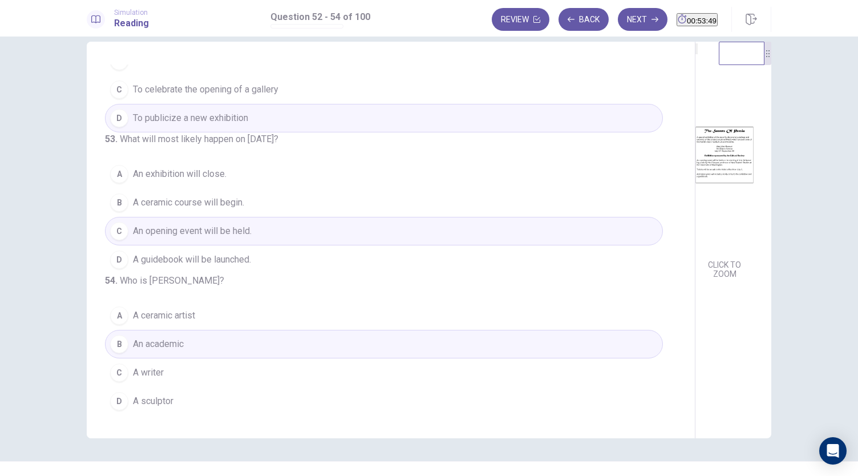
scroll to position [0, 0]
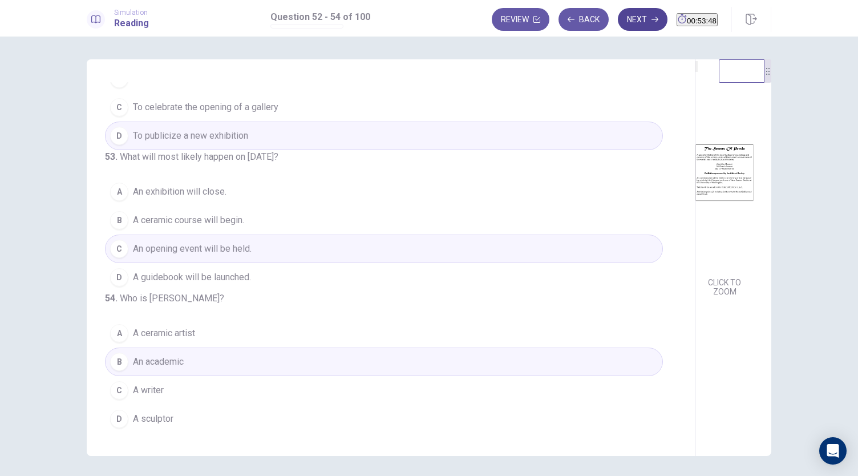
click at [618, 19] on button "Next" at bounding box center [643, 19] width 50 height 23
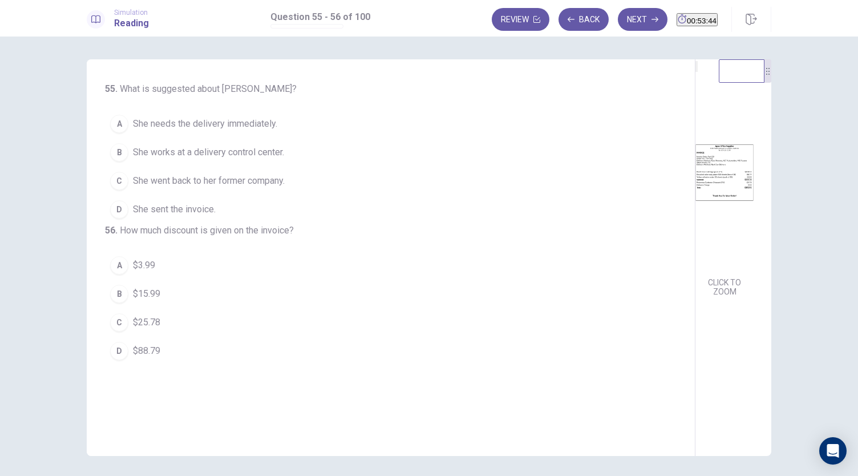
click at [695, 220] on img at bounding box center [724, 172] width 58 height 199
click at [192, 216] on button "D She sent the invoice." at bounding box center [384, 209] width 558 height 29
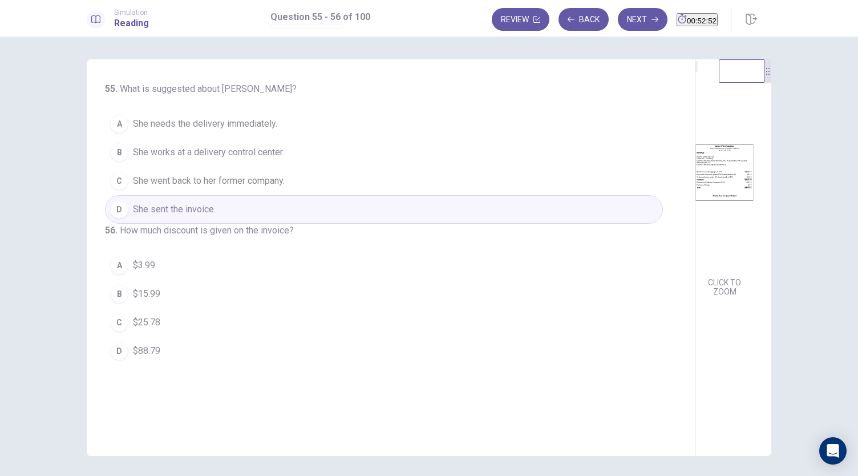
click at [154, 336] on button "C $25.78" at bounding box center [384, 322] width 558 height 29
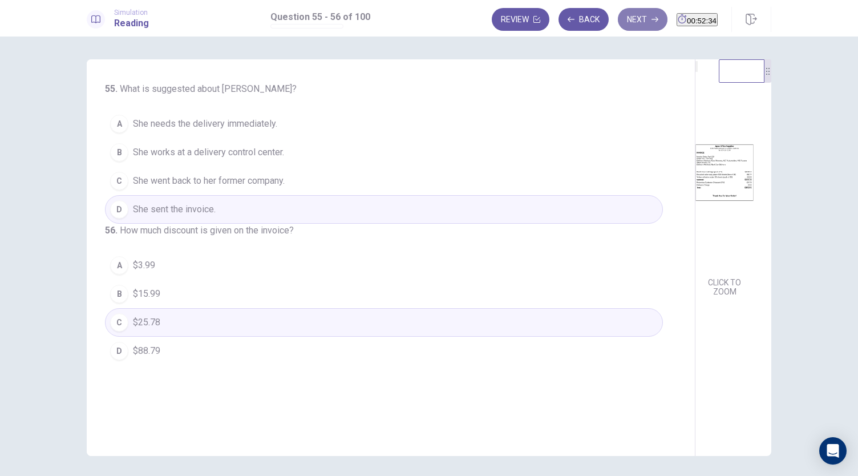
click at [624, 15] on button "Next" at bounding box center [643, 19] width 50 height 23
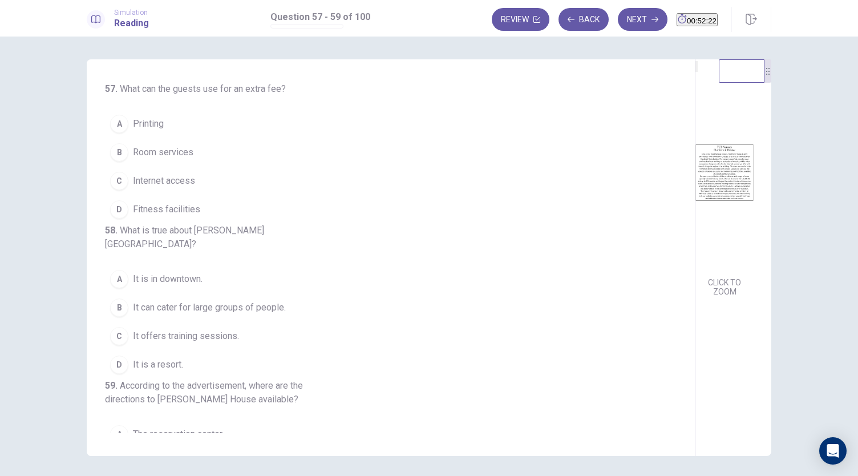
click at [695, 216] on img at bounding box center [724, 172] width 58 height 199
click at [167, 185] on span "Internet access" at bounding box center [164, 181] width 62 height 14
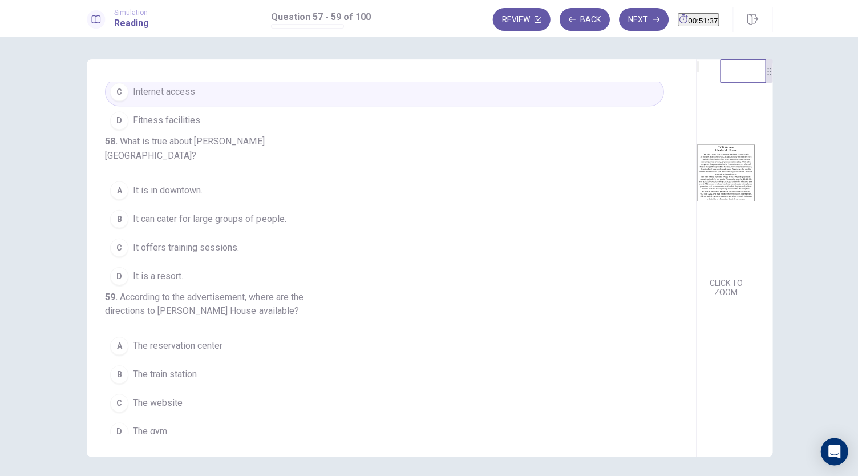
scroll to position [94, 0]
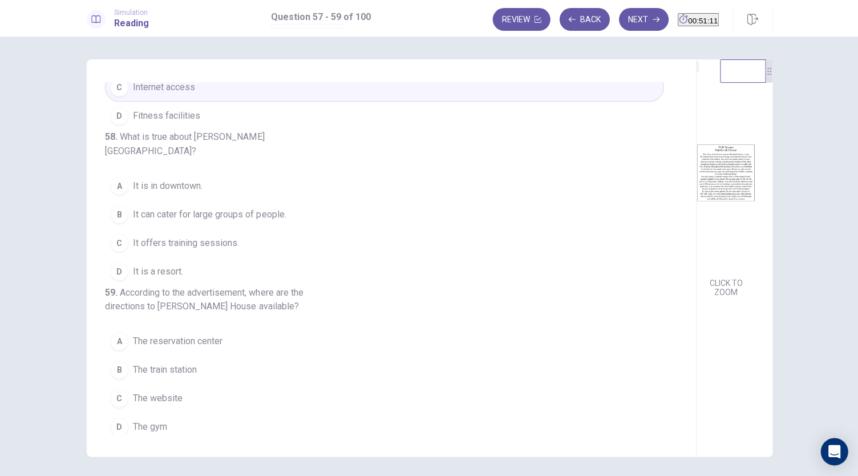
click at [252, 235] on button "C It offers training sessions." at bounding box center [384, 242] width 558 height 29
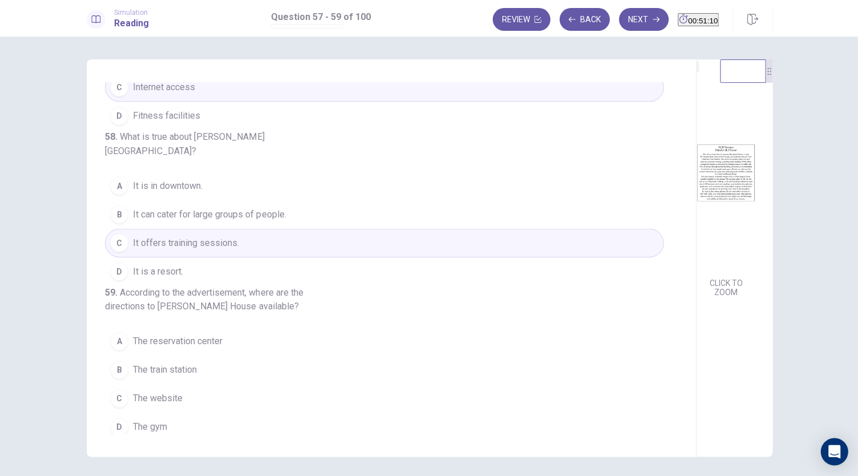
click at [243, 221] on span "It can cater for large groups of people." at bounding box center [209, 214] width 153 height 14
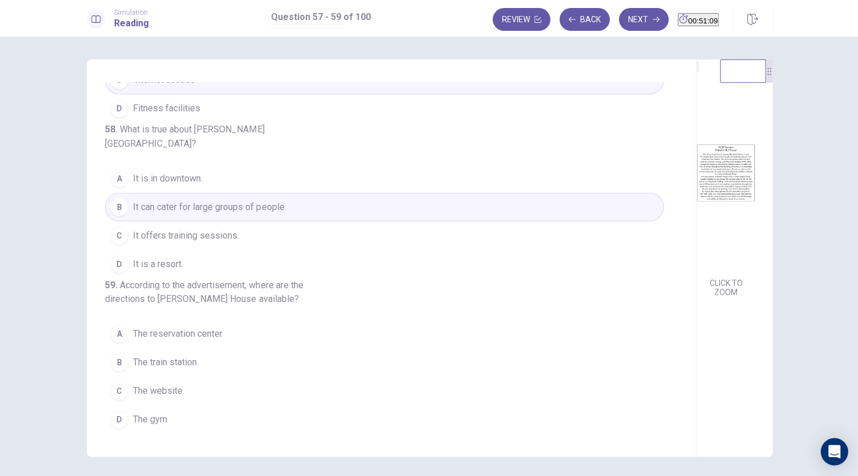
scroll to position [128, 0]
click at [168, 391] on span "The website" at bounding box center [158, 390] width 50 height 14
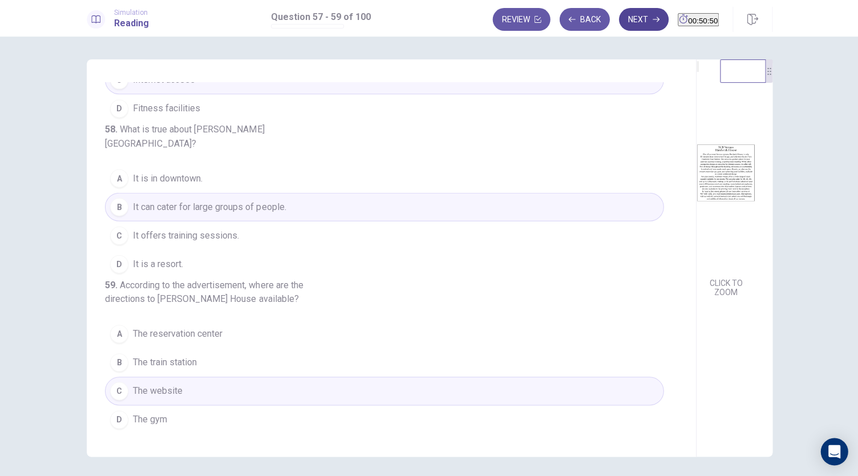
click at [624, 21] on button "Next" at bounding box center [643, 19] width 50 height 23
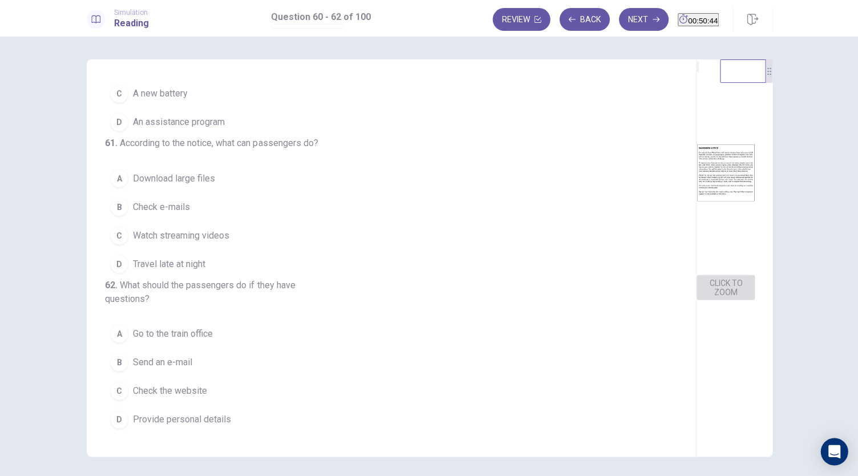
click at [695, 299] on button "CLICK TO ZOOM" at bounding box center [724, 286] width 58 height 25
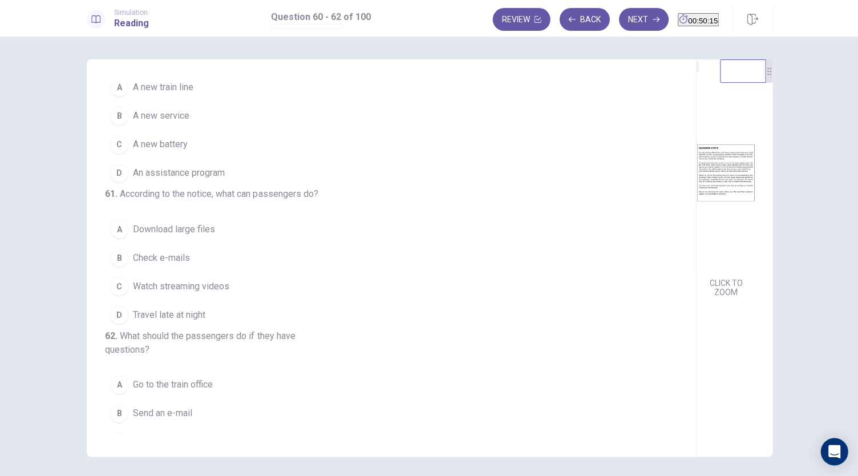
scroll to position [0, 0]
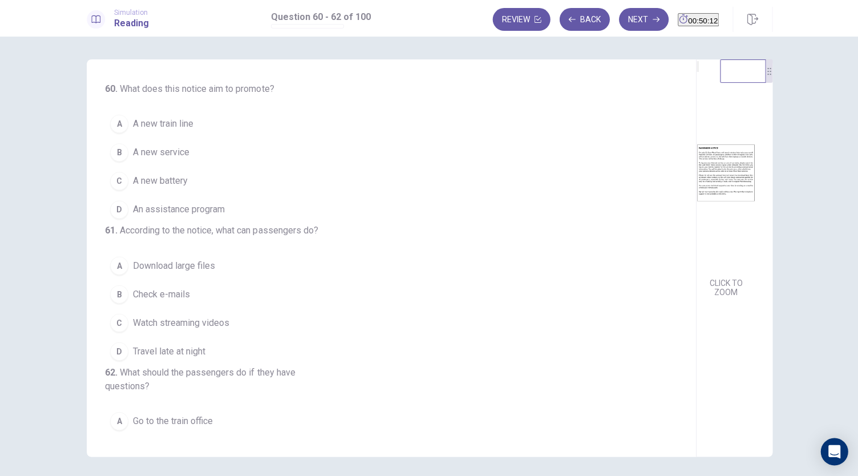
click at [176, 161] on button "B A new service" at bounding box center [384, 152] width 558 height 29
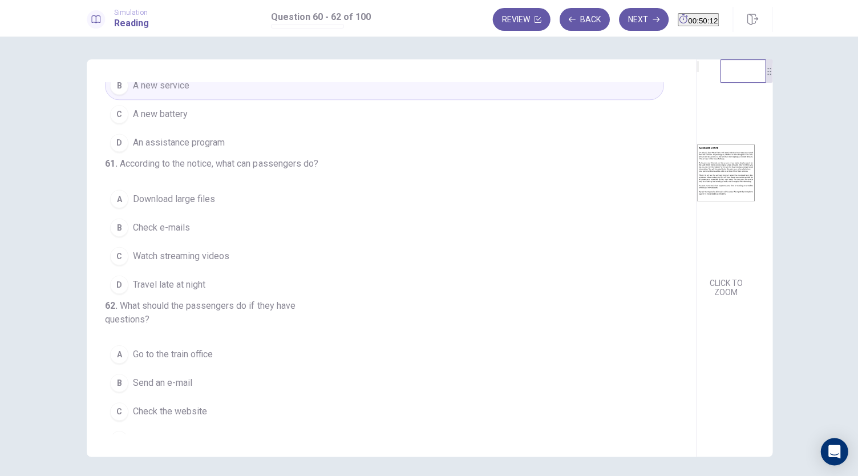
scroll to position [128, 0]
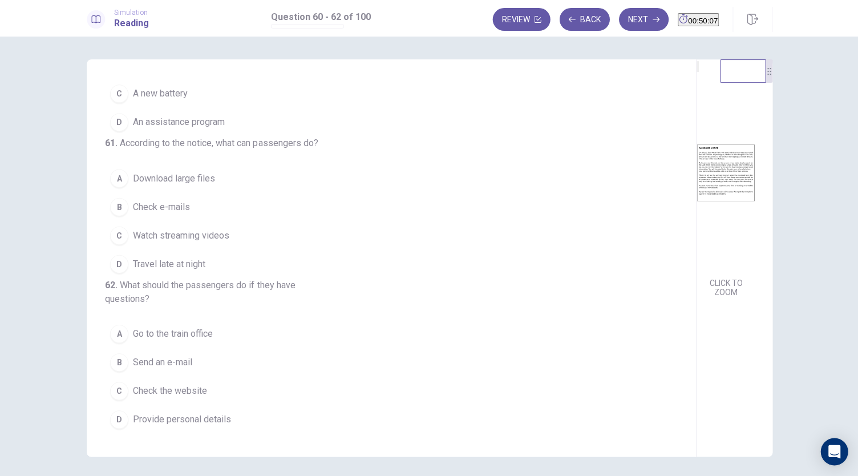
click at [187, 192] on button "B Check e-mails" at bounding box center [384, 206] width 558 height 29
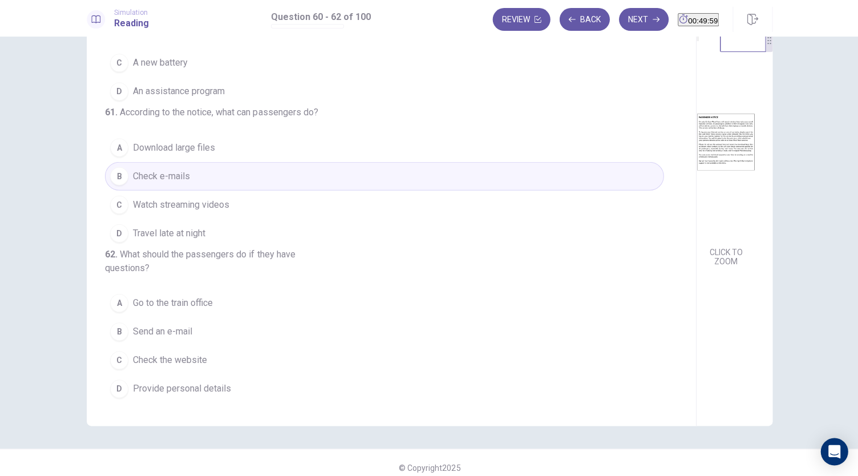
scroll to position [39, 0]
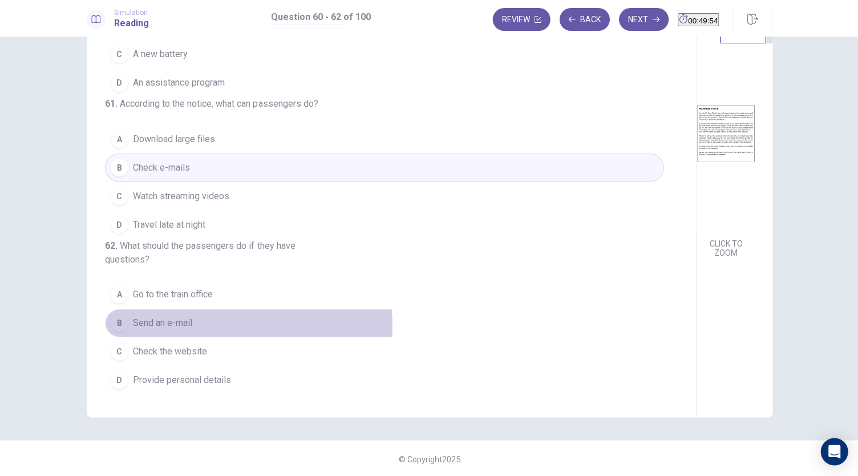
click at [195, 326] on button "B Send an e-mail" at bounding box center [384, 322] width 558 height 29
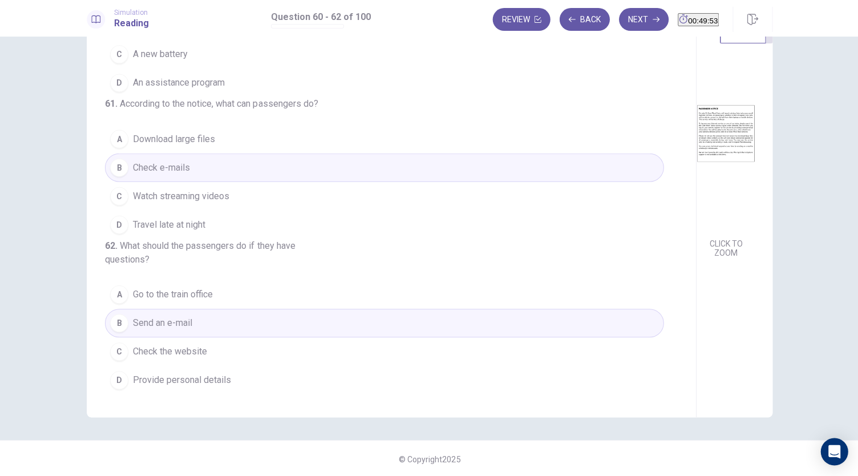
click at [213, 355] on button "C Check the website" at bounding box center [384, 350] width 558 height 29
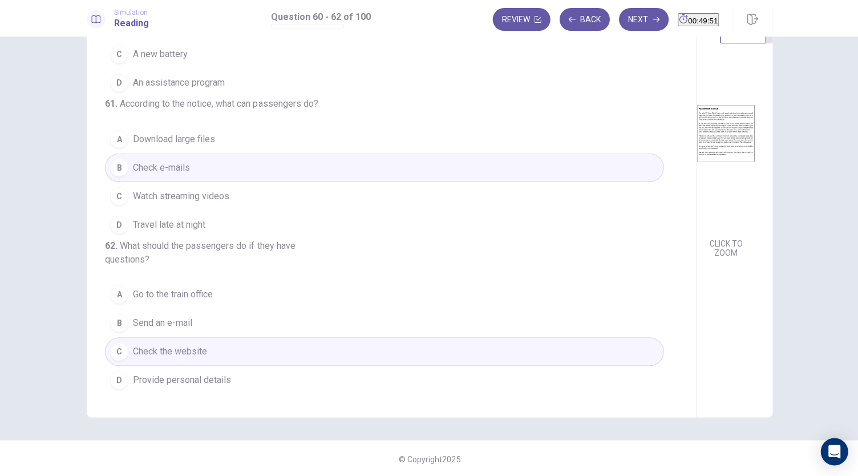
click at [223, 318] on button "B Send an e-mail" at bounding box center [384, 322] width 558 height 29
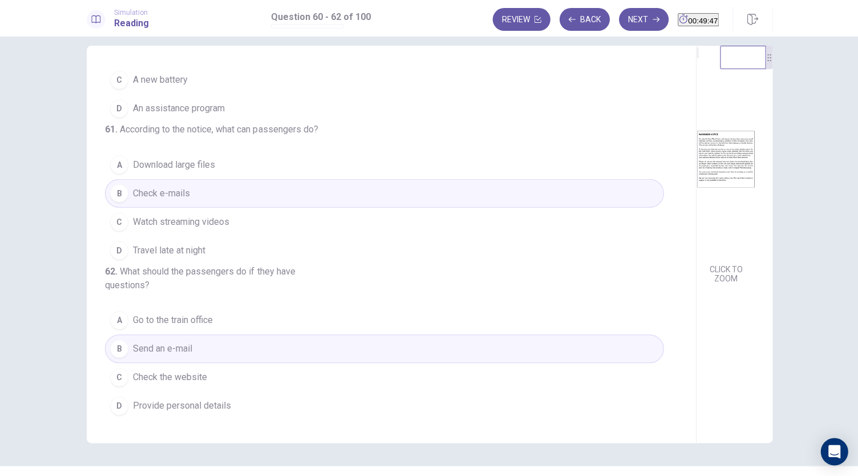
scroll to position [0, 0]
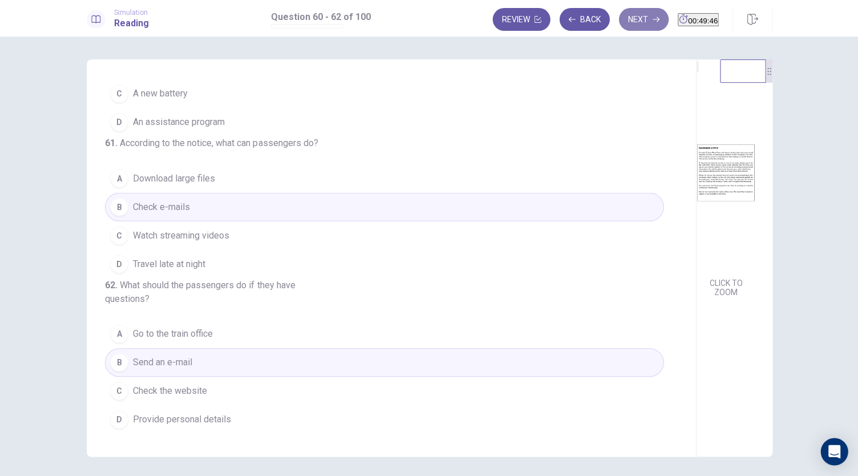
click at [626, 22] on button "Next" at bounding box center [643, 19] width 50 height 23
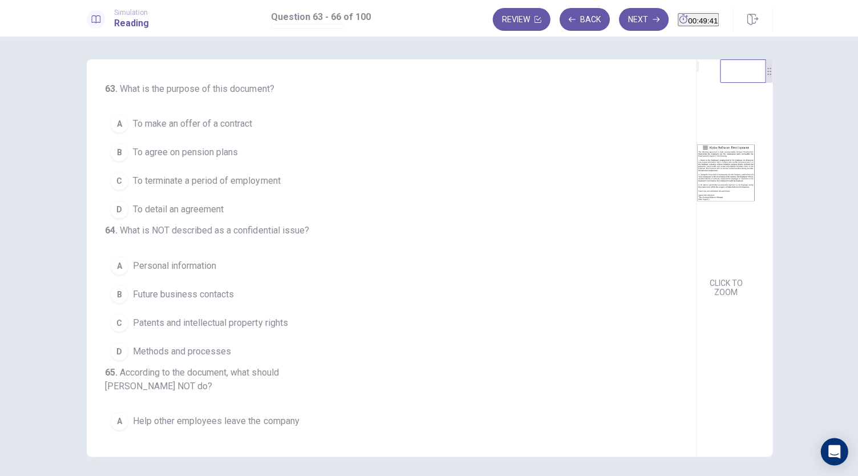
click at [695, 183] on img at bounding box center [724, 172] width 58 height 199
click at [265, 213] on button "D To detail an agreement" at bounding box center [384, 209] width 558 height 29
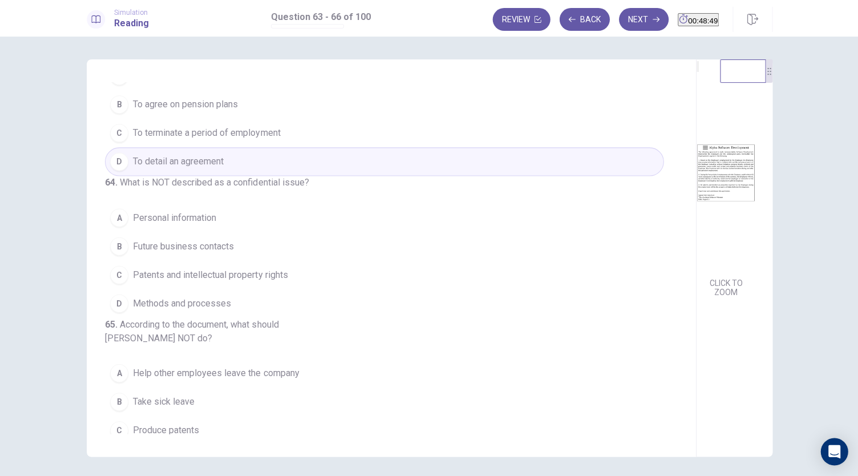
scroll to position [57, 0]
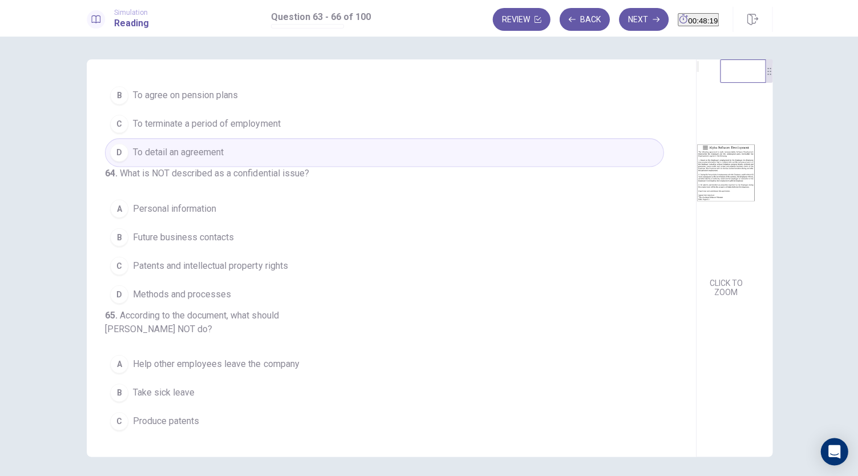
click at [209, 222] on button "A Personal information" at bounding box center [384, 208] width 558 height 29
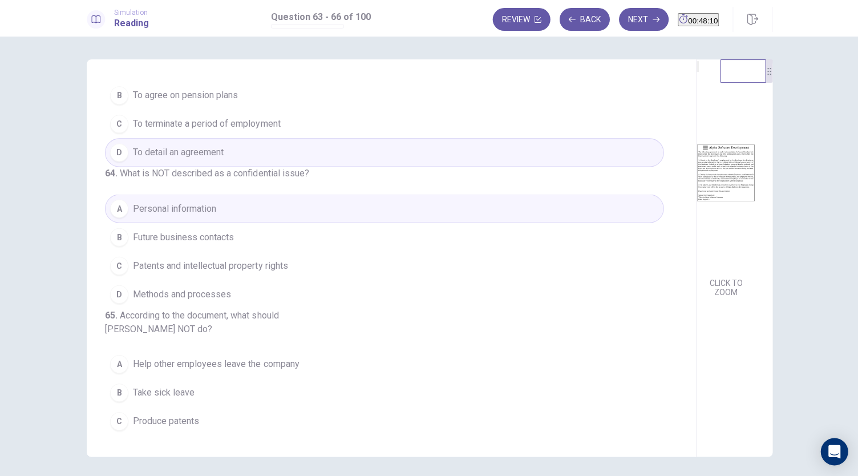
click at [695, 212] on img at bounding box center [724, 172] width 58 height 199
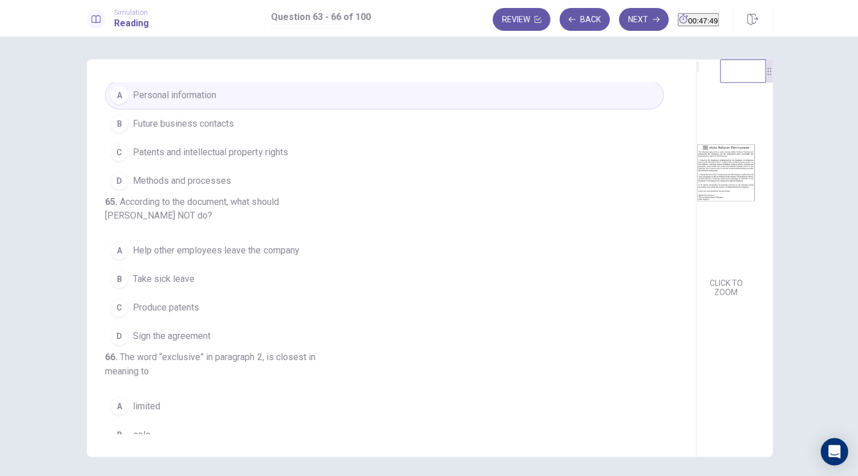
scroll to position [0, 0]
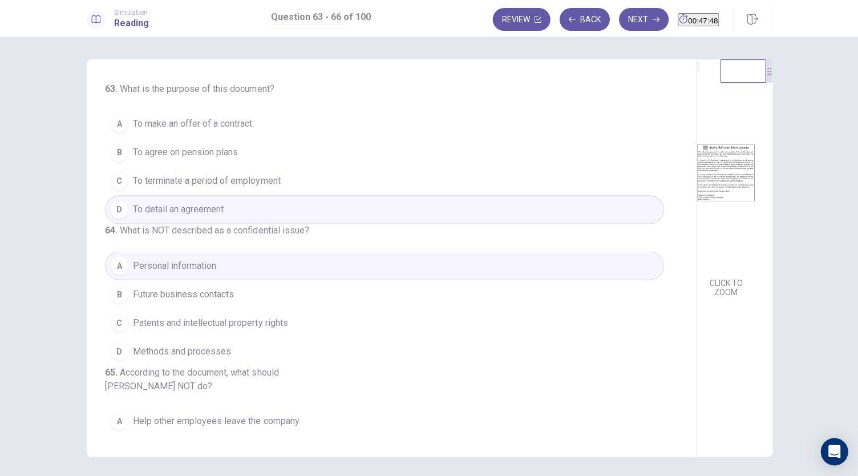
click at [265, 308] on button "B Future business contacts" at bounding box center [384, 293] width 558 height 29
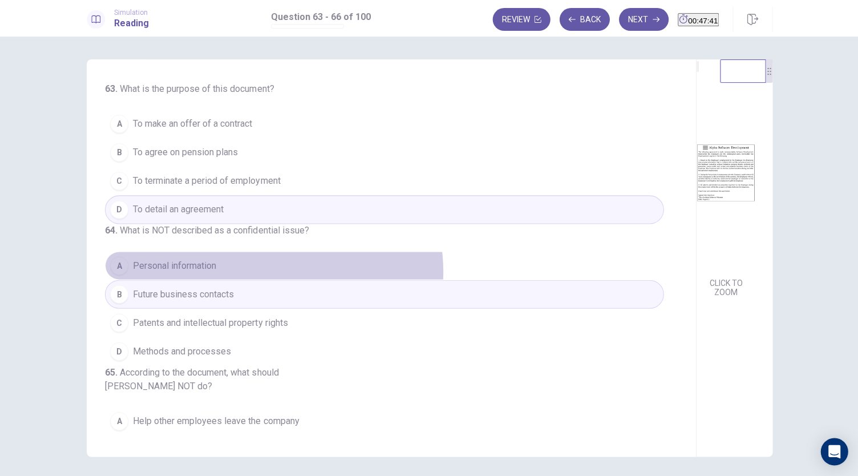
click at [270, 279] on button "A Personal information" at bounding box center [384, 265] width 558 height 29
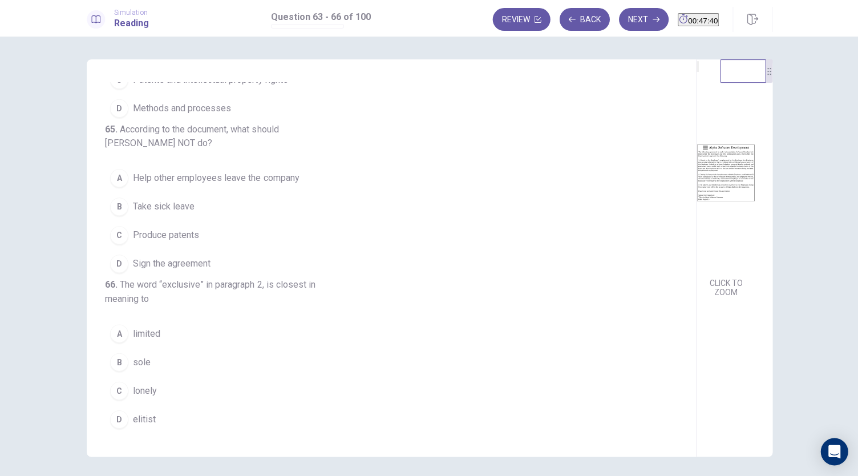
scroll to position [285, 0]
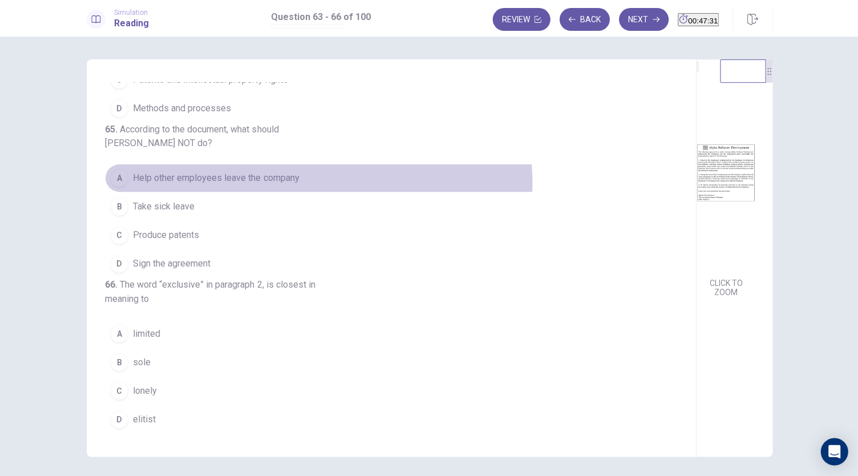
click at [315, 183] on button "A Help other employees leave the company" at bounding box center [384, 178] width 558 height 29
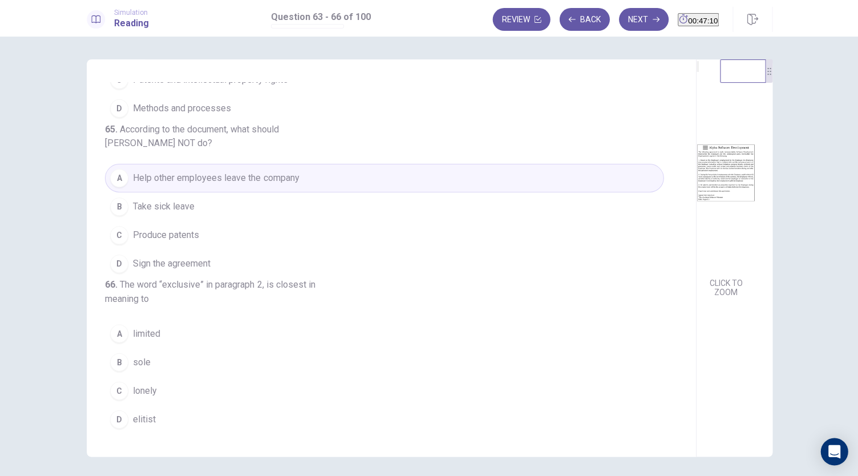
scroll to position [305, 0]
click at [147, 328] on span "limited" at bounding box center [146, 333] width 27 height 14
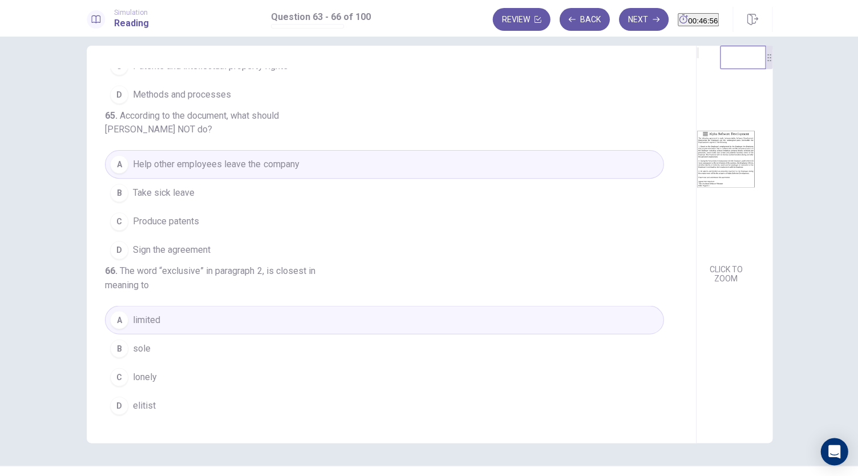
scroll to position [0, 0]
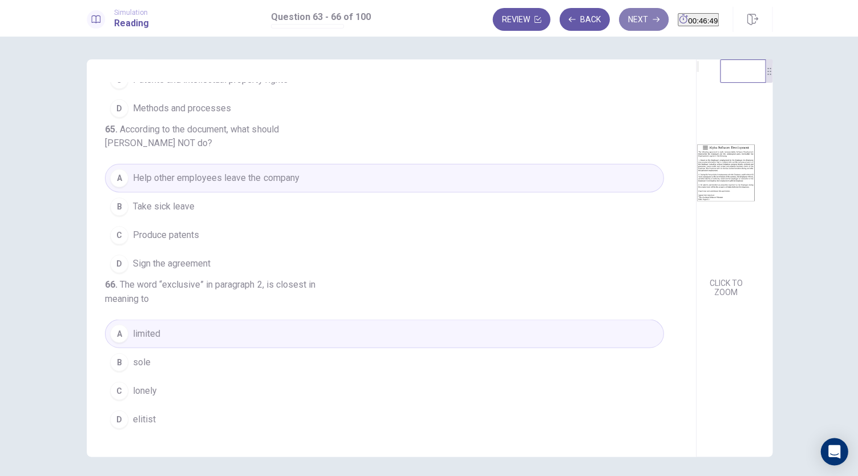
click at [625, 17] on button "Next" at bounding box center [643, 19] width 50 height 23
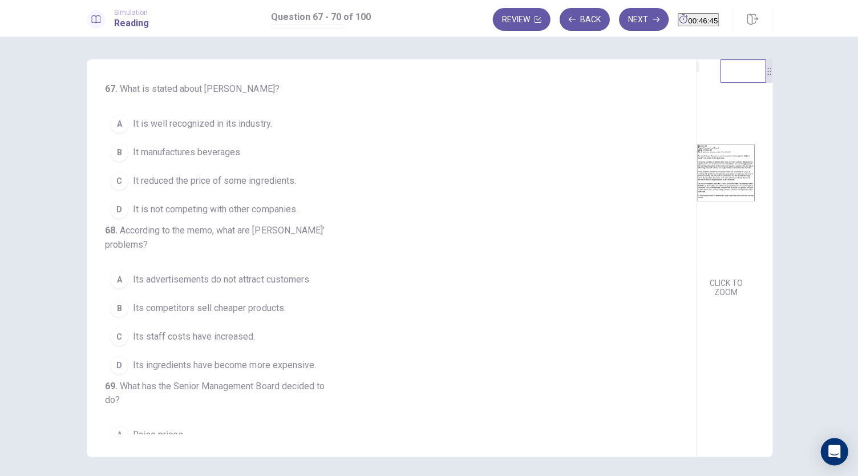
click at [695, 241] on img at bounding box center [724, 172] width 58 height 199
click at [258, 221] on button "D It is not competing with other companies." at bounding box center [384, 209] width 558 height 29
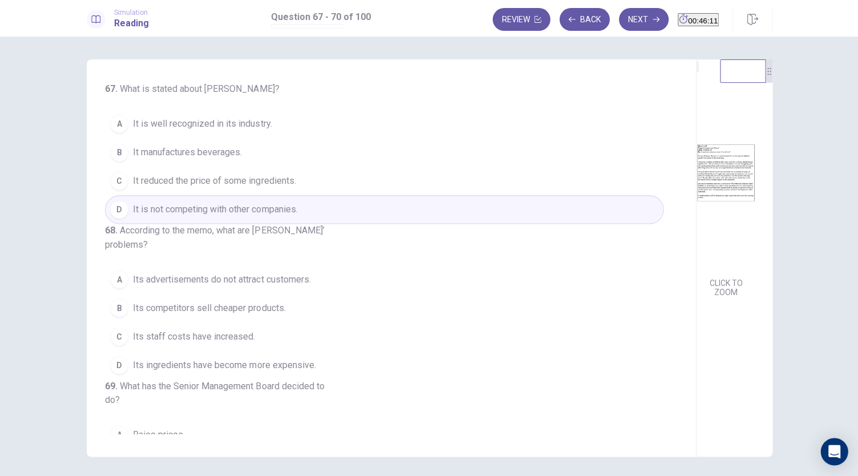
click at [695, 244] on img at bounding box center [724, 172] width 58 height 199
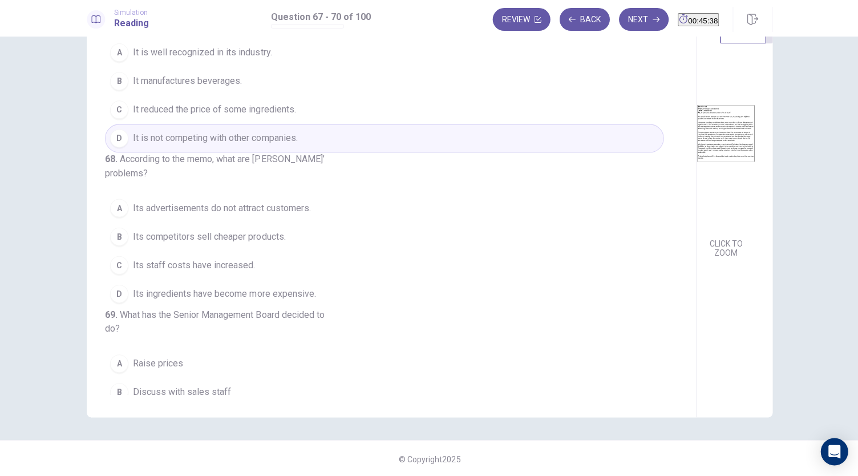
scroll to position [57, 0]
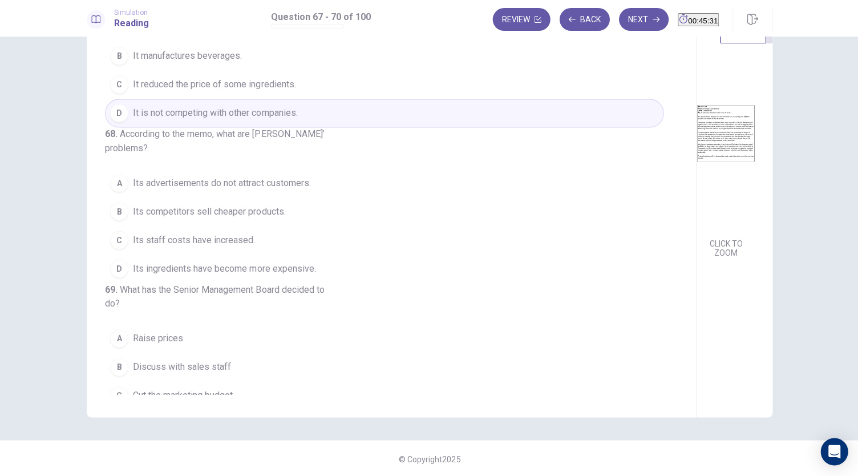
click at [695, 201] on img at bounding box center [724, 133] width 58 height 199
click at [266, 275] on span "Its ingredients have become more expensive." at bounding box center [224, 268] width 182 height 14
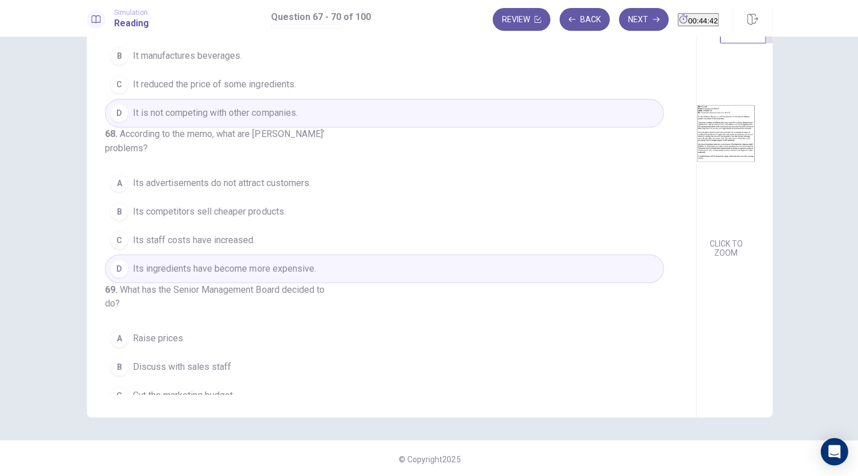
click at [228, 246] on span "Its staff costs have increased." at bounding box center [194, 240] width 122 height 14
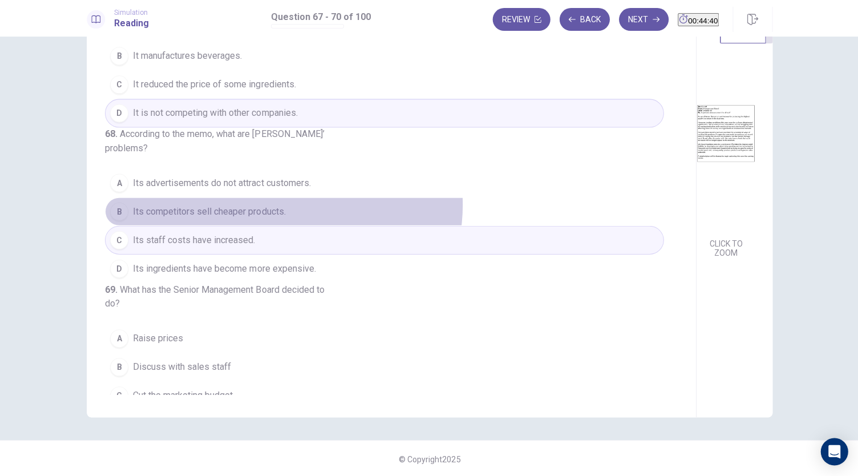
click at [280, 218] on span "Its competitors sell cheaper products." at bounding box center [209, 211] width 152 height 14
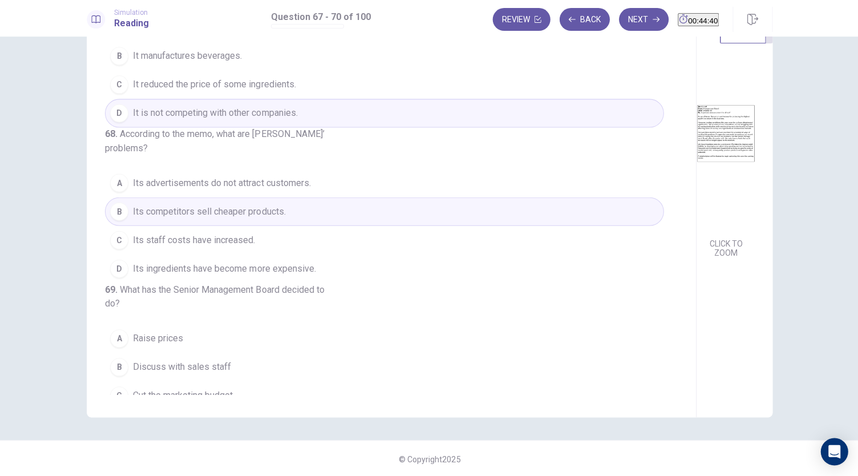
click at [298, 197] on button "A Its advertisements do not attract customers." at bounding box center [384, 182] width 558 height 29
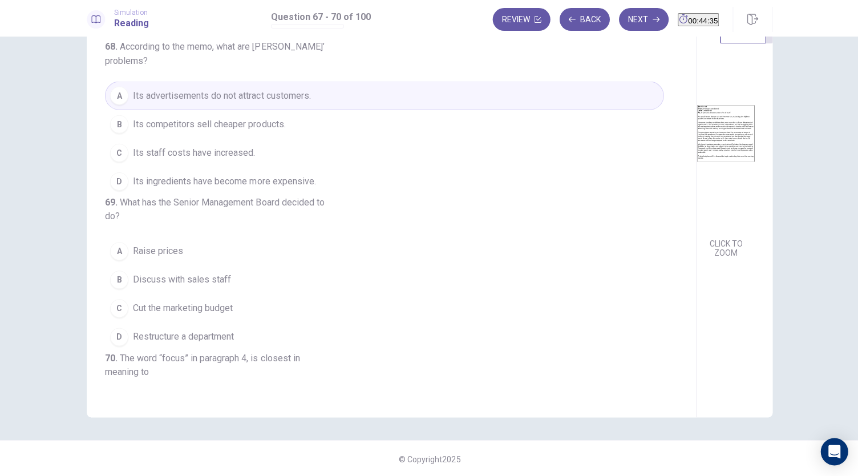
scroll to position [285, 0]
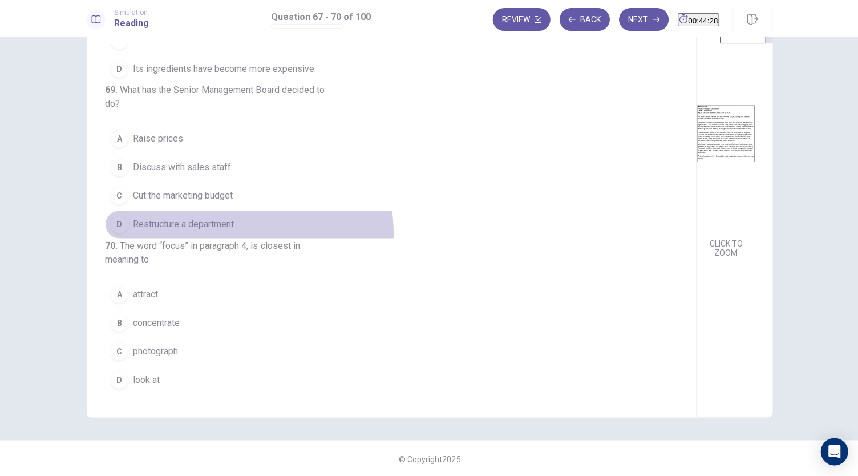
click at [233, 238] on button "D Restructure a department" at bounding box center [384, 224] width 558 height 29
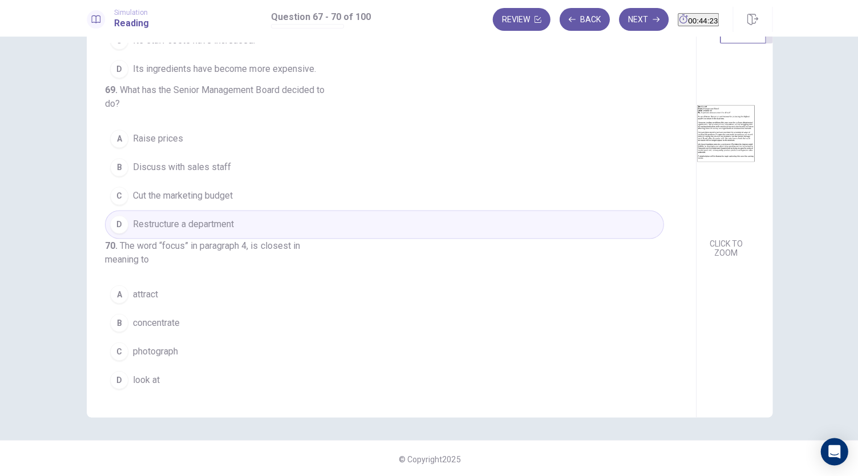
scroll to position [318, 0]
click at [164, 338] on button "C photograph" at bounding box center [384, 350] width 558 height 29
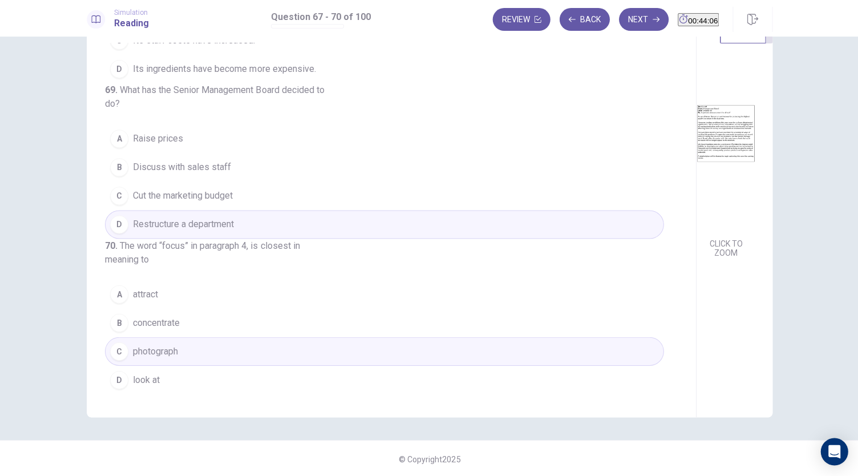
click at [167, 327] on span "concentrate" at bounding box center [156, 322] width 47 height 14
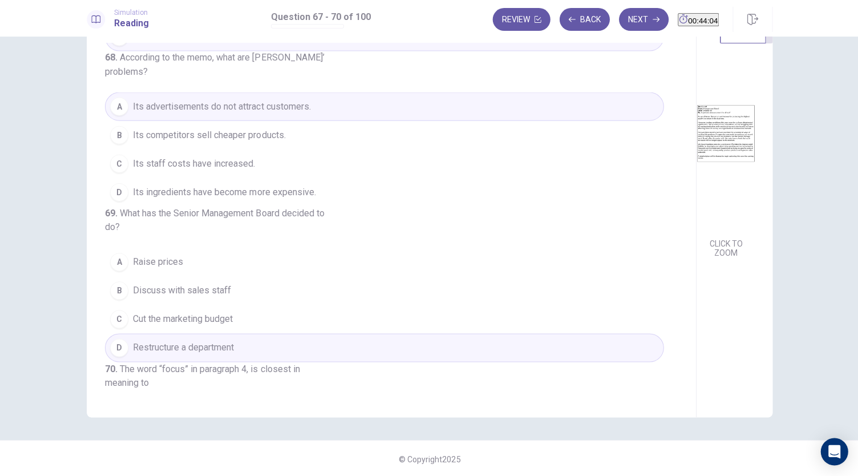
scroll to position [0, 0]
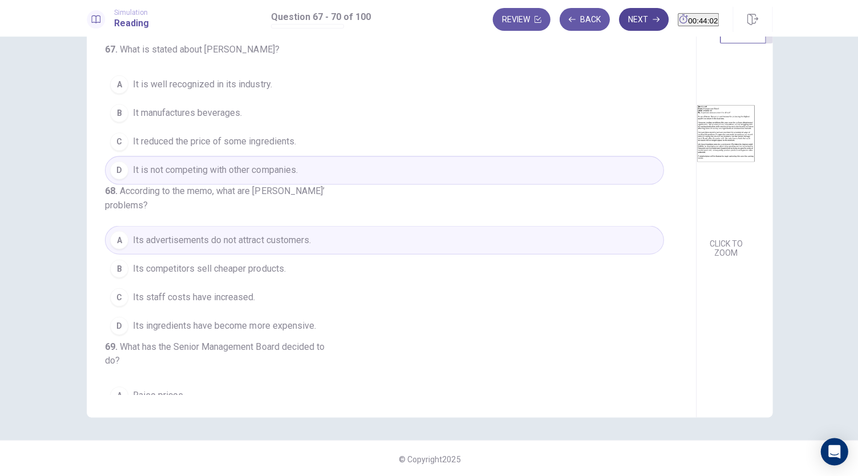
click at [623, 21] on button "Next" at bounding box center [643, 19] width 50 height 23
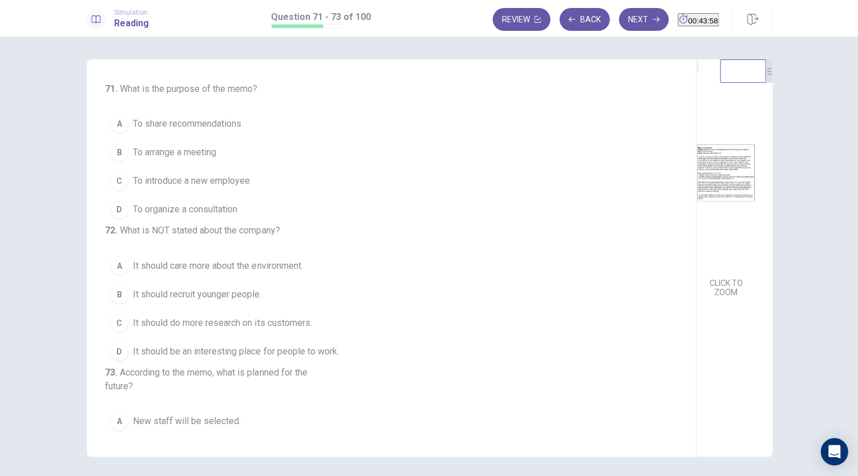
click at [695, 216] on img at bounding box center [724, 172] width 58 height 199
click at [248, 212] on button "D To organize a consultation" at bounding box center [384, 209] width 558 height 29
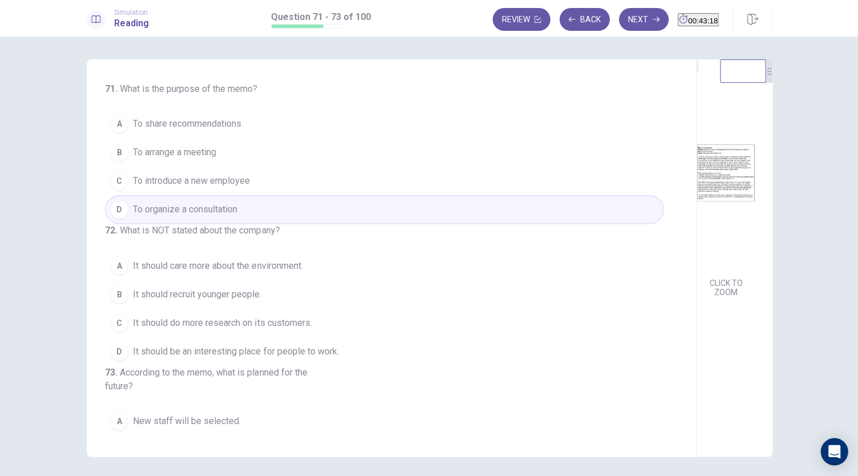
click at [225, 129] on span "To share recommendations" at bounding box center [187, 124] width 108 height 14
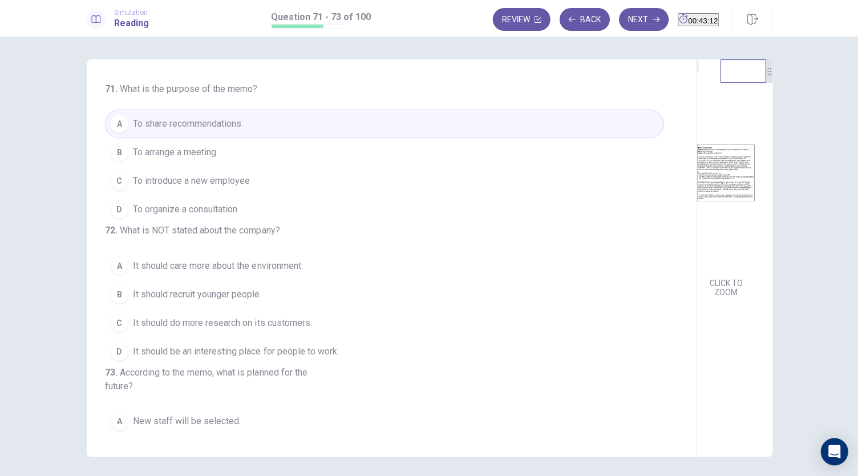
click at [226, 153] on button "B To arrange a meeting" at bounding box center [384, 152] width 558 height 29
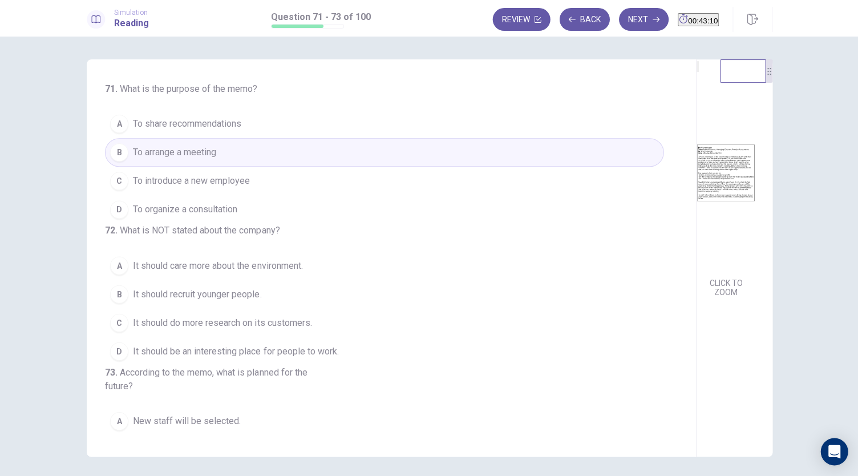
click at [242, 134] on button "A To share recommendations" at bounding box center [384, 123] width 558 height 29
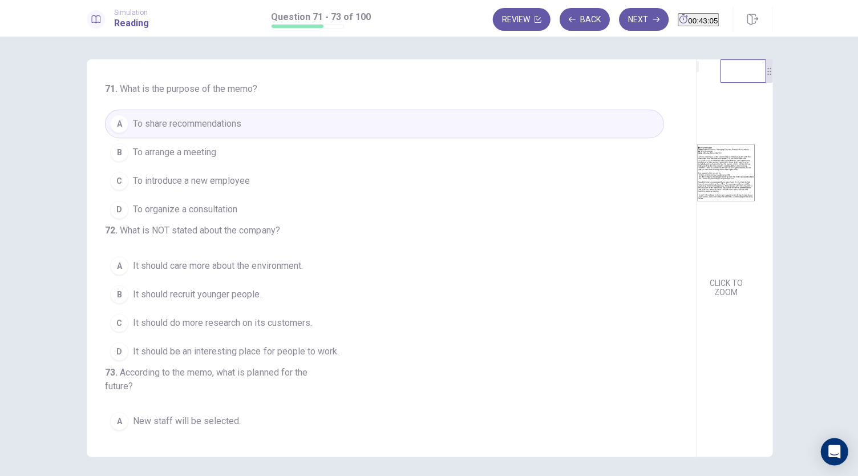
click at [695, 232] on img at bounding box center [724, 172] width 58 height 199
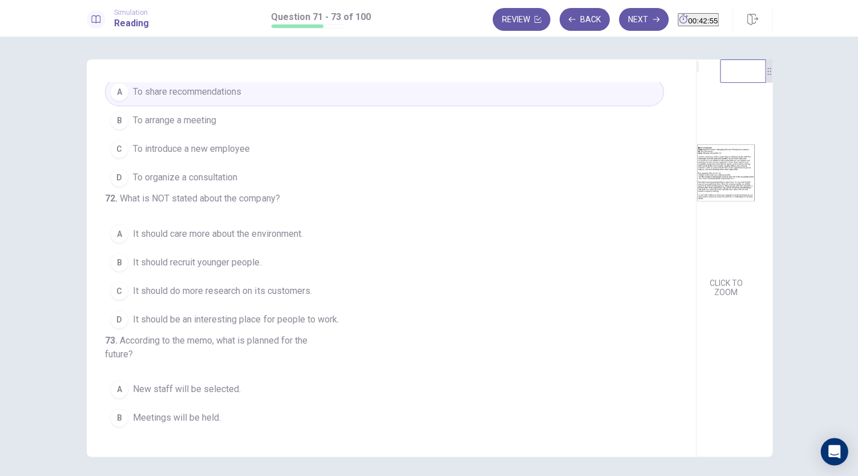
scroll to position [57, 0]
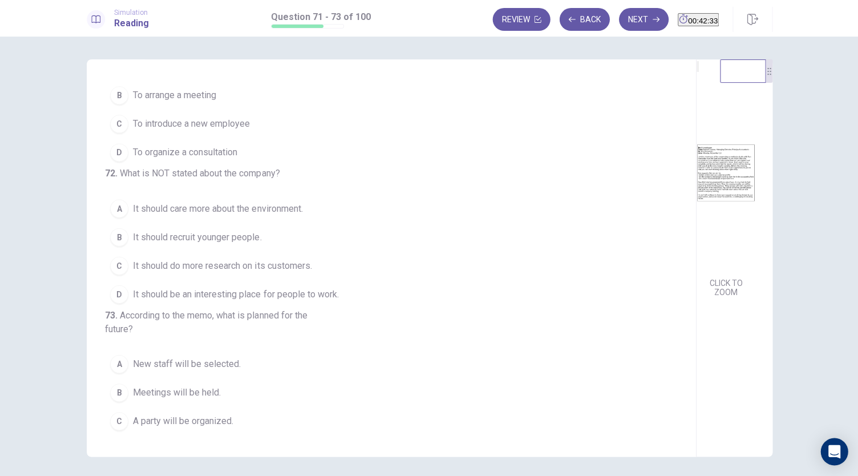
click at [255, 272] on span "It should do more research on its customers." at bounding box center [222, 265] width 179 height 14
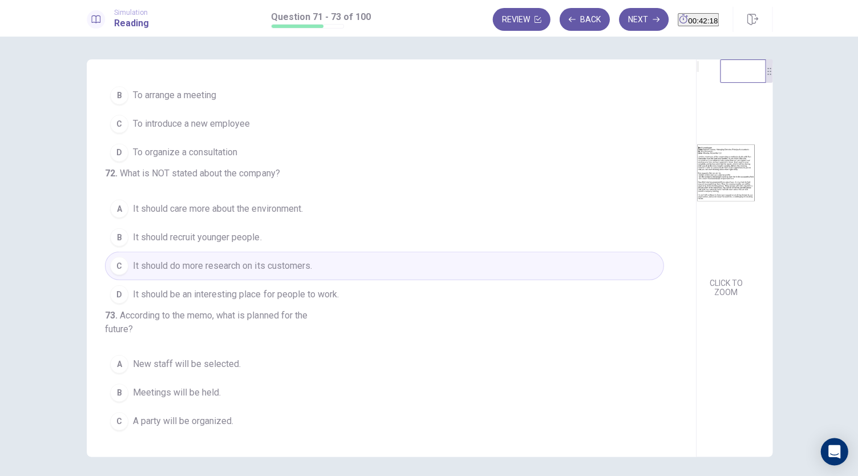
click at [234, 244] on span "It should recruit younger people." at bounding box center [197, 237] width 128 height 14
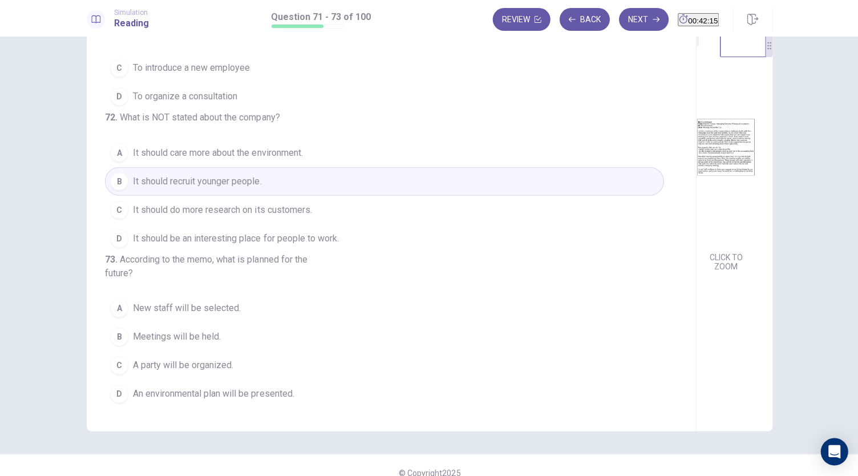
scroll to position [39, 0]
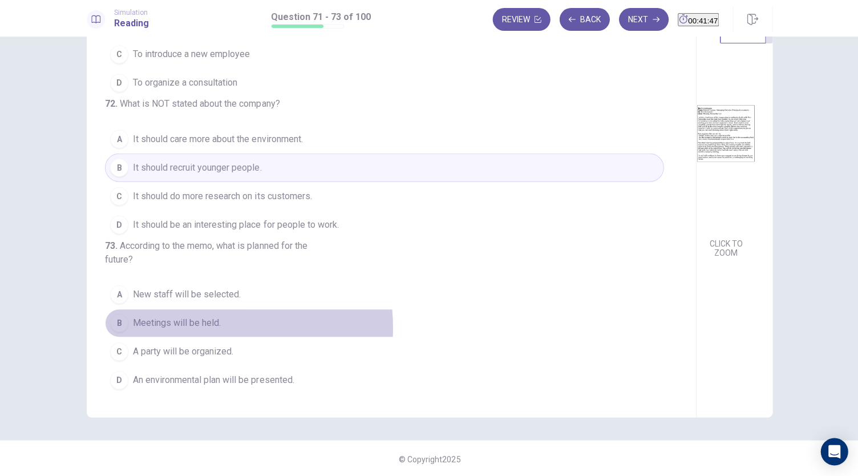
click at [190, 328] on span "Meetings will be held." at bounding box center [177, 322] width 88 height 14
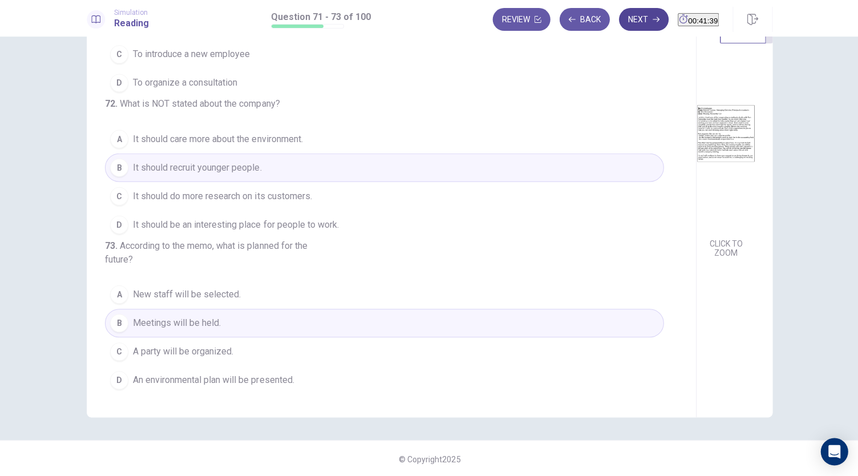
click at [618, 21] on button "Next" at bounding box center [643, 19] width 50 height 23
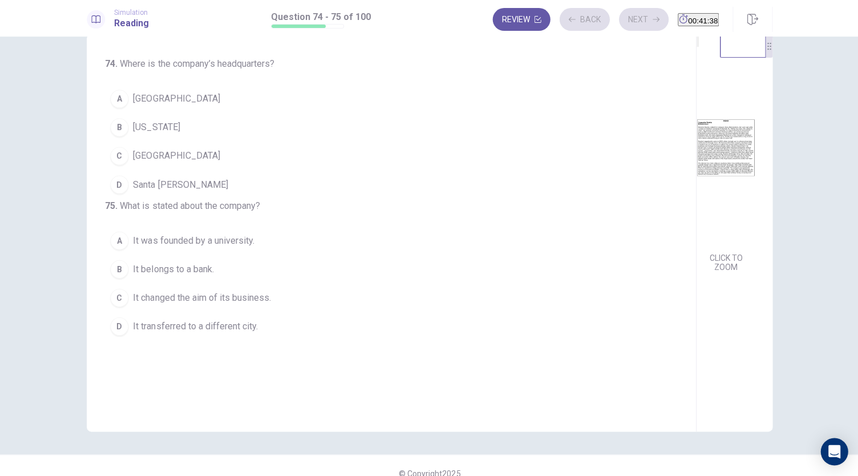
scroll to position [0, 0]
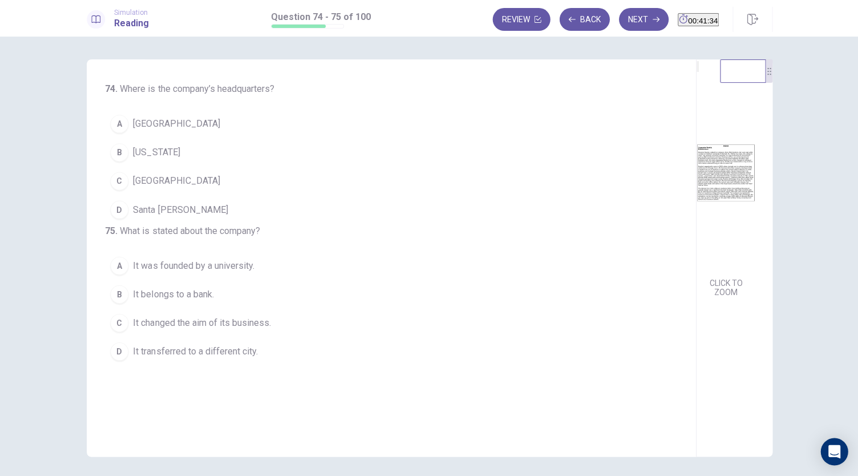
click at [695, 234] on img at bounding box center [724, 172] width 58 height 199
click at [695, 235] on img at bounding box center [724, 172] width 58 height 199
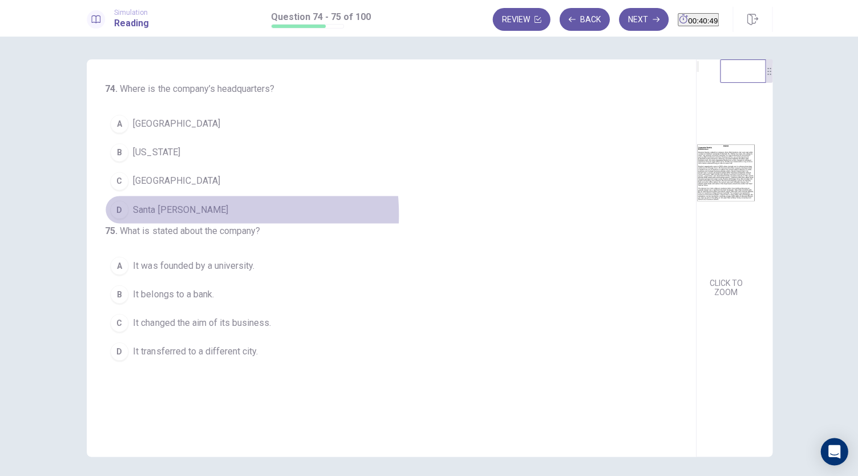
click at [180, 213] on button "D Santa Cruz" at bounding box center [384, 209] width 558 height 29
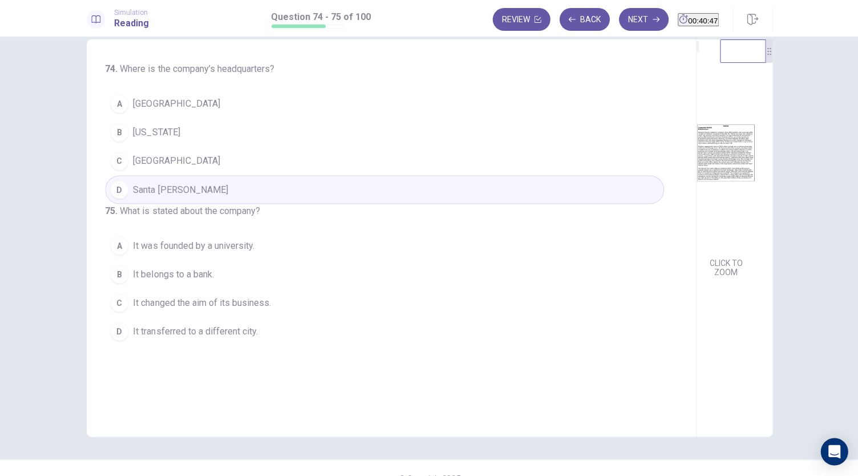
scroll to position [39, 0]
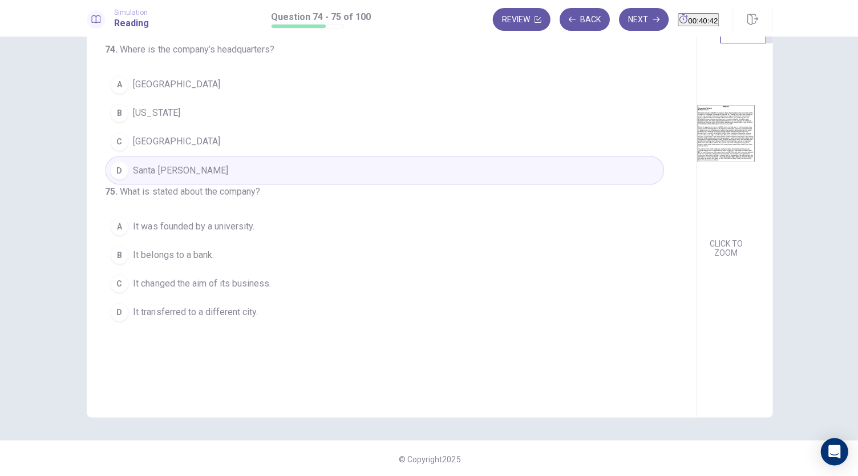
click at [695, 228] on img at bounding box center [724, 133] width 58 height 199
click at [239, 290] on span "It changed the aim of its business." at bounding box center [201, 283] width 137 height 14
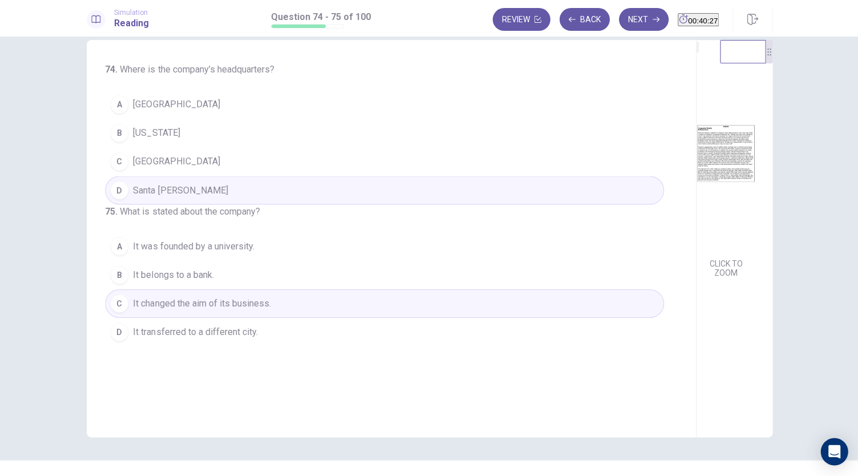
scroll to position [0, 0]
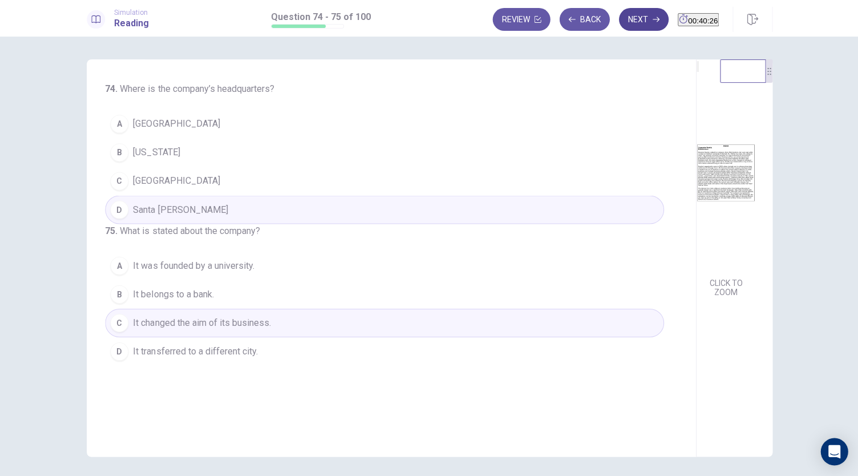
click at [621, 13] on button "Next" at bounding box center [643, 19] width 50 height 23
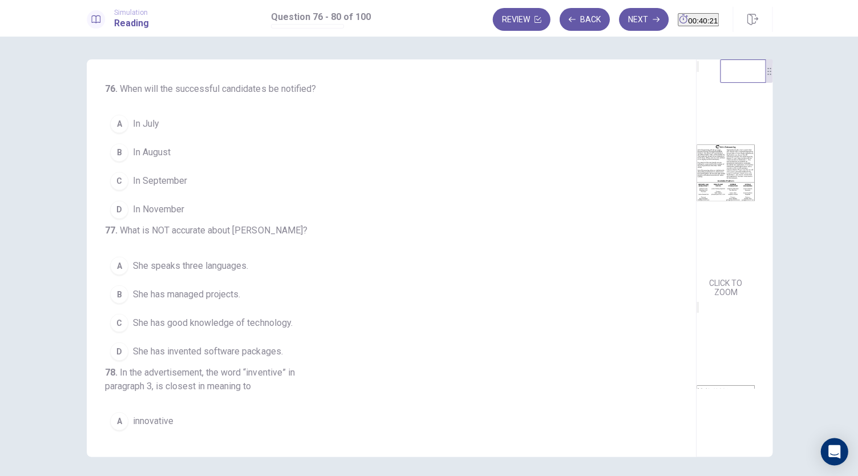
click at [695, 218] on img at bounding box center [724, 172] width 58 height 199
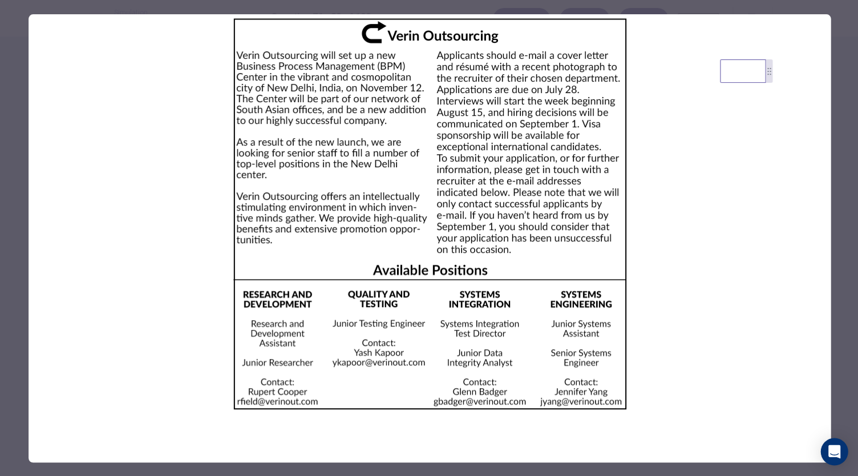
click at [715, 238] on img at bounding box center [429, 213] width 801 height 399
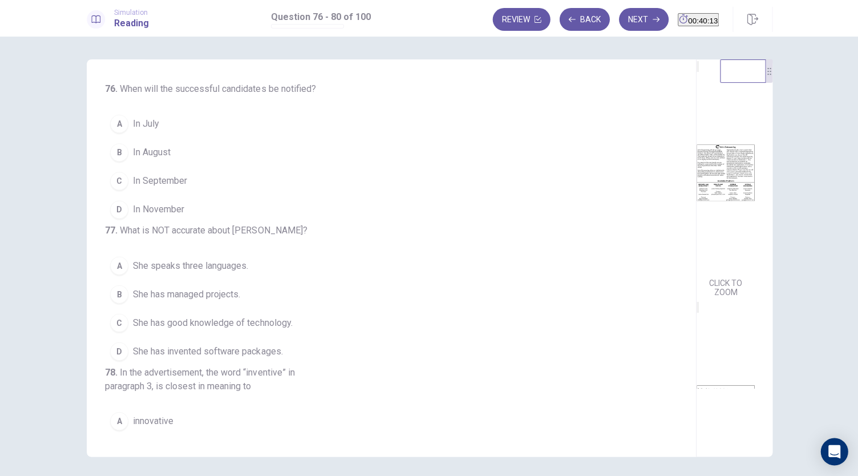
click at [695, 230] on img at bounding box center [724, 172] width 58 height 199
click at [154, 176] on span "In September" at bounding box center [160, 181] width 54 height 14
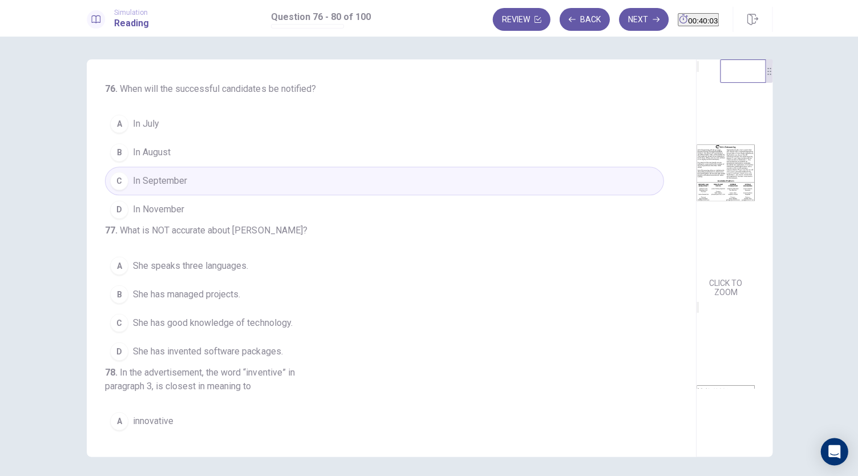
scroll to position [113, 0]
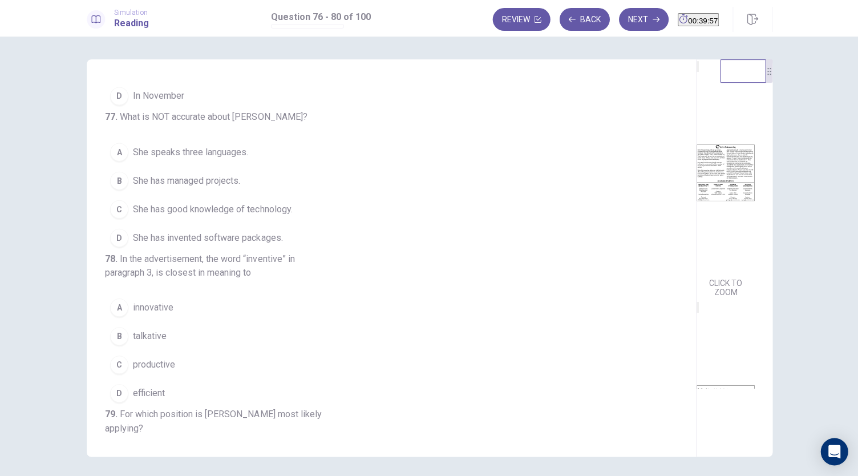
click at [695, 272] on img at bounding box center [724, 172] width 58 height 199
click at [695, 241] on img at bounding box center [724, 172] width 58 height 199
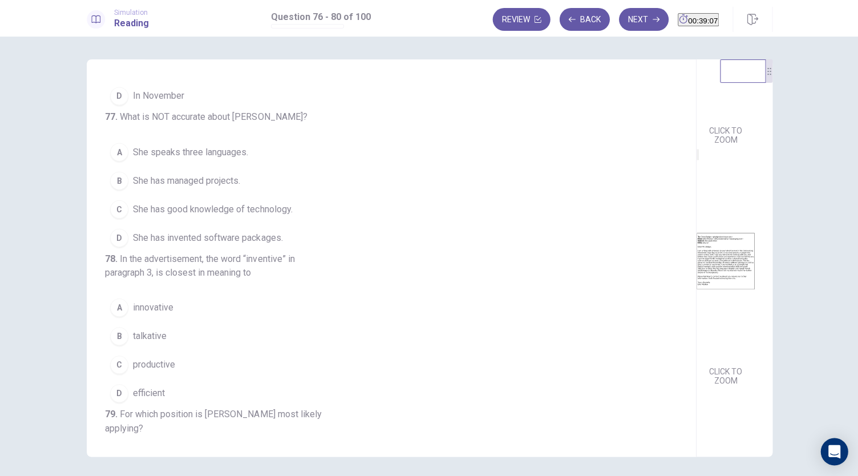
click at [695, 280] on img at bounding box center [724, 260] width 58 height 199
click at [262, 244] on span "She has invented software packages." at bounding box center [207, 237] width 149 height 14
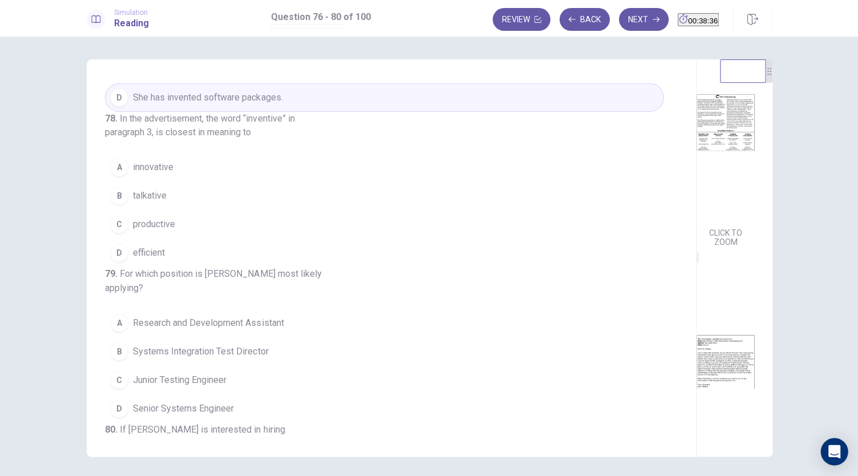
scroll to position [0, 0]
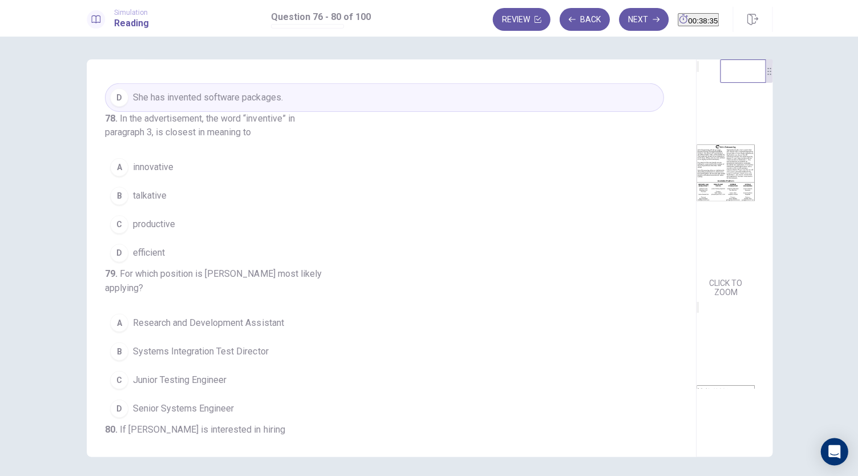
click at [695, 216] on img at bounding box center [724, 172] width 58 height 199
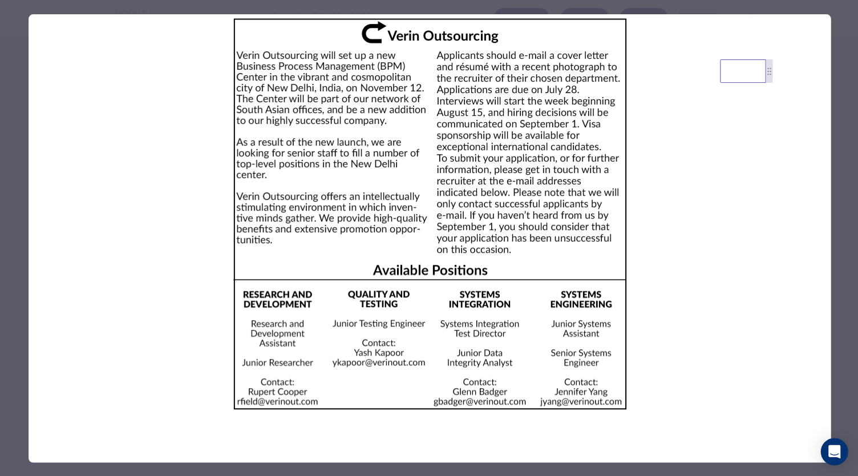
click at [837, 211] on div at bounding box center [429, 238] width 858 height 476
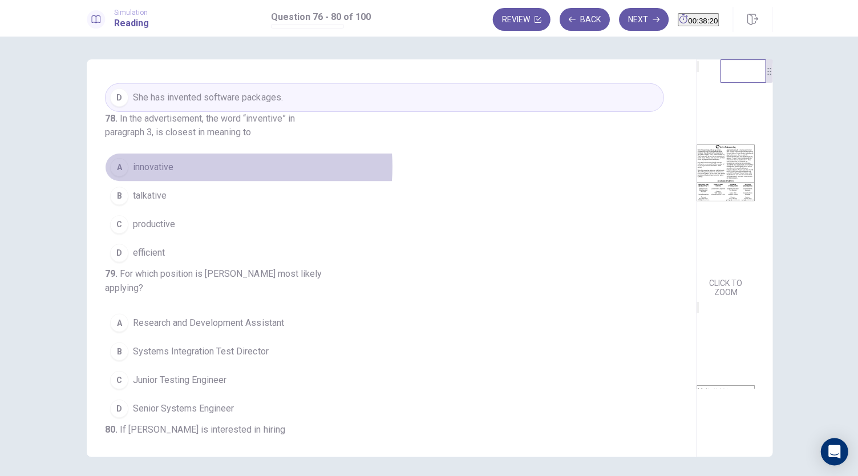
click at [212, 181] on button "A innovative" at bounding box center [384, 167] width 558 height 29
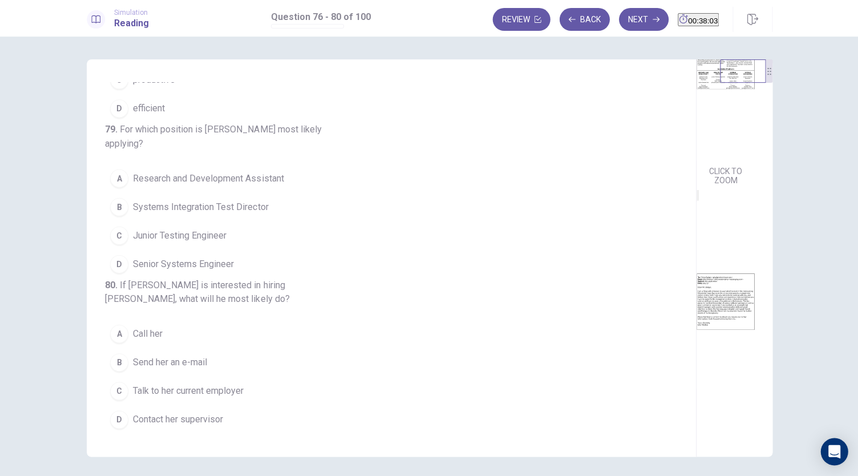
scroll to position [56, 0]
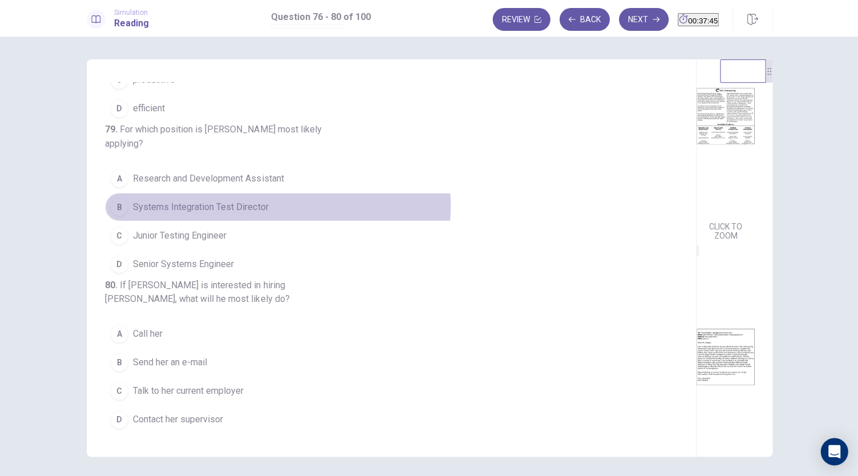
click at [274, 192] on button "B Systems Integration Test Director" at bounding box center [384, 206] width 558 height 29
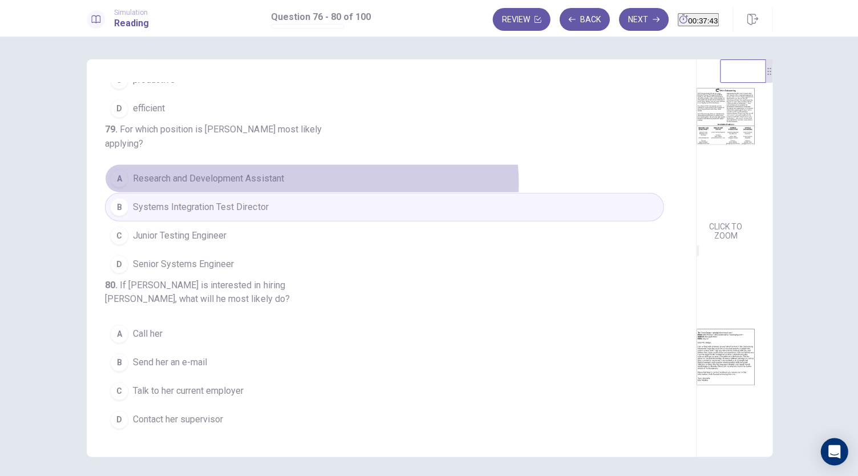
click at [308, 164] on button "A Research and Development Assistant" at bounding box center [384, 178] width 558 height 29
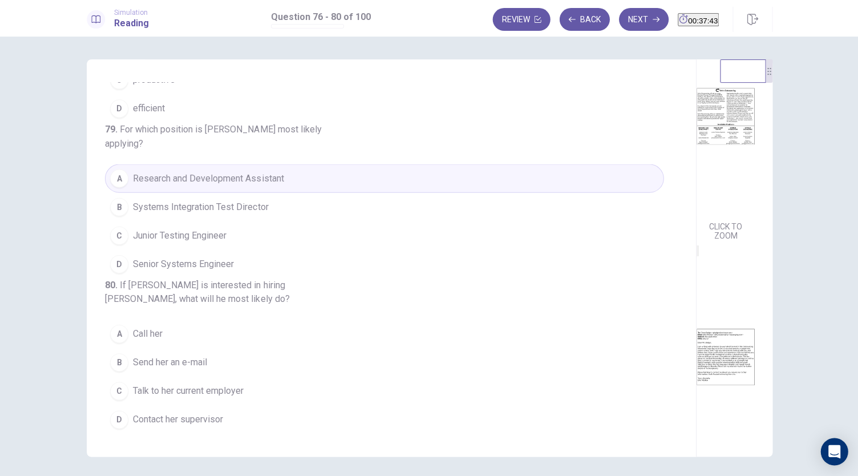
click at [283, 221] on button "C Junior Testing Engineer" at bounding box center [384, 235] width 558 height 29
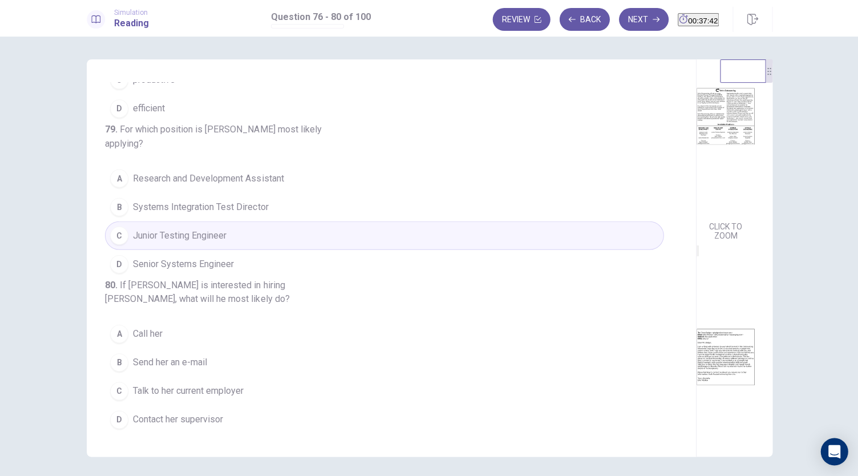
click at [294, 192] on button "B Systems Integration Test Director" at bounding box center [384, 206] width 558 height 29
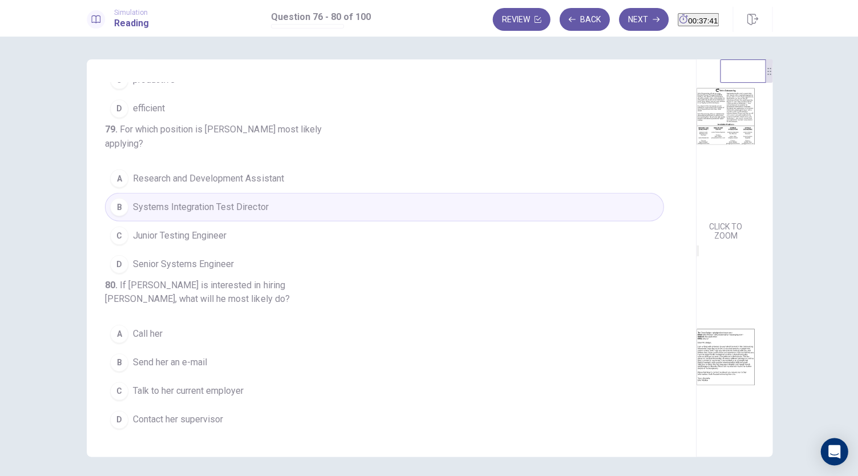
scroll to position [170, 0]
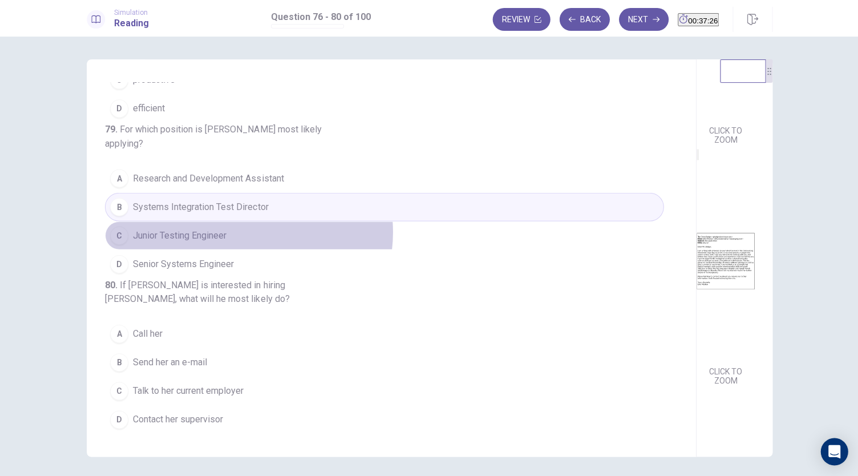
click at [244, 221] on button "C Junior Testing Engineer" at bounding box center [384, 235] width 558 height 29
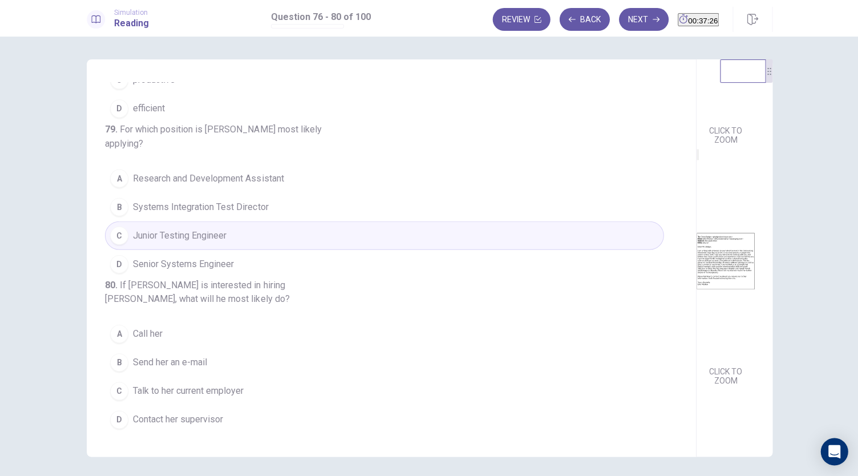
click at [274, 192] on button "B Systems Integration Test Director" at bounding box center [384, 206] width 558 height 29
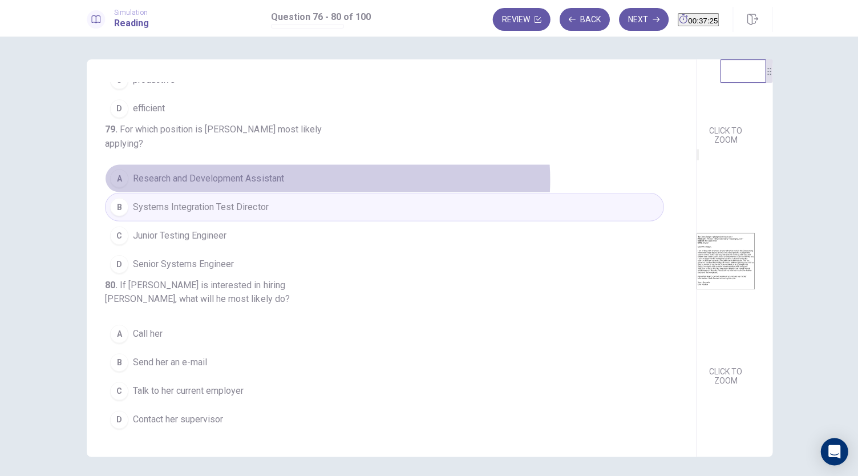
click at [324, 164] on button "A Research and Development Assistant" at bounding box center [384, 178] width 558 height 29
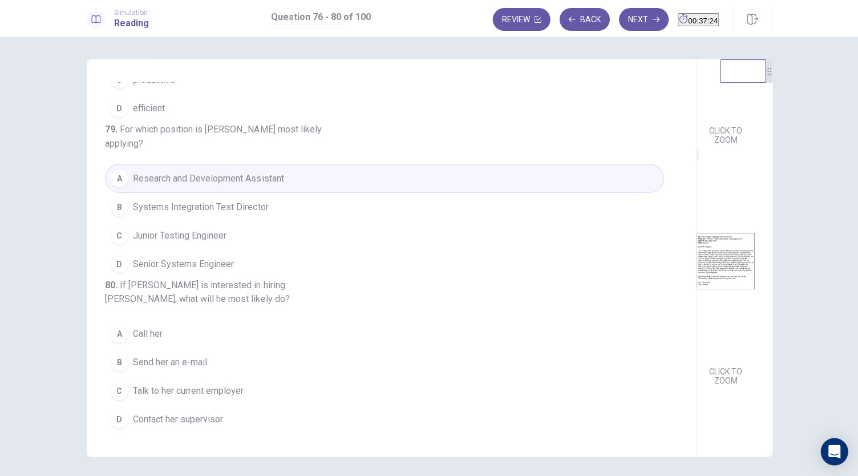
click at [308, 192] on button "B Systems Integration Test Director" at bounding box center [384, 206] width 558 height 29
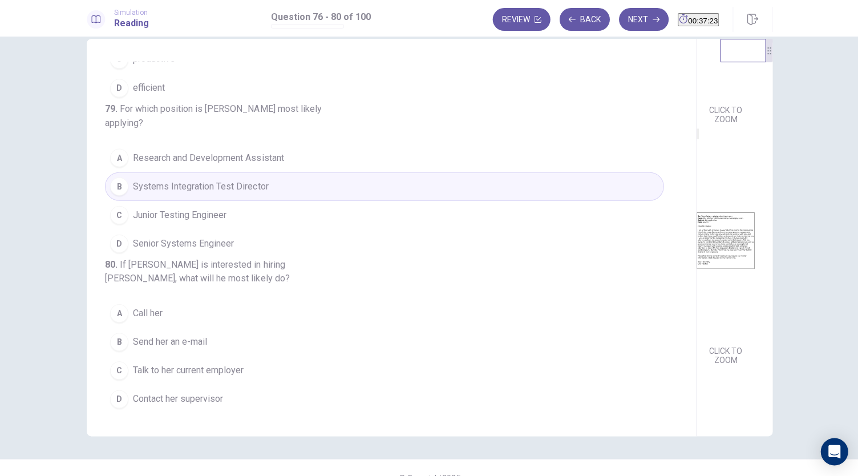
scroll to position [39, 0]
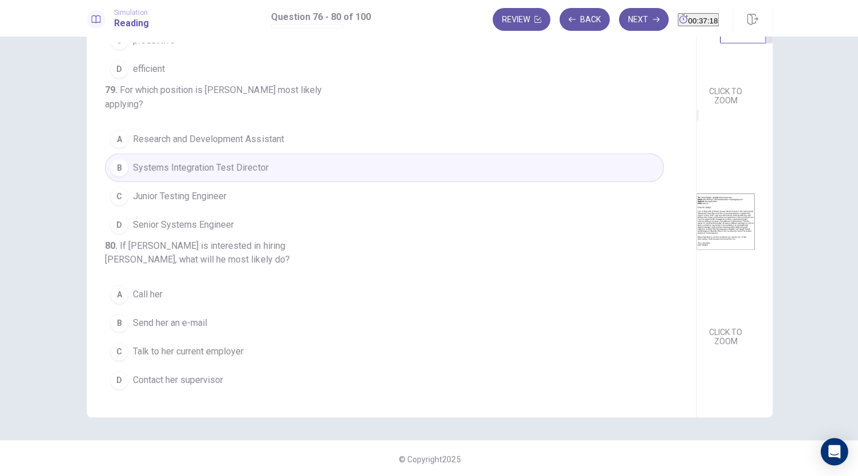
click at [205, 322] on button "B Send her an e-mail" at bounding box center [384, 322] width 558 height 29
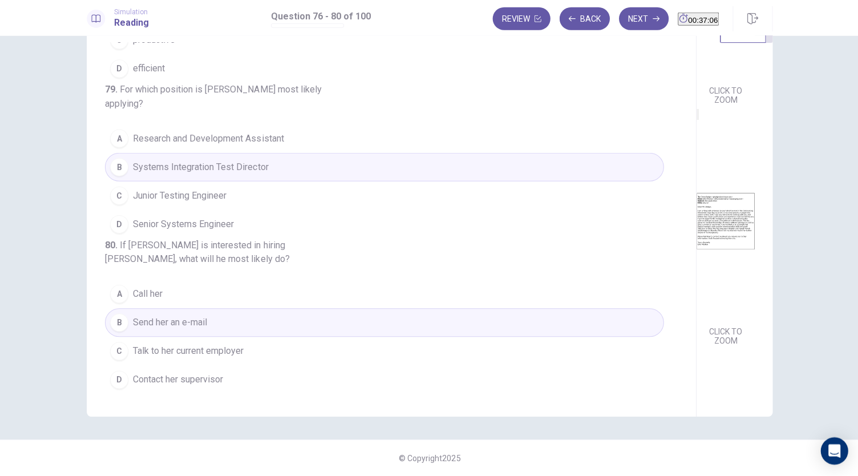
scroll to position [0, 0]
click at [618, 18] on button "Next" at bounding box center [643, 19] width 50 height 23
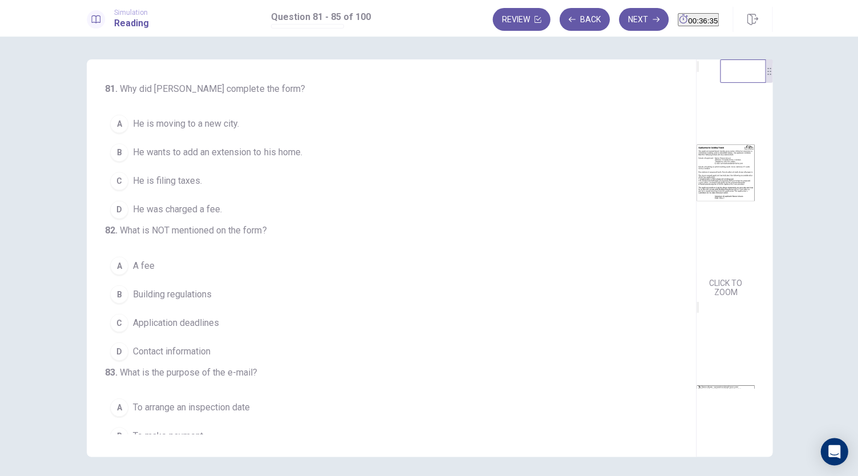
click at [695, 228] on img at bounding box center [724, 172] width 58 height 199
click at [262, 153] on span "He wants to add an extension to his home." at bounding box center [217, 152] width 169 height 14
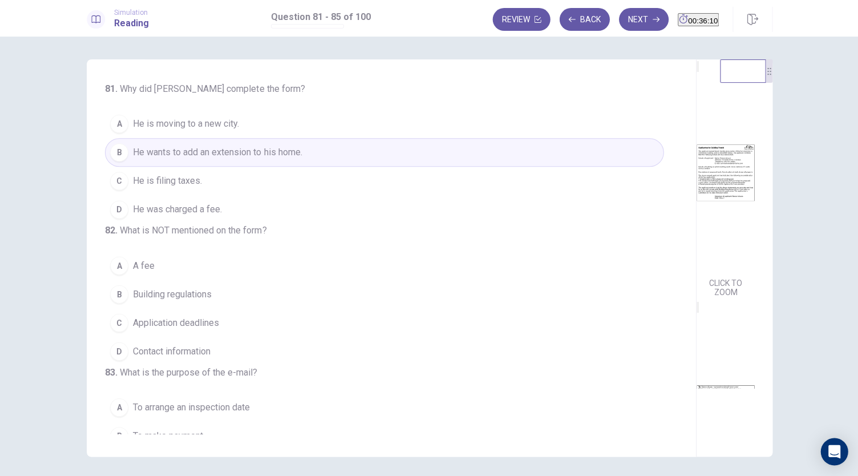
click at [695, 257] on img at bounding box center [724, 172] width 58 height 199
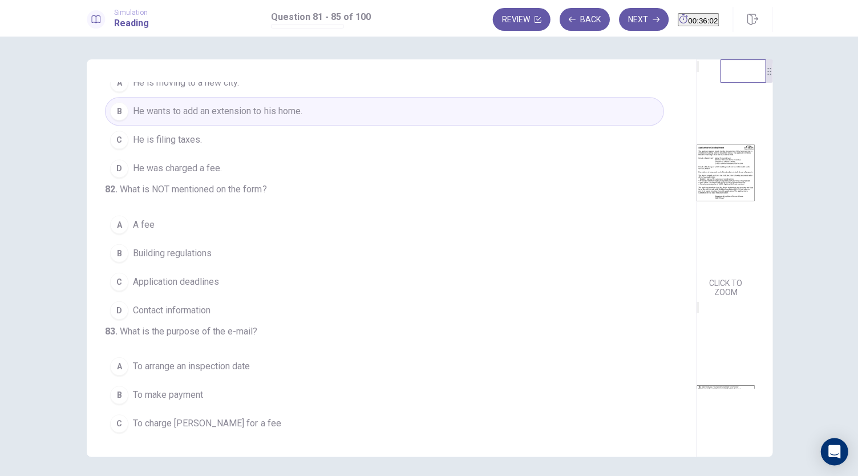
scroll to position [113, 0]
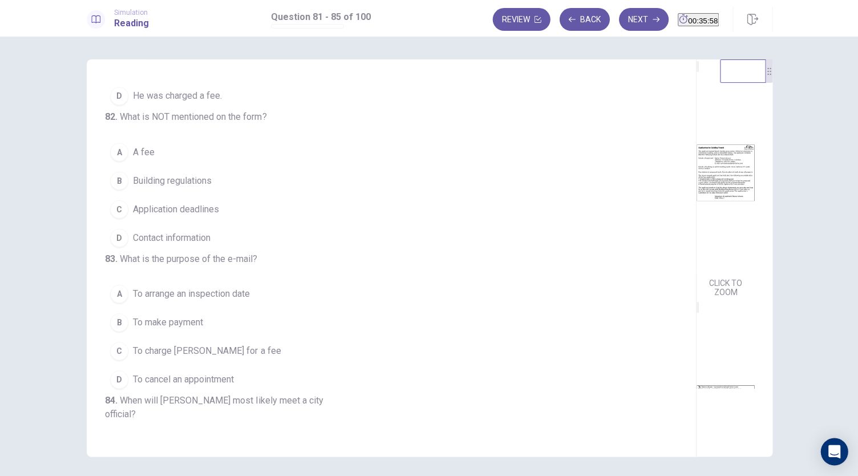
click at [213, 194] on button "B Building regulations" at bounding box center [384, 180] width 558 height 29
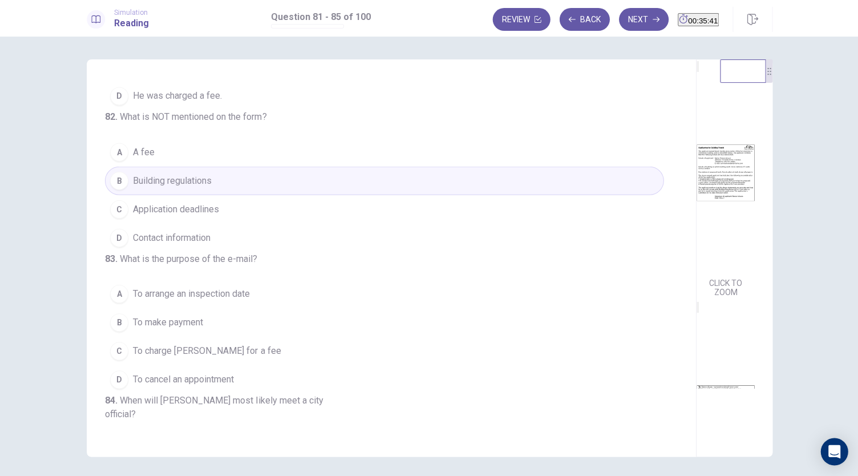
click at [218, 223] on button "C Application deadlines" at bounding box center [384, 208] width 558 height 29
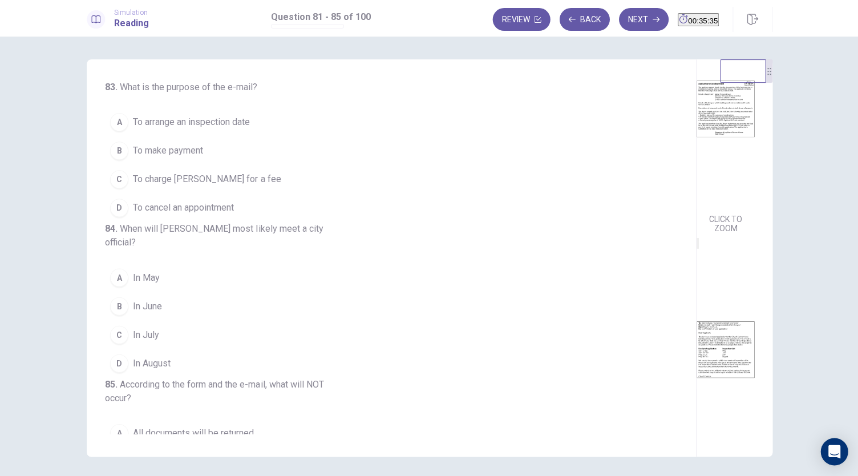
scroll to position [170, 0]
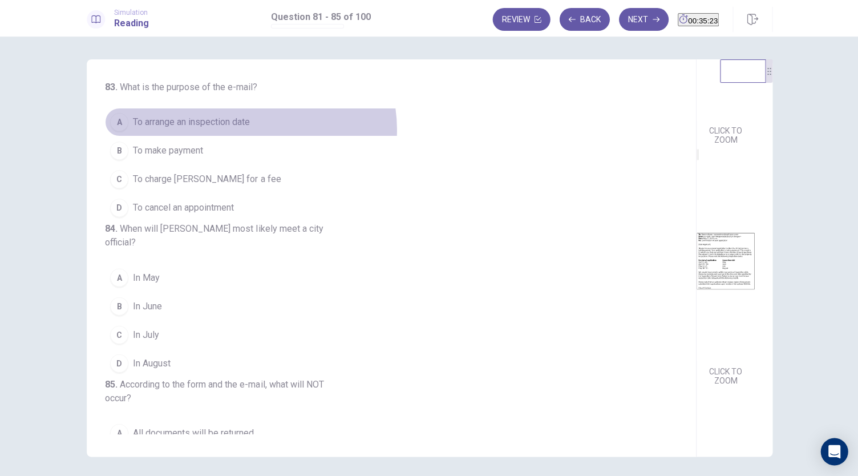
click at [247, 136] on button "A To arrange an inspection date" at bounding box center [384, 122] width 558 height 29
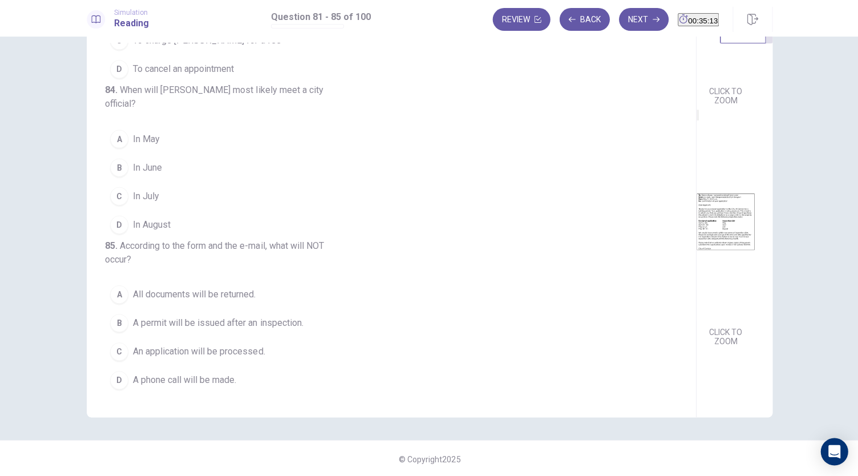
scroll to position [0, 0]
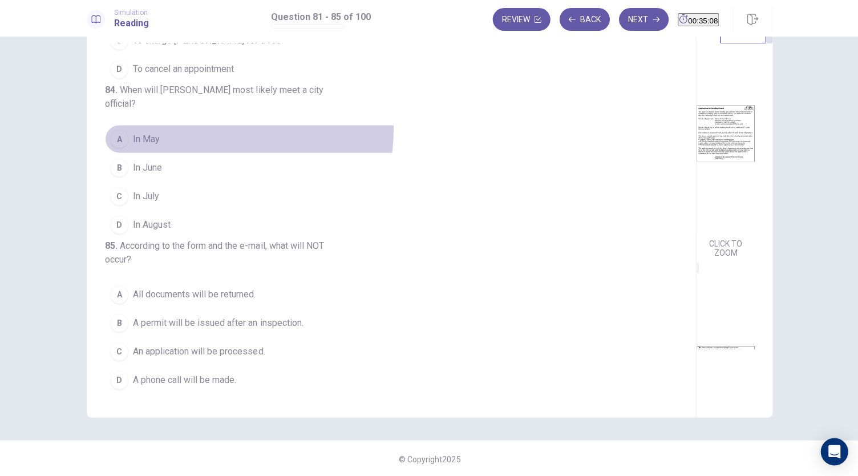
click at [197, 153] on button "A In May" at bounding box center [384, 138] width 558 height 29
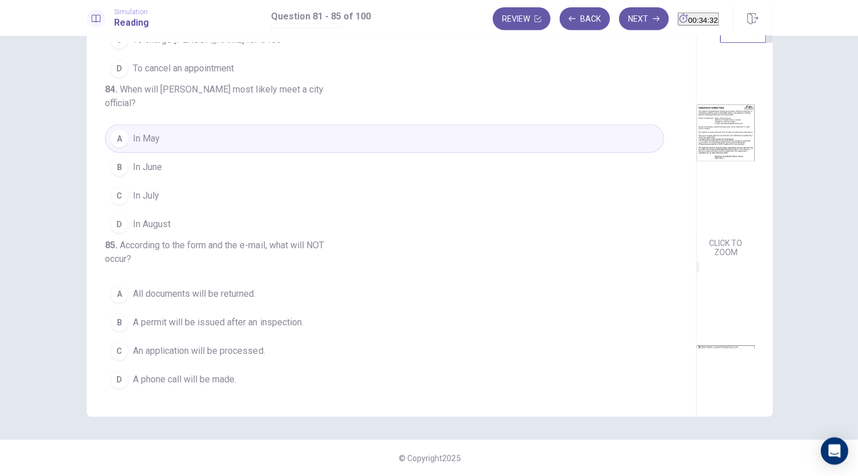
click at [233, 356] on span "An application will be processed." at bounding box center [199, 351] width 132 height 14
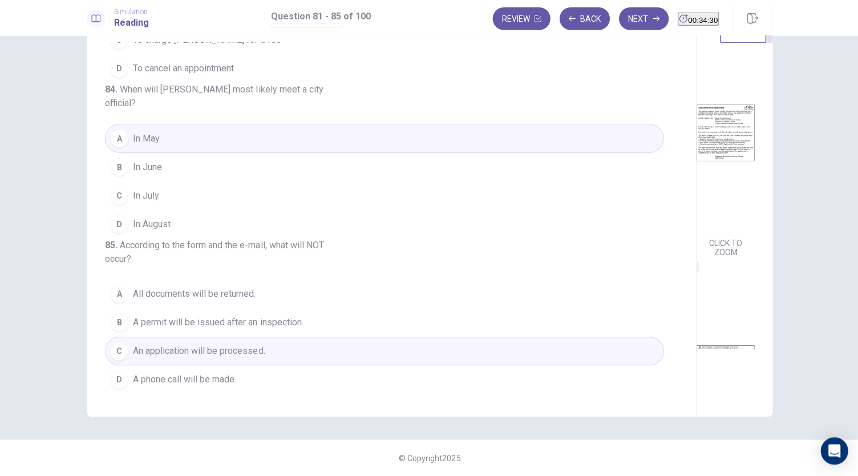
click at [287, 305] on button "A All documents will be returned." at bounding box center [384, 293] width 558 height 29
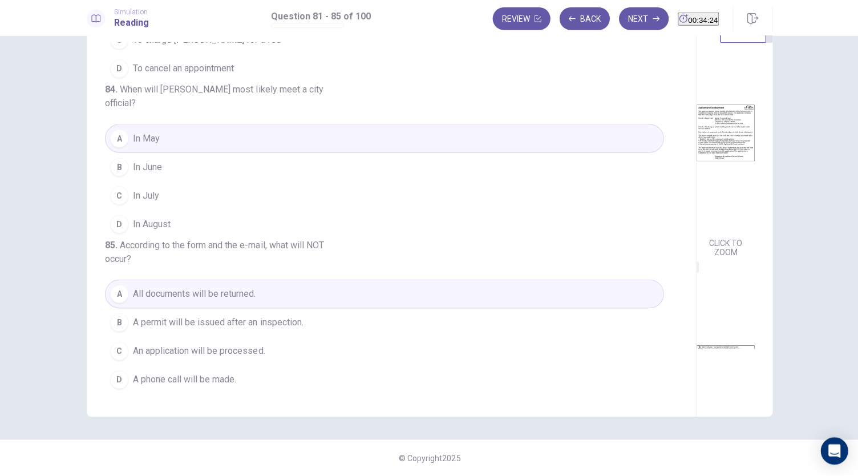
scroll to position [170, 0]
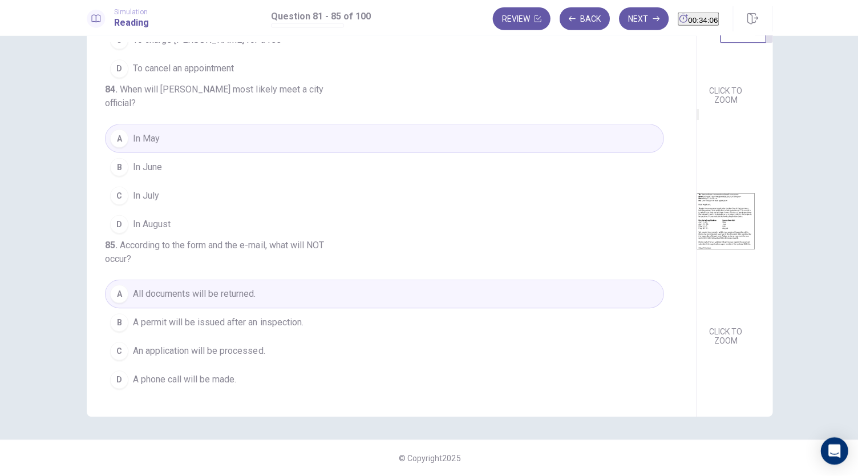
click at [255, 319] on span "A permit will be issued after an inspection." at bounding box center [218, 322] width 170 height 14
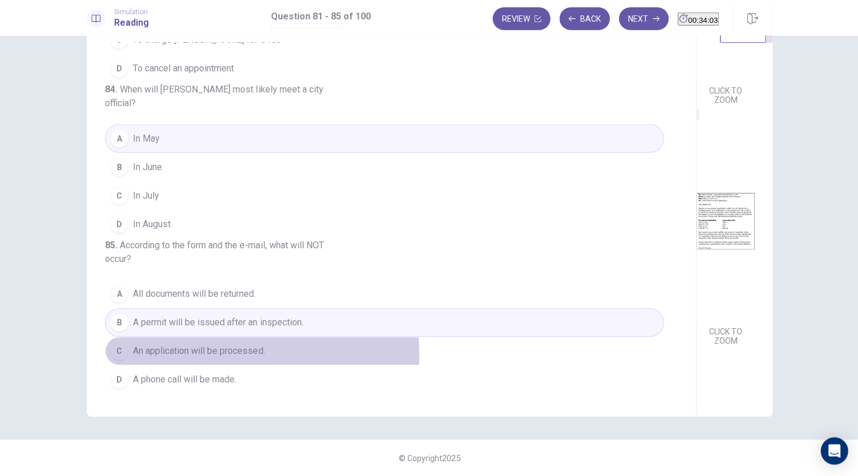
click at [258, 353] on span "An application will be processed." at bounding box center [199, 351] width 132 height 14
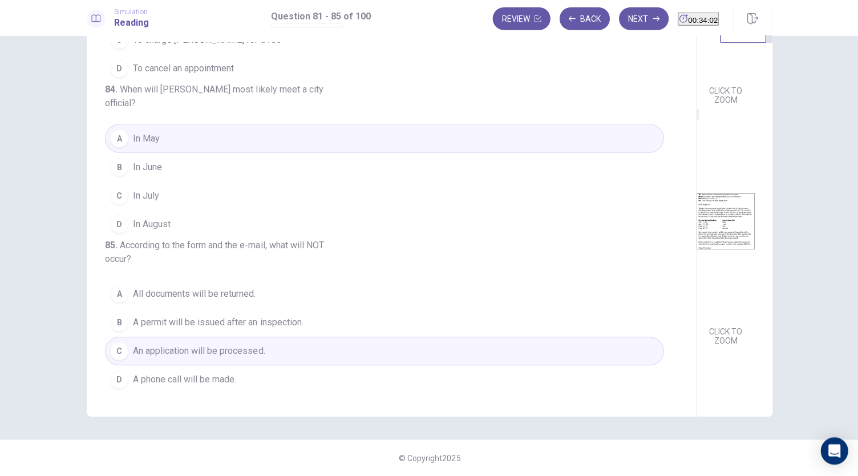
click at [267, 388] on button "D A phone call will be made." at bounding box center [384, 379] width 558 height 29
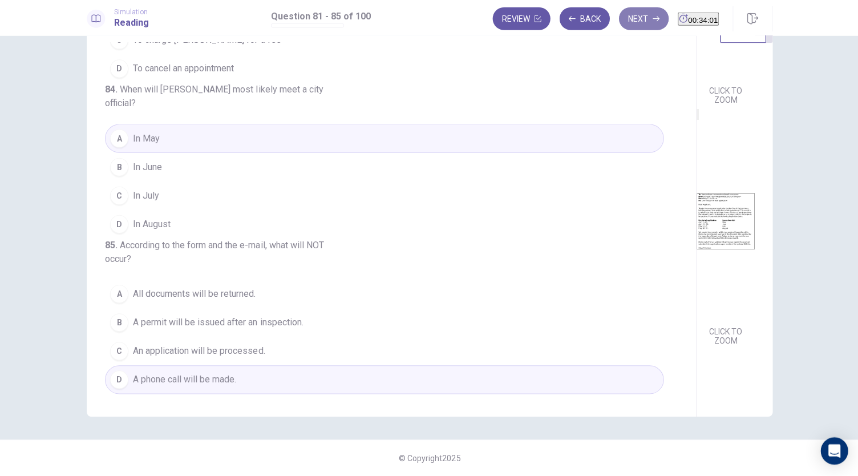
click at [627, 18] on button "Next" at bounding box center [643, 19] width 50 height 23
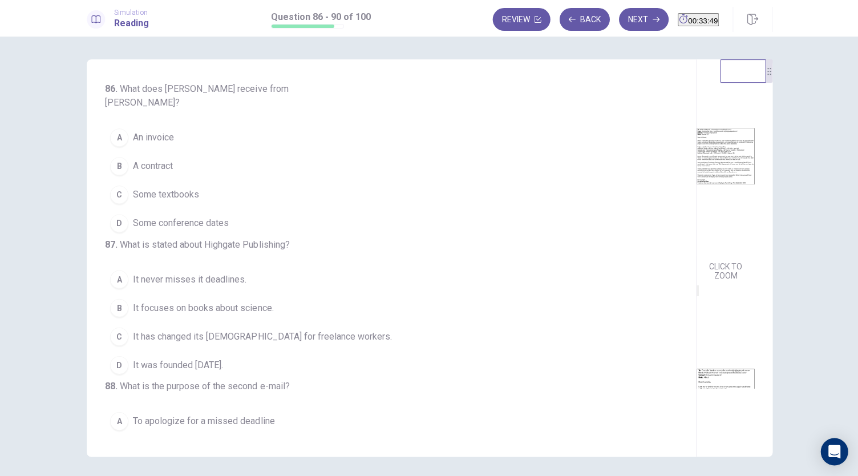
scroll to position [0, 0]
click at [695, 268] on img at bounding box center [724, 172] width 58 height 199
click at [695, 272] on img at bounding box center [724, 172] width 58 height 199
click at [131, 152] on button "B A contract" at bounding box center [384, 166] width 558 height 29
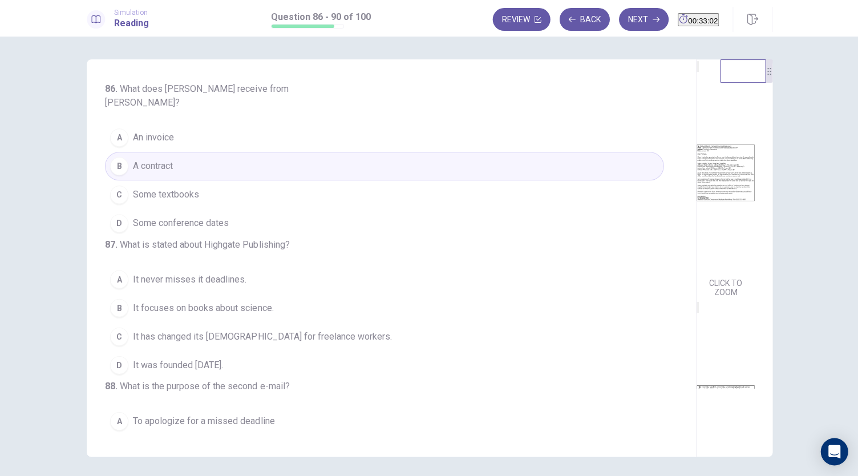
click at [695, 262] on img at bounding box center [724, 172] width 58 height 199
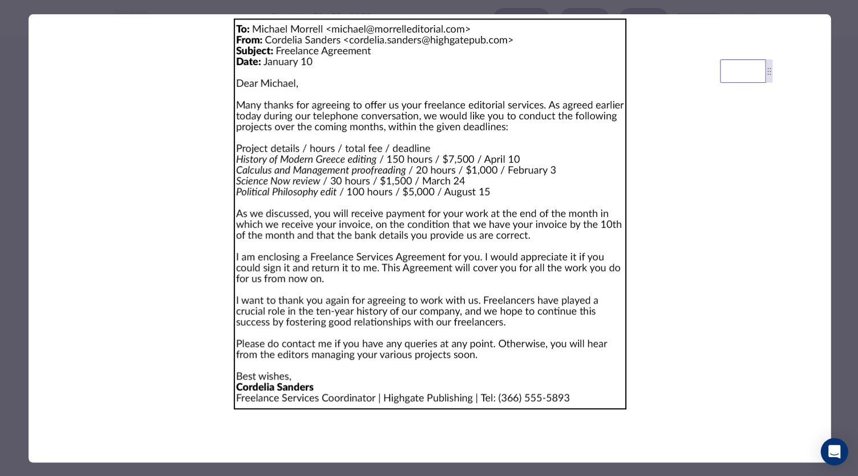
click at [846, 190] on div at bounding box center [429, 238] width 858 height 476
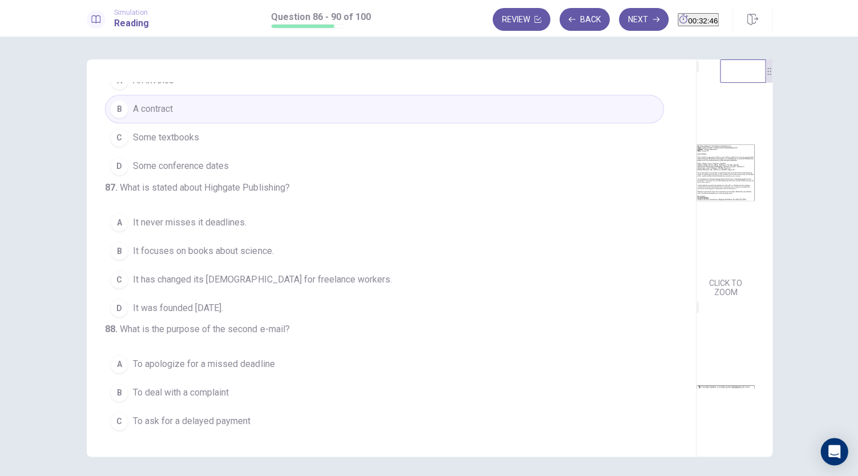
scroll to position [113, 0]
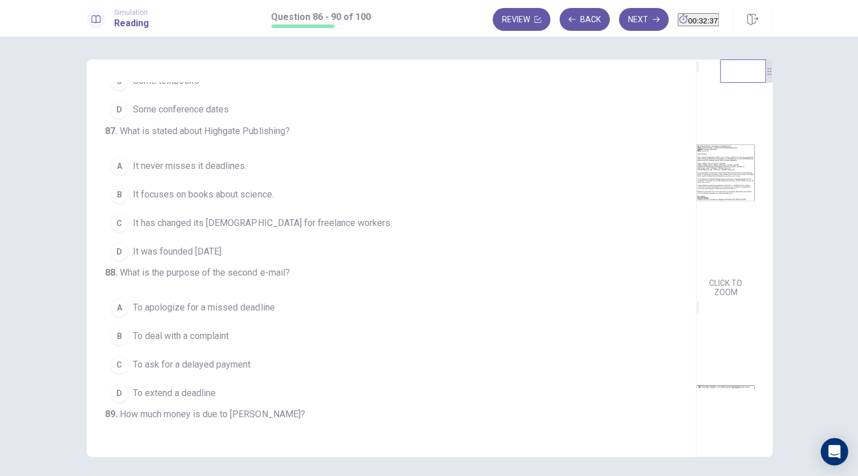
click at [695, 269] on img at bounding box center [724, 172] width 58 height 199
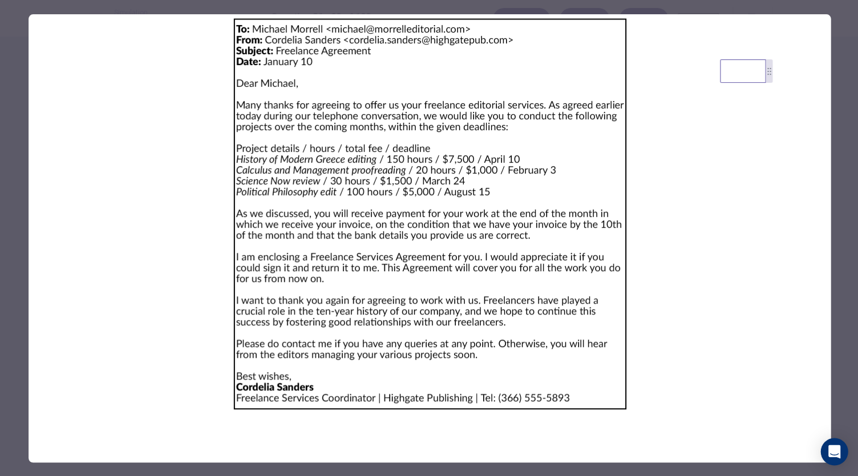
click at [842, 283] on div at bounding box center [429, 238] width 858 height 476
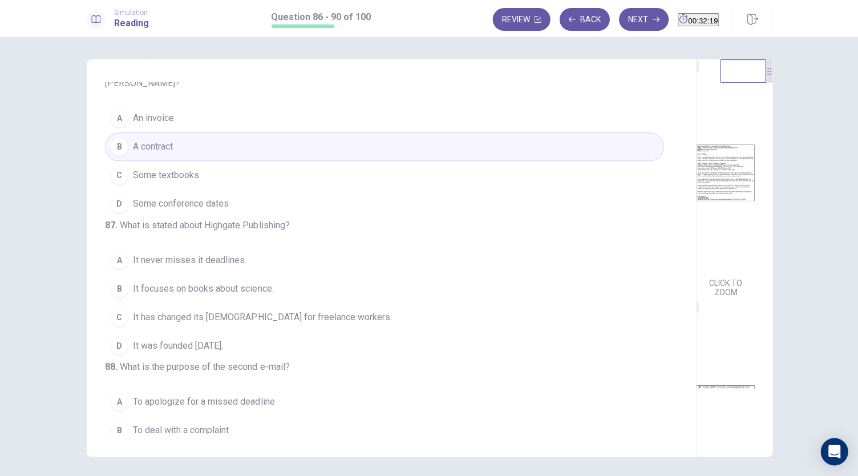
scroll to position [0, 0]
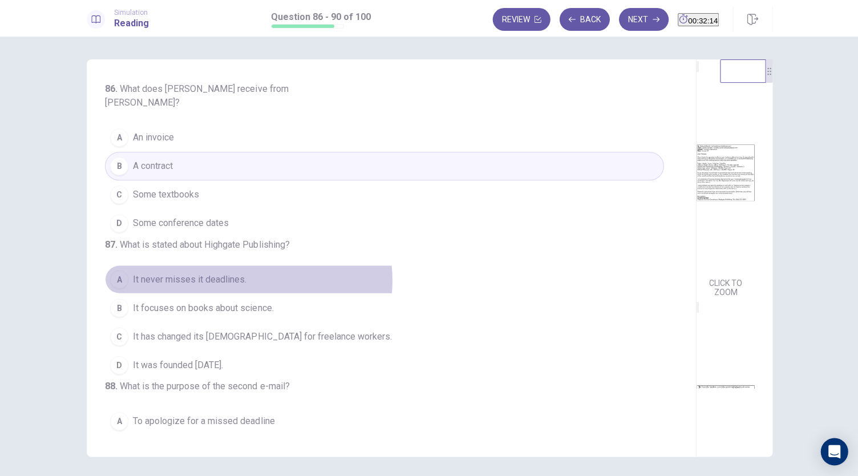
click at [242, 287] on button "A It never misses it deadlines." at bounding box center [384, 279] width 558 height 29
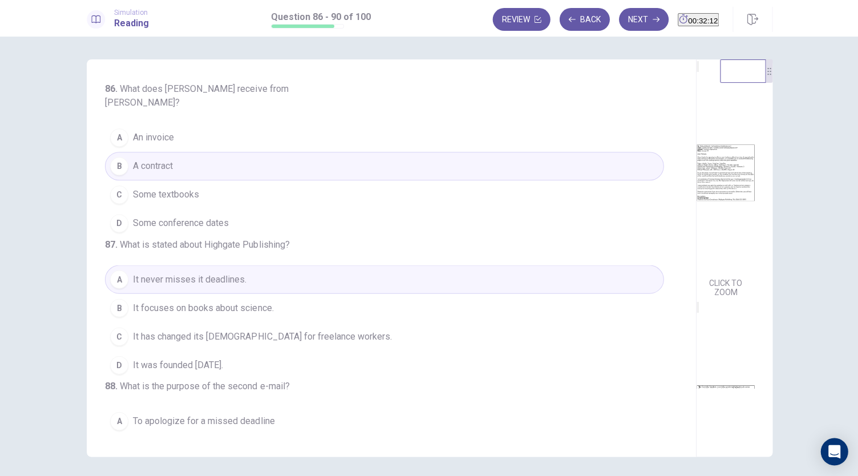
click at [695, 270] on img at bounding box center [724, 172] width 58 height 199
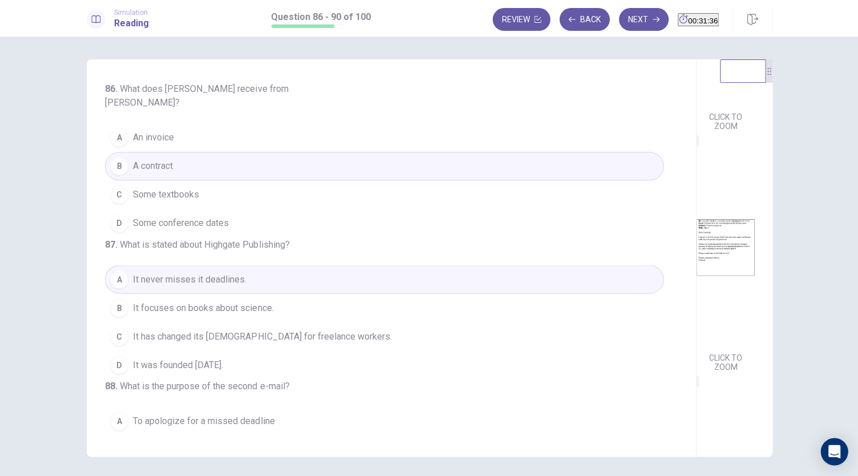
scroll to position [192, 0]
click at [264, 379] on button "D It was founded ten years ago." at bounding box center [384, 364] width 558 height 29
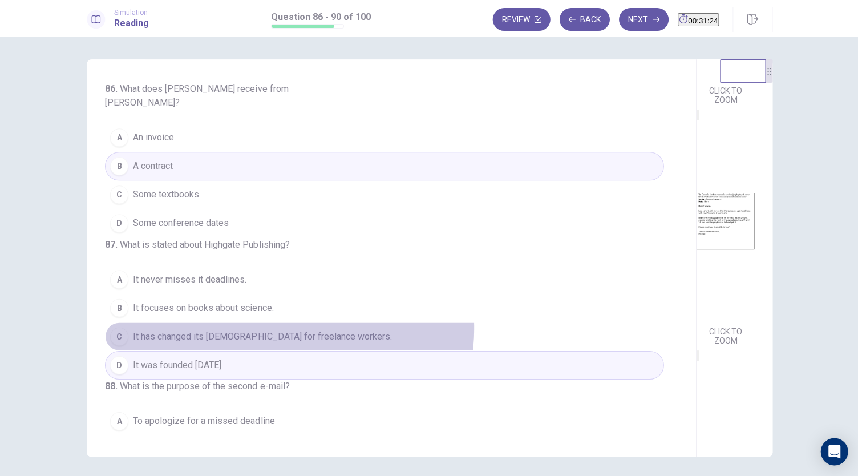
click at [286, 335] on button "C It has changed its contract for freelance workers." at bounding box center [384, 336] width 558 height 29
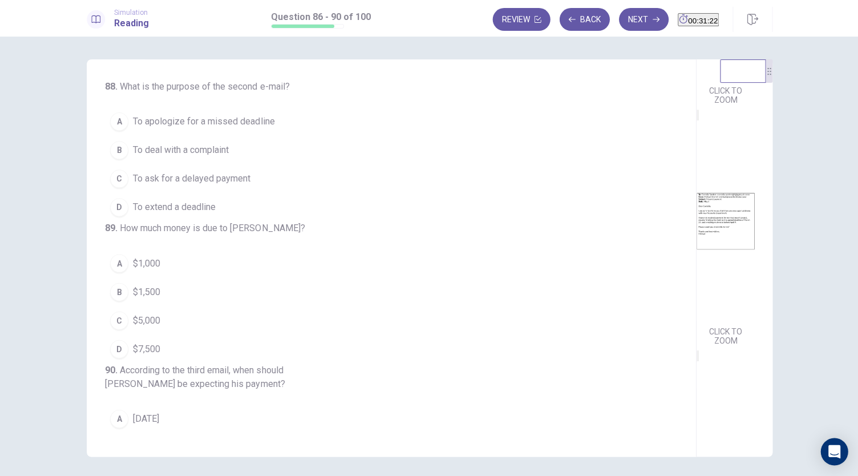
scroll to position [228, 0]
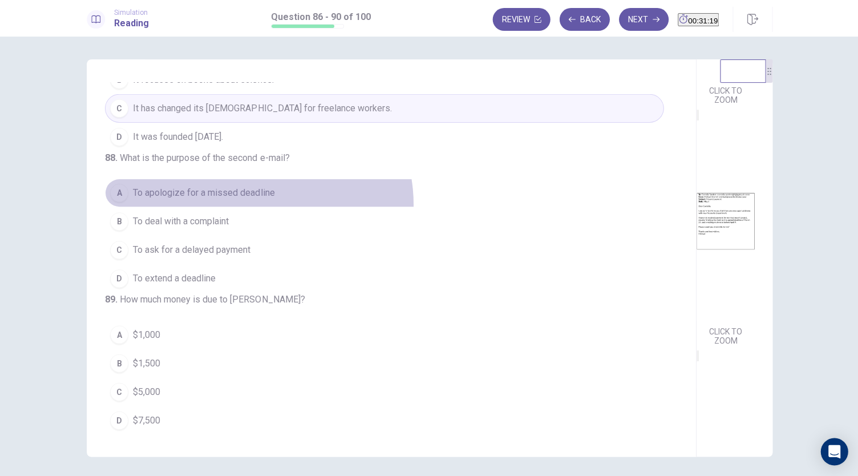
click at [255, 207] on button "A To apologize for a missed deadline" at bounding box center [384, 193] width 558 height 29
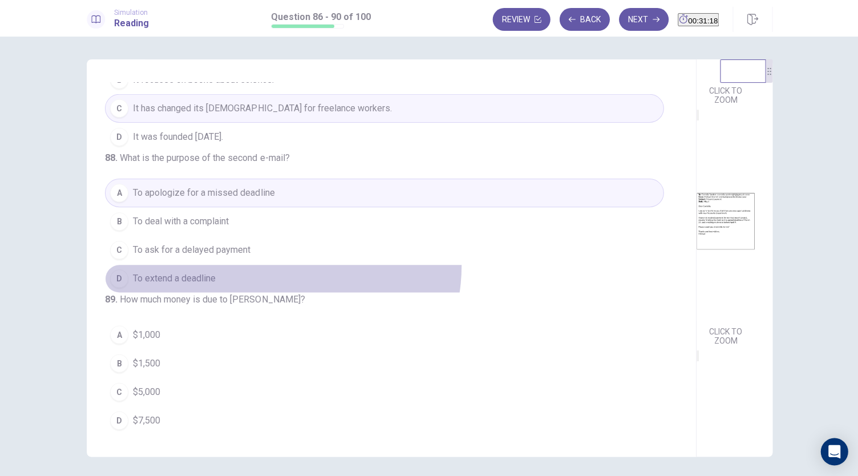
click at [279, 293] on button "D To extend a deadline" at bounding box center [384, 278] width 558 height 29
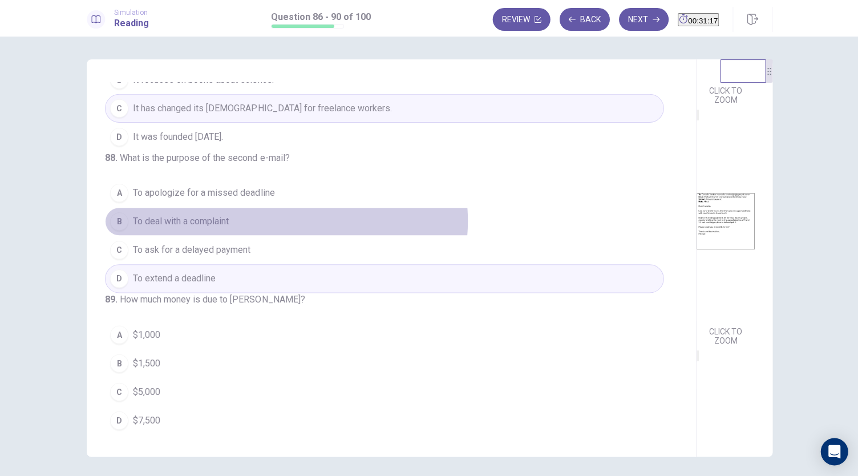
click at [283, 236] on button "B To deal with a complaint" at bounding box center [384, 221] width 558 height 29
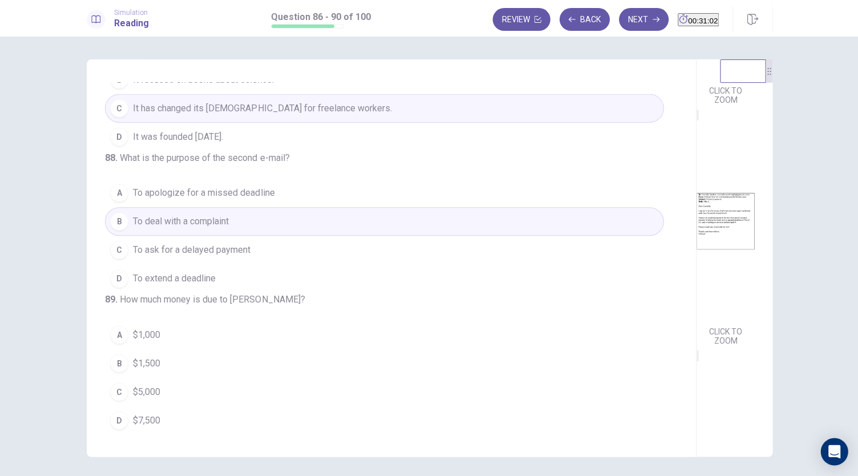
click at [296, 264] on button "C To ask for a delayed payment" at bounding box center [384, 250] width 558 height 29
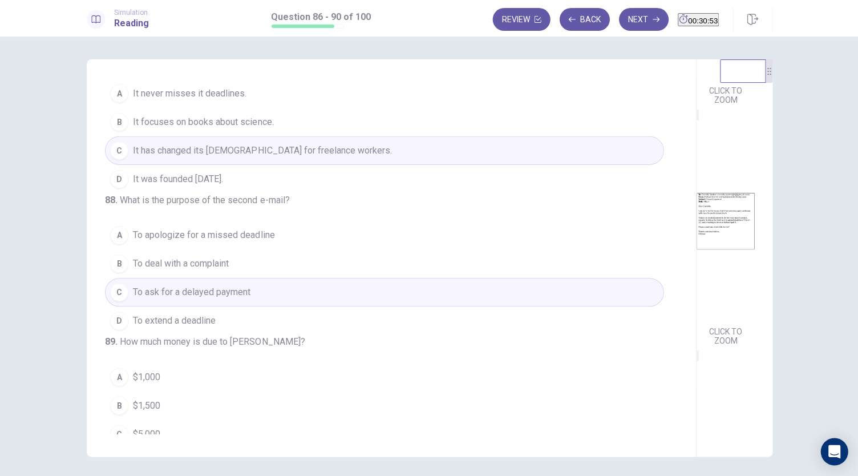
scroll to position [171, 0]
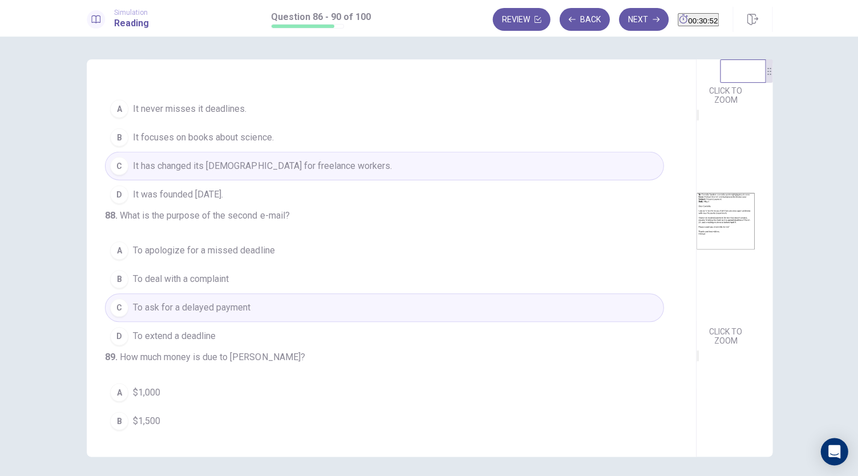
click at [270, 116] on button "A It never misses it deadlines." at bounding box center [384, 108] width 558 height 29
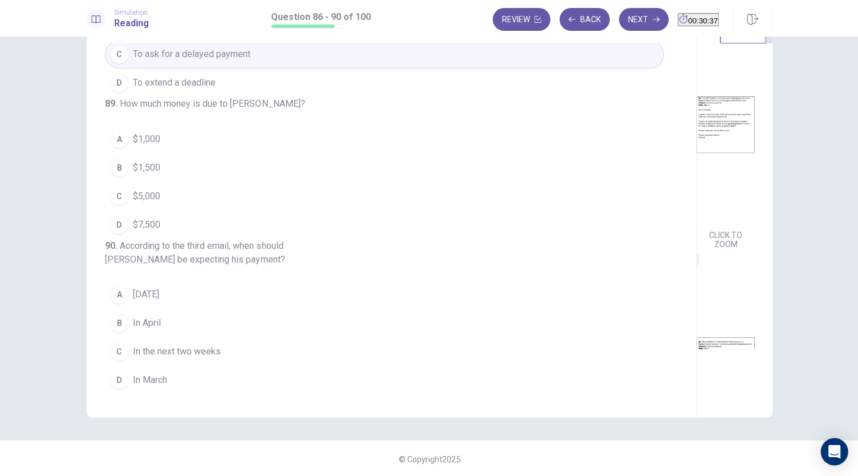
scroll to position [420, 0]
click at [215, 355] on span "In the next two weeks" at bounding box center [177, 351] width 88 height 14
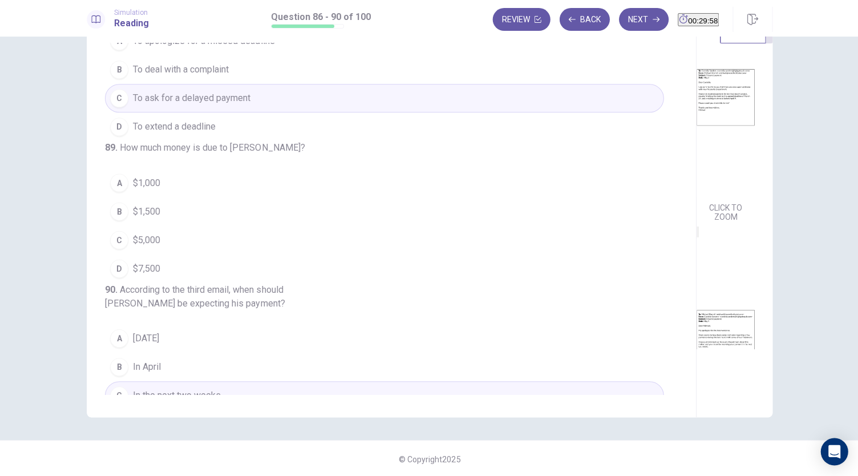
scroll to position [135, 0]
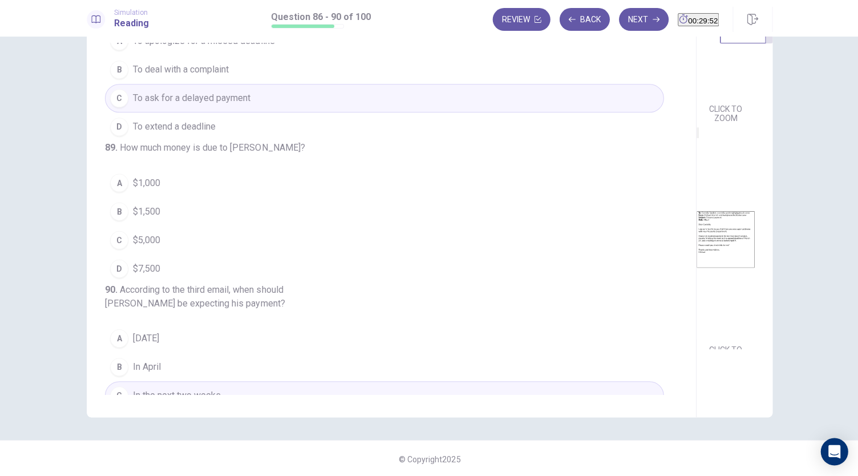
click at [153, 225] on button "B $1,500" at bounding box center [384, 211] width 558 height 29
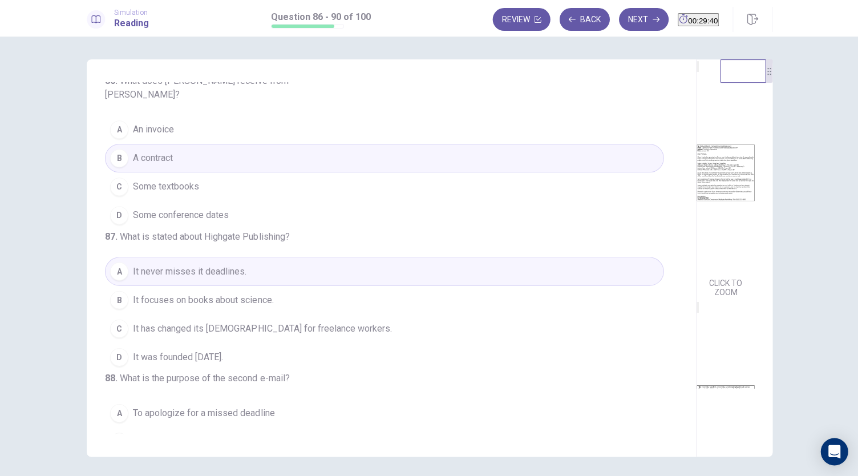
scroll to position [0, 0]
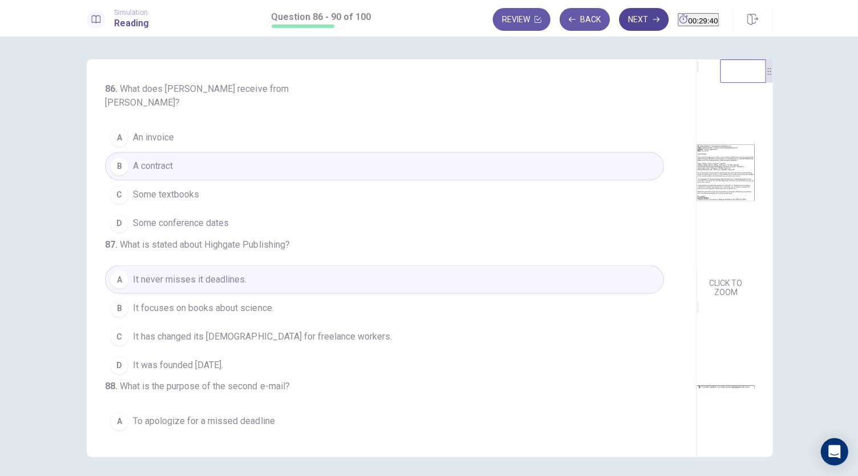
click at [618, 21] on button "Next" at bounding box center [643, 19] width 50 height 23
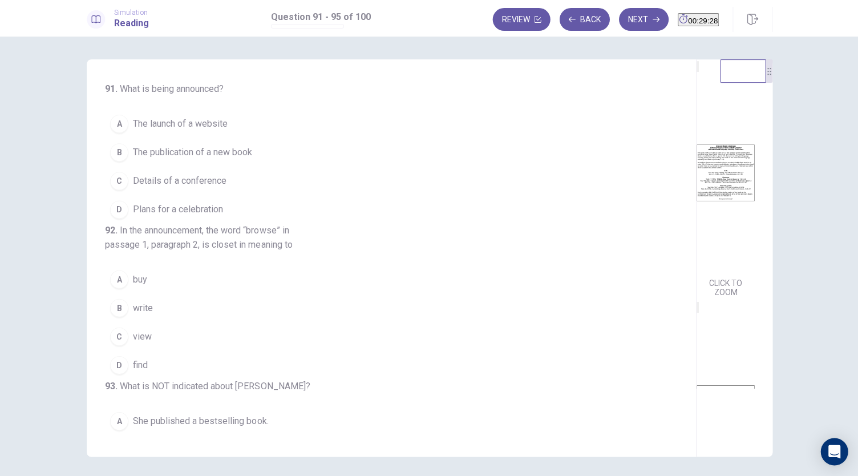
click at [695, 194] on img at bounding box center [724, 172] width 58 height 199
click at [226, 213] on button "D Plans for a celebration" at bounding box center [384, 209] width 558 height 29
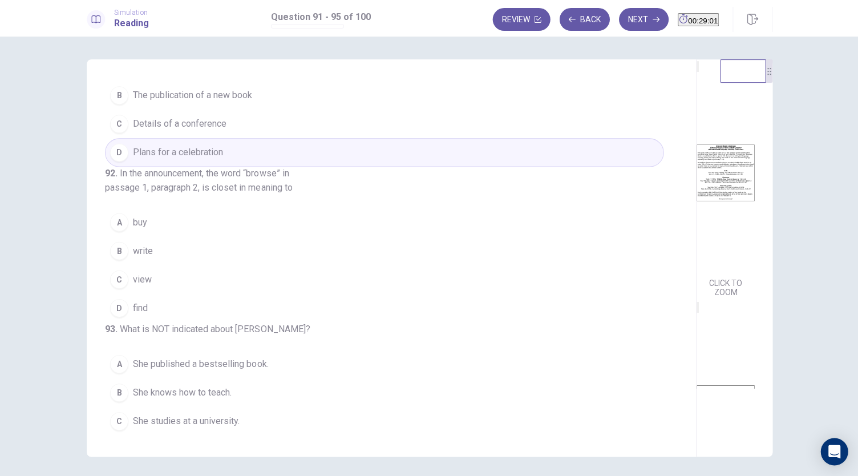
scroll to position [113, 0]
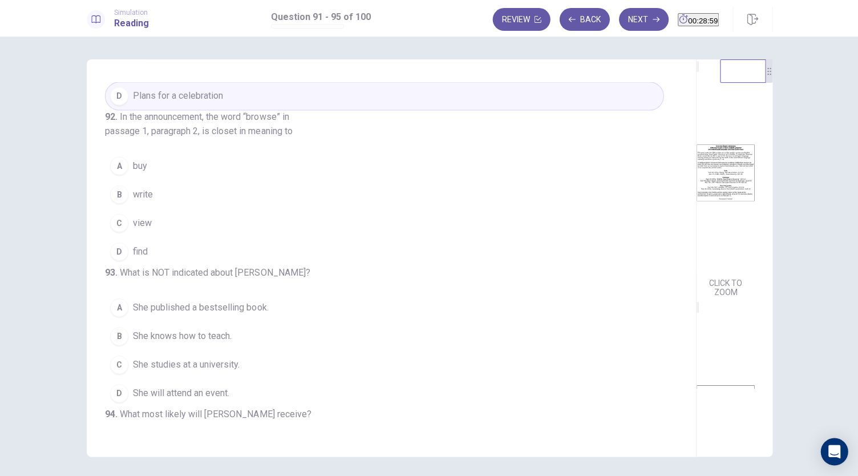
click at [123, 260] on div "D" at bounding box center [119, 251] width 18 height 18
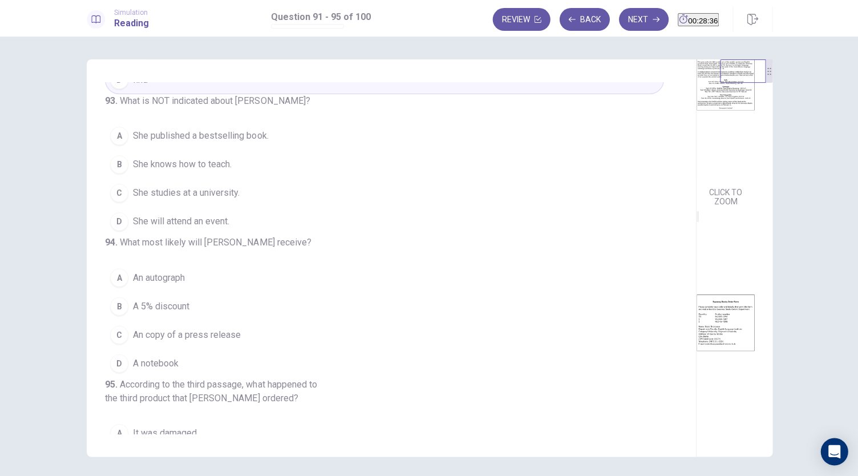
scroll to position [171, 0]
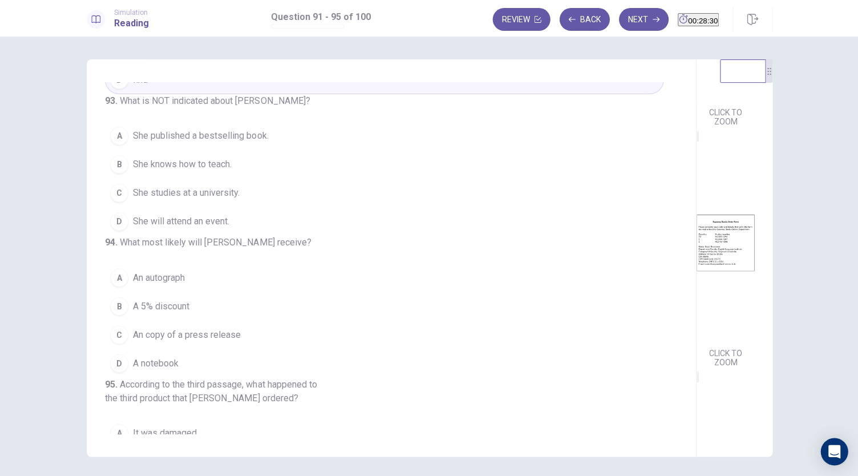
click at [695, 303] on img at bounding box center [724, 242] width 58 height 199
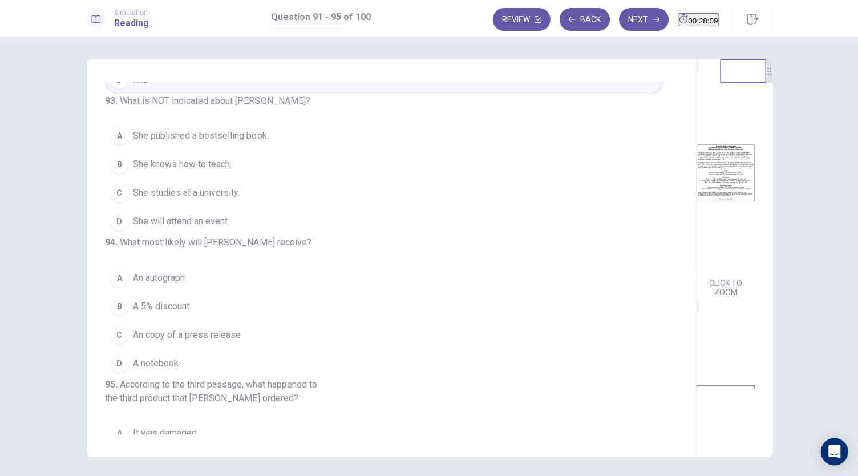
click at [695, 257] on img at bounding box center [724, 172] width 58 height 199
click at [246, 150] on button "A She published a bestselling book." at bounding box center [384, 135] width 558 height 29
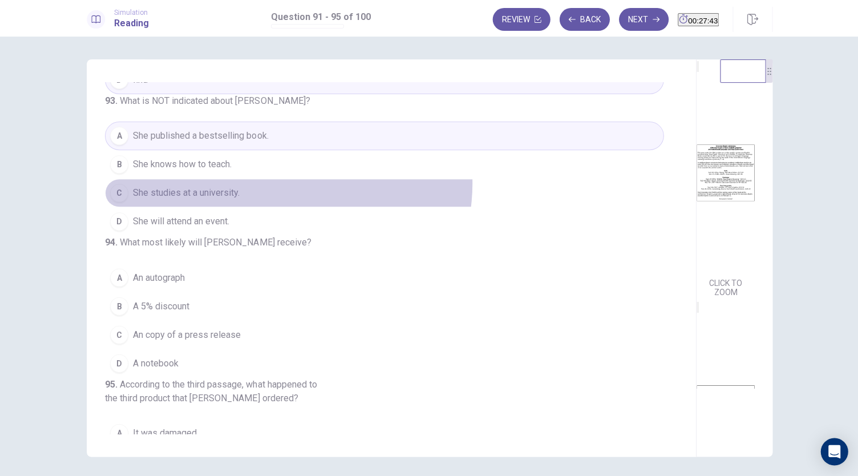
click at [285, 207] on button "C She studies at a university." at bounding box center [384, 193] width 558 height 29
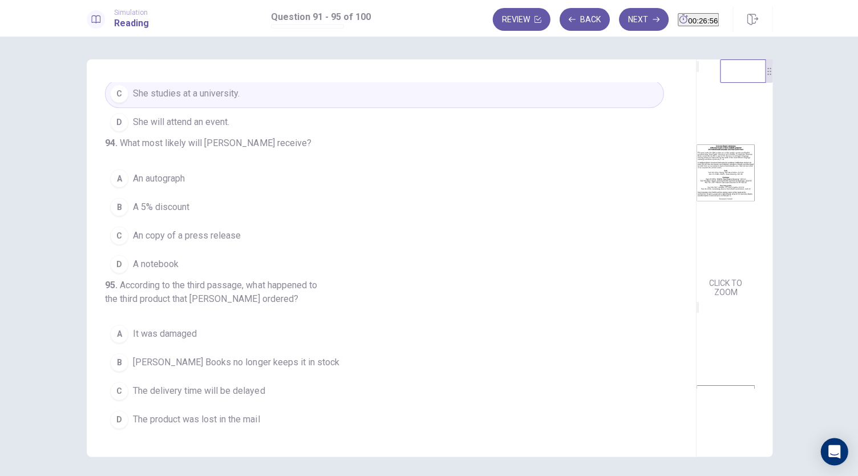
click at [161, 213] on span "A 5% discount" at bounding box center [161, 207] width 56 height 14
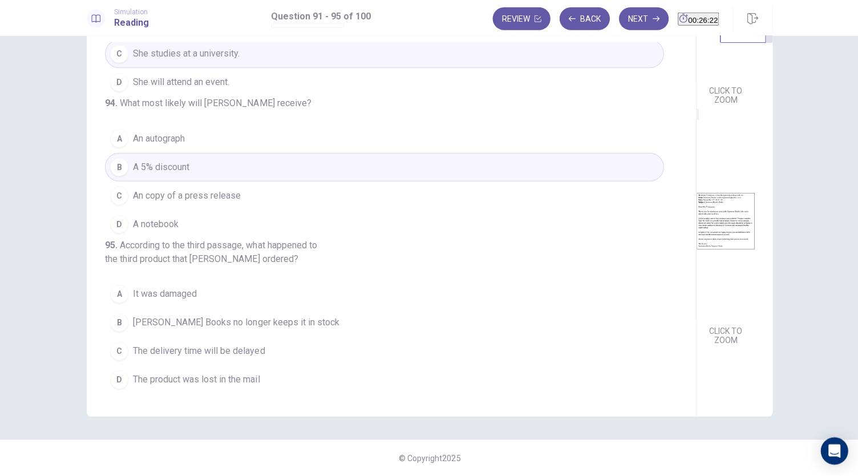
click at [240, 384] on span "The product was lost in the mail" at bounding box center [196, 379] width 127 height 14
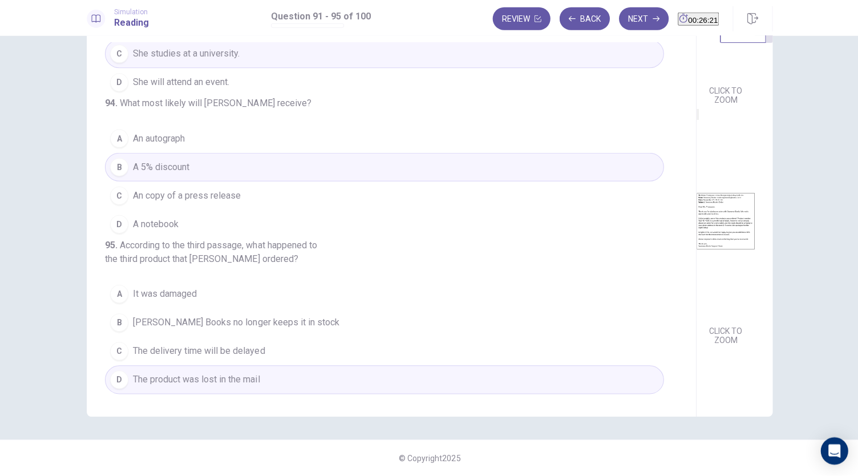
click at [273, 331] on button "B Sweeney Books no longer keeps it in stock" at bounding box center [384, 322] width 558 height 29
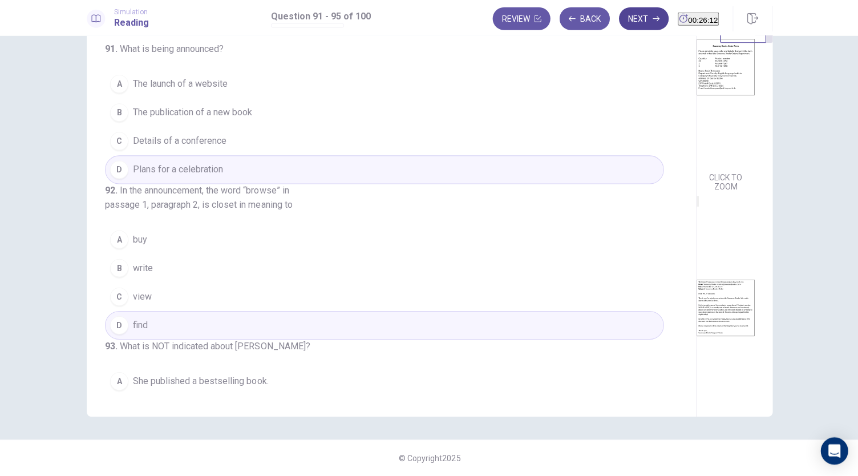
click at [624, 20] on button "Next" at bounding box center [643, 19] width 50 height 23
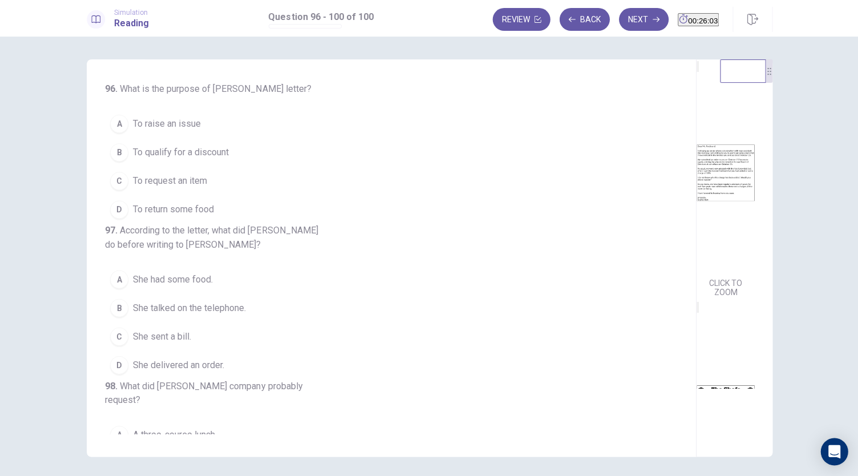
click at [695, 227] on img at bounding box center [724, 172] width 58 height 199
click at [173, 125] on span "To raise an issue" at bounding box center [167, 124] width 68 height 14
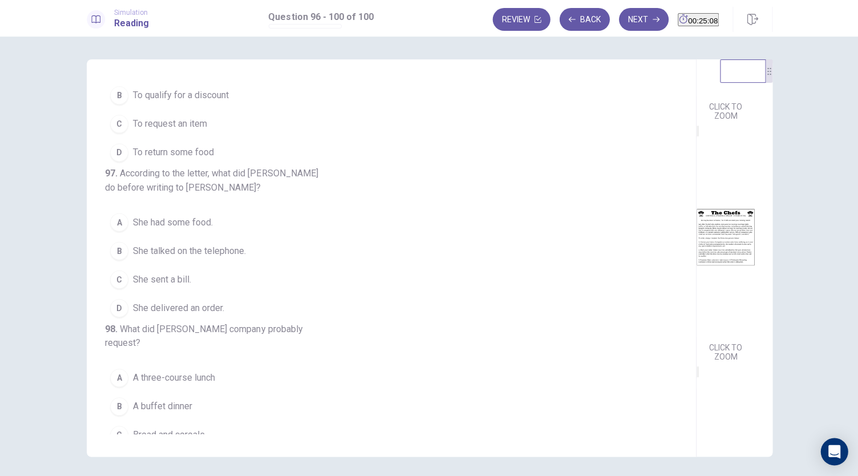
scroll to position [192, 0]
click at [695, 297] on img at bounding box center [724, 220] width 58 height 199
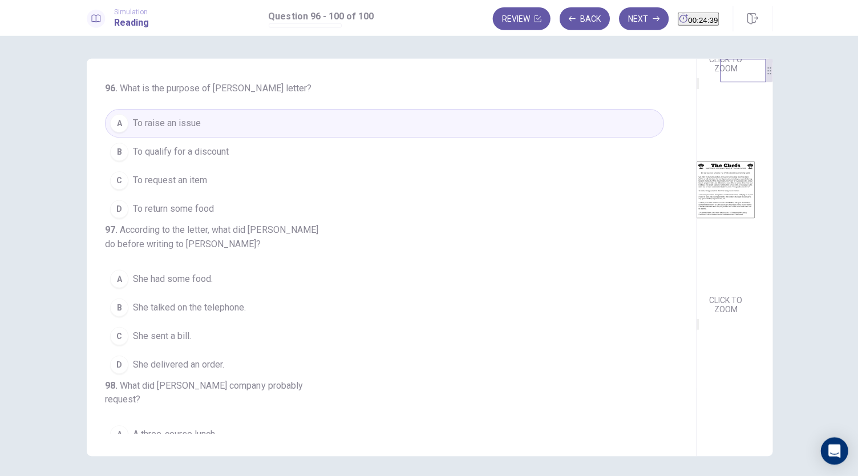
scroll to position [0, 0]
click at [212, 322] on button "B She talked on the telephone." at bounding box center [384, 307] width 558 height 29
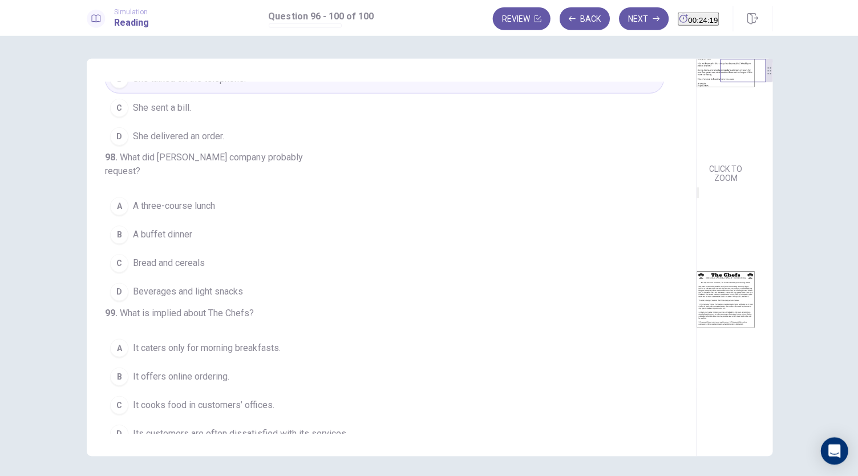
scroll to position [228, 0]
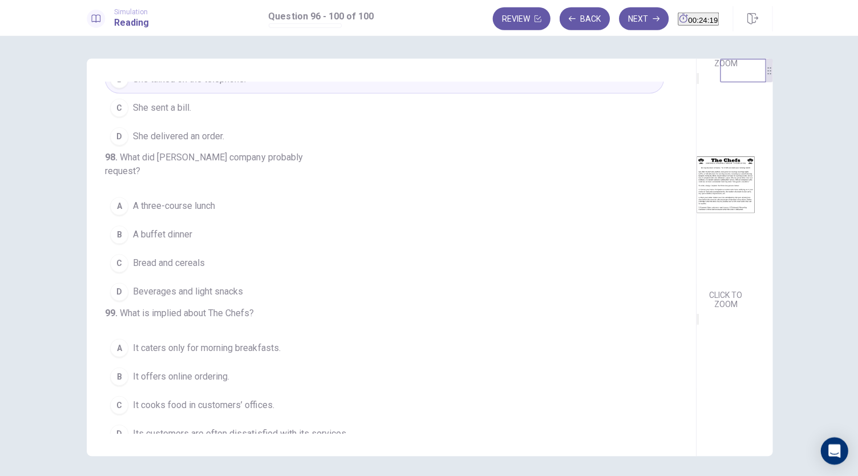
click at [695, 269] on img at bounding box center [724, 185] width 58 height 199
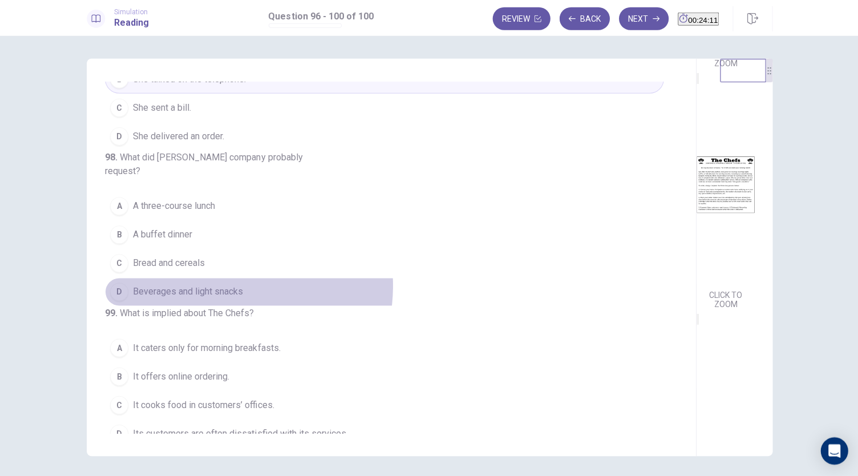
click at [214, 299] on span "Beverages and light snacks" at bounding box center [188, 292] width 110 height 14
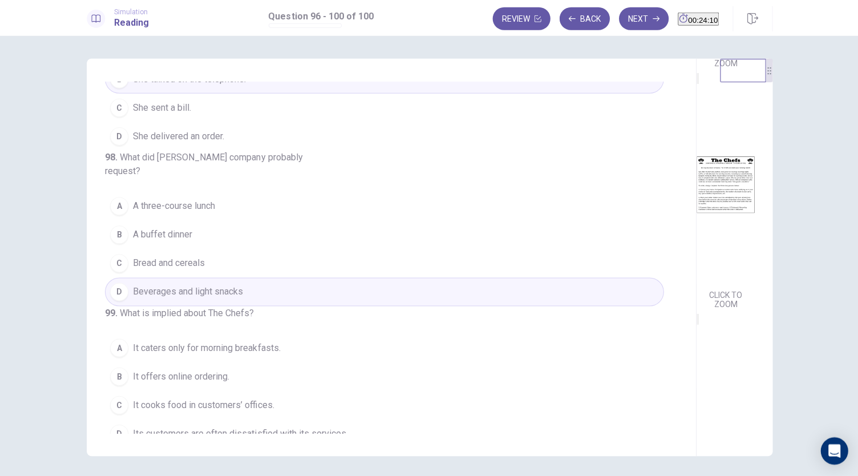
click at [185, 242] on span "A buffet dinner" at bounding box center [162, 235] width 59 height 14
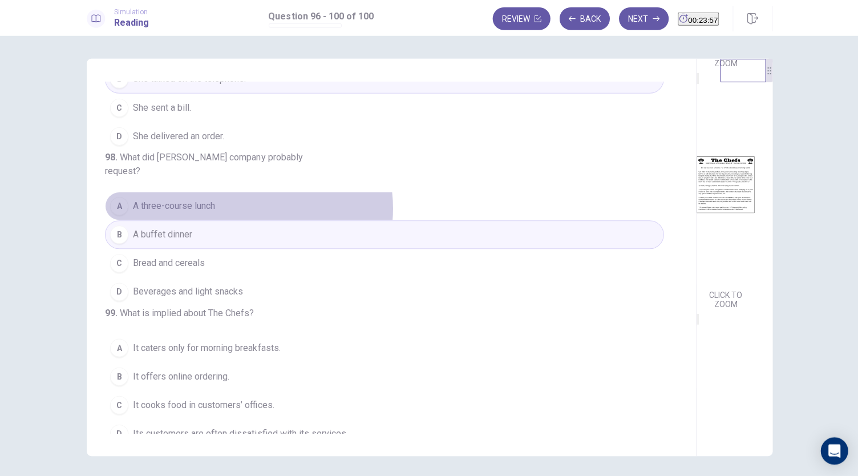
click at [244, 221] on button "A A three-course lunch" at bounding box center [384, 206] width 558 height 29
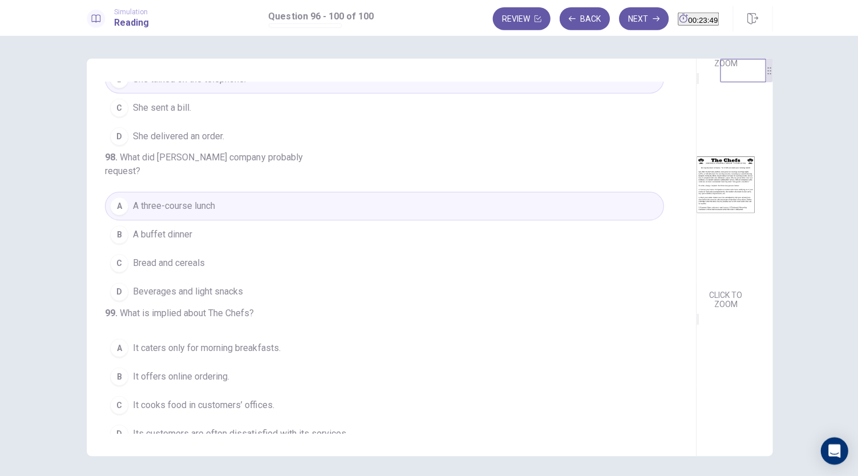
click at [220, 306] on button "D Beverages and light snacks" at bounding box center [384, 292] width 558 height 29
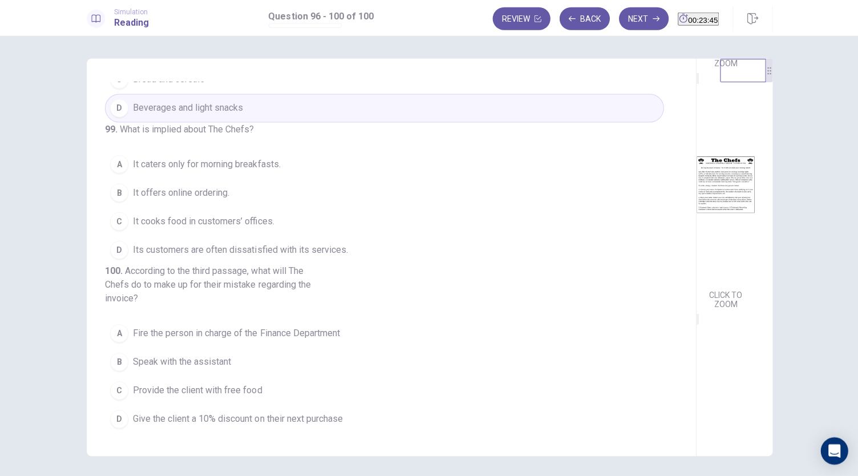
scroll to position [481, 0]
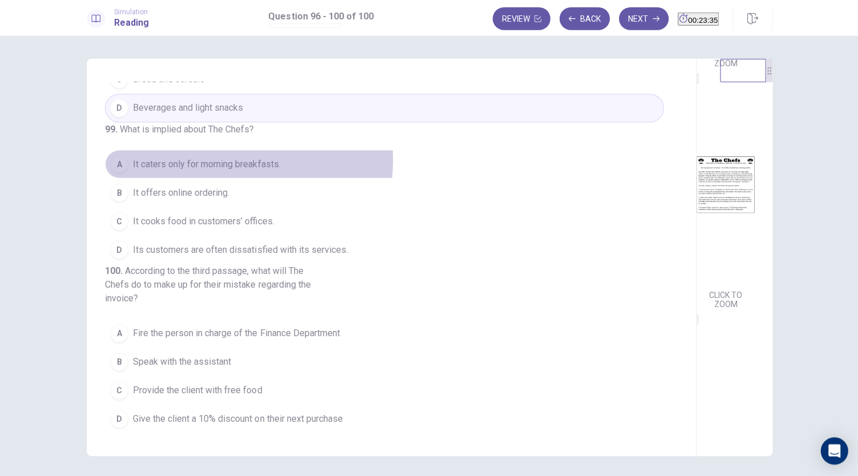
click at [206, 157] on span "It caters only for morning breakfasts." at bounding box center [206, 164] width 147 height 14
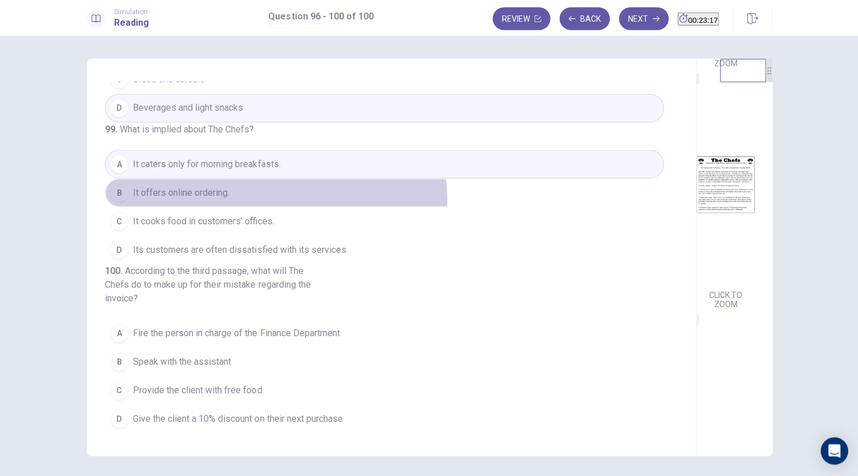
click at [272, 181] on button "B It offers online ordering." at bounding box center [384, 193] width 558 height 29
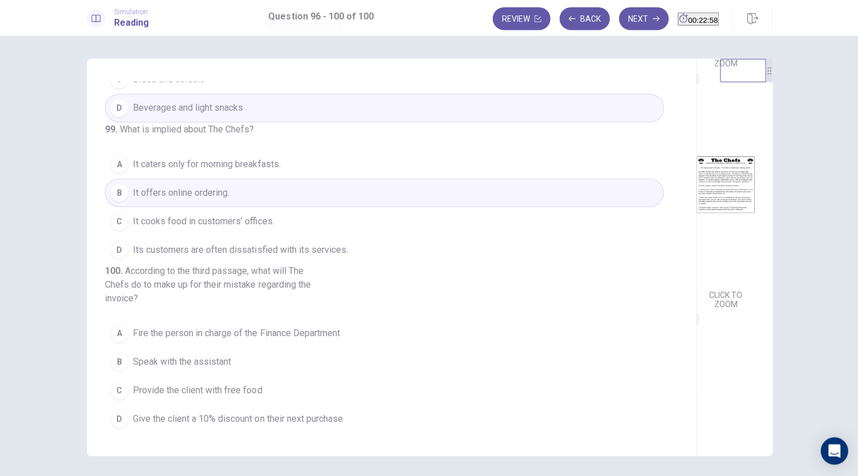
click at [282, 207] on button "C It cooks food in customers’ offices." at bounding box center [384, 221] width 558 height 29
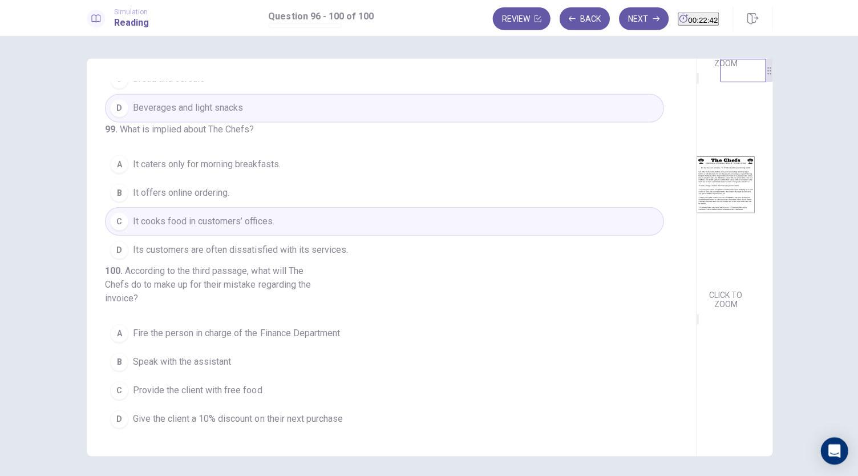
click at [204, 179] on button "B It offers online ordering." at bounding box center [384, 193] width 558 height 29
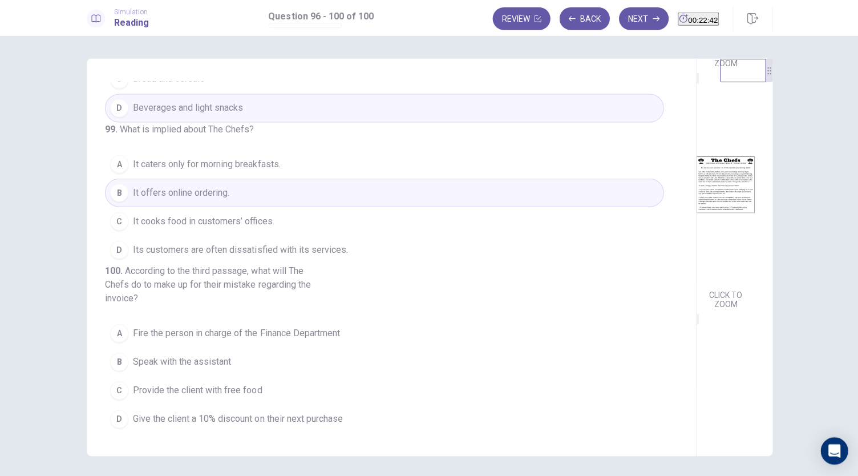
click at [695, 285] on img at bounding box center [724, 185] width 58 height 199
click at [270, 243] on span "Its customers are often dissatisfied with its services." at bounding box center [240, 250] width 214 height 14
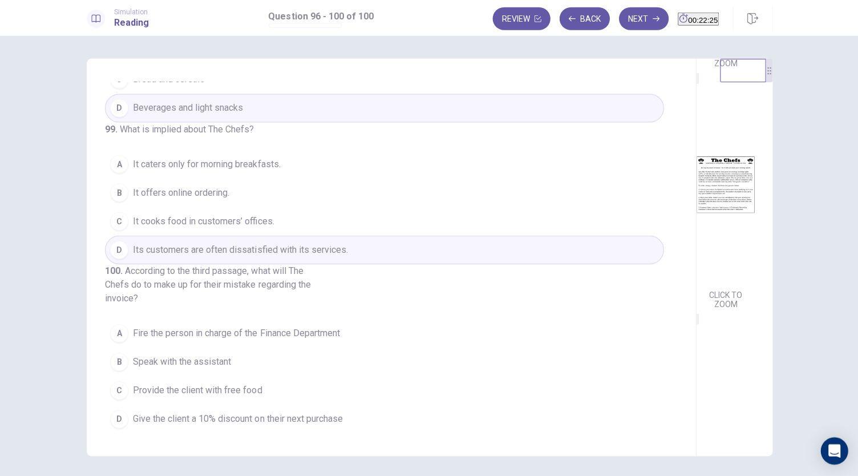
click at [248, 210] on button "C It cooks food in customers’ offices." at bounding box center [384, 221] width 558 height 29
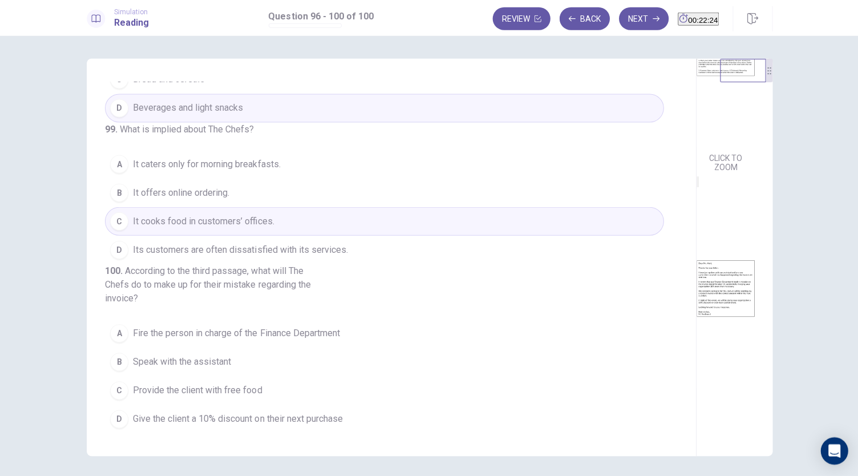
scroll to position [420, 0]
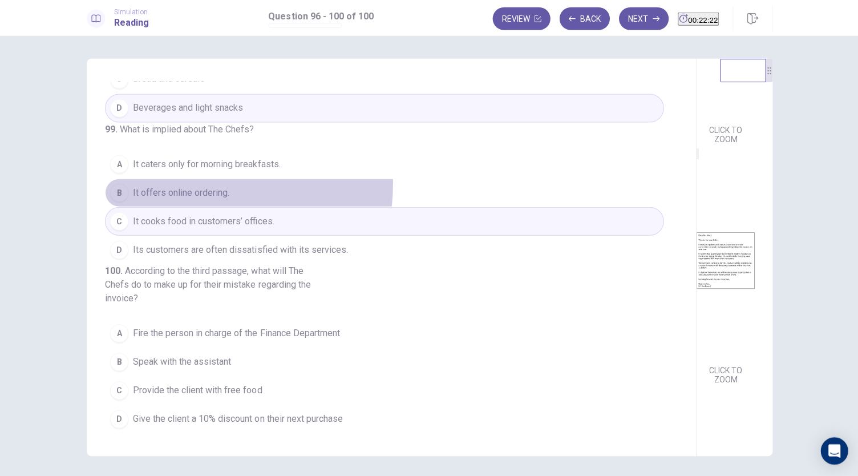
drag, startPoint x: 182, startPoint y: 164, endPoint x: 196, endPoint y: 171, distance: 15.8
click at [182, 179] on button "B It offers online ordering." at bounding box center [384, 193] width 558 height 29
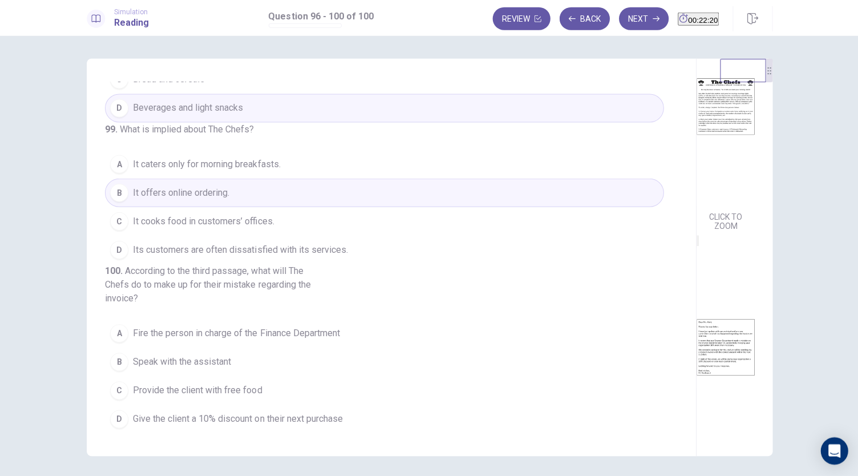
scroll to position [249, 0]
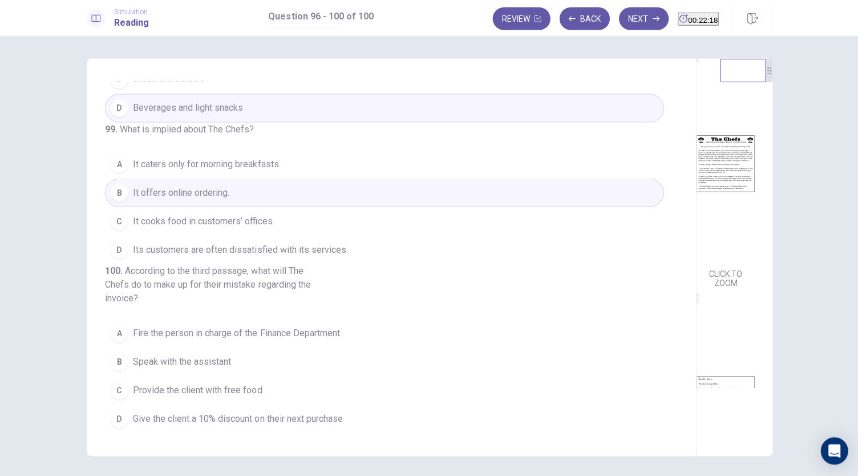
click at [695, 263] on img at bounding box center [724, 163] width 58 height 199
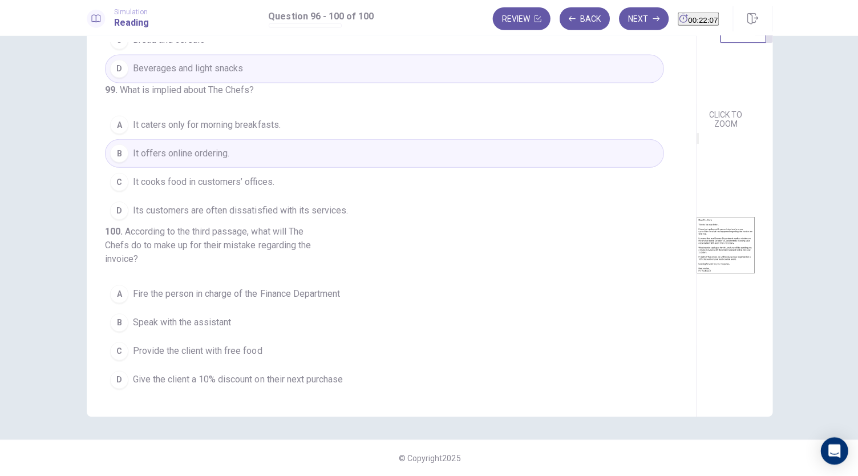
scroll to position [420, 0]
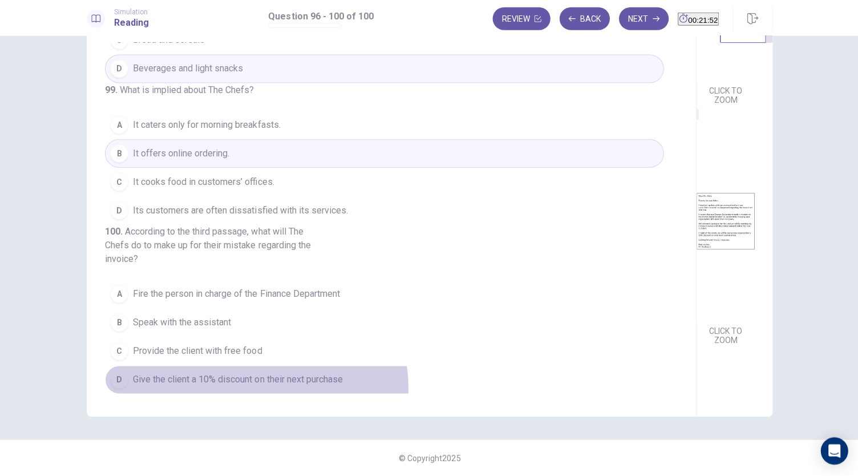
click at [253, 388] on button "D Give the client a 10% discount on their next purchase" at bounding box center [384, 379] width 558 height 29
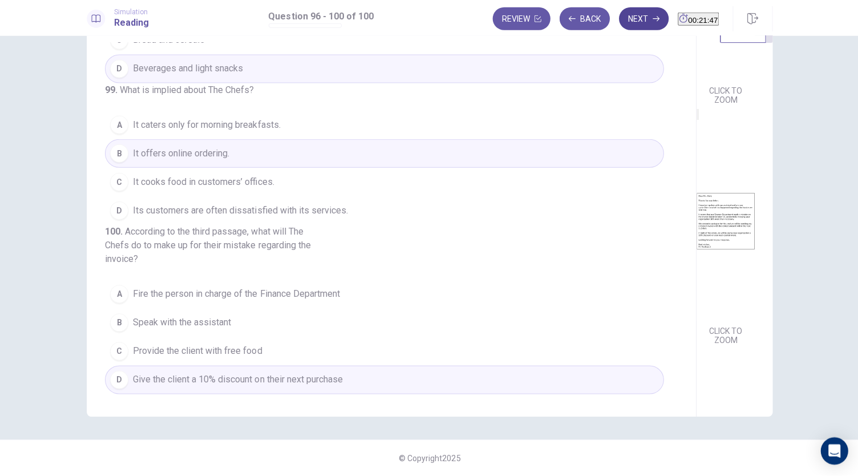
click at [623, 18] on button "Next" at bounding box center [643, 19] width 50 height 23
drag, startPoint x: 475, startPoint y: 405, endPoint x: 467, endPoint y: 351, distance: 54.9
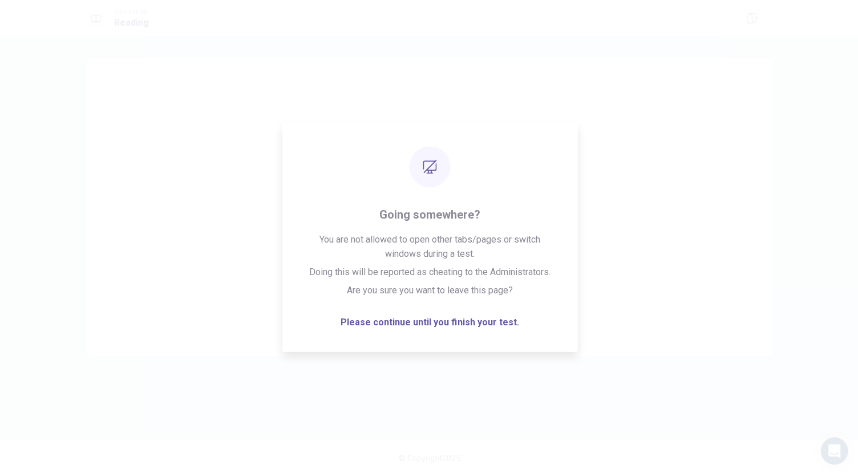
click at [83, 196] on div "This is the end of READING Simulation. Click on Continue to go to the dashboard…" at bounding box center [428, 237] width 721 height 357
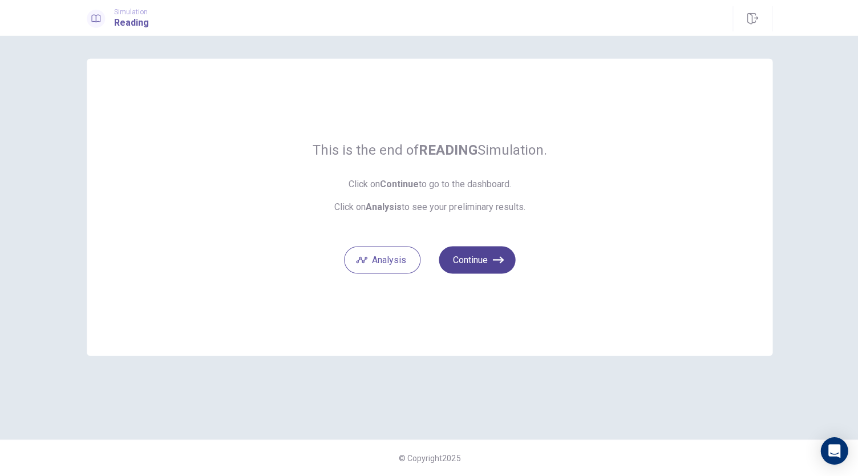
click at [487, 256] on button "Continue" at bounding box center [476, 259] width 76 height 27
